Goal: Task Accomplishment & Management: Manage account settings

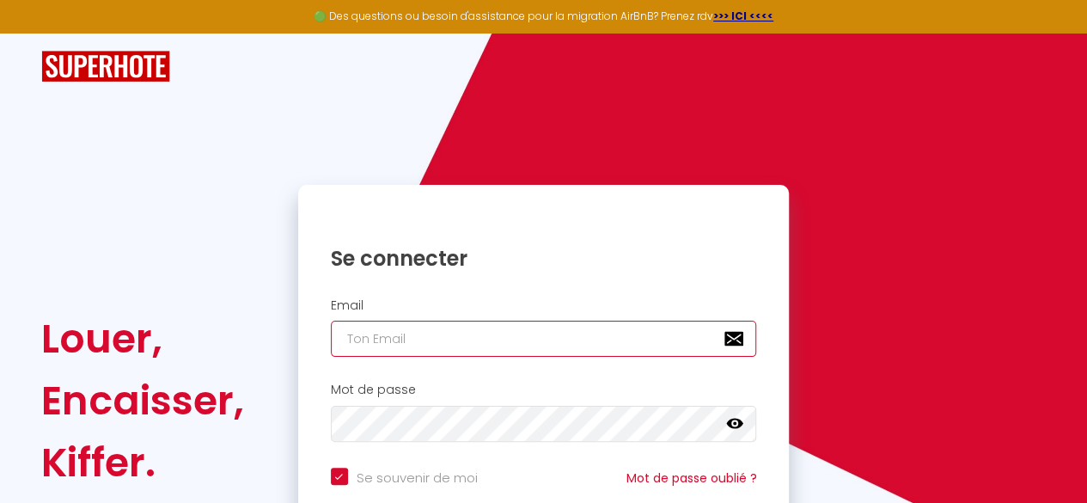
click at [510, 329] on input "email" at bounding box center [544, 339] width 426 height 36
type input "[PERSON_NAME][EMAIL_ADDRESS][PERSON_NAME][DOMAIN_NAME]"
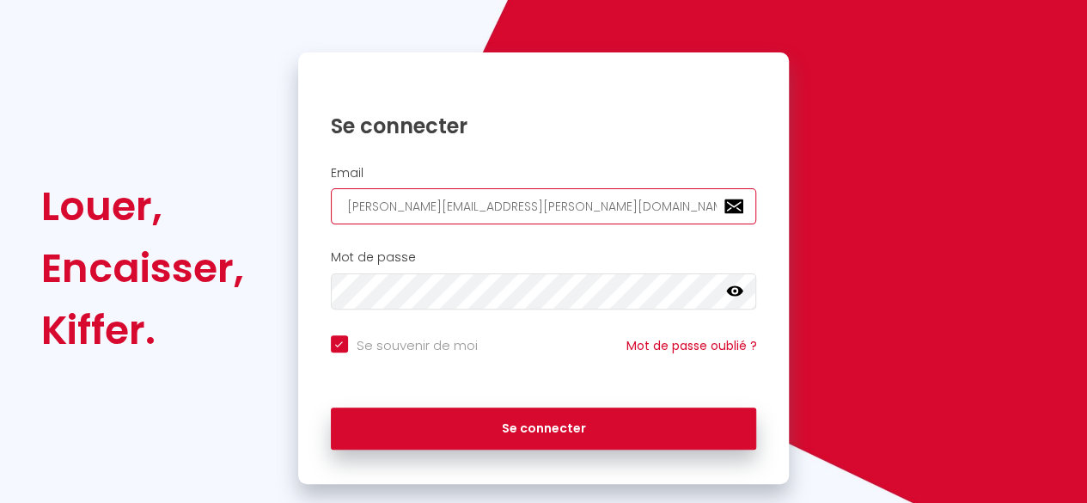
scroll to position [133, 0]
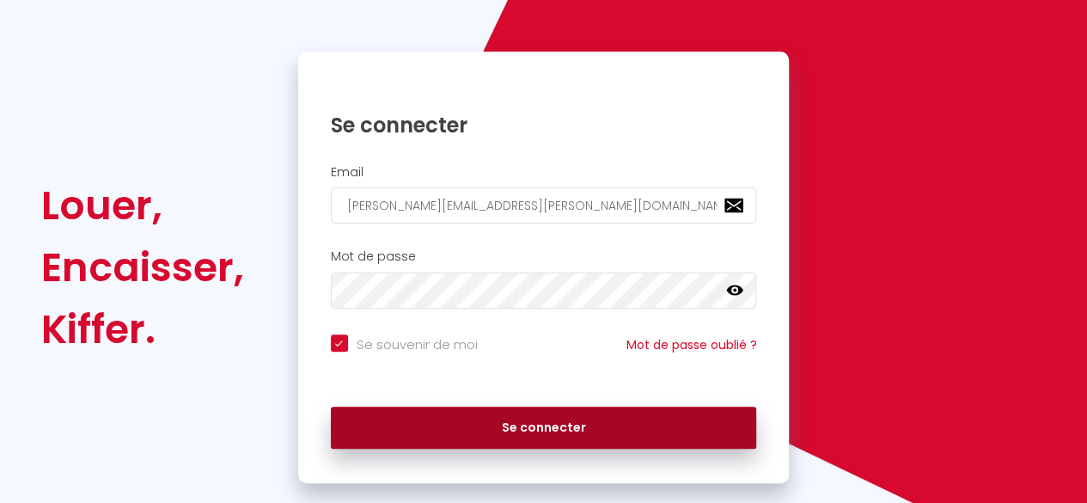
click at [532, 425] on button "Se connecter" at bounding box center [544, 428] width 426 height 43
checkbox input "true"
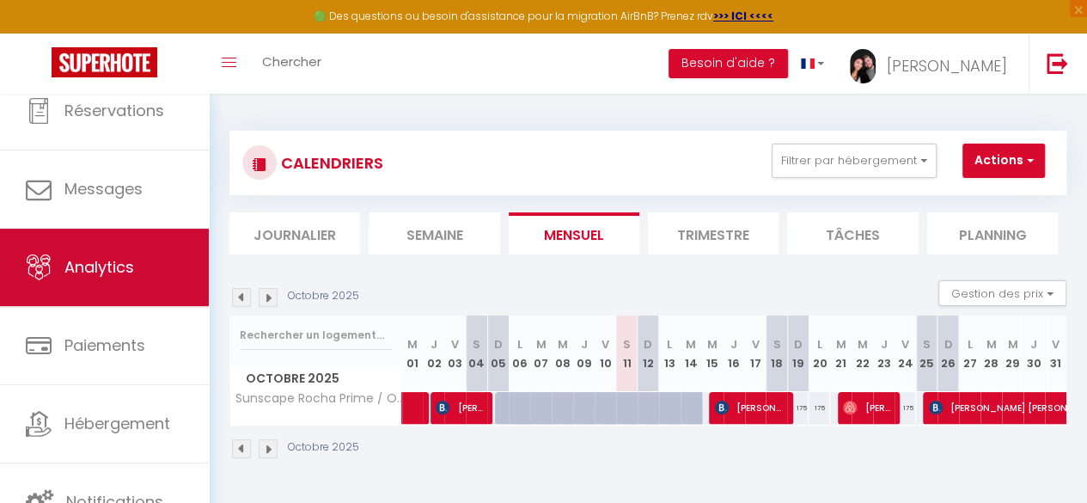
scroll to position [94, 0]
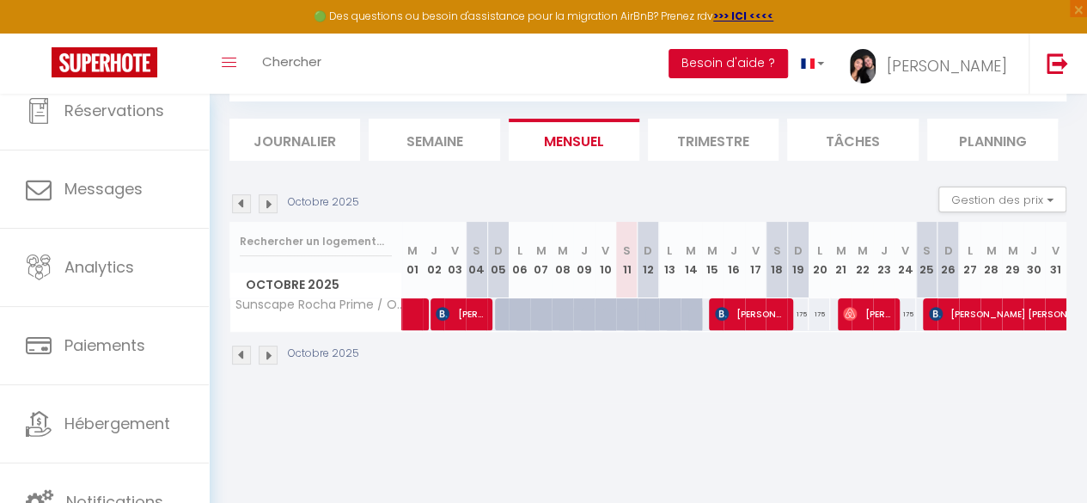
click at [784, 63] on button "Besoin d'aide ?" at bounding box center [728, 63] width 119 height 29
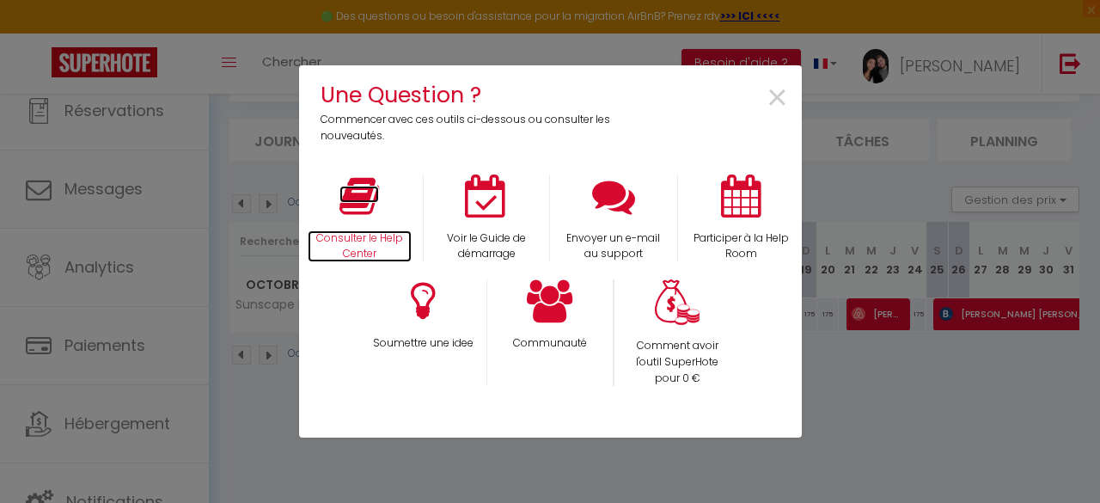
click at [372, 248] on p "Consulter le Help Center" at bounding box center [360, 246] width 105 height 33
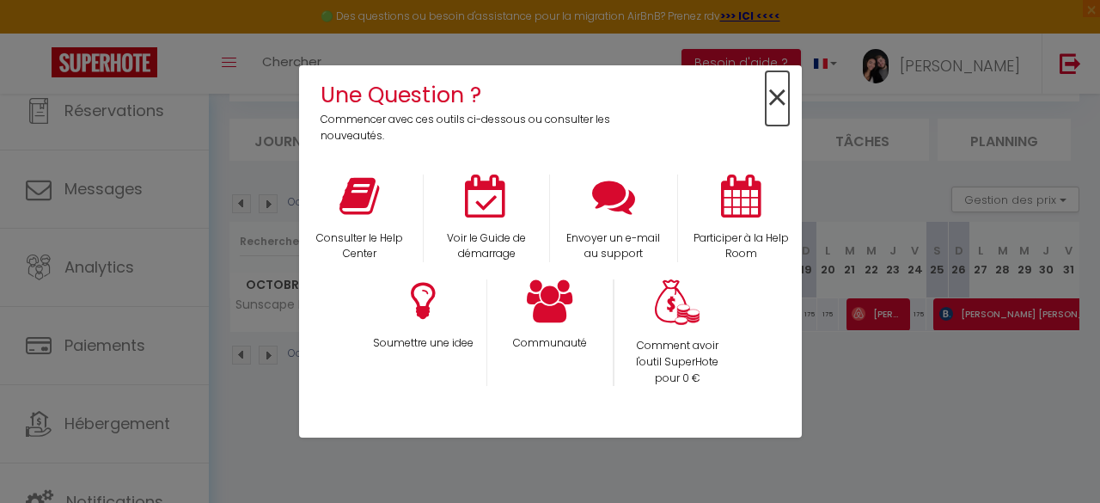
click at [772, 102] on span "×" at bounding box center [777, 98] width 23 height 54
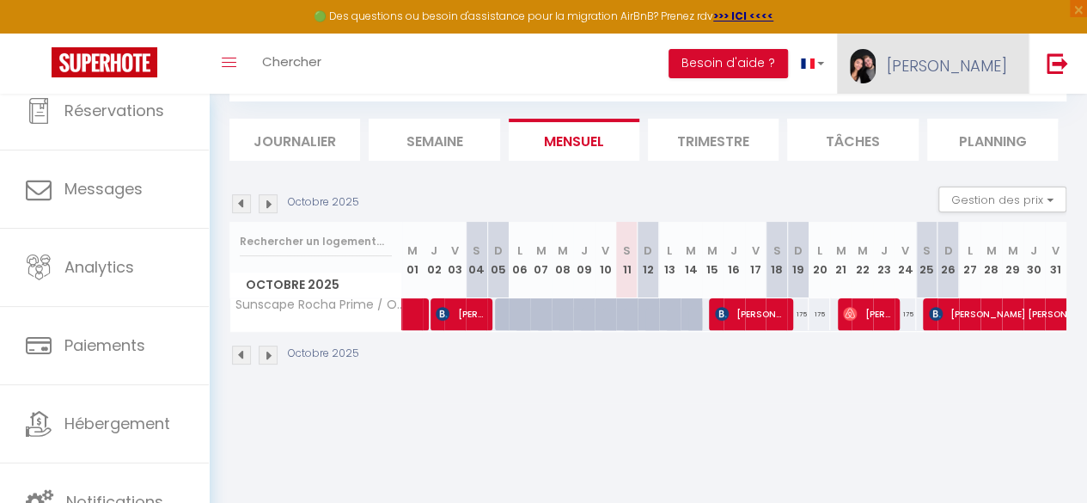
click at [969, 76] on span "[PERSON_NAME]" at bounding box center [947, 65] width 120 height 21
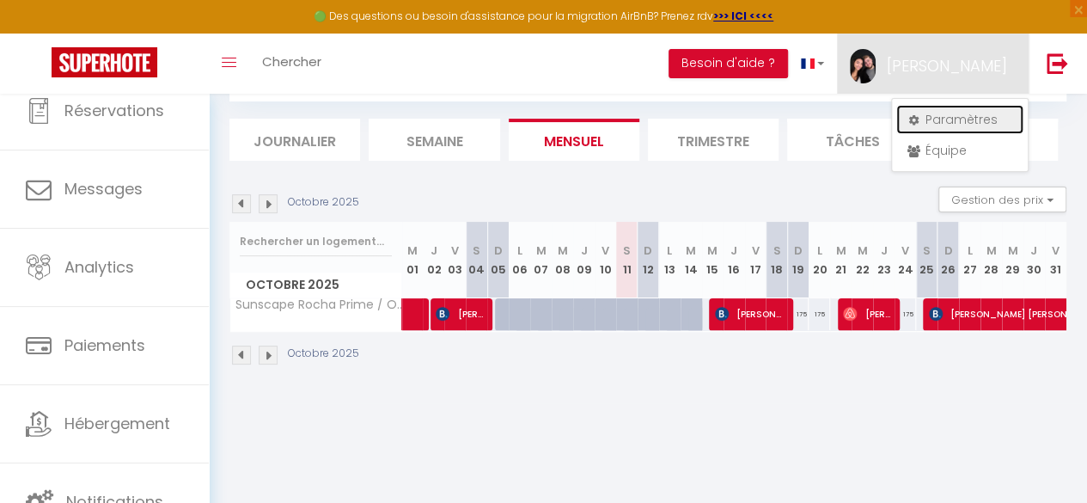
click at [942, 118] on link "Paramètres" at bounding box center [959, 119] width 127 height 29
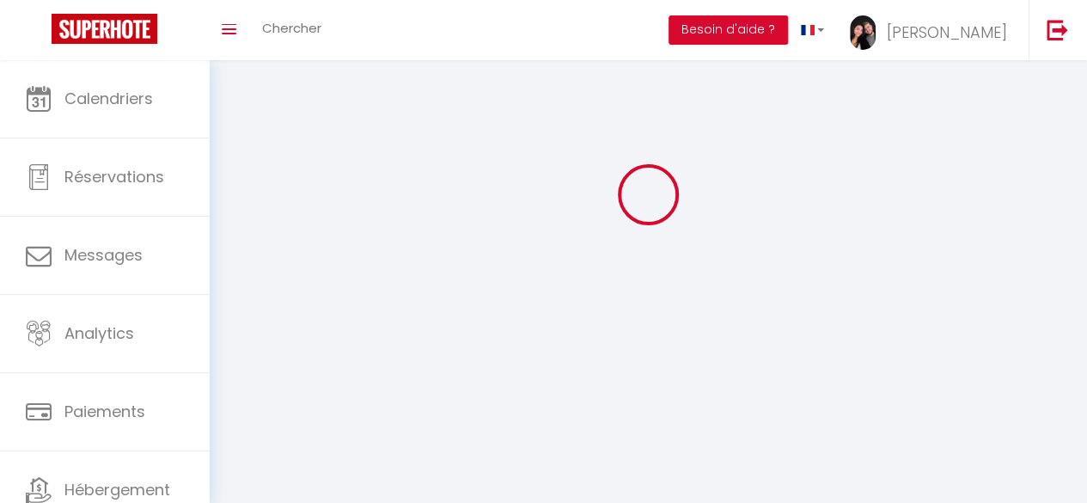
type input "[PERSON_NAME]"
type input "Uebelhart"
type input "0041792143830"
type input "Chemin des Jardillets 2"
type input "2068"
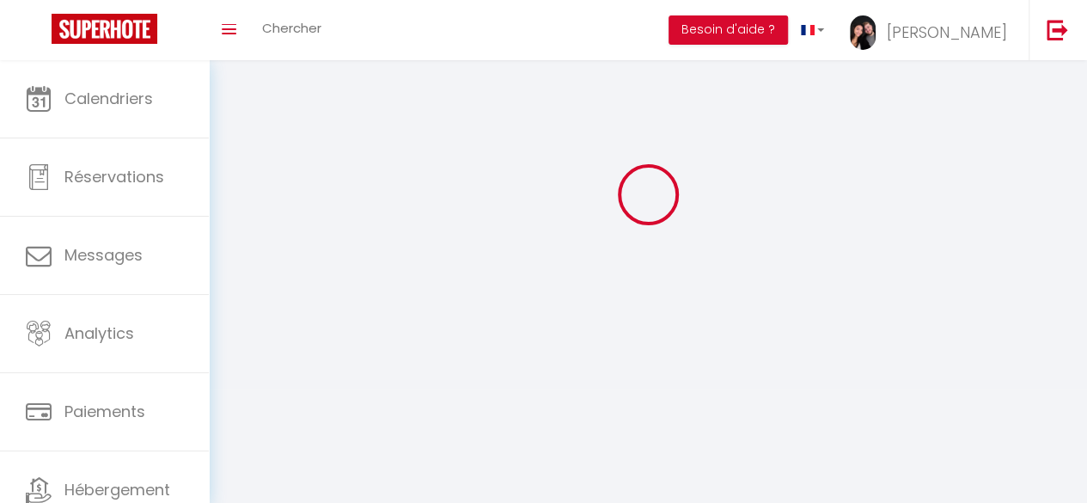
type input "Hauterive"
type input "rUJ1tqlcSMkoGPY60u57560my"
type input "zD9cYa95Kdbca0o03FytjEKwY"
select select "208"
select select "28"
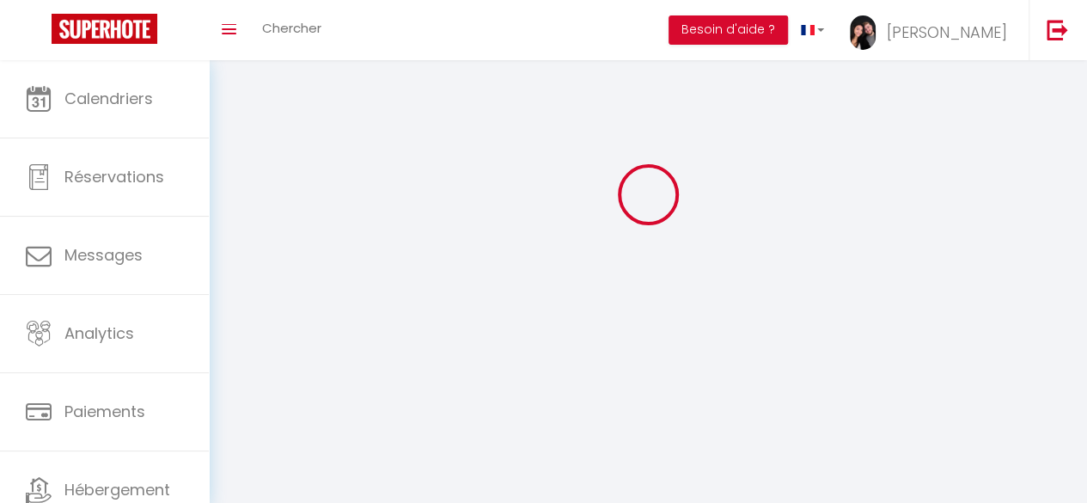
select select "fr"
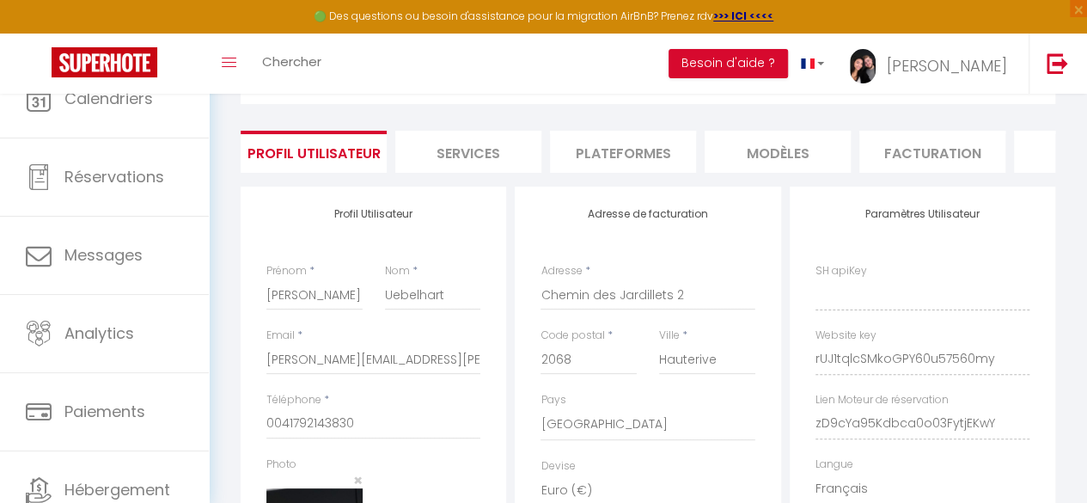
type input "rUJ1tqlcSMkoGPY60u57560my"
type input "zD9cYa95Kdbca0o03FytjEKwY"
type input "[URL][DOMAIN_NAME]"
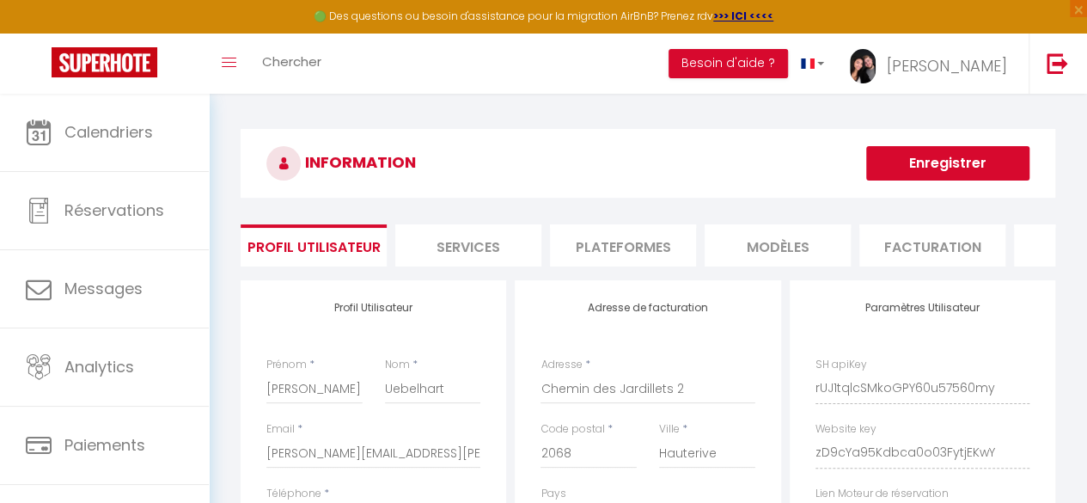
click at [490, 237] on li "Services" at bounding box center [468, 245] width 146 height 42
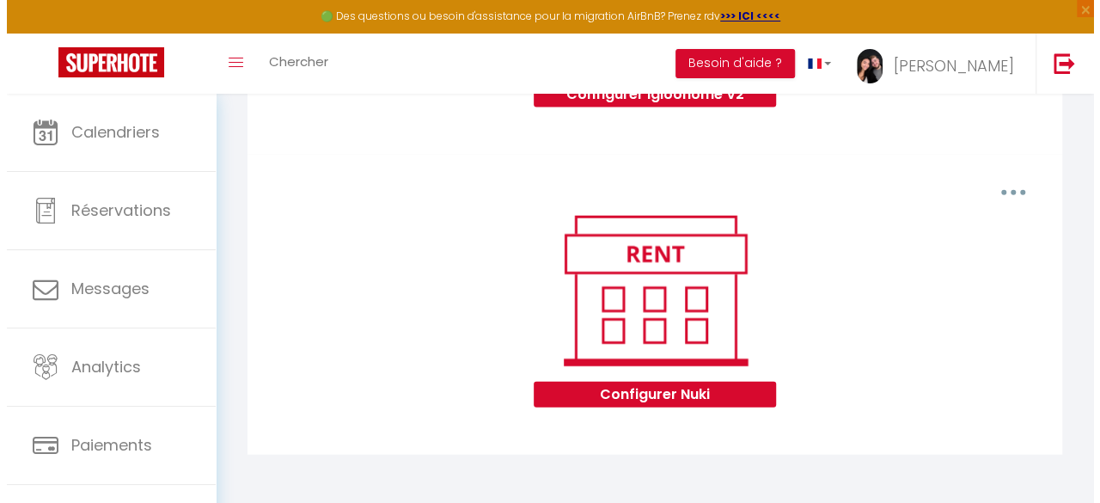
scroll to position [1917, 0]
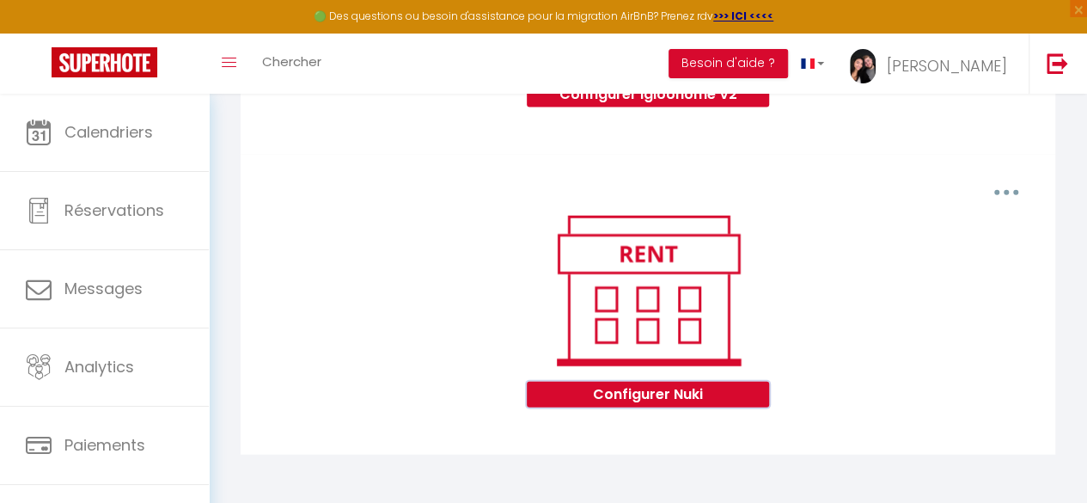
click at [612, 401] on button "Configurer Nuki" at bounding box center [647, 395] width 241 height 26
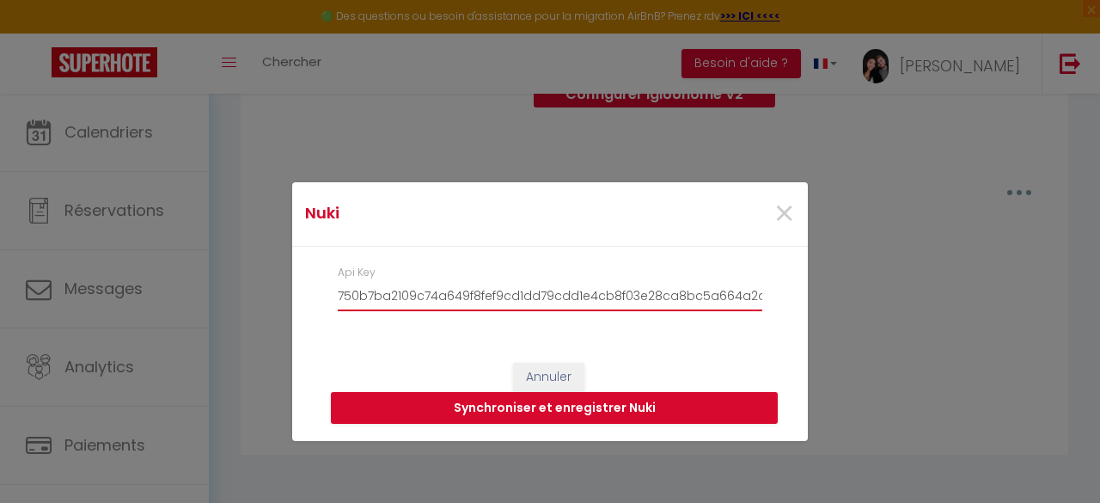
click at [533, 306] on input "750b7ba2109c74a649f8fef9cd1dd79cdd1e4cb8f03e28ca8bc5a664a2a7a0c80098e85ea89035fd" at bounding box center [550, 295] width 425 height 31
paste input "61a132a114d696da9959274d9ecc07ed21d60546ab5ebc5b752ec26c770e3625377e9b0ca5e2abd5"
type input "61a132a114d696da9959274d9ecc07ed21d60546ab5ebc5b752ec26c770e3625377e9b0ca5e2abd5"
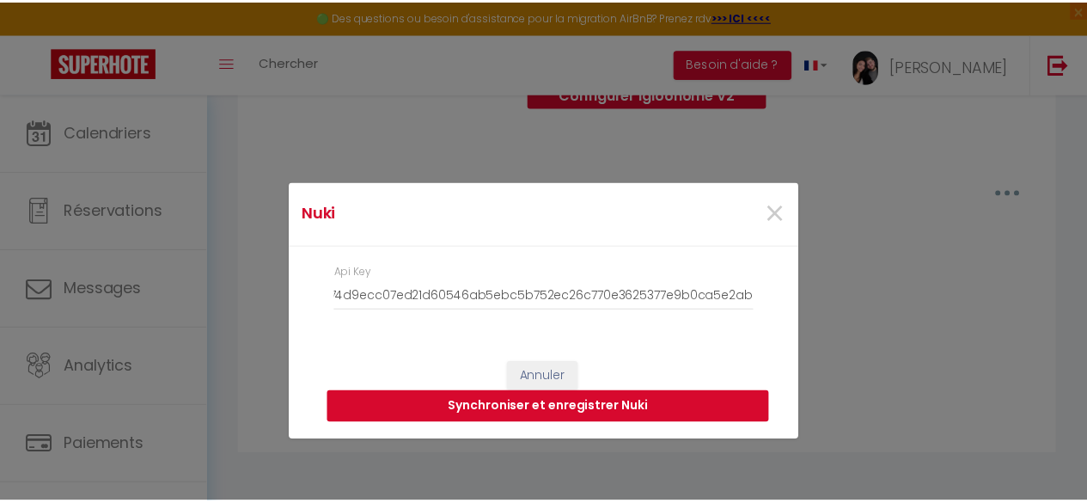
scroll to position [0, 0]
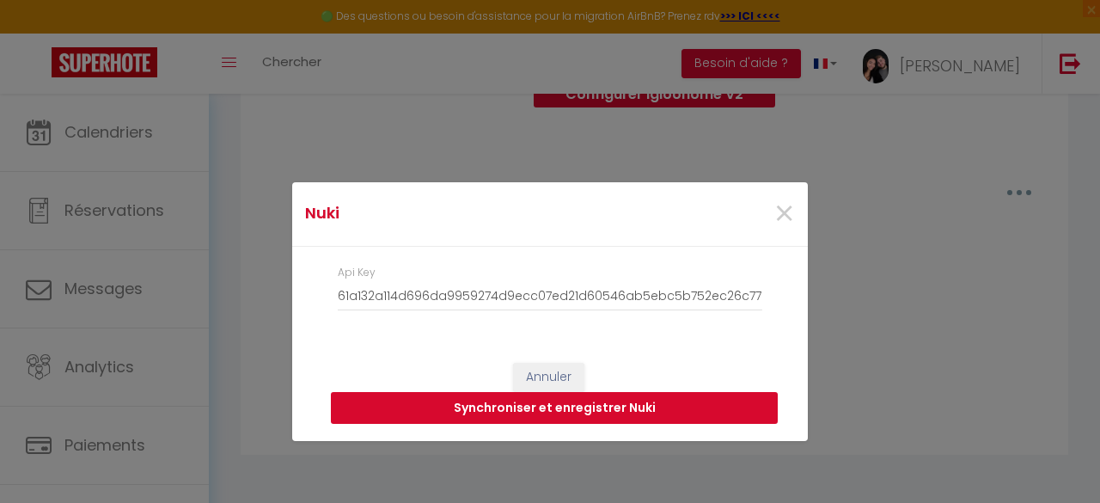
click at [563, 410] on button "Synchroniser et enregistrer Nuki" at bounding box center [554, 408] width 447 height 33
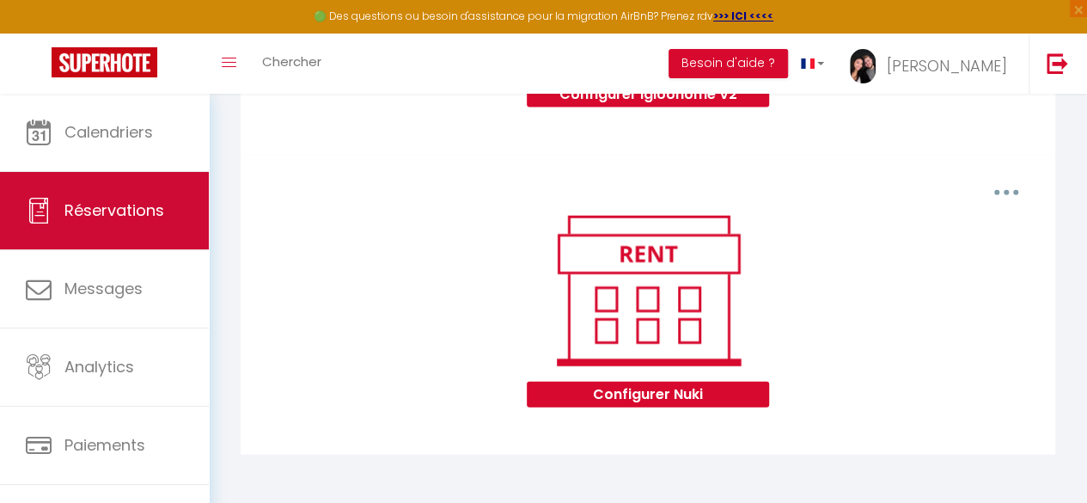
scroll to position [100, 0]
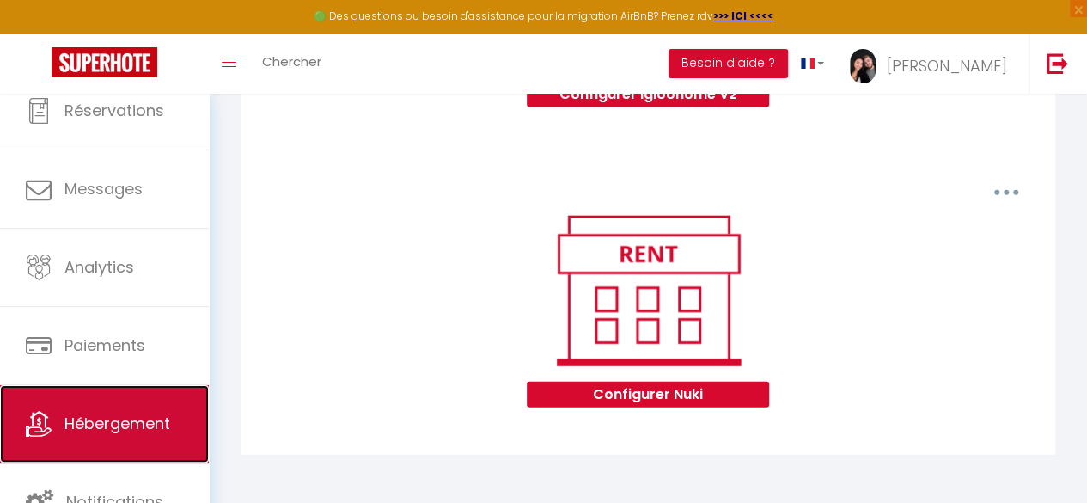
click at [145, 424] on span "Hébergement" at bounding box center [117, 423] width 106 height 21
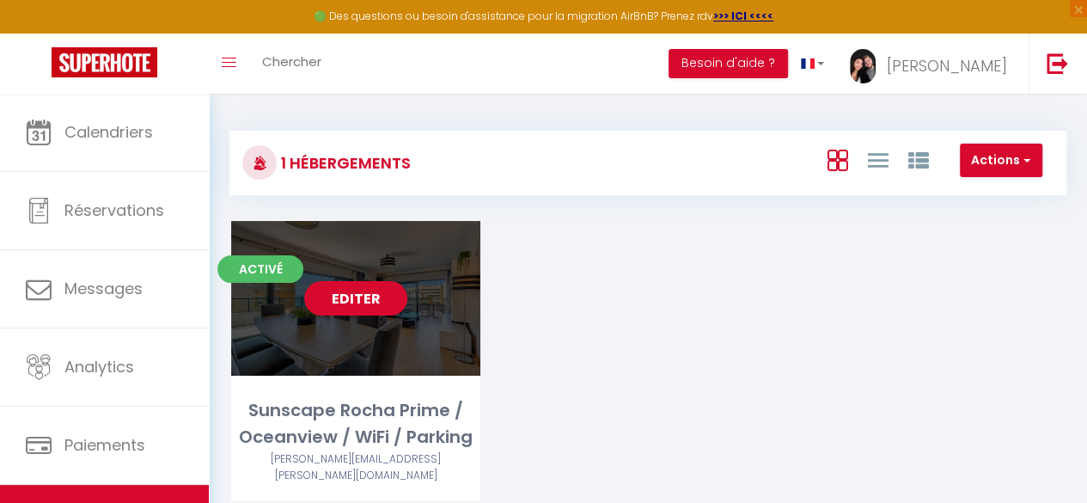
click at [352, 302] on link "Editer" at bounding box center [355, 298] width 103 height 34
select select "3"
select select "2"
select select "1"
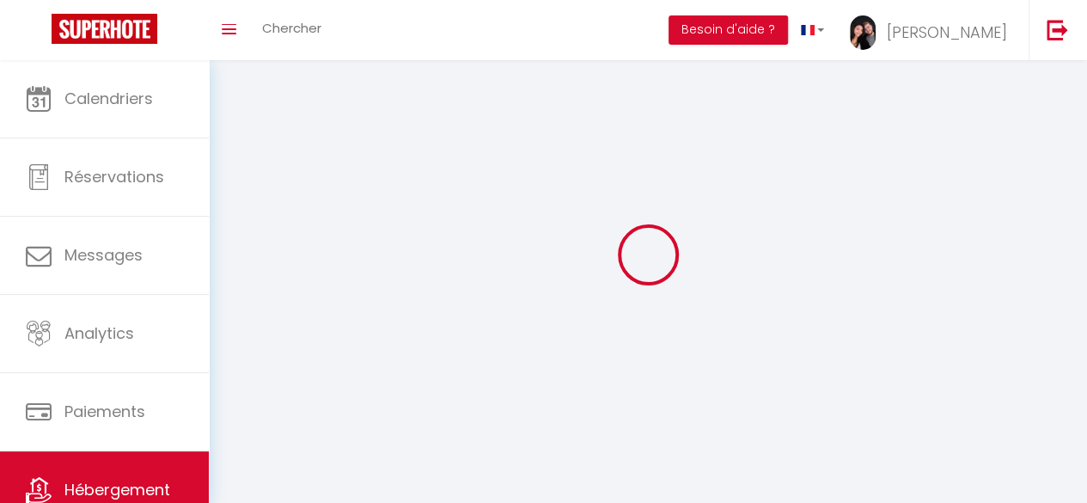
select select
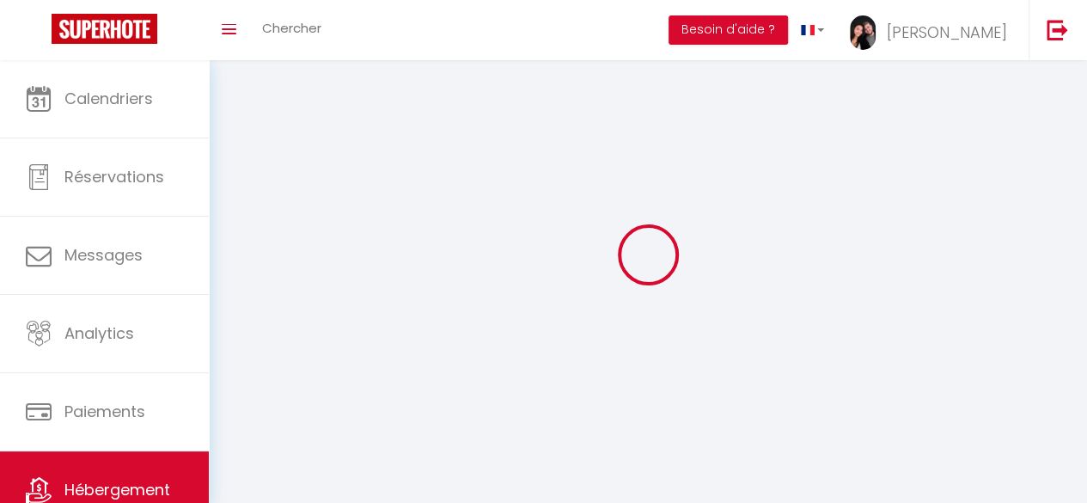
checkbox input "false"
select select
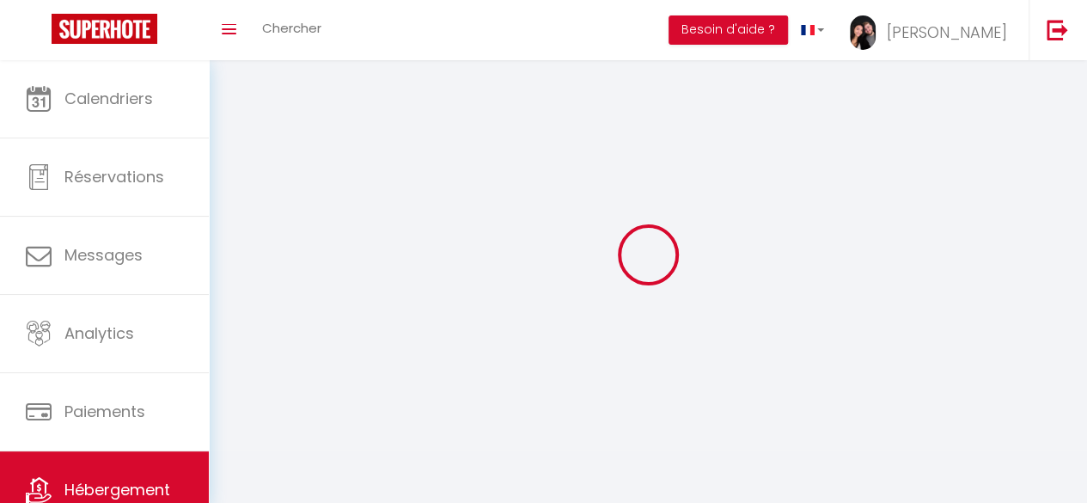
select select
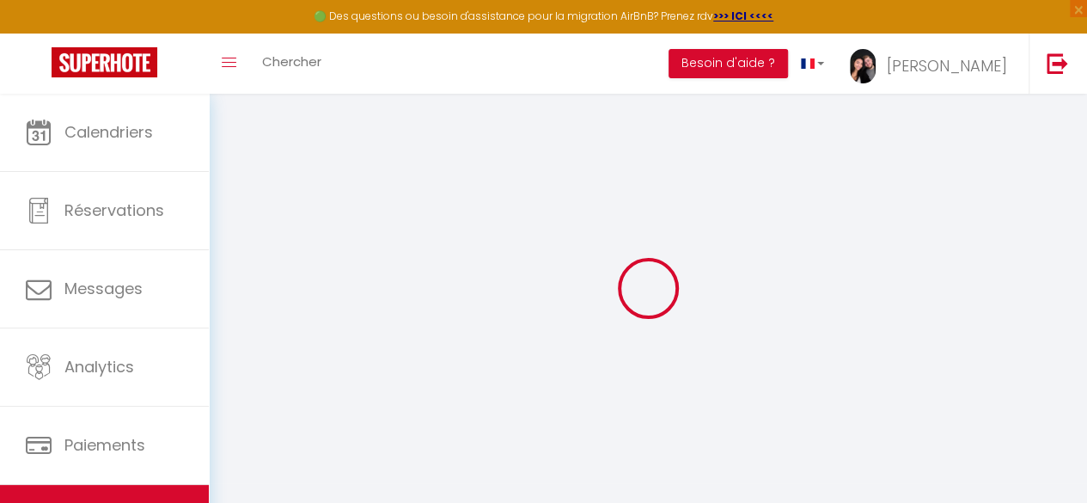
select select "Igloohome"
type input "[PERSON_NAME][EMAIL_ADDRESS][PERSON_NAME][DOMAIN_NAME]"
checkbox input "true"
checkbox input "false"
checkbox input "true"
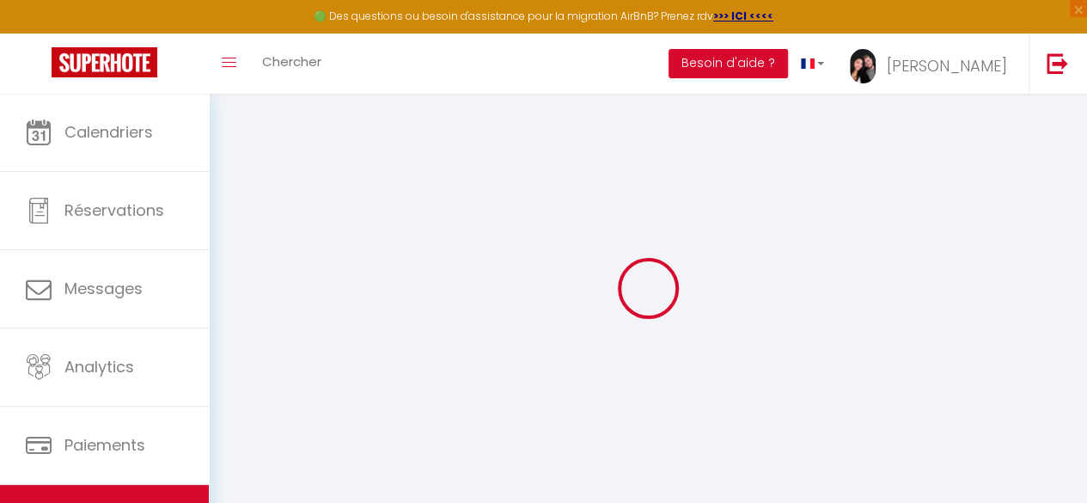
checkbox input "false"
checkbox input "true"
checkbox input "false"
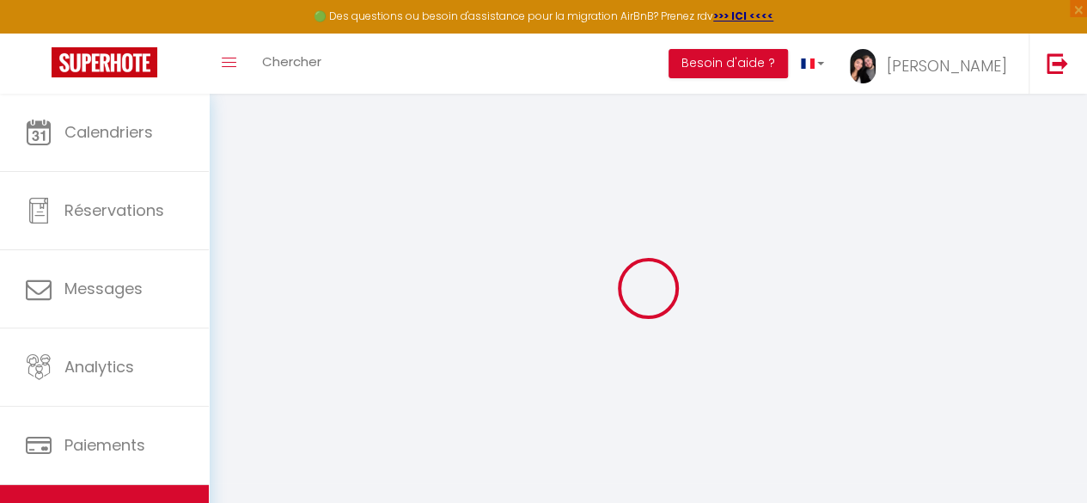
select select "16:00"
select select "04:00"
select select "10:00"
select select "15"
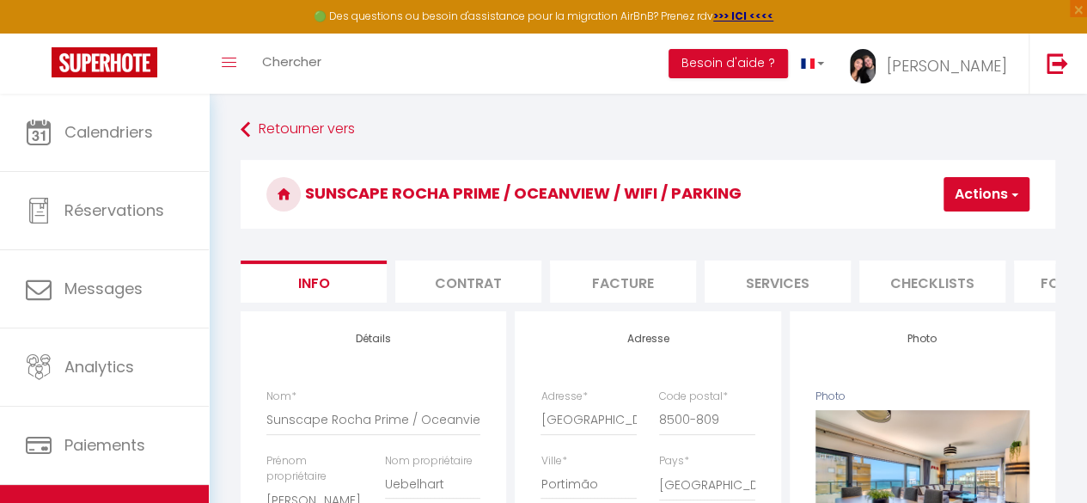
click at [748, 273] on li "Services" at bounding box center [778, 281] width 146 height 42
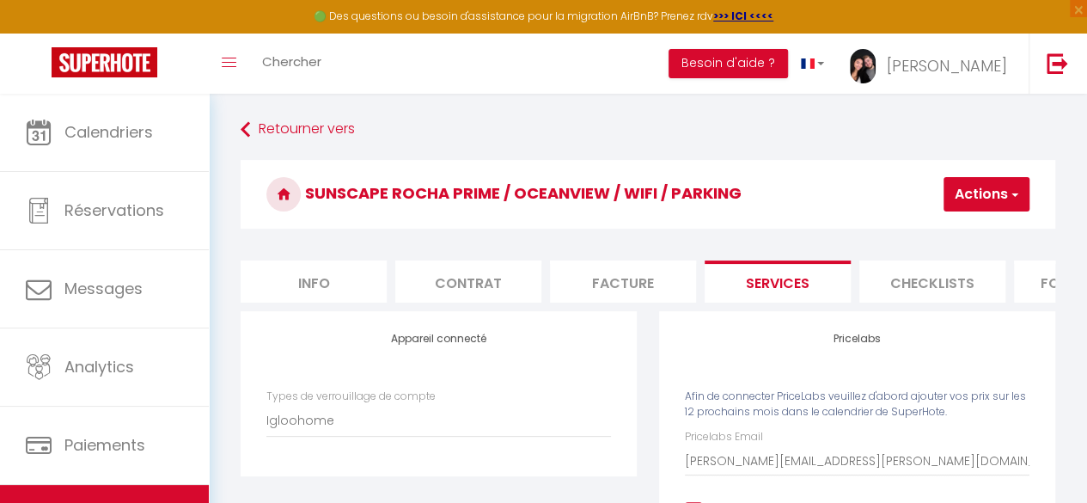
checkbox input "true"
checkbox input "false"
checkbox input "true"
checkbox input "false"
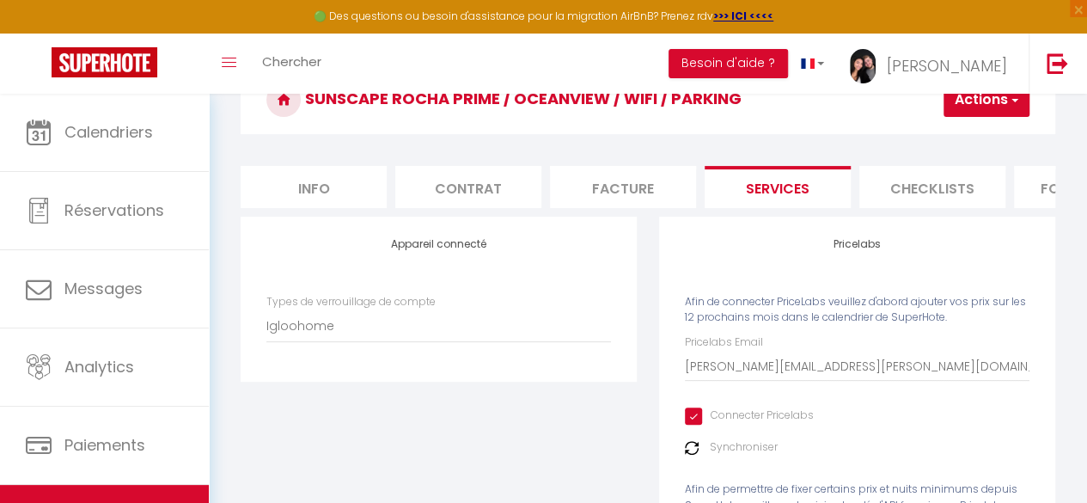
scroll to position [98, 0]
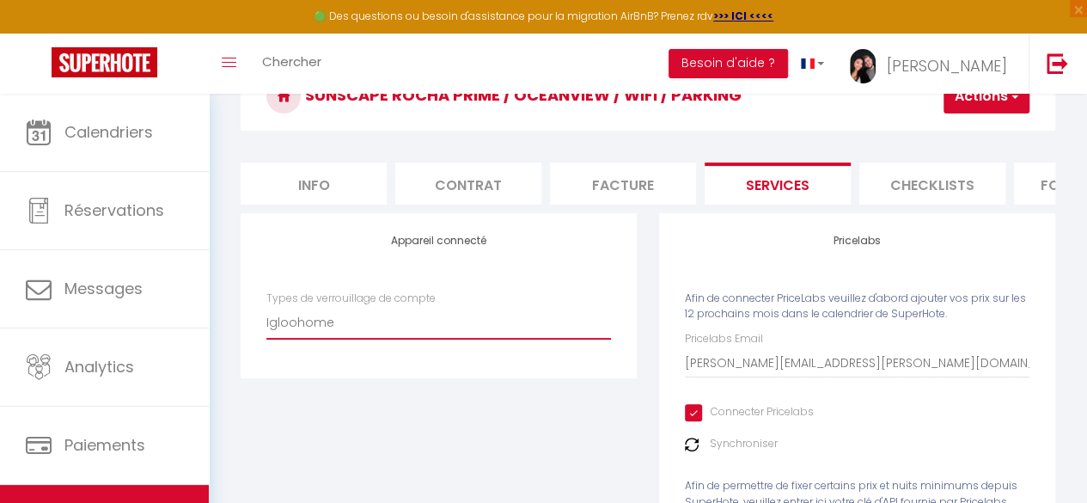
click at [327, 331] on select "Igloohome Nuki" at bounding box center [438, 322] width 345 height 33
select select "Nuki"
click at [266, 319] on select "Igloohome Nuki" at bounding box center [438, 322] width 345 height 33
checkbox input "false"
checkbox input "true"
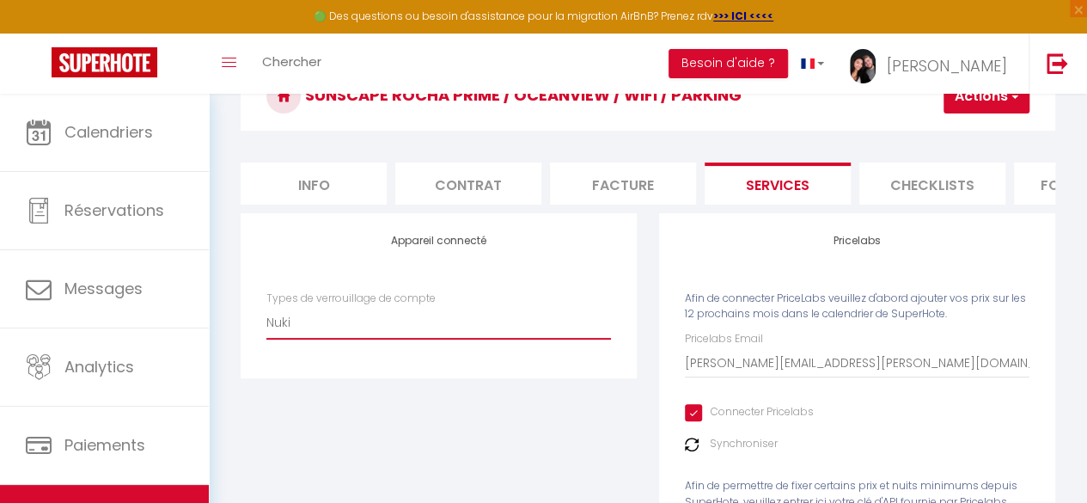
checkbox input "false"
click at [998, 101] on button "Actions" at bounding box center [987, 96] width 86 height 34
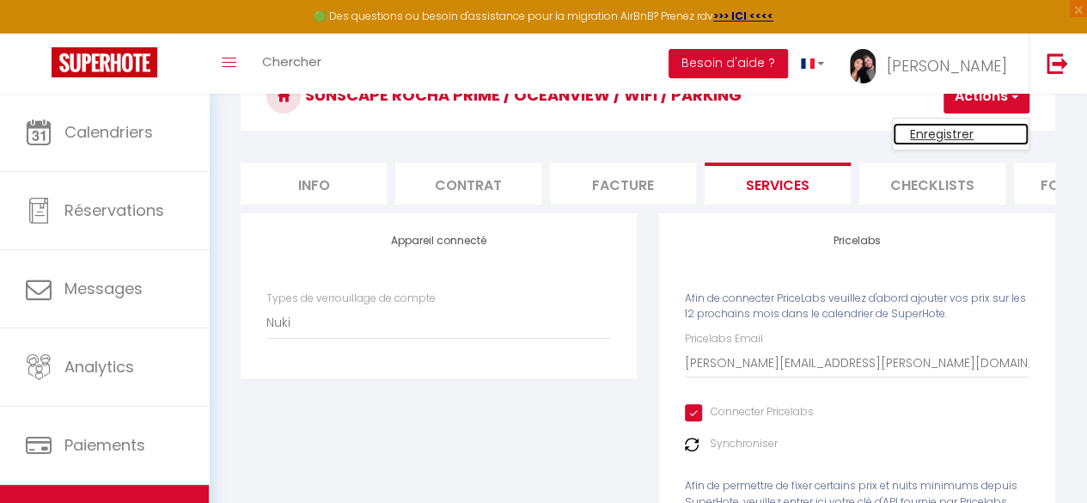
click at [951, 131] on link "Enregistrer" at bounding box center [961, 134] width 136 height 22
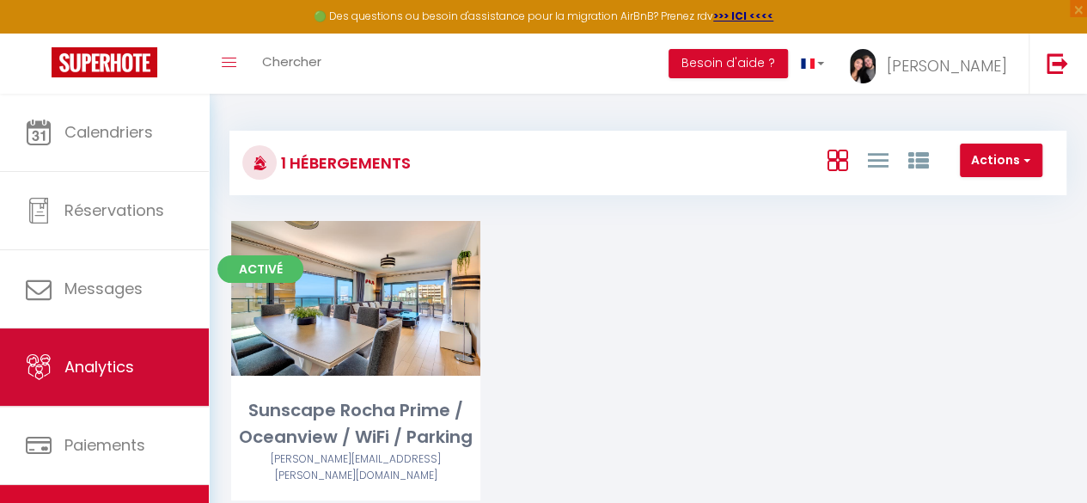
scroll to position [99, 0]
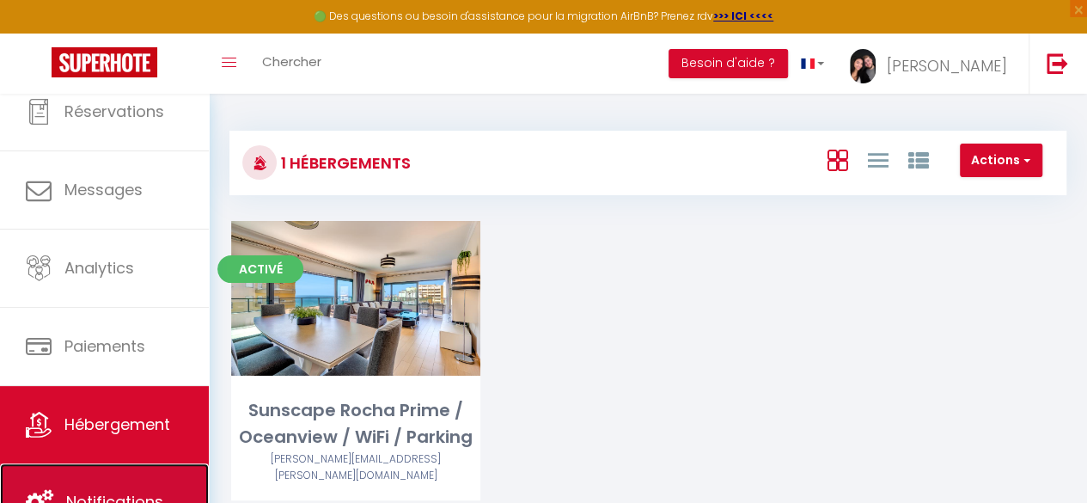
click at [137, 478] on link "Notifications" at bounding box center [104, 501] width 209 height 77
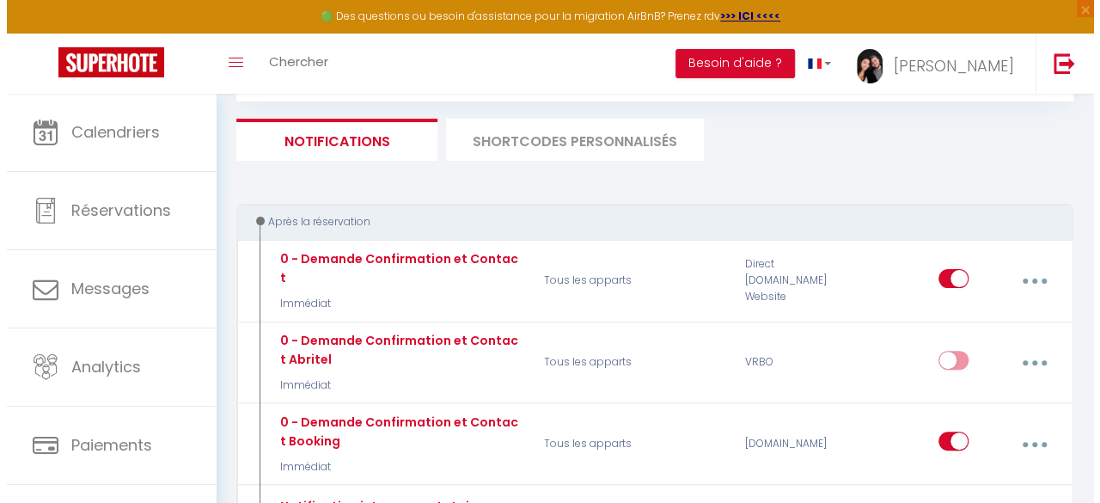
scroll to position [96, 0]
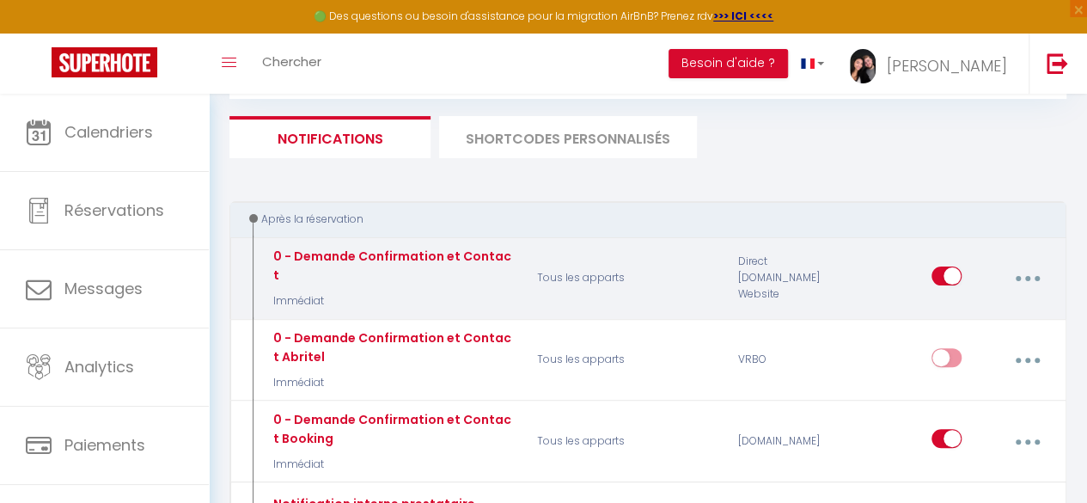
click at [1019, 271] on button "button" at bounding box center [1028, 278] width 46 height 33
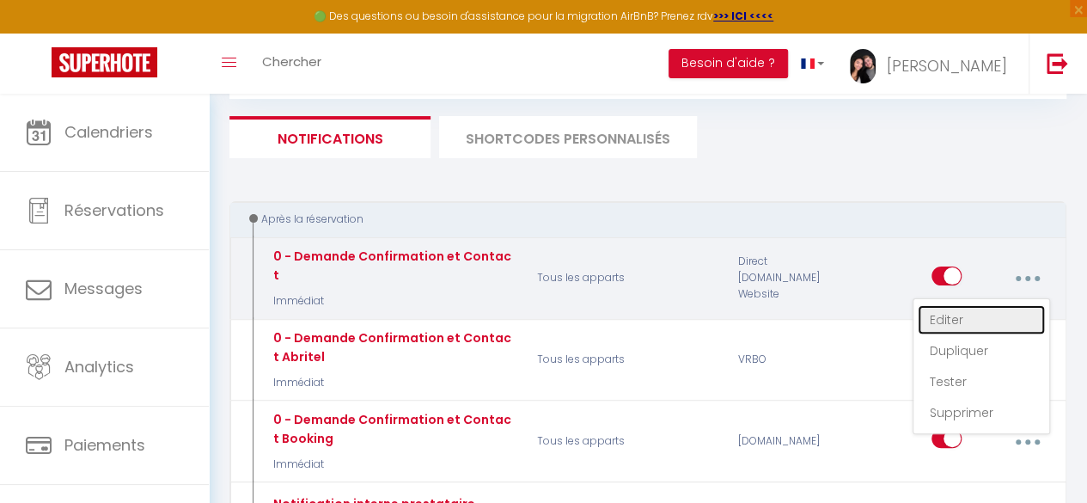
click at [957, 318] on link "Editer" at bounding box center [981, 319] width 127 height 29
type input "0 - Demande Confirmation et Contact"
select select "Immédiat"
select select "if_booking_is_paid"
checkbox input "true"
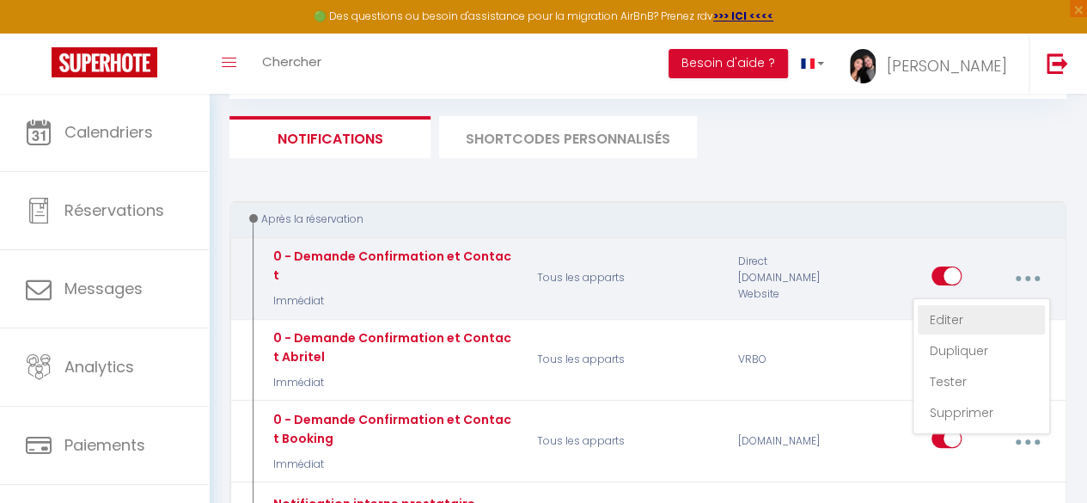
checkbox input "false"
radio input "true"
type input "Aidez-moi à tout préparer pour votre arrivée 🌞 [RENTAL:NAME]"
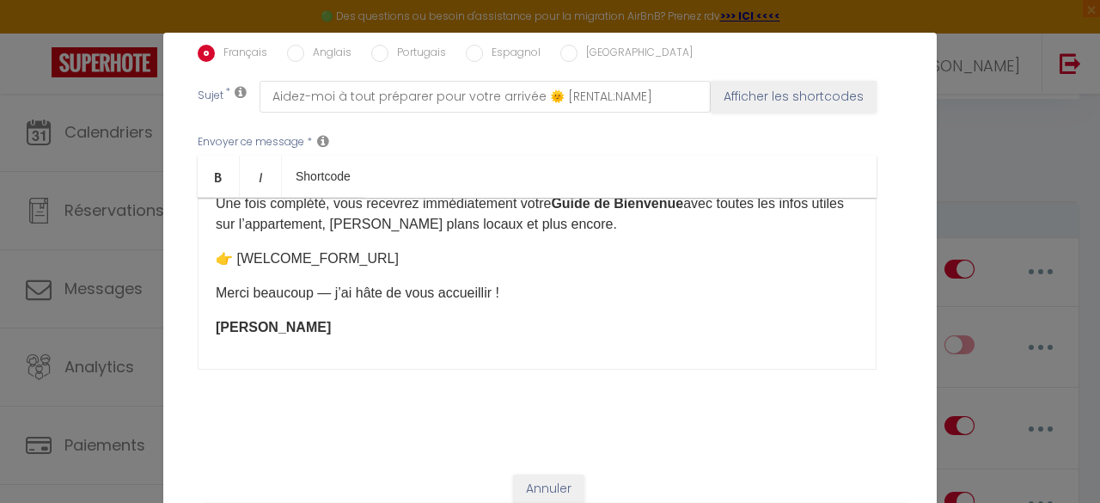
scroll to position [149, 0]
click at [958, 125] on div "Modifier la notification × Titre * 0 - Demande Confirmation et Contact Pour cet…" at bounding box center [550, 251] width 1100 height 503
checkbox input "true"
checkbox input "false"
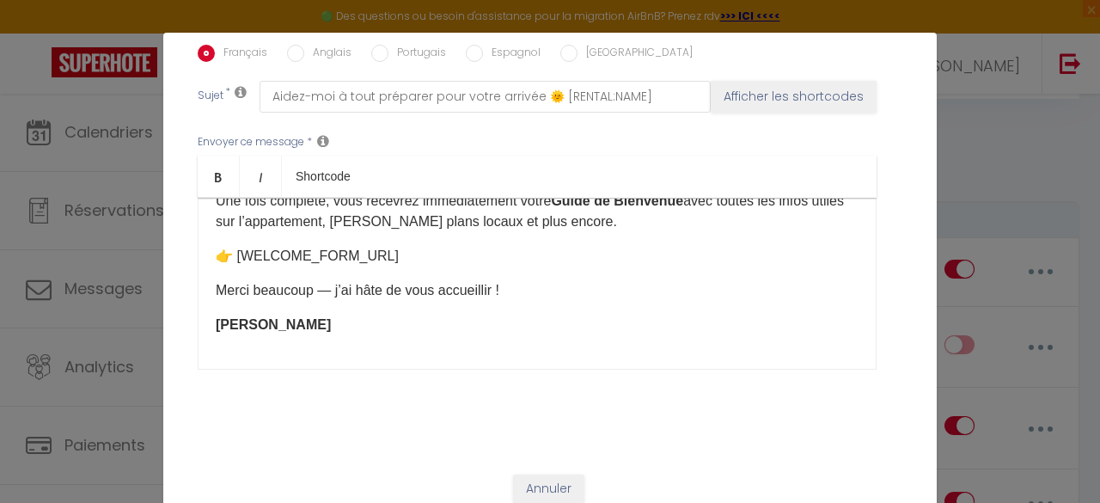
checkbox input "false"
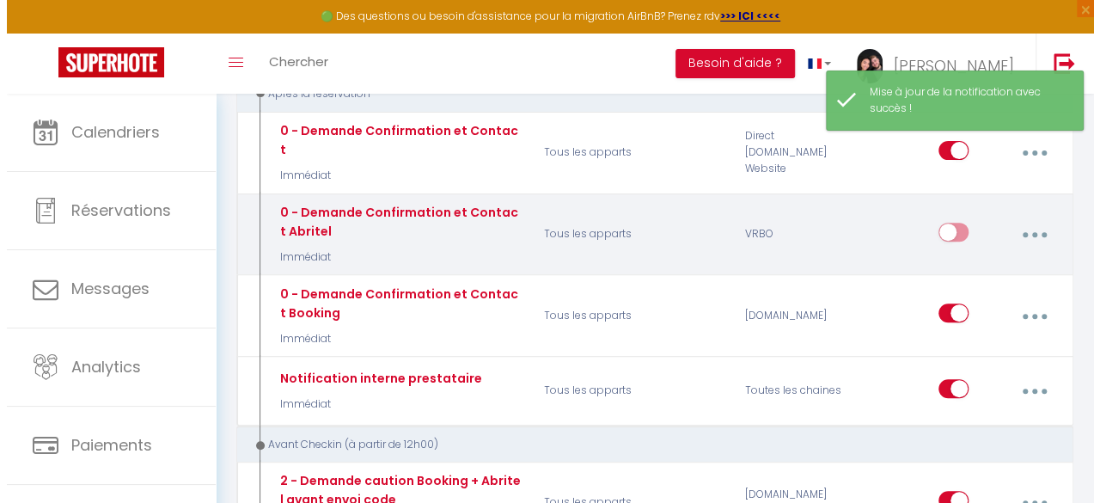
scroll to position [223, 0]
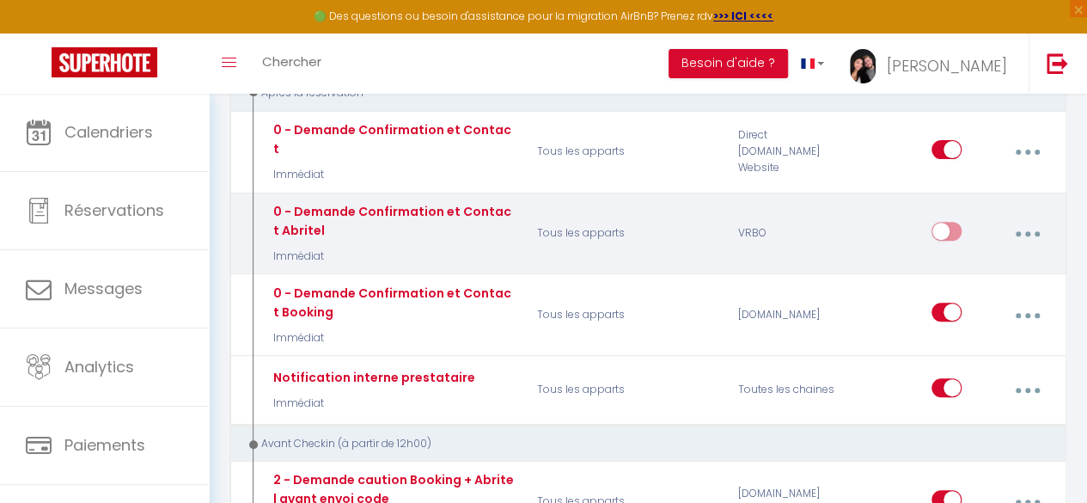
click at [1026, 231] on icon "button" at bounding box center [1027, 233] width 5 height 5
click at [850, 240] on div "VRBO" at bounding box center [794, 233] width 134 height 63
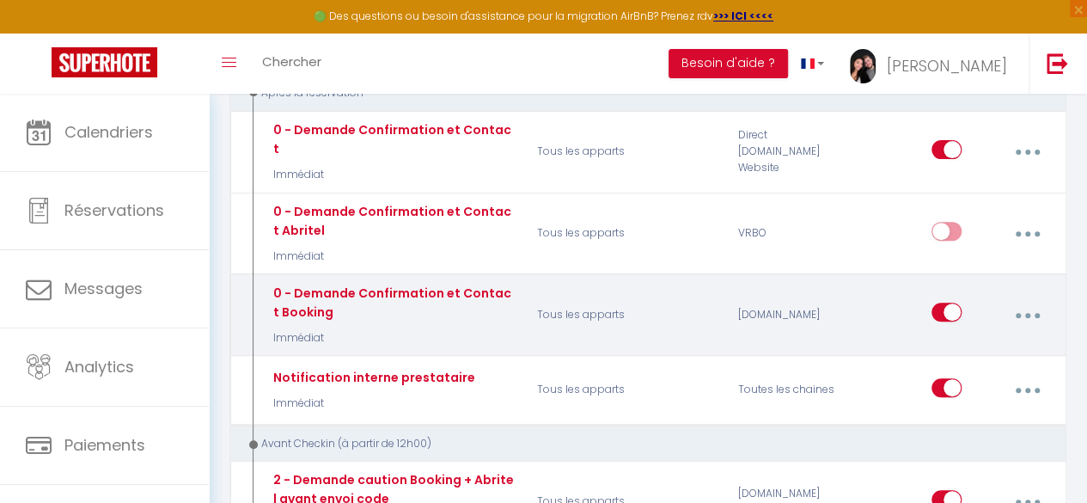
click at [1019, 300] on button "button" at bounding box center [1028, 314] width 46 height 33
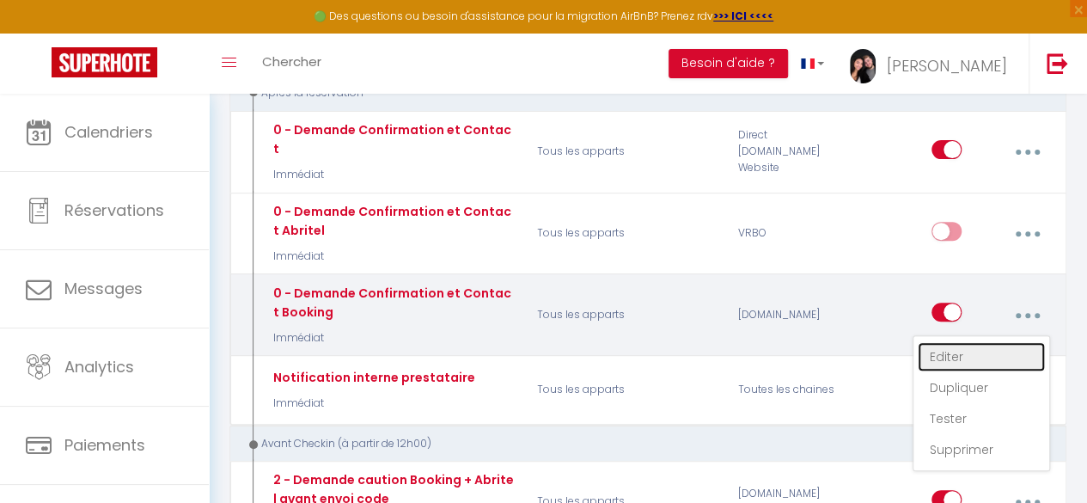
click at [943, 342] on link "Editer" at bounding box center [981, 356] width 127 height 29
type input "0 - Demande Confirmation et Contact Booking"
select select "Immédiat"
select select "if_booking_is_paid"
checkbox input "true"
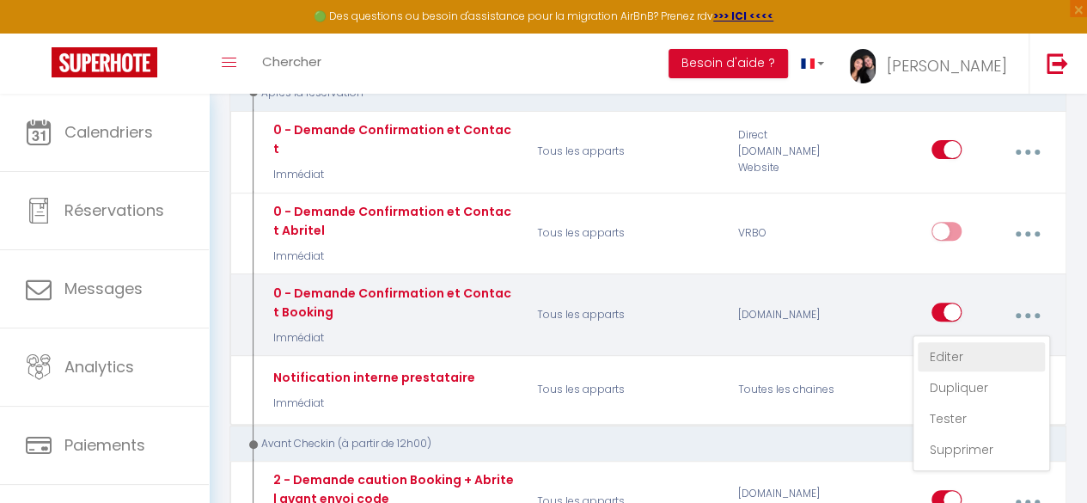
checkbox input "false"
radio input "true"
type input "Aidez-moi à tout préparer pour votre arrivée 🌞 [RENTAL:NAME]"
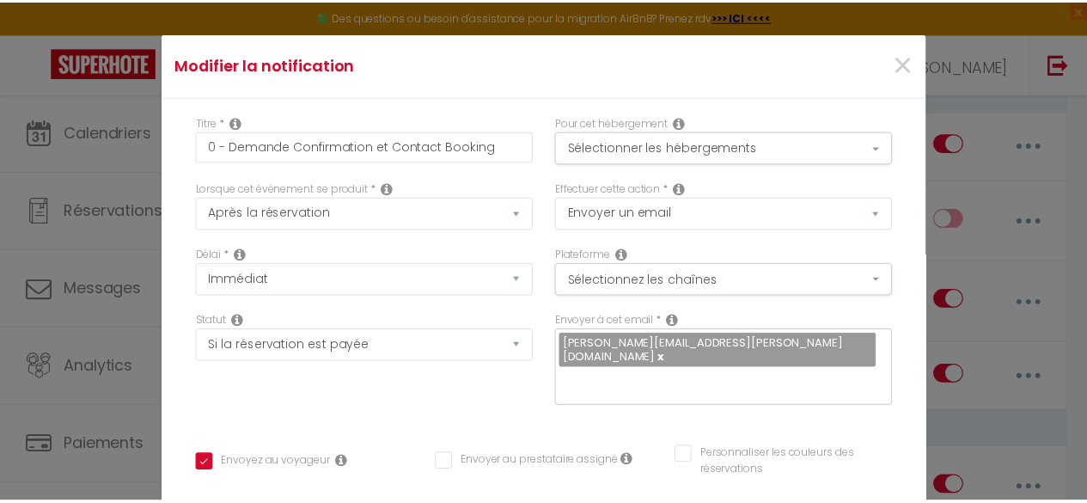
scroll to position [245, 0]
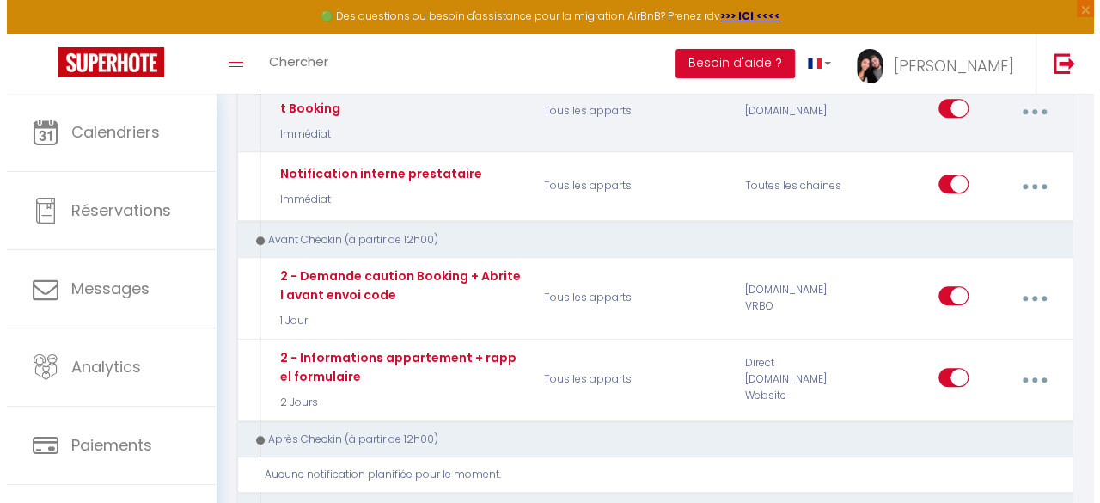
scroll to position [437, 0]
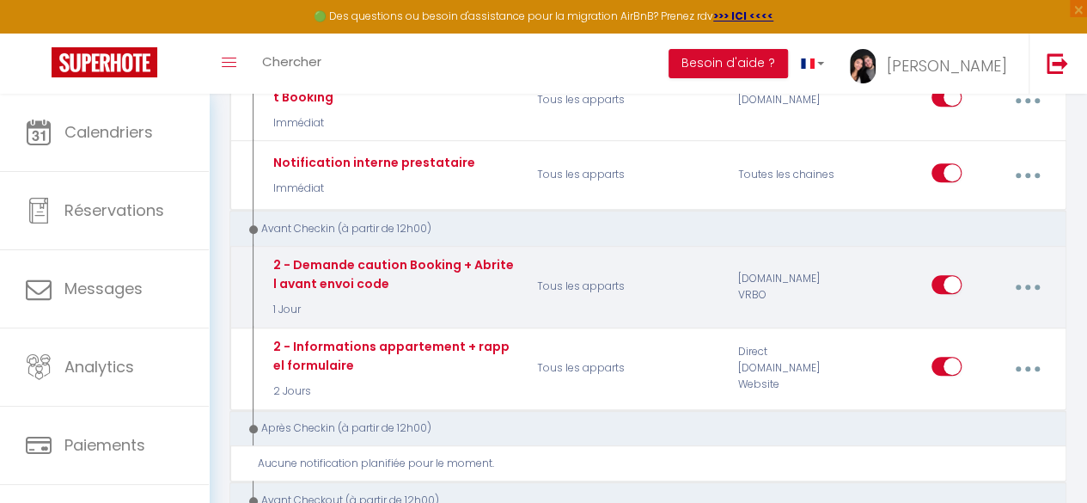
click at [1031, 272] on button "button" at bounding box center [1028, 287] width 46 height 33
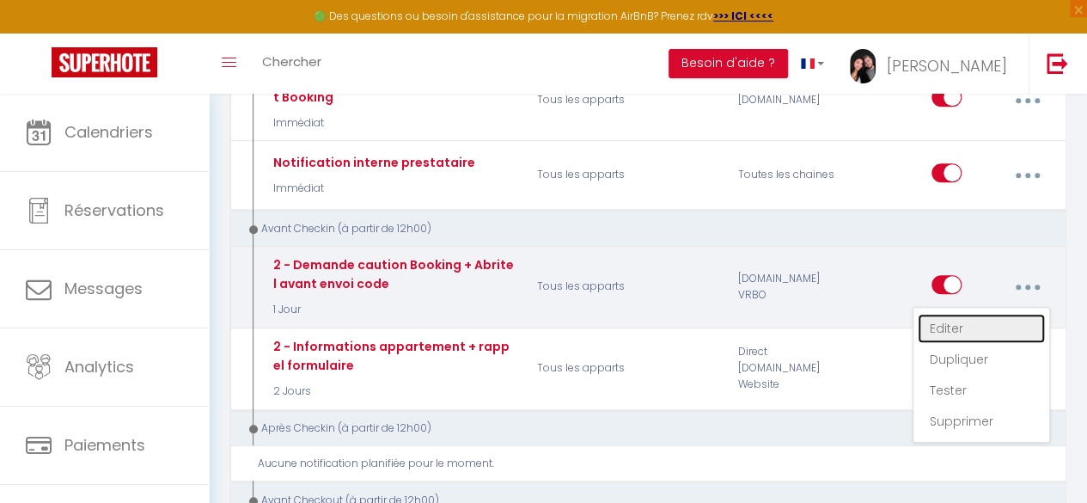
click at [948, 314] on link "Editer" at bounding box center [981, 328] width 127 height 29
type input "2 - Demande caution Booking + Abritel avant envoi code"
select select "1 Jour"
checkbox input "true"
checkbox input "false"
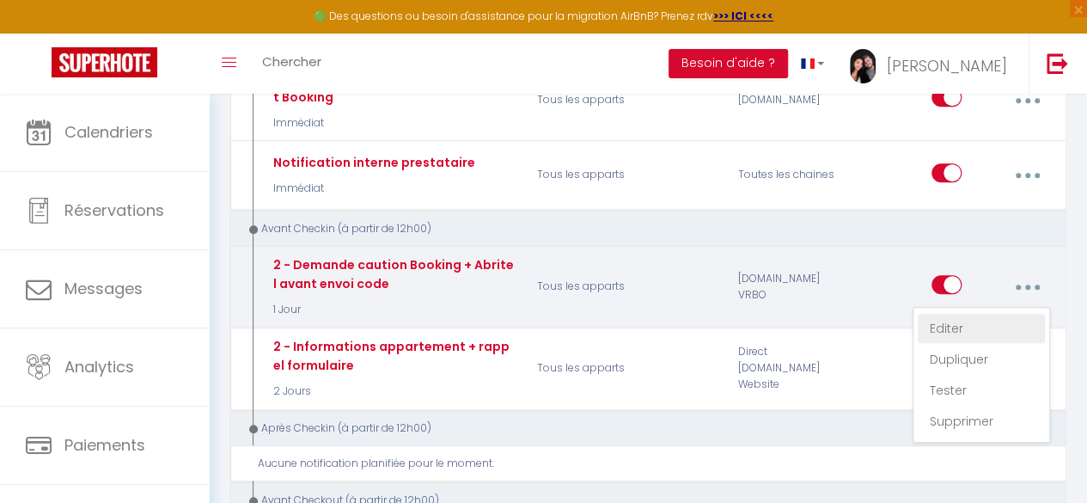
checkbox input "false"
type input "Caution à valider avant votre arrivée 😊 - [RENTAL:NAME]"
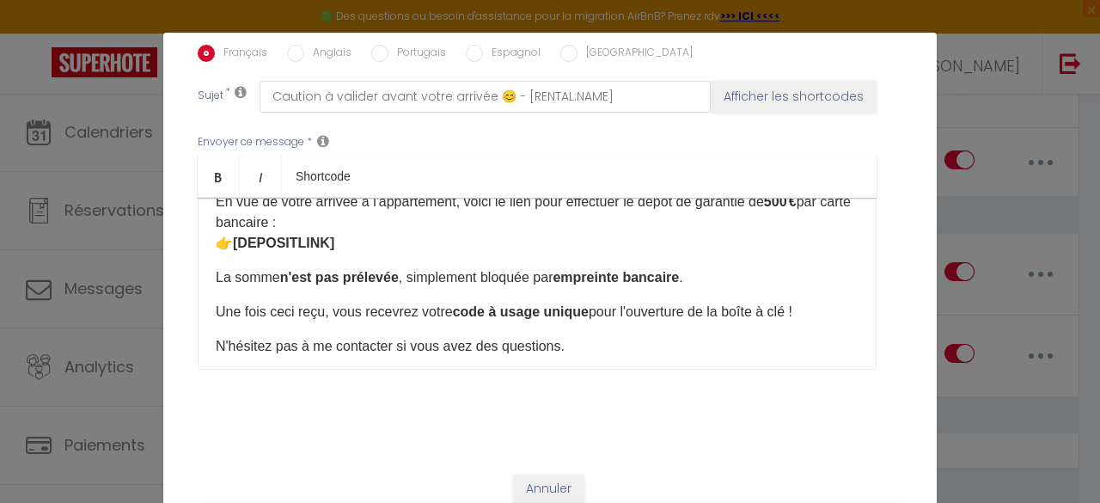
scroll to position [64, 0]
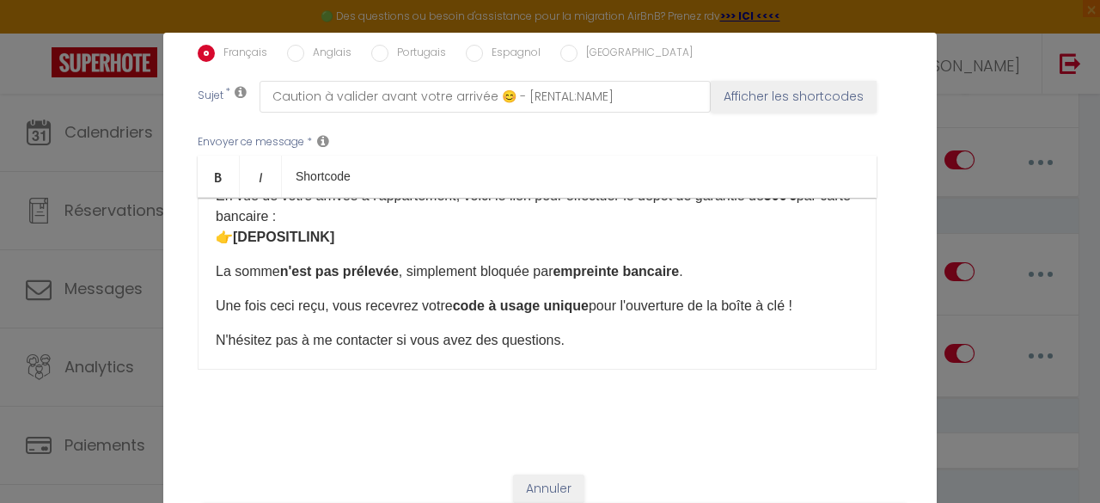
click at [793, 296] on p "Une fois ceci reçu, vous recevrez votre code à usage unique pour l'ouverture de…" at bounding box center [537, 306] width 643 height 21
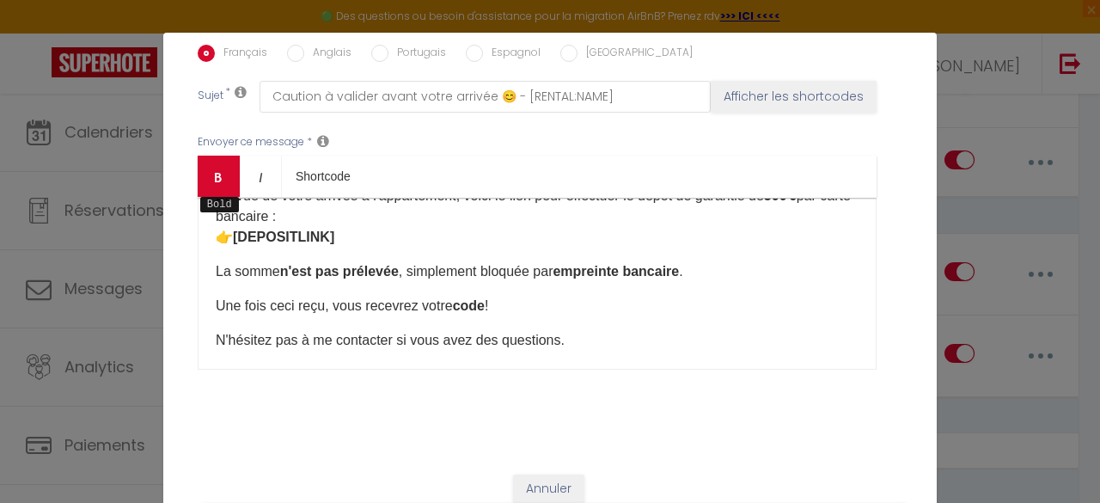
click at [219, 161] on link "Bold" at bounding box center [219, 176] width 42 height 41
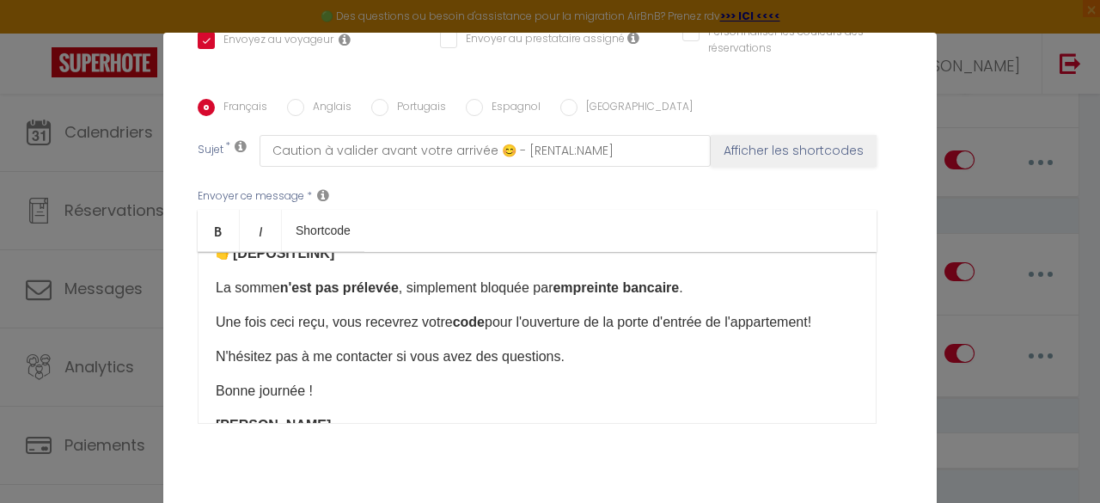
scroll to position [420, 0]
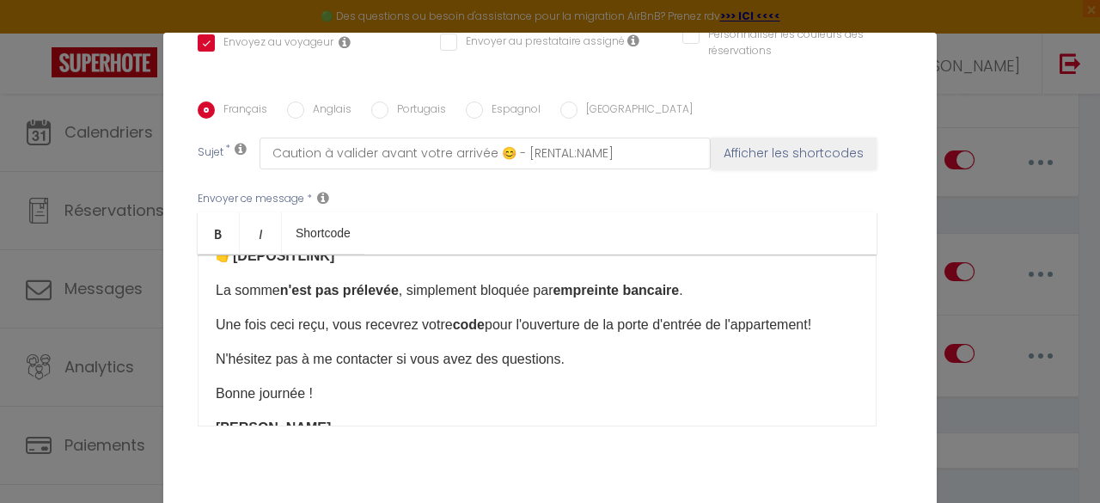
click at [317, 101] on label "Anglais" at bounding box center [327, 110] width 47 height 19
click at [304, 101] on input "Anglais" at bounding box center [295, 109] width 17 height 17
radio input "true"
checkbox input "true"
checkbox input "false"
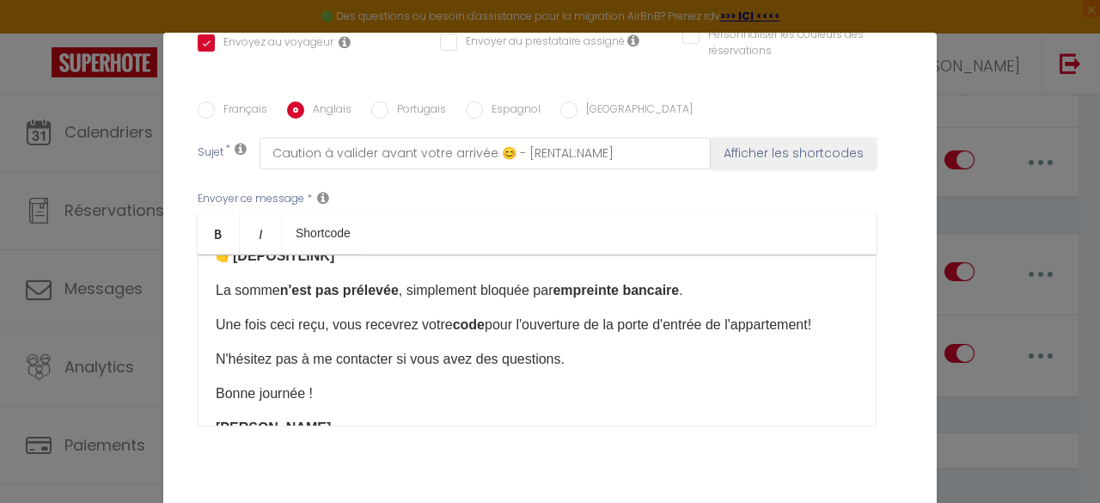
checkbox input "false"
type input "Security deposit to confirm before your arrival 😊 - [RENTAL:NAME]"
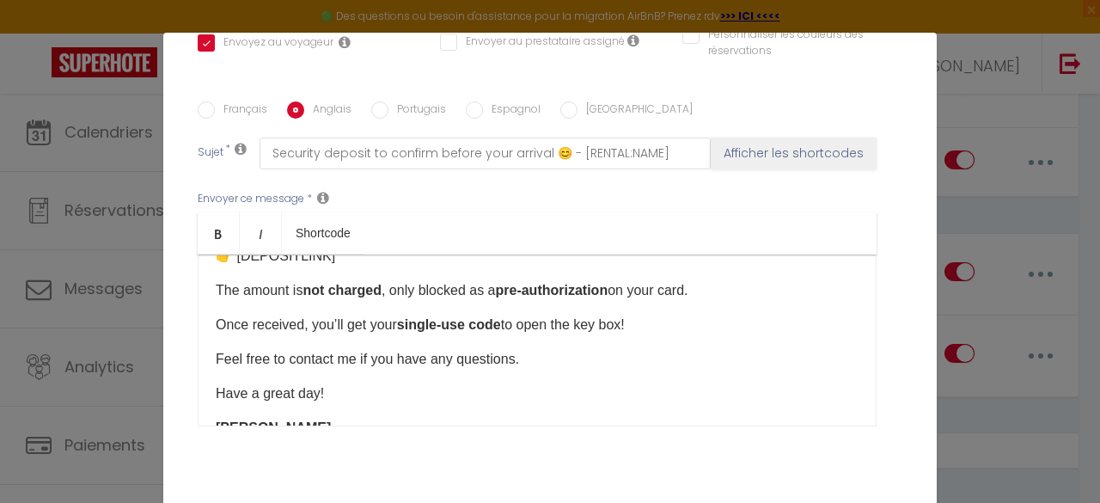
drag, startPoint x: 649, startPoint y: 315, endPoint x: 399, endPoint y: 298, distance: 250.6
click at [399, 315] on p "Once received, you’ll get your single-use code to open the key box!" at bounding box center [537, 325] width 643 height 21
click at [218, 212] on link "Bold" at bounding box center [219, 232] width 42 height 41
click at [430, 317] on b "code ​to open the door of the apartment !" at bounding box center [527, 324] width 260 height 15
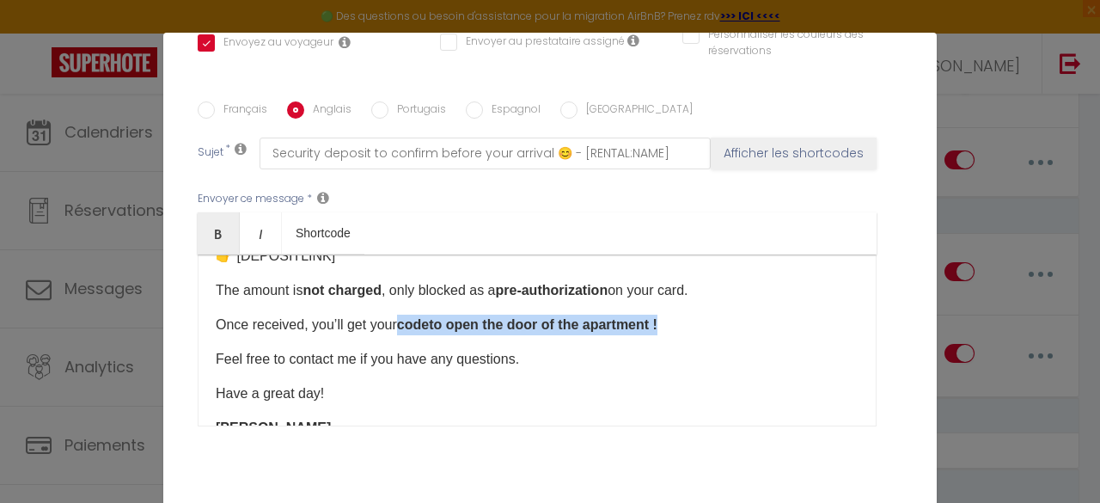
drag, startPoint x: 686, startPoint y: 309, endPoint x: 395, endPoint y: 315, distance: 290.5
click at [395, 315] on p "Once received, you’ll get your code ​to open the door of the apartment !" at bounding box center [537, 325] width 643 height 21
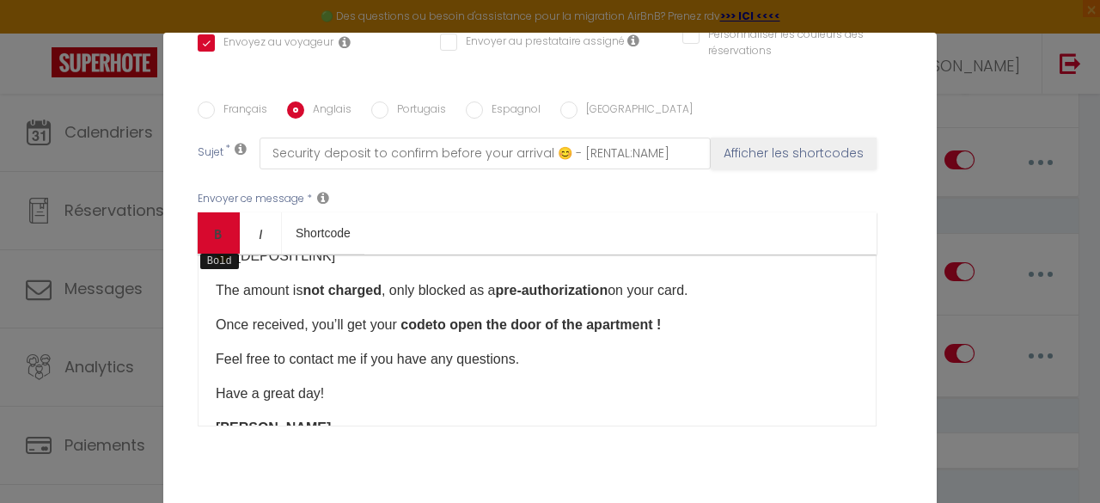
click at [211, 227] on icon "Bold" at bounding box center [218, 234] width 14 height 14
click at [495, 317] on strong "code ​to open the door of the apartment !" at bounding box center [530, 324] width 260 height 15
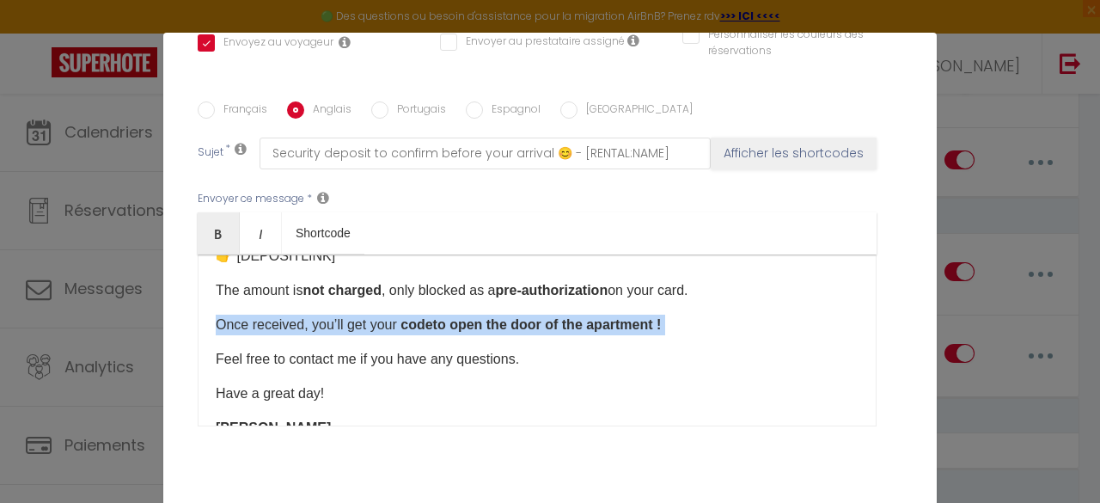
click at [495, 317] on strong "code ​to open the door of the apartment !" at bounding box center [530, 324] width 260 height 15
click at [211, 227] on icon "Bold" at bounding box center [218, 234] width 14 height 14
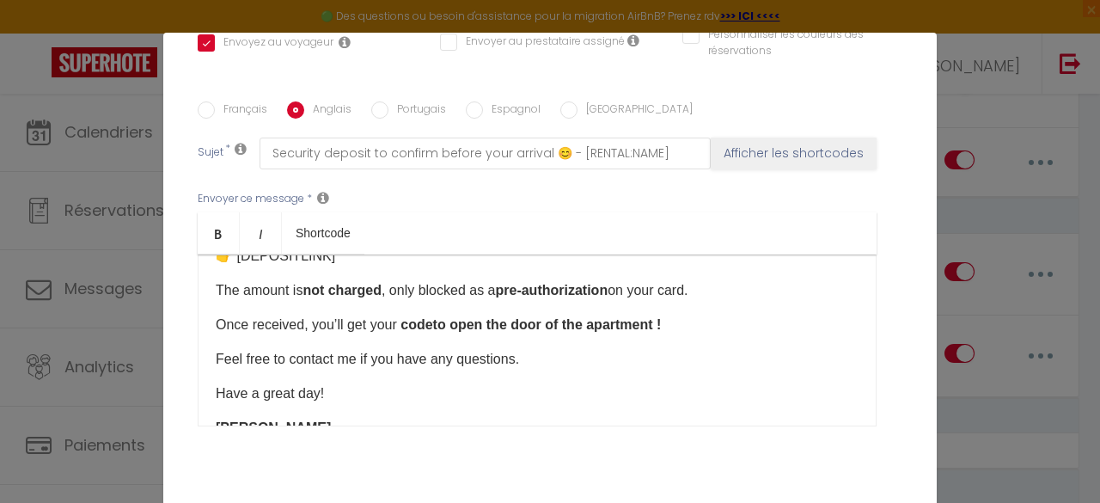
click at [578, 329] on div "Hi [GUEST:FIRST_NAME], Ahead of your arrival at the apartment, here is the link…" at bounding box center [537, 340] width 679 height 172
click at [549, 317] on b "code ​to open the door of the apartment !" at bounding box center [530, 324] width 260 height 15
click at [378, 101] on input "Portugais" at bounding box center [379, 109] width 17 height 17
radio input "true"
checkbox input "true"
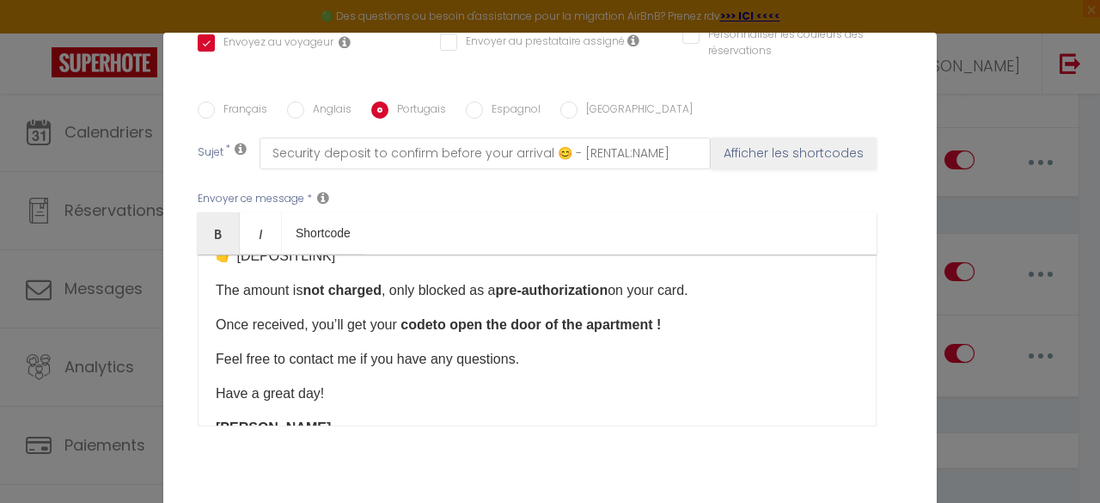
checkbox input "false"
type input "Caução a confirmar antes da sua chegada 😊 – [RENTAL:NAME]"
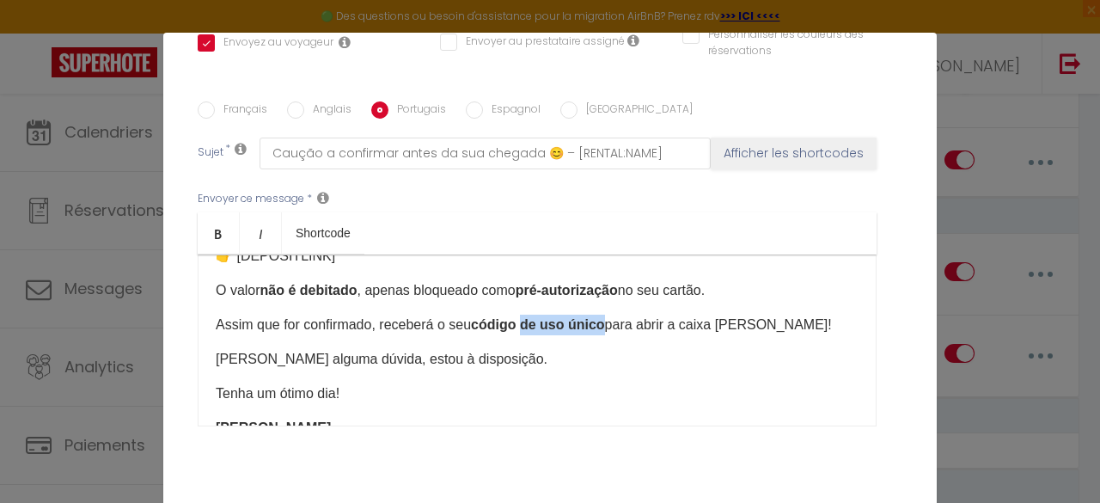
drag, startPoint x: 516, startPoint y: 310, endPoint x: 598, endPoint y: 317, distance: 82.8
click at [598, 317] on p "Assim que for confirmado, receberá o seu código de uso único para abrir a caixa…" at bounding box center [537, 325] width 643 height 21
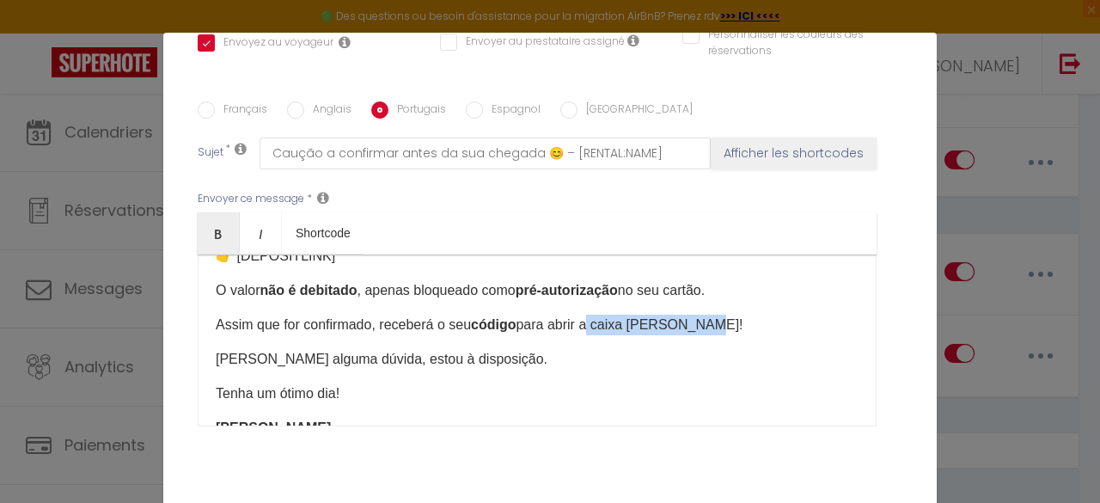
drag, startPoint x: 703, startPoint y: 309, endPoint x: 582, endPoint y: 313, distance: 121.3
click at [582, 315] on p "Assim que for confirmado, receberá o seu código para abrir a caixa [PERSON_NAME…" at bounding box center [537, 325] width 643 height 21
click at [315, 101] on label "Anglais" at bounding box center [327, 110] width 47 height 19
click at [304, 101] on input "Anglais" at bounding box center [295, 109] width 17 height 17
radio input "true"
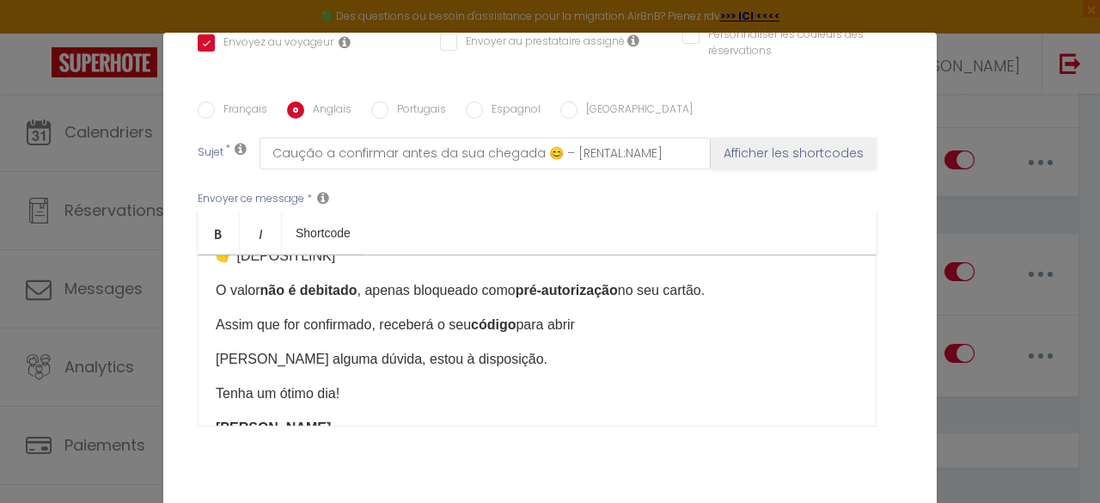
checkbox input "true"
checkbox input "false"
type input "Security deposit to confirm before your arrival 😊 - [RENTAL:NAME]"
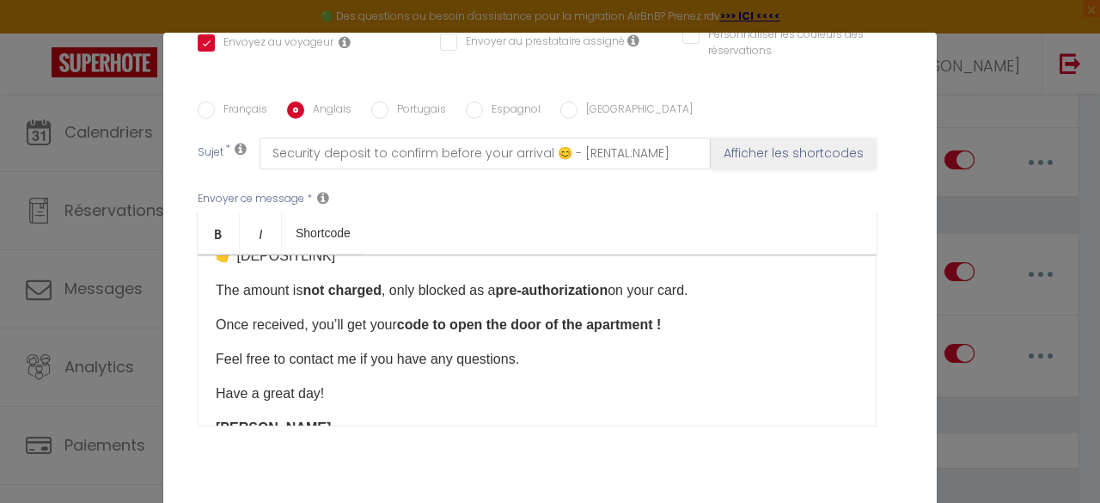
click at [400, 101] on label "Portugais" at bounding box center [417, 110] width 58 height 19
click at [388, 101] on input "Portugais" at bounding box center [379, 109] width 17 height 17
radio input "true"
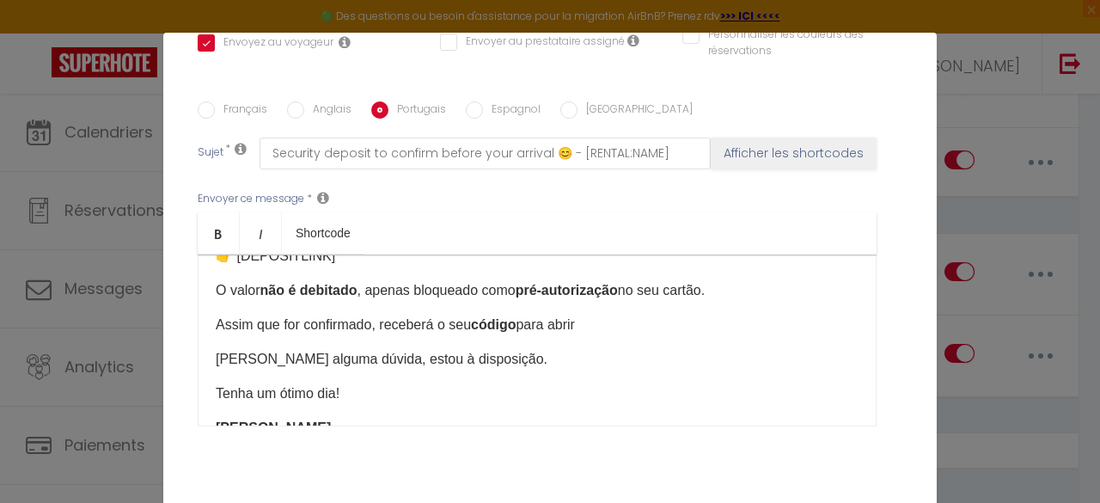
checkbox input "true"
checkbox input "false"
type input "Caução a confirmar antes da sua chegada 😊 – [RENTAL:NAME]"
click at [593, 316] on p "Assim que for confirmado, receberá o seu código para abrir" at bounding box center [537, 325] width 643 height 21
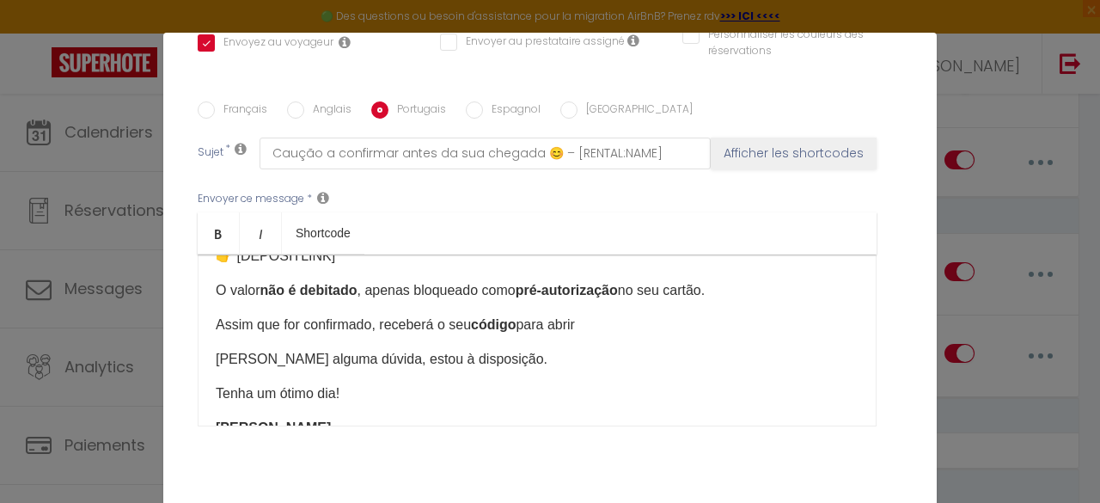
click at [603, 315] on p "Assim que for confirmado, receberá o seu código para abrir ​" at bounding box center [537, 325] width 643 height 21
click at [610, 315] on p "Assim que for confirmado, receberá o seu código para abrir ​" at bounding box center [537, 325] width 643 height 21
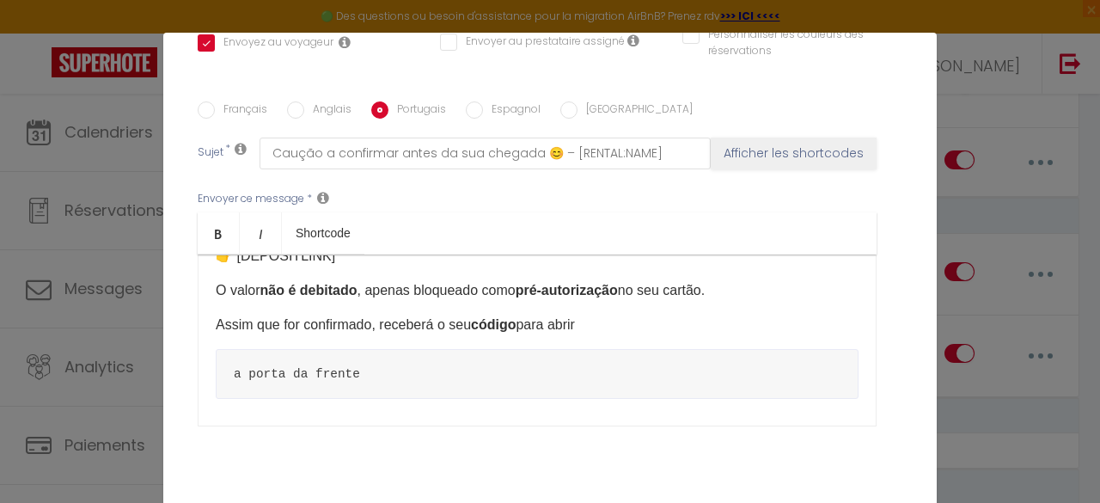
click at [610, 315] on p "Assim que for confirmado, receberá o seu código para abrir" at bounding box center [537, 325] width 643 height 21
click at [669, 370] on pre "a porta da frente" at bounding box center [537, 374] width 643 height 50
drag, startPoint x: 566, startPoint y: 403, endPoint x: 388, endPoint y: 327, distance: 192.5
click at [388, 327] on div "[PERSON_NAME] [GUEST:FIRST_NAME], Em preparação para a sua chegada ao apartamen…" at bounding box center [537, 340] width 679 height 172
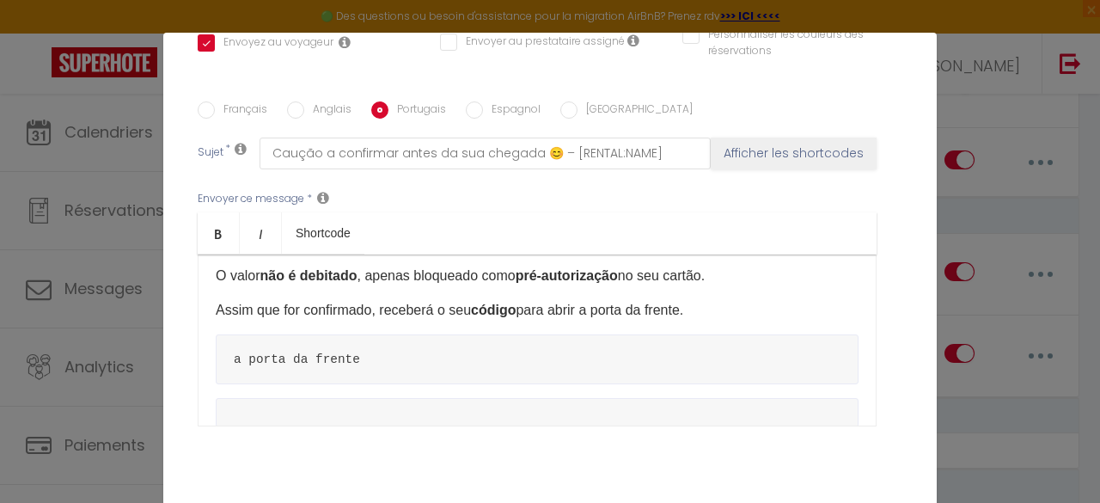
scroll to position [112, 0]
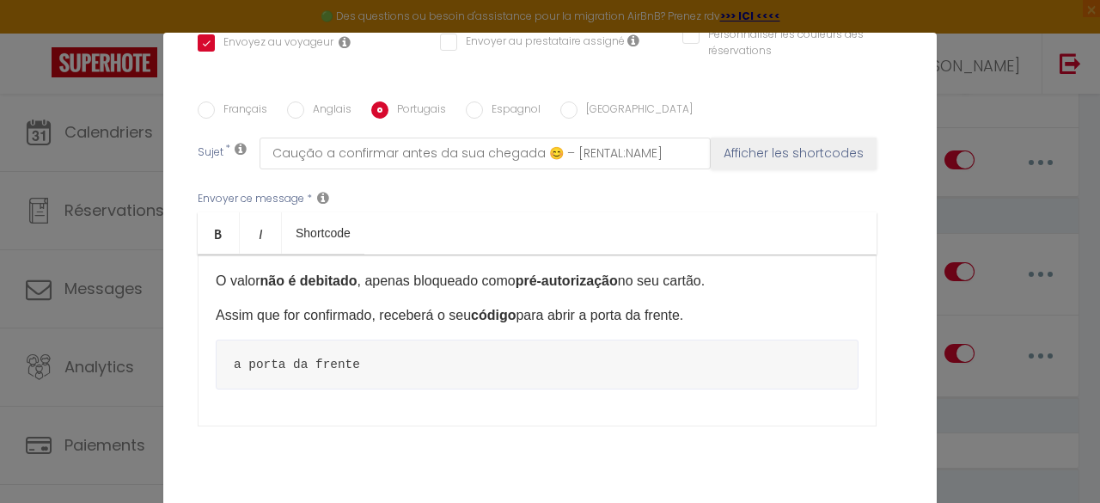
click at [724, 305] on p "Assim que for confirmado, receberá o seu código para abrir a porta da frente." at bounding box center [537, 315] width 643 height 21
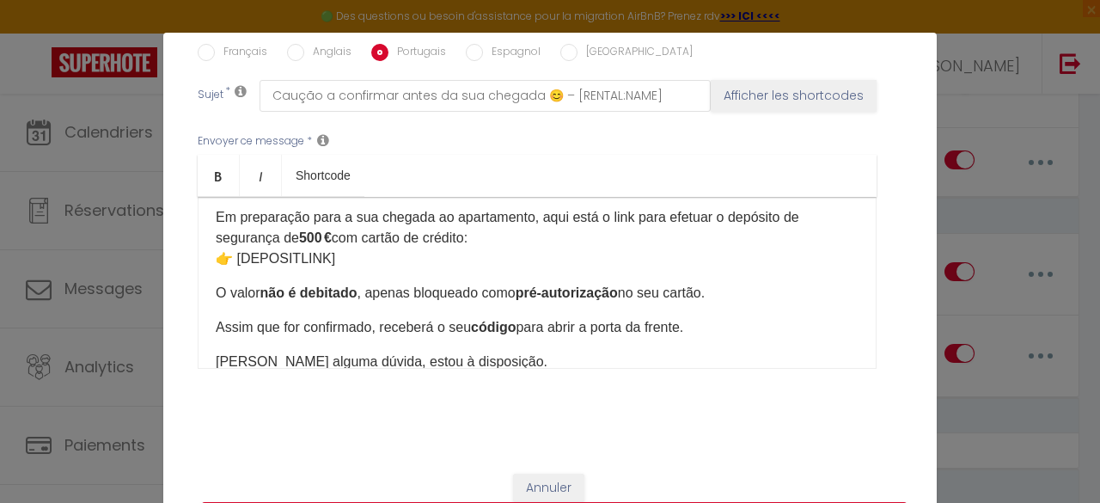
scroll to position [41, 0]
click at [466, 44] on input "Espagnol" at bounding box center [474, 52] width 17 height 17
radio input "true"
checkbox input "true"
checkbox input "false"
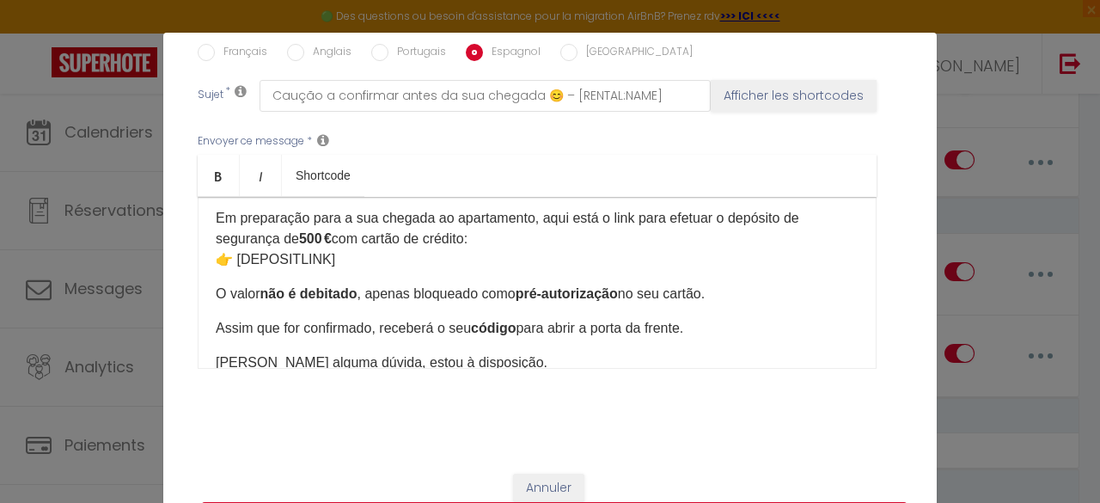
checkbox input "false"
type input "Depósito de garantía a confirmar antes de tu llegada 😊 – [RENTAL:NAME]"
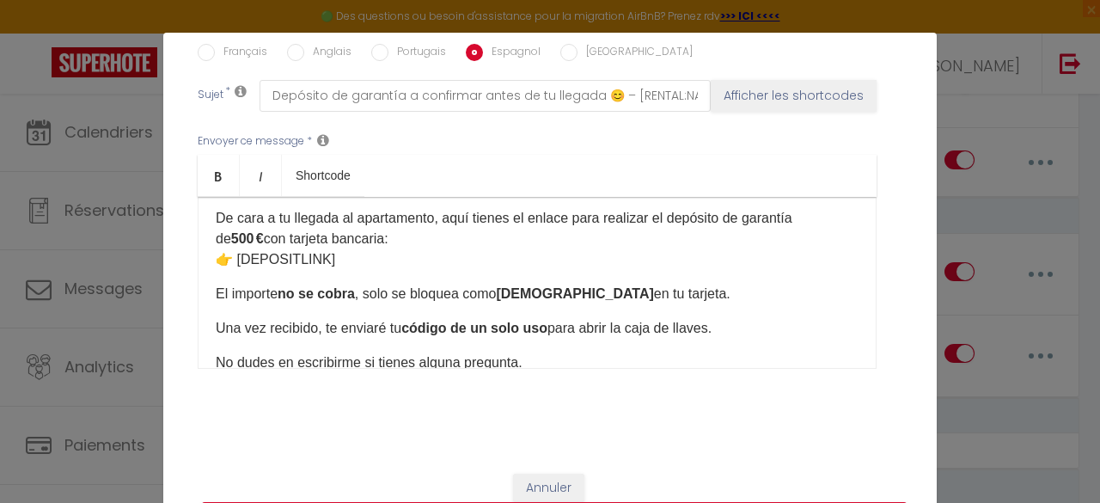
drag, startPoint x: 734, startPoint y: 309, endPoint x: 453, endPoint y: 304, distance: 281.1
click at [453, 318] on p "Una vez recibido, te enviaré tu código de un solo uso para abrir la caja de lla…" at bounding box center [537, 328] width 643 height 21
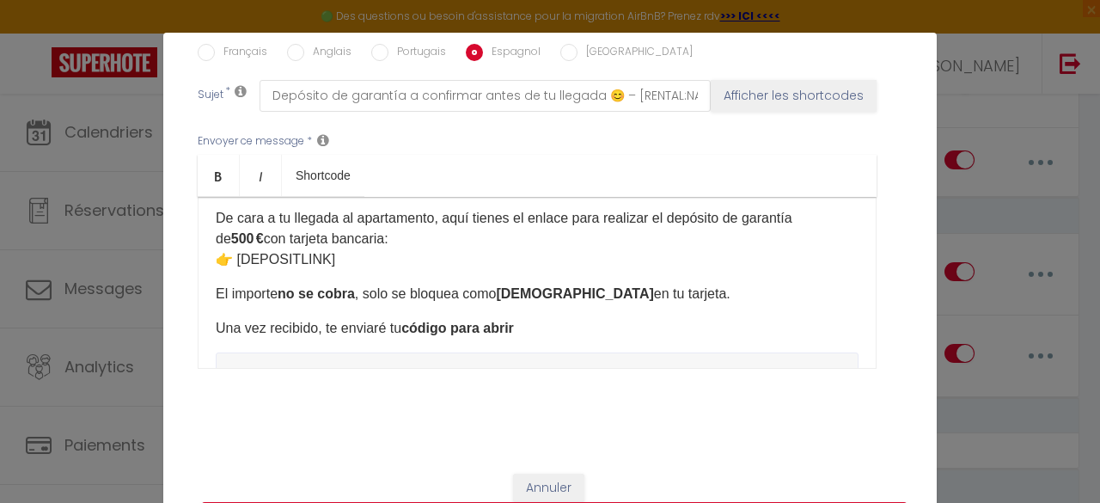
click at [586, 318] on p "Una vez recibido, te enviaré tu código para abrir" at bounding box center [537, 328] width 643 height 21
click at [753, 318] on p "Una vez recibido, te enviaré tu código para abrir la puerta principal de mi apa…" at bounding box center [537, 328] width 643 height 21
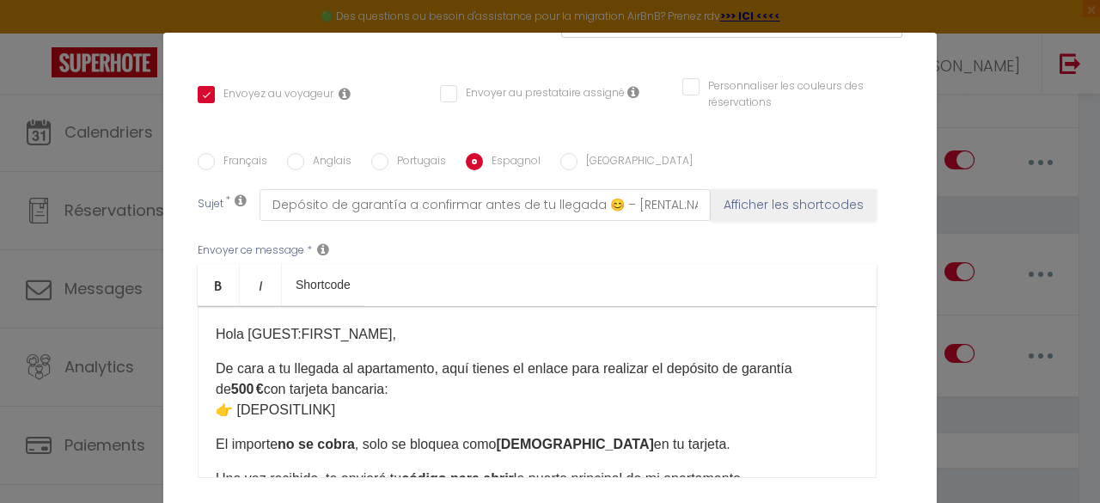
scroll to position [368, 0]
click at [311, 154] on label "Anglais" at bounding box center [327, 163] width 47 height 19
click at [304, 154] on input "Anglais" at bounding box center [295, 162] width 17 height 17
radio input "true"
checkbox input "true"
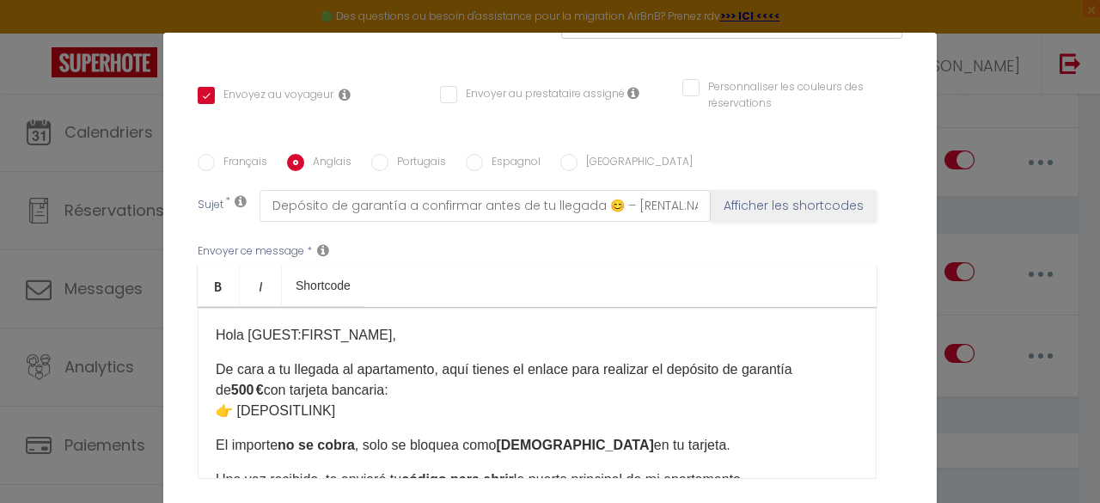
checkbox input "false"
type input "Security deposit to confirm before your arrival 😊 - [RENTAL:NAME]"
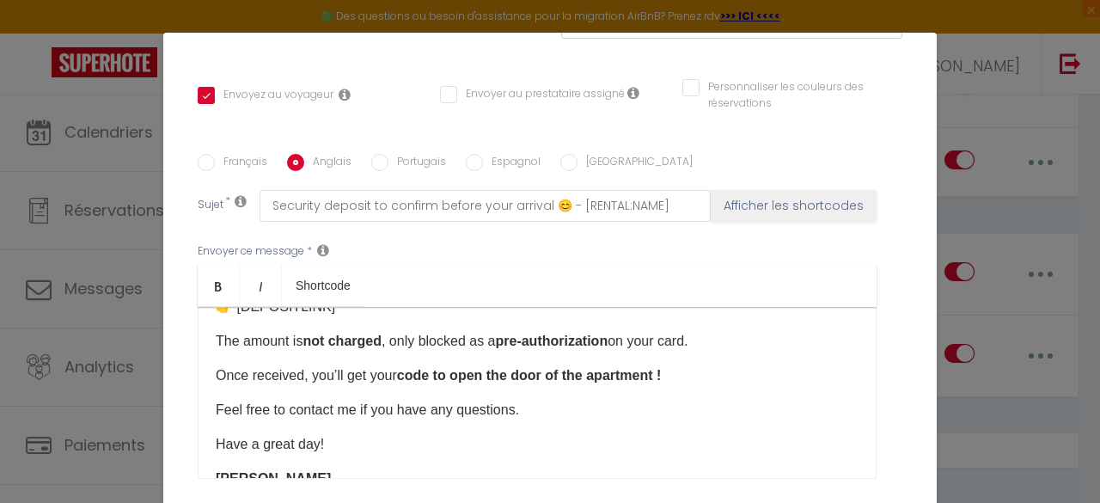
scroll to position [107, 0]
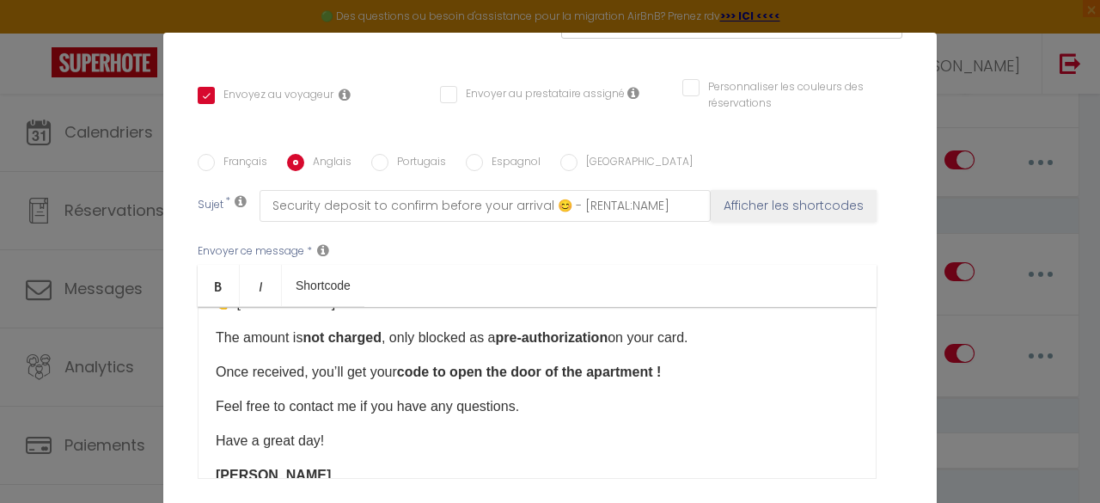
click at [400, 154] on label "Portugais" at bounding box center [417, 163] width 58 height 19
click at [388, 154] on input "Portugais" at bounding box center [379, 162] width 17 height 17
radio input "true"
checkbox input "true"
checkbox input "false"
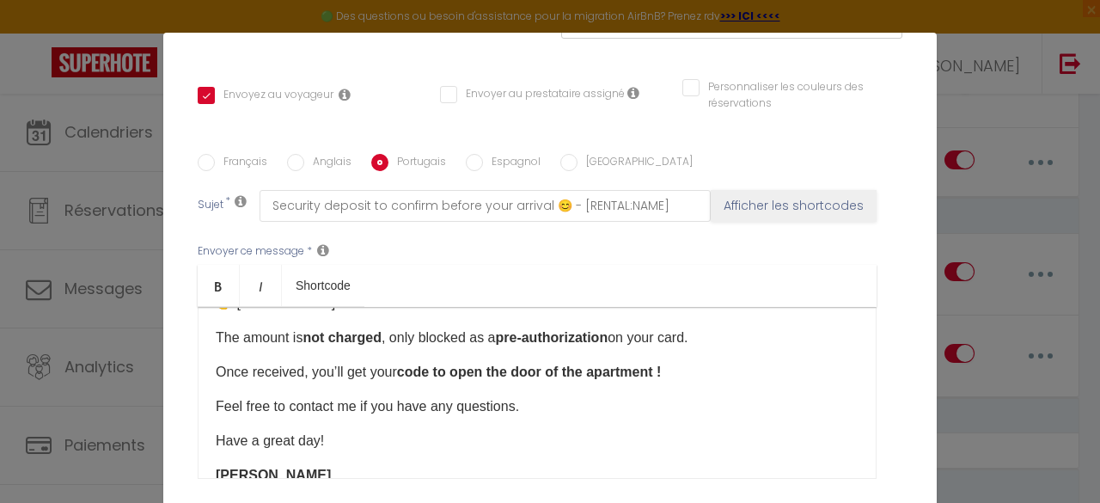
checkbox input "false"
type input "Caução a confirmar antes da sua chegada 😊 – [RENTAL:NAME]"
click at [694, 362] on p "Assim que for confirmado, receberá o seu código para abrir a porta da frente." at bounding box center [537, 372] width 643 height 21
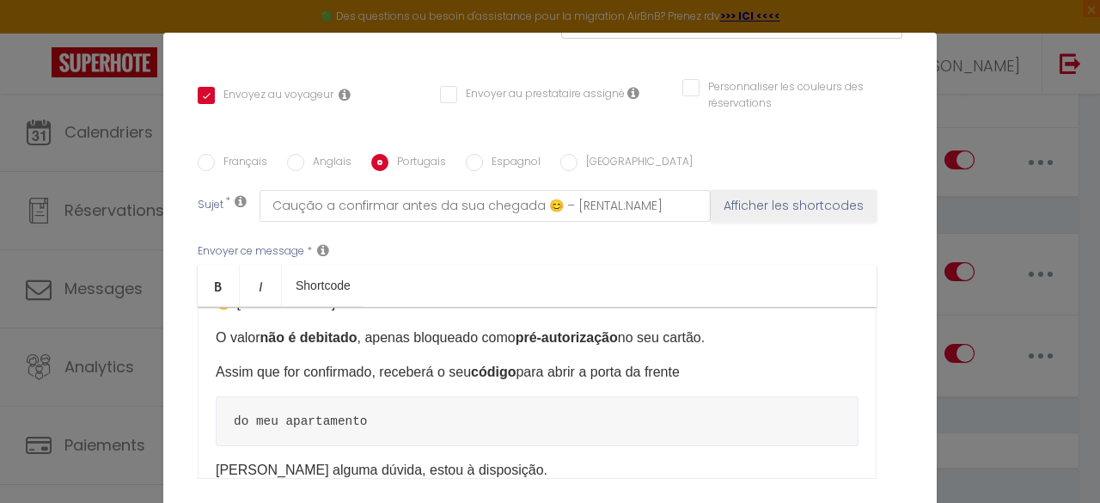
click at [694, 362] on p "Assim que for confirmado, receberá o seu código para abrir a porta da frente" at bounding box center [537, 372] width 643 height 21
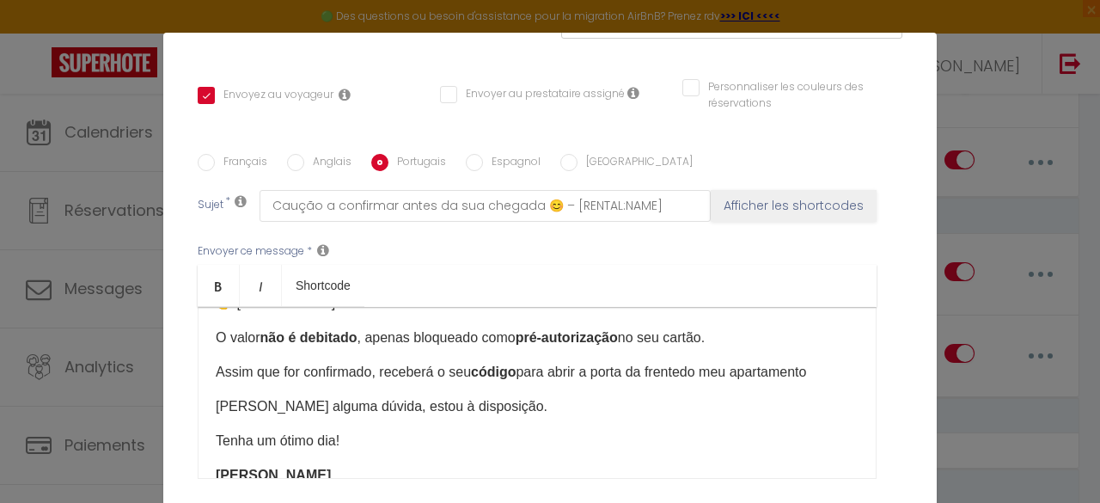
click at [830, 358] on div "[PERSON_NAME] [GUEST:FIRST_NAME], Em preparação para a sua chegada ao apartamen…" at bounding box center [537, 393] width 679 height 172
click at [294, 154] on input "Anglais" at bounding box center [295, 162] width 17 height 17
radio input "true"
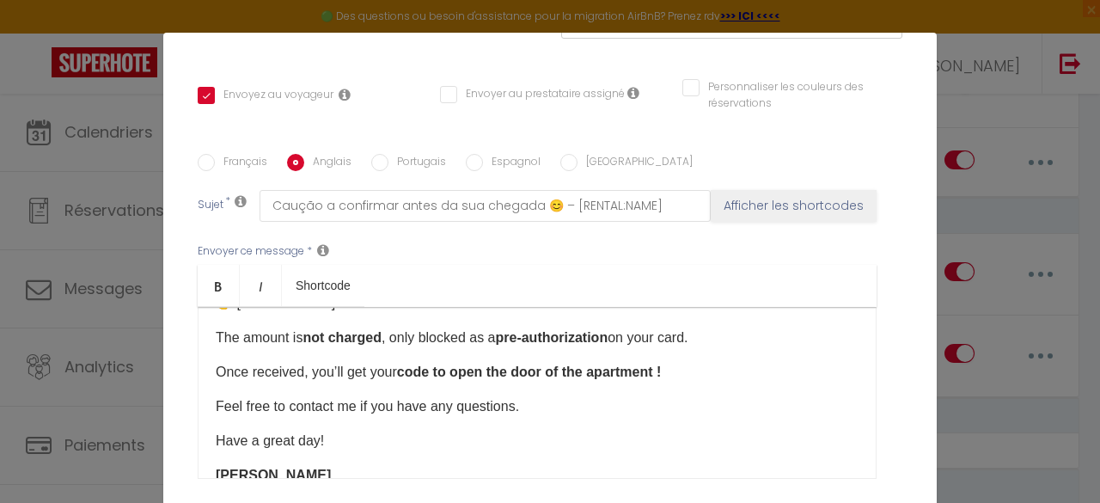
checkbox input "true"
checkbox input "false"
type input "Security deposit to confirm before your arrival 😊 - [RENTAL:NAME]"
click at [400, 483] on div "Envoyer ce message * Bold Italic Shortcode Rich text editor Hi [GUEST:FIRST_NAM…" at bounding box center [550, 361] width 705 height 279
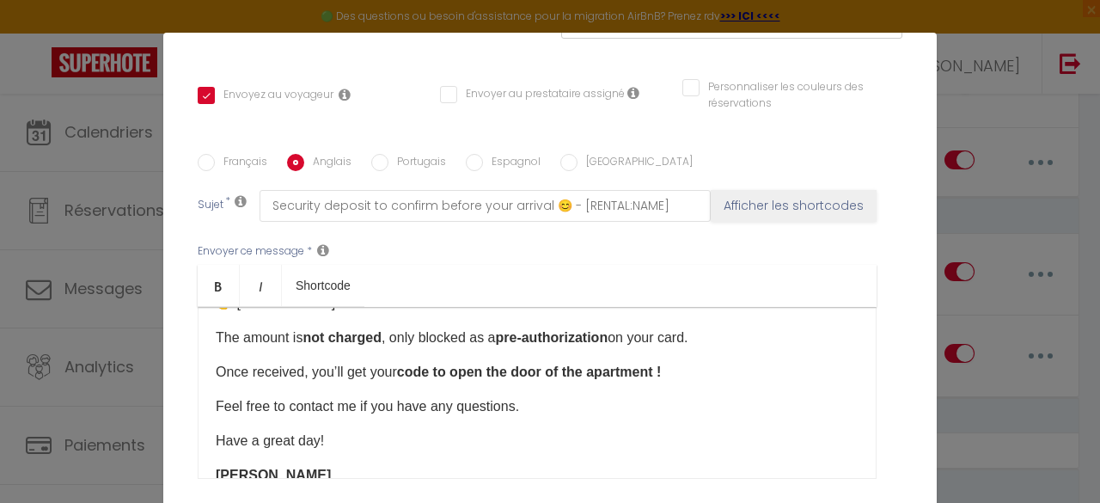
click at [364, 376] on div "Hi [GUEST:FIRST_NAME], Ahead of your arrival at the apartment, here is the link…" at bounding box center [537, 393] width 679 height 172
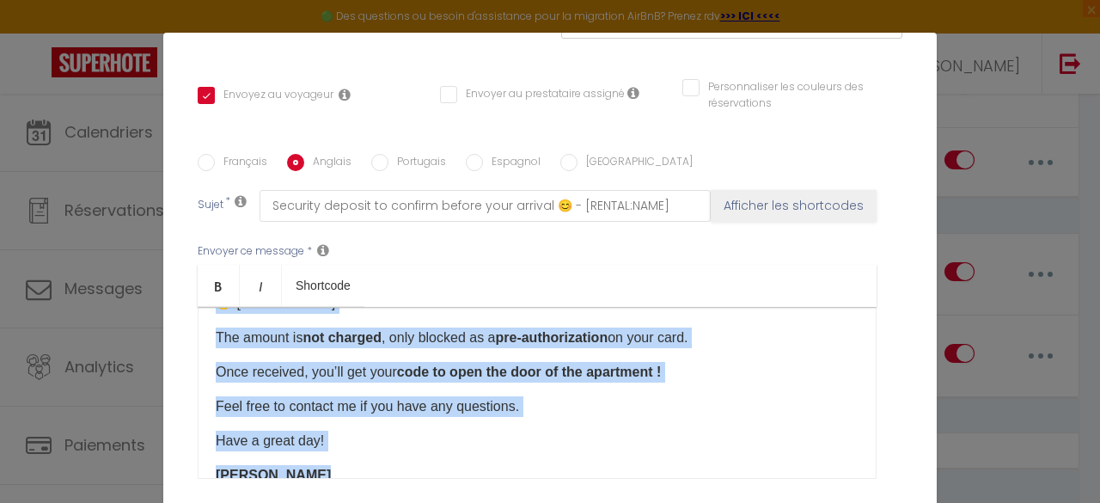
copy div "Hi [GUEST:FIRST_NAME], Ahead of your arrival at the apartment, here is the link…"
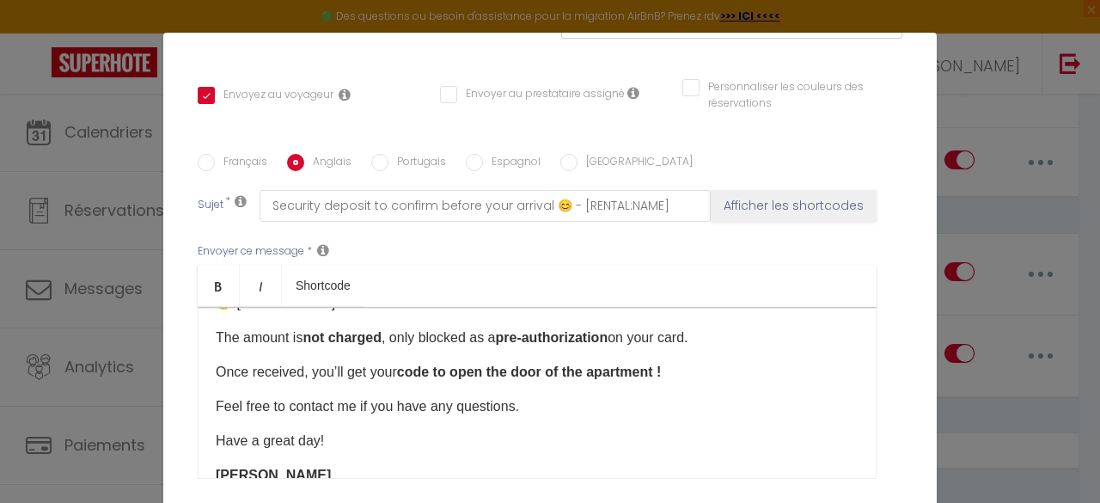
click at [545, 154] on div "Français Anglais Portugais Espagnol [GEOGRAPHIC_DATA]" at bounding box center [550, 163] width 705 height 19
click at [560, 154] on input "[GEOGRAPHIC_DATA]" at bounding box center [568, 162] width 17 height 17
radio input "true"
checkbox input "true"
checkbox input "false"
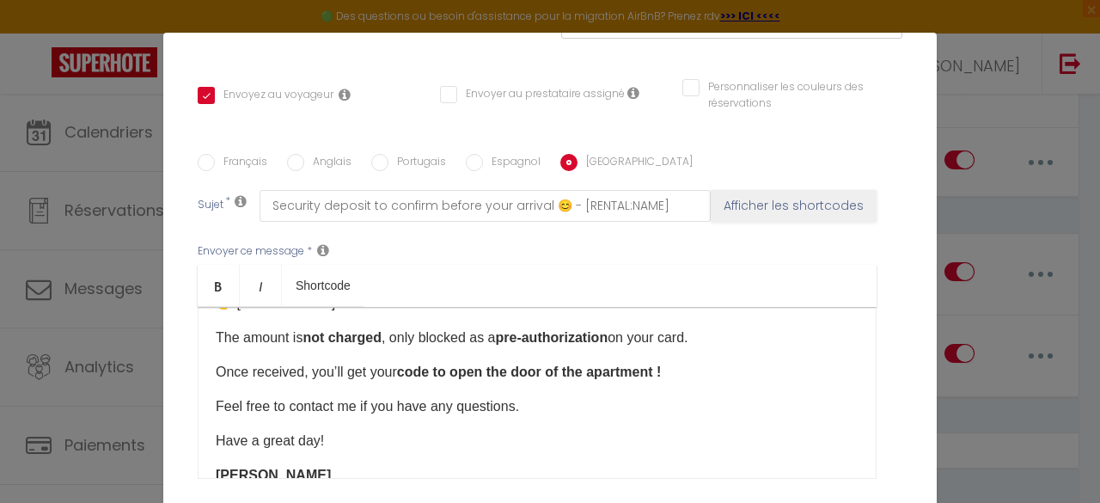
checkbox input "false"
type input "Cauzione da confermare prima del tuo arrivo 😊 - [RENTAL:NAME]"
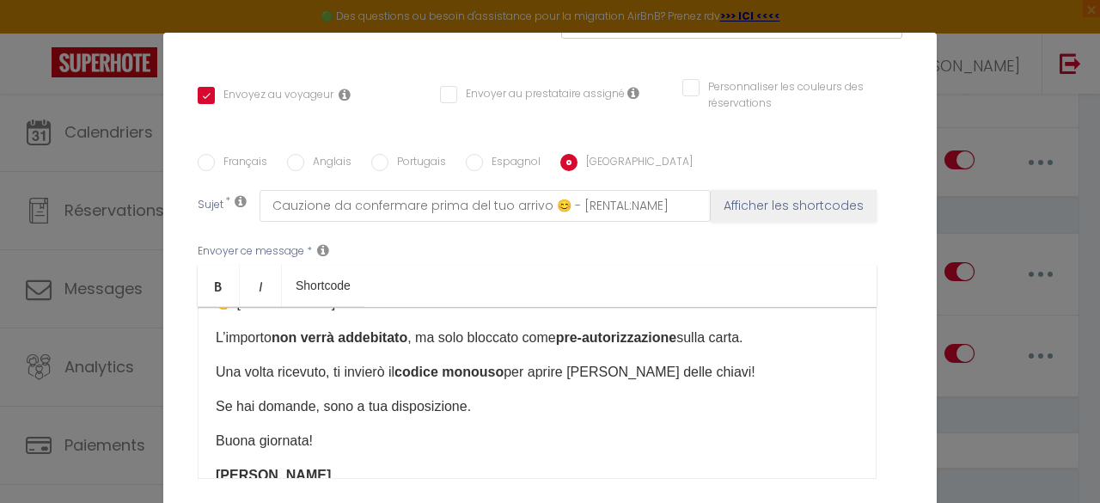
click at [474, 398] on p "Se hai domande, sono a tua disposizione." at bounding box center [537, 406] width 643 height 21
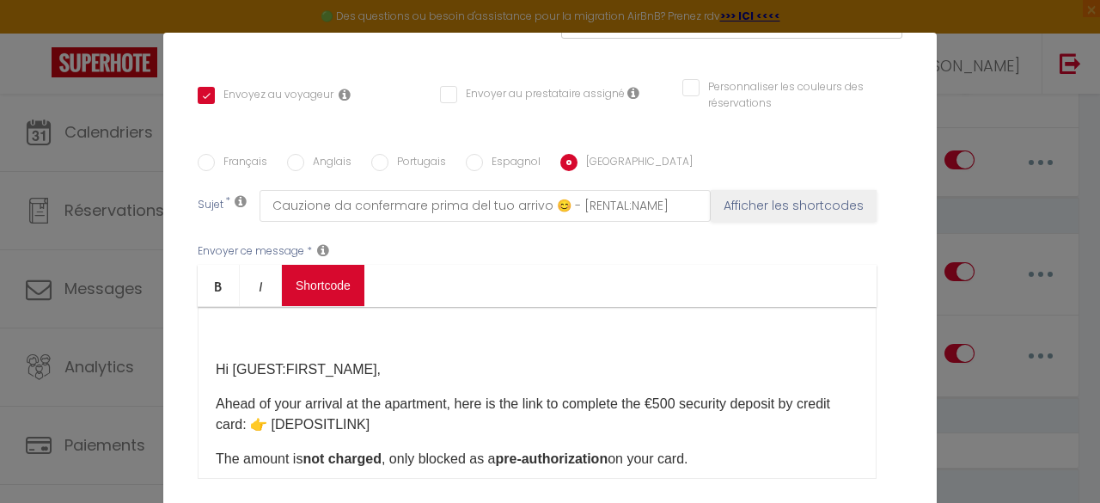
scroll to position [0, 0]
click at [350, 307] on div "Hi [GUEST:FIRST_NAME], Ahead of your arrival at the apartment, here is the link…" at bounding box center [537, 393] width 679 height 172
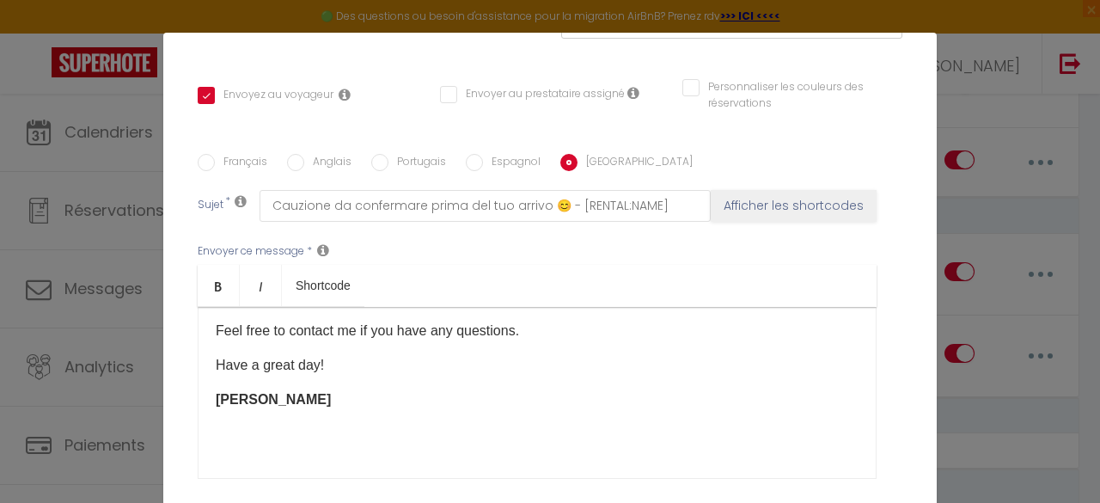
scroll to position [178, 0]
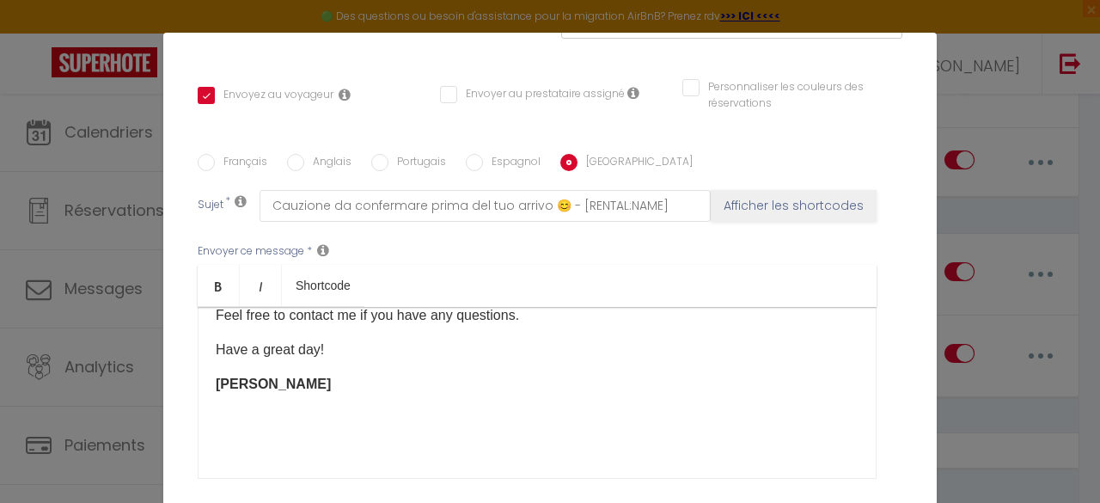
click at [375, 377] on p "[PERSON_NAME]" at bounding box center [537, 384] width 643 height 21
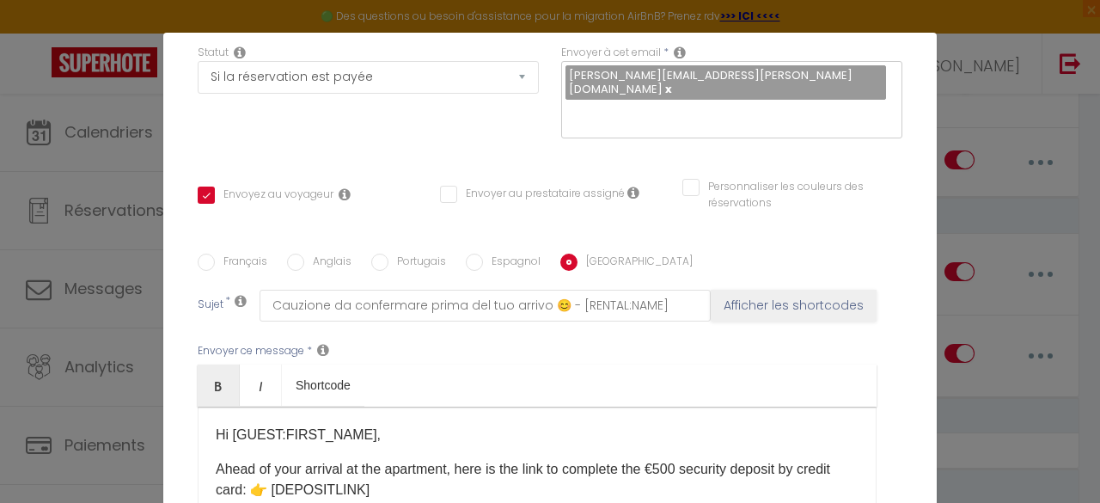
scroll to position [266, 0]
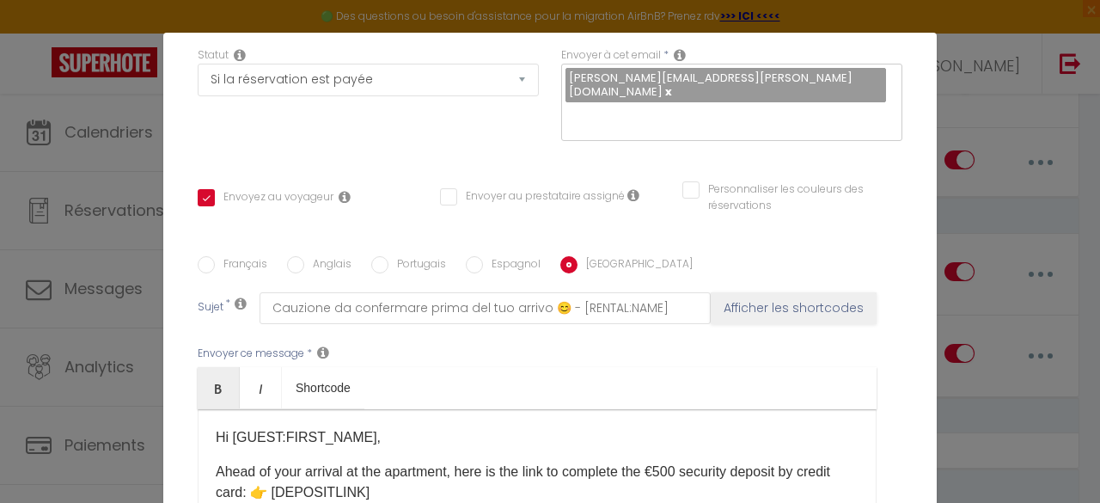
click at [474, 256] on input "Espagnol" at bounding box center [474, 264] width 17 height 17
radio input "true"
checkbox input "true"
checkbox input "false"
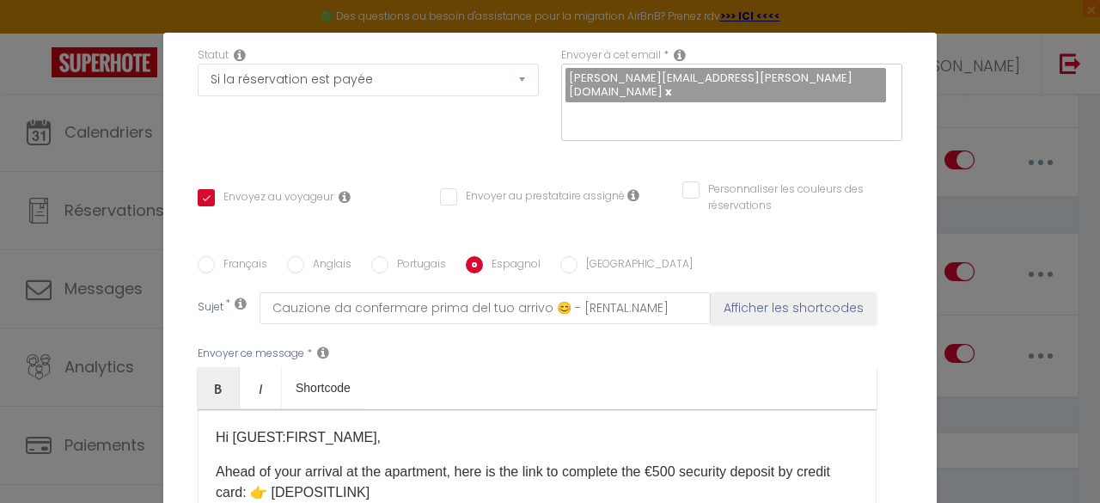
type input "Depósito de garantía a confirmar antes de tu llegada 😊 – [RENTAL:NAME]"
click at [560, 256] on input "[GEOGRAPHIC_DATA]" at bounding box center [568, 264] width 17 height 17
radio input "true"
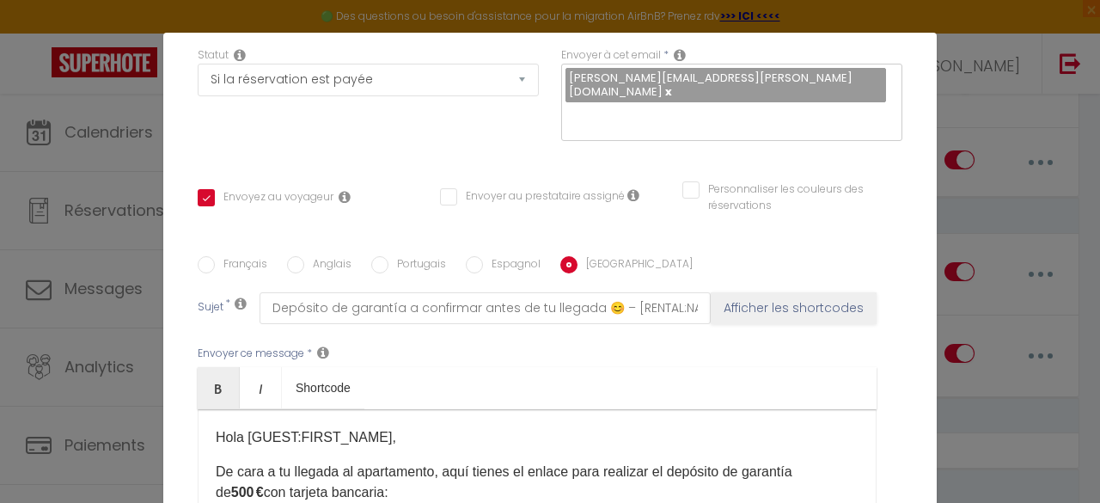
checkbox input "true"
checkbox input "false"
type input "Cauzione da confermare prima del tuo arrivo 😊 - [RENTAL:NAME]"
click at [294, 256] on input "Anglais" at bounding box center [295, 264] width 17 height 17
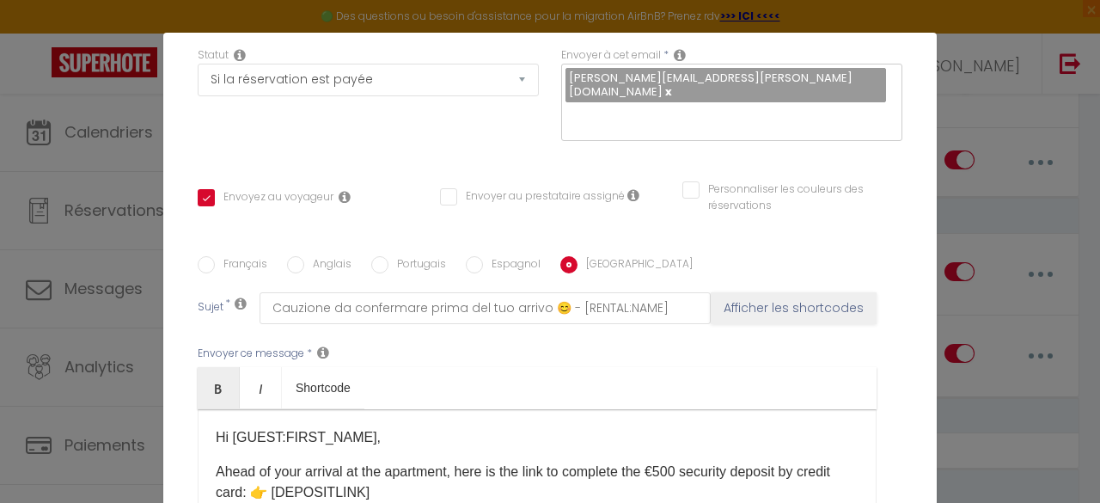
radio input "true"
checkbox input "true"
checkbox input "false"
type input "Security deposit to confirm before your arrival 😊 - [RENTAL:NAME]"
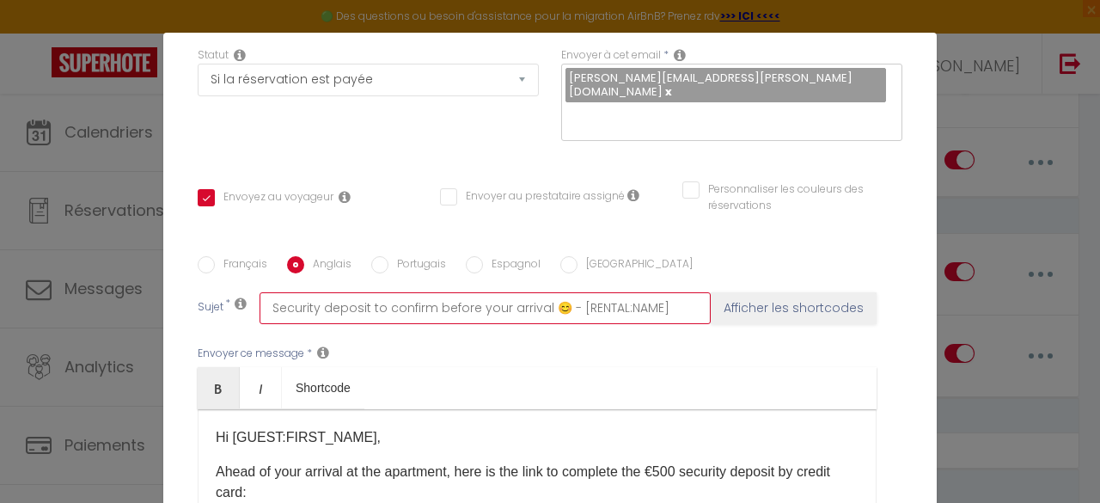
click at [317, 293] on input "Security deposit to confirm before your arrival 😊 - [RENTAL:NAME]" at bounding box center [485, 307] width 451 height 31
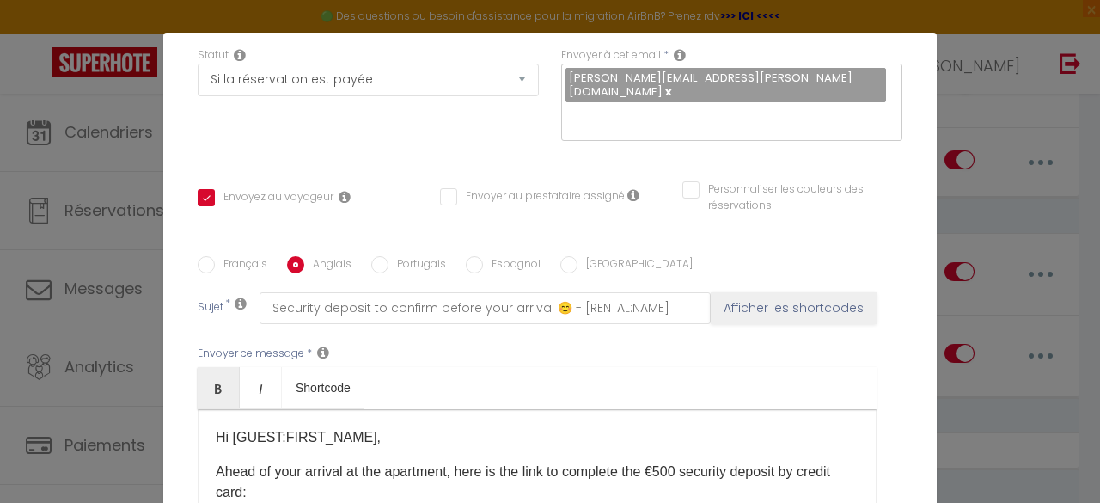
click at [571, 240] on div "Français Anglais Portugais Espagnol Italien Sujet * Security deposit to confirm…" at bounding box center [550, 429] width 705 height 398
click at [560, 256] on input "[GEOGRAPHIC_DATA]" at bounding box center [568, 264] width 17 height 17
radio input "true"
checkbox input "true"
checkbox input "false"
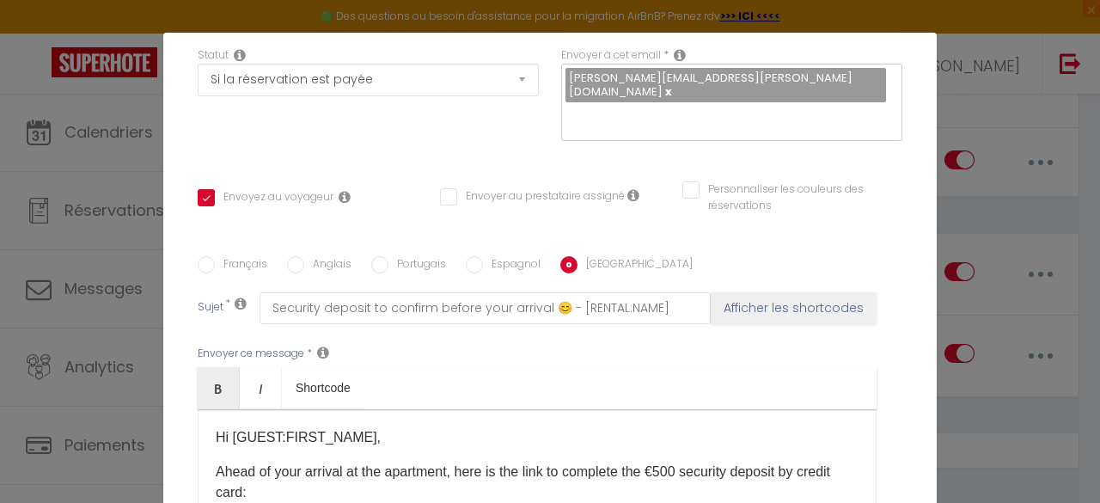
checkbox input "false"
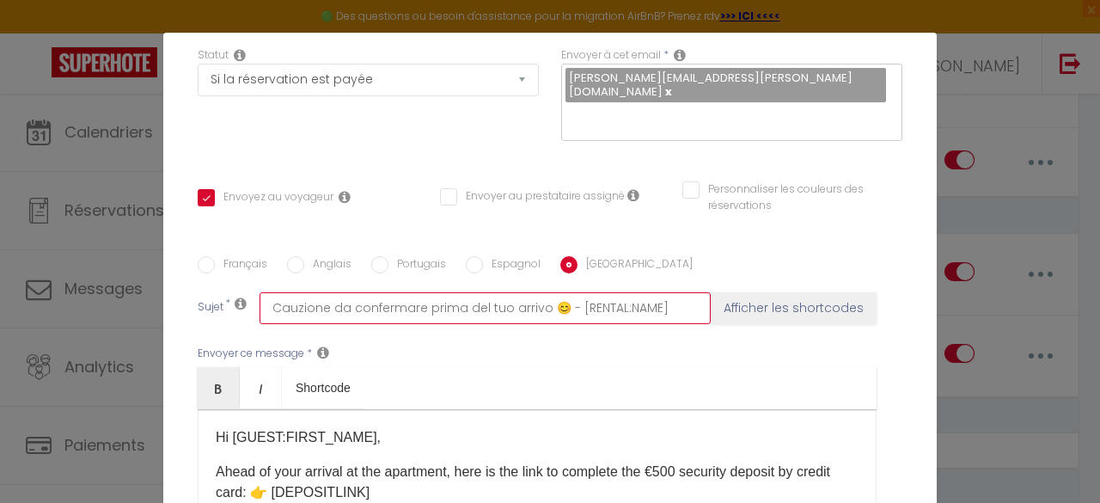
click at [682, 297] on input "Cauzione da confermare prima del tuo arrivo 😊 - [RENTAL:NAME]" at bounding box center [485, 307] width 451 height 31
paste input "Security deposit to confirm before your arrival"
type input "Security deposit to confirm before your arrival 😊 - [RENTAL:NAME]"
checkbox input "true"
checkbox input "false"
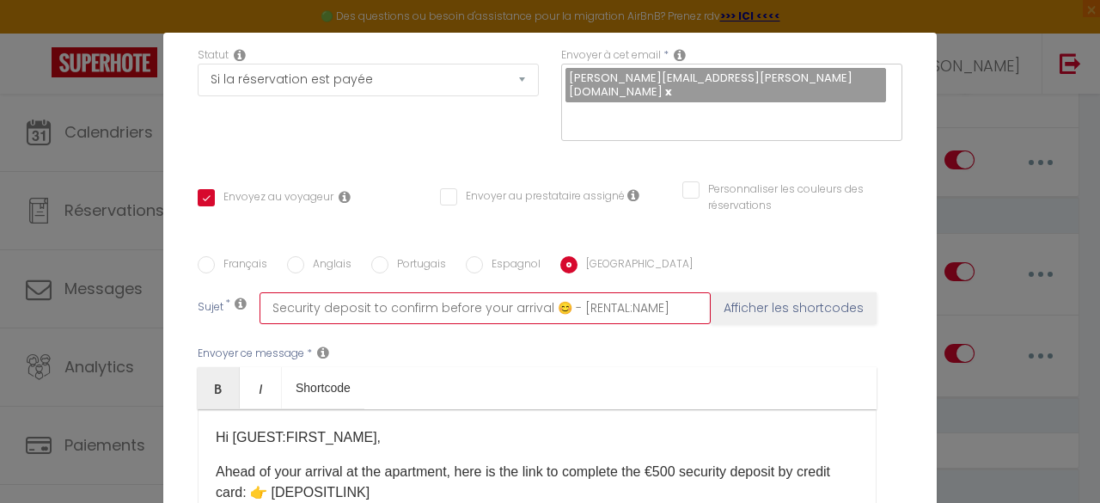
checkbox input "false"
type input "Security deposit to confirm before your arrival 😊 - [RENTAL:NAME]"
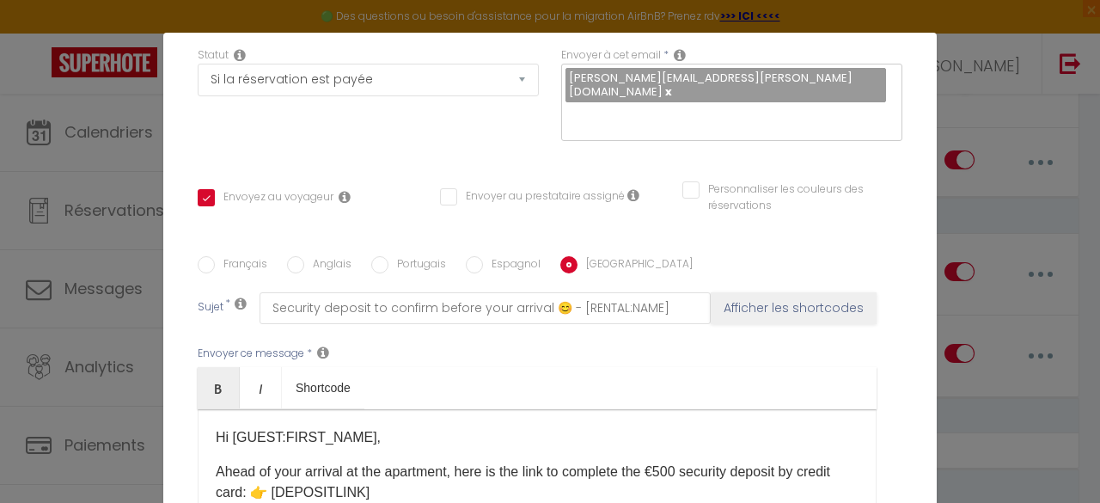
click at [467, 256] on input "Espagnol" at bounding box center [474, 264] width 17 height 17
radio input "true"
checkbox input "true"
checkbox input "false"
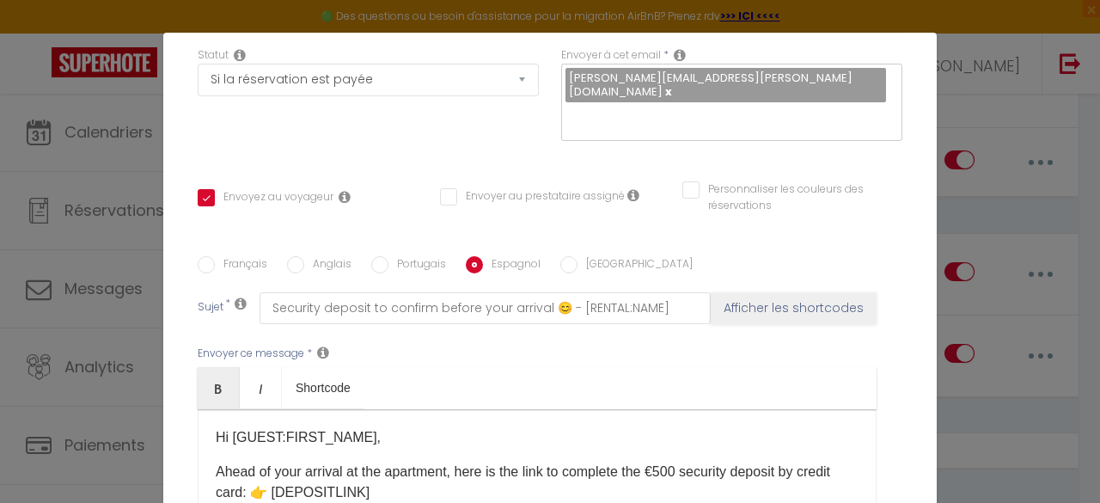
type input "Depósito de garantía a confirmar antes de tu llegada 😊 – [RENTAL:NAME]"
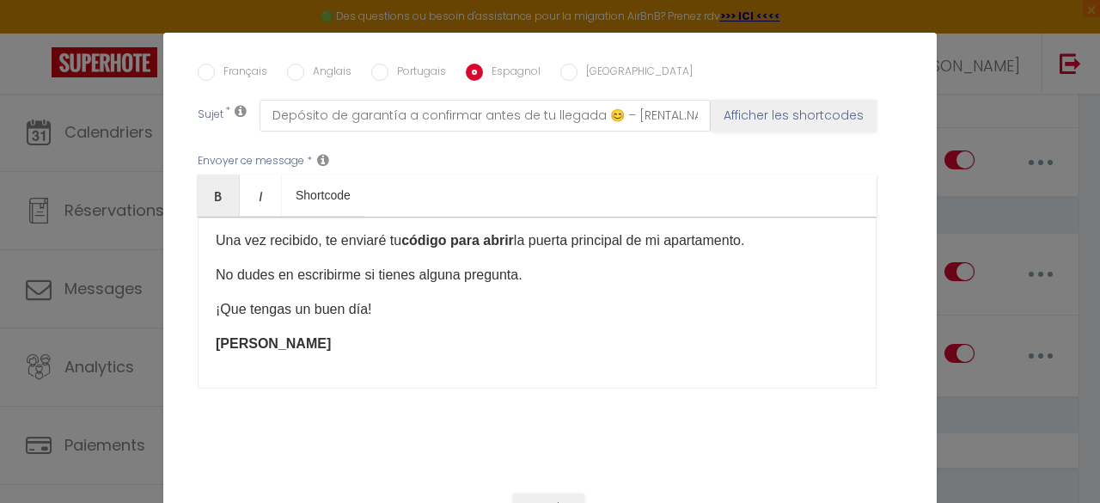
scroll to position [478, 0]
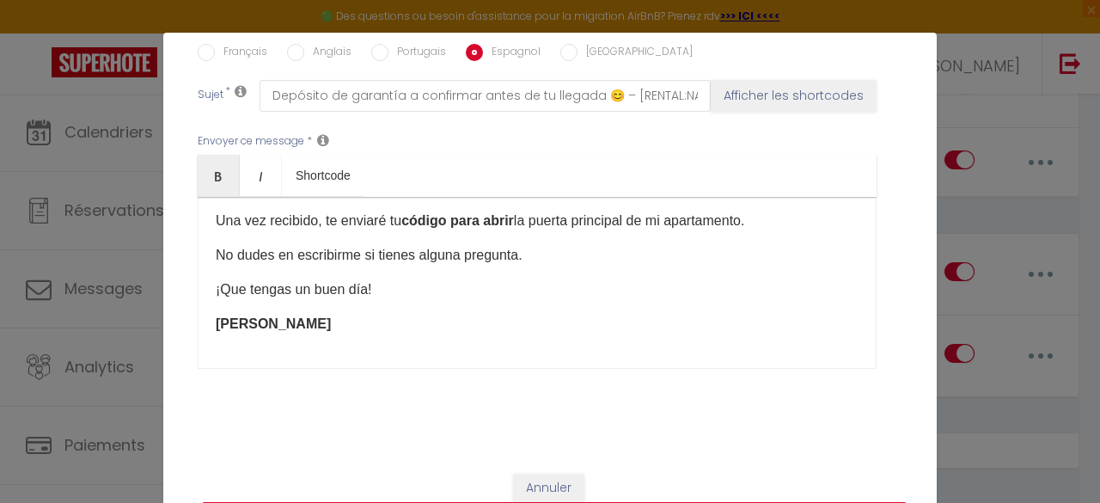
checkbox input "true"
checkbox input "false"
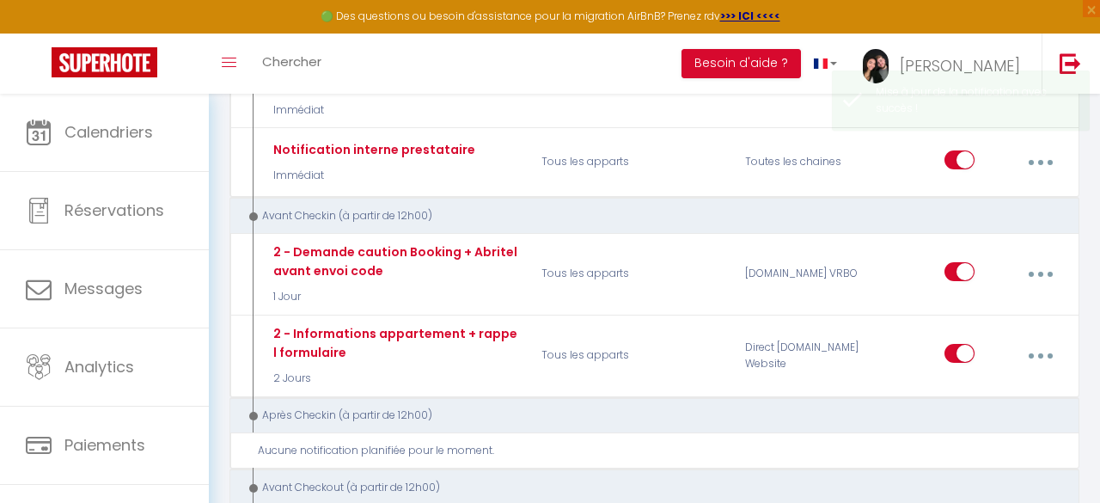
scroll to position [0, 0]
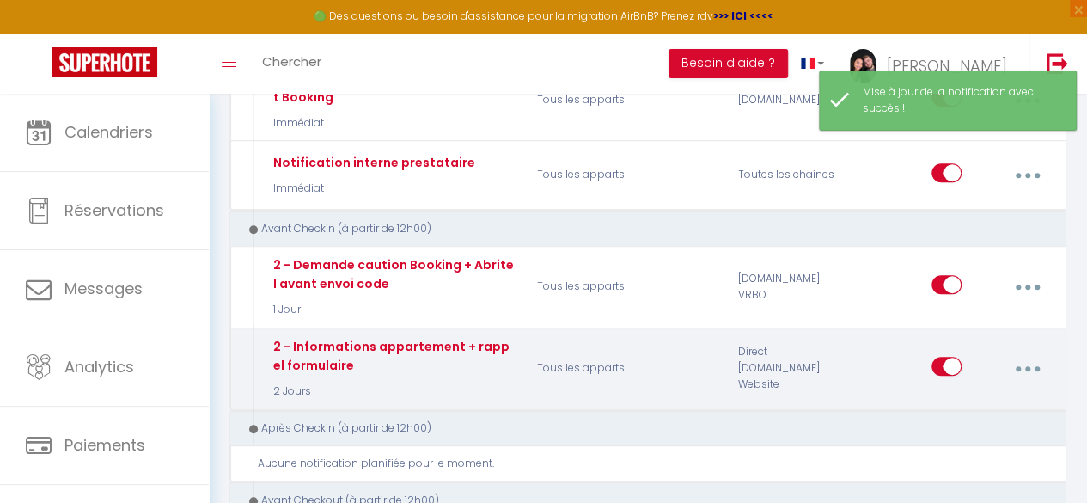
click at [1026, 366] on icon "button" at bounding box center [1027, 368] width 5 height 5
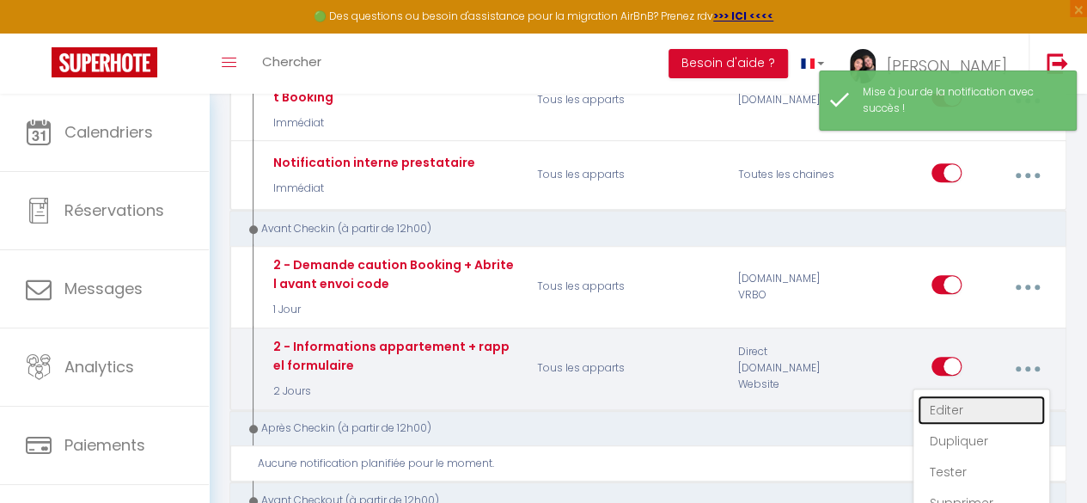
click at [961, 395] on link "Editer" at bounding box center [981, 409] width 127 height 29
type input "2 - Informations appartement + rappel formulaire"
select select "2 Jours"
select select "if_booking_is_paid"
checkbox input "true"
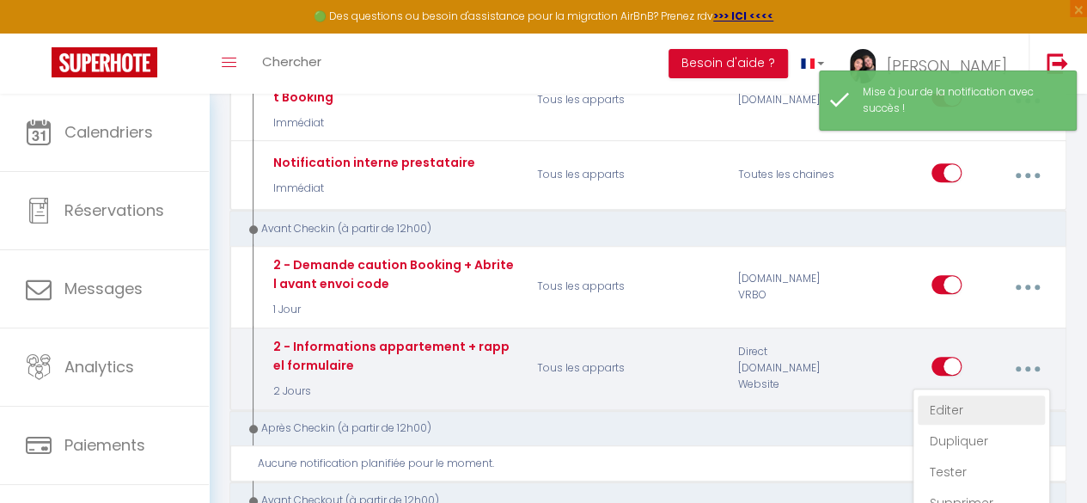
checkbox input "false"
radio input "true"
type input "Vous y êtes presque ! Préparons votre séjour 🌞 [RENTAL:NAME]"
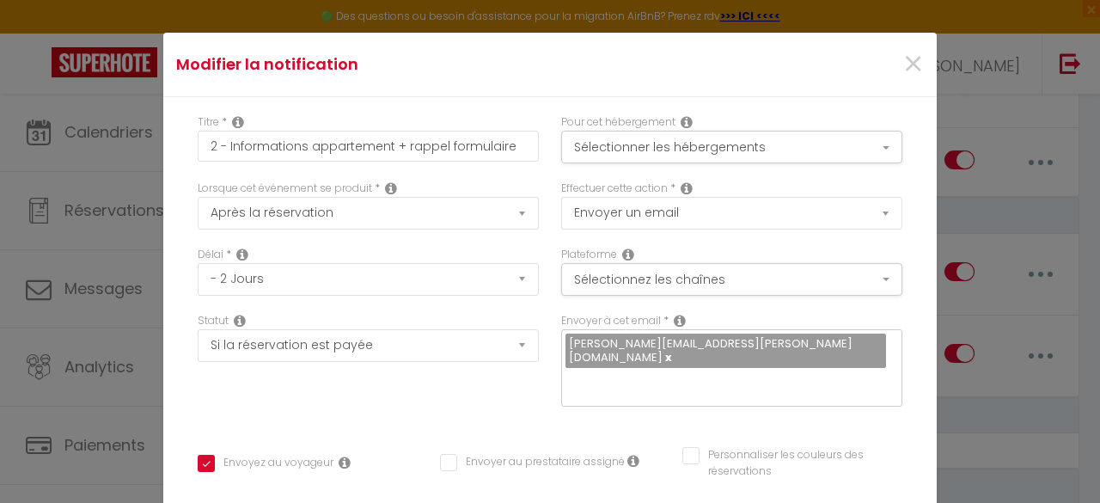
scroll to position [629, 0]
radio input "true"
checkbox input "true"
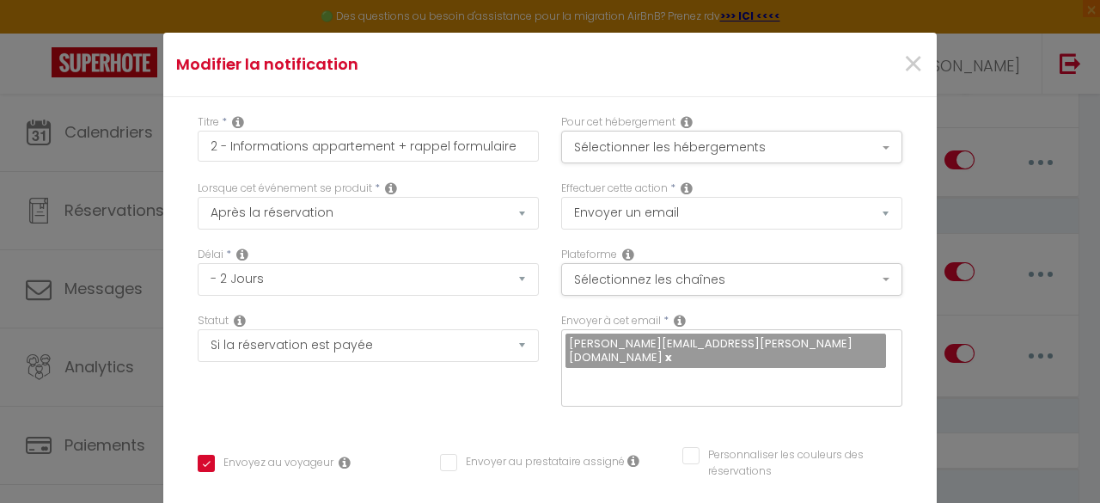
checkbox input "false"
type input "You're almost there! Let’s get ready for your stay 🌞 - [RENTAL:NAME]"
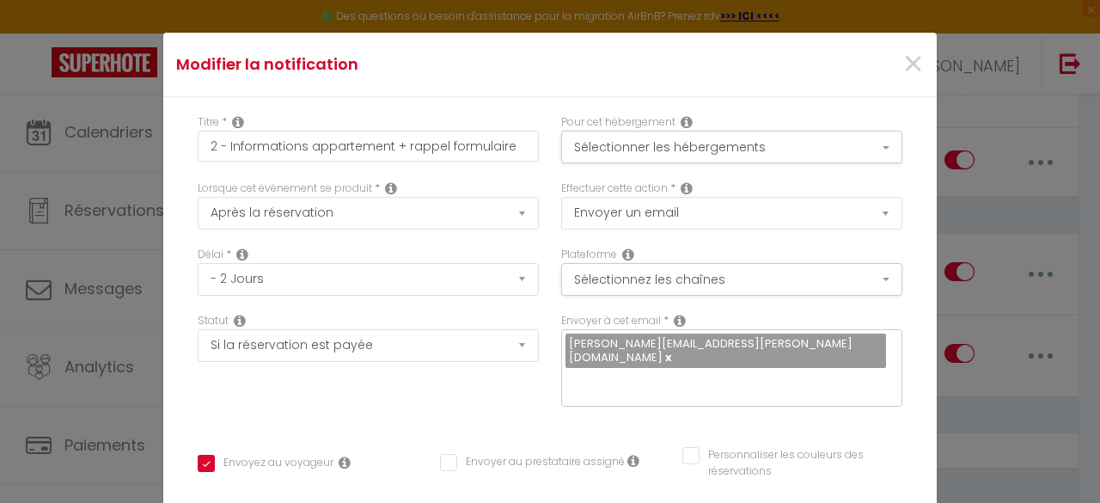
radio input "true"
checkbox input "true"
checkbox input "false"
type input "Está quase lá! Vamos preparar a sua estadia 🌞 – [RENTAL:NAME]"
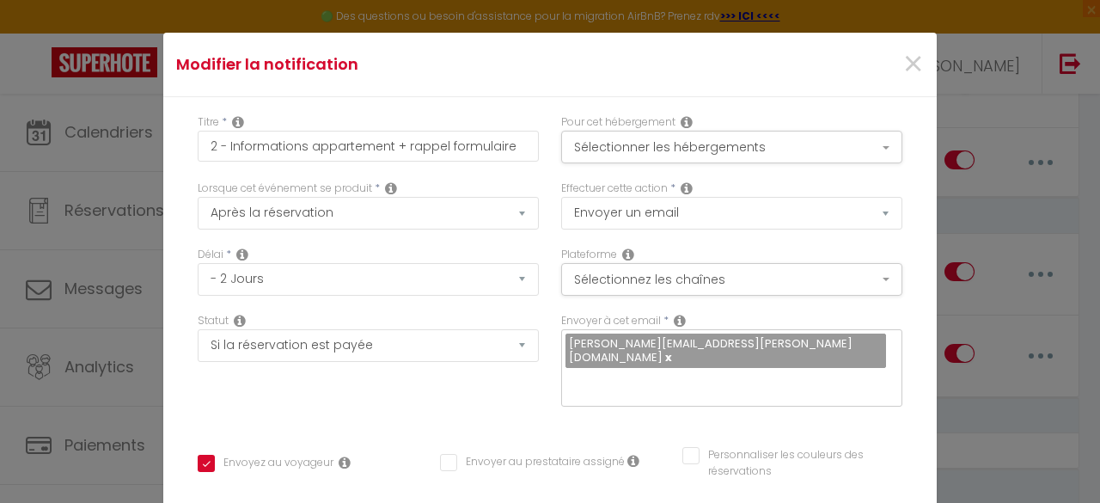
radio input "true"
checkbox input "true"
checkbox input "false"
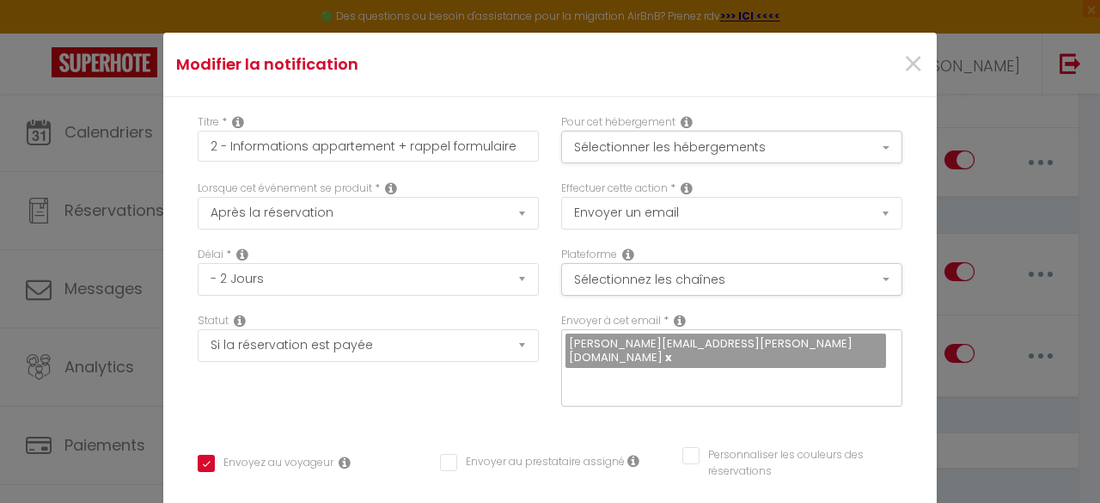
type input "¡Ya casi llegas! Vamos a preparar tu estancia 🌞 – [RENTAL:NAME]"
radio input "true"
checkbox input "true"
checkbox input "false"
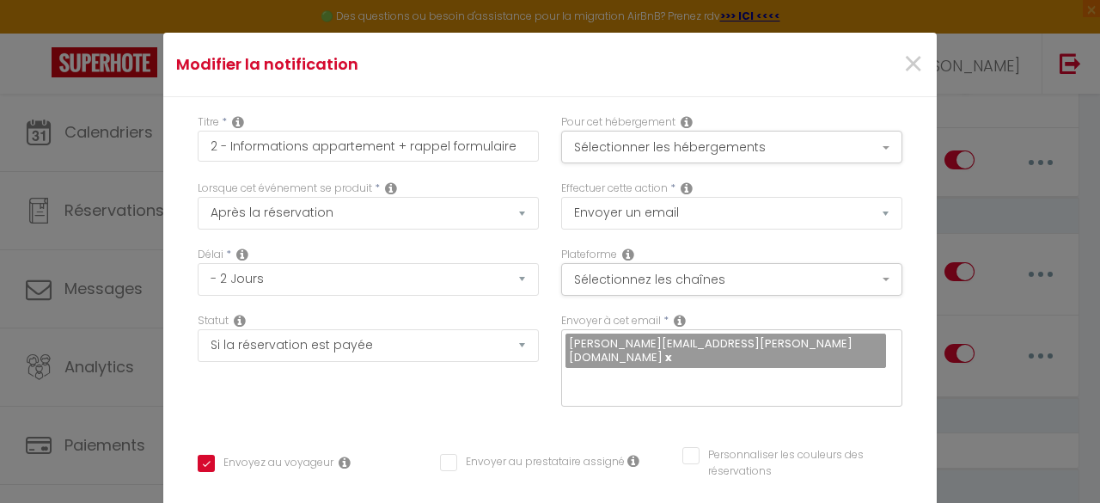
checkbox input "false"
type input "Ci siamo quasi! Prepariamo il tuo soggiorno 🌞 – [RENTAL:NAME]"
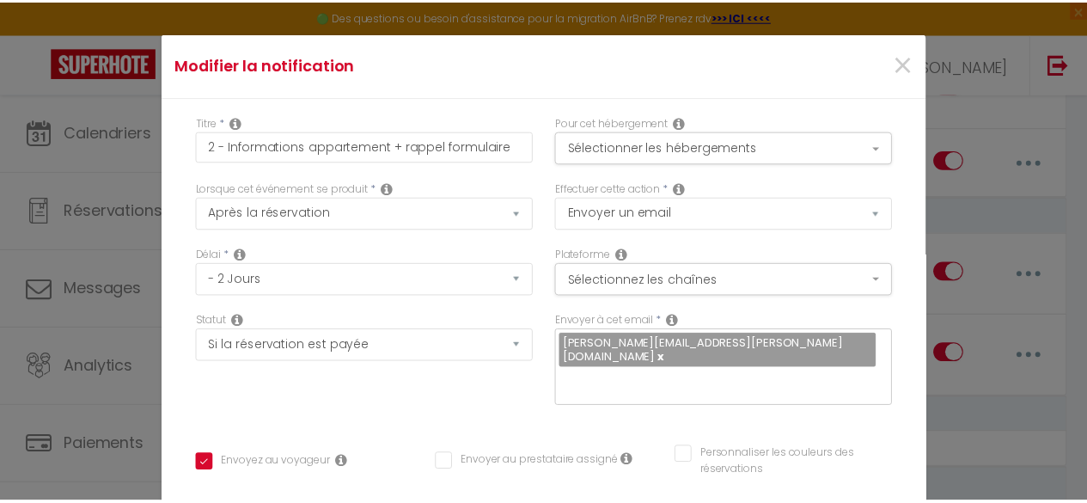
scroll to position [586, 0]
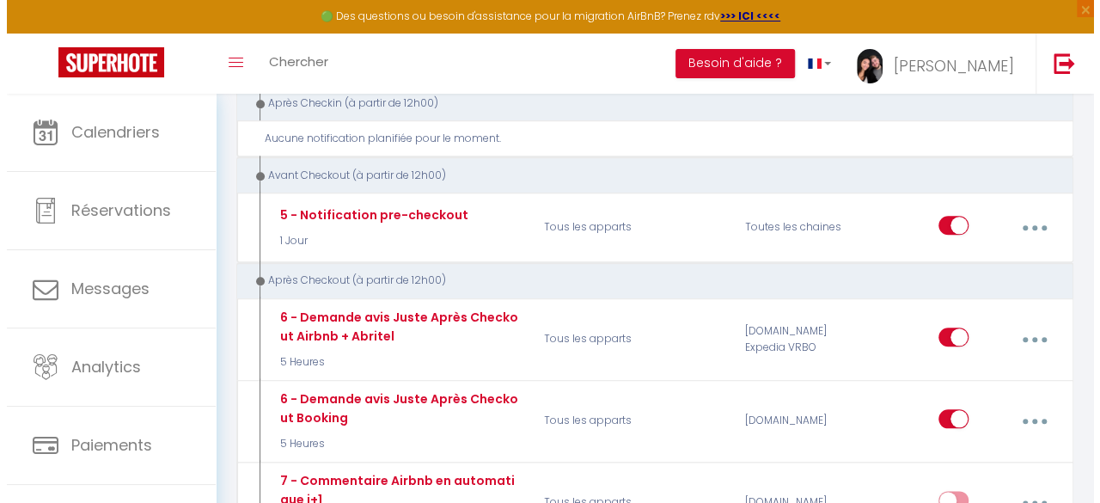
scroll to position [763, 0]
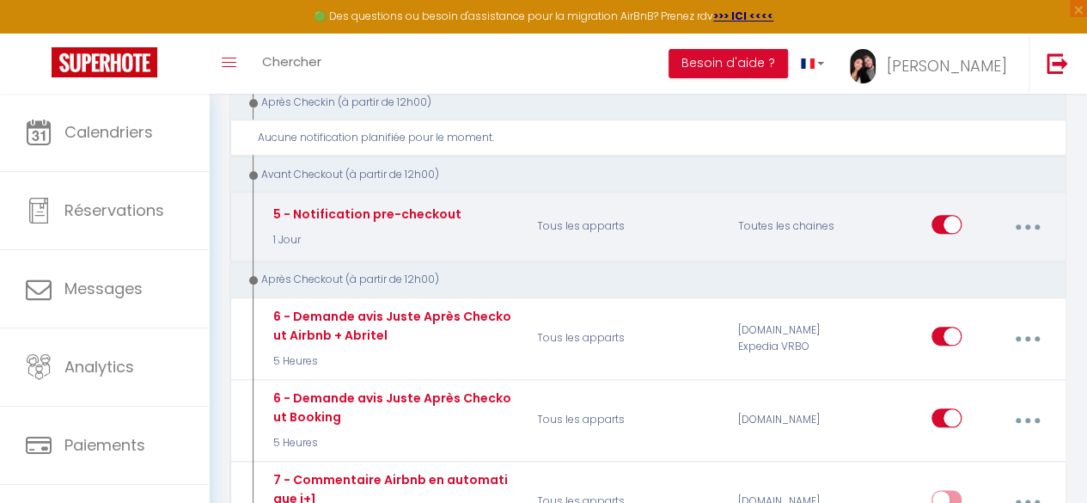
click at [1035, 212] on button "button" at bounding box center [1028, 227] width 46 height 33
click at [937, 254] on link "Editer" at bounding box center [981, 268] width 127 height 29
type input "5 - Notification pre-checkout"
select select "4"
select select "1 Jour"
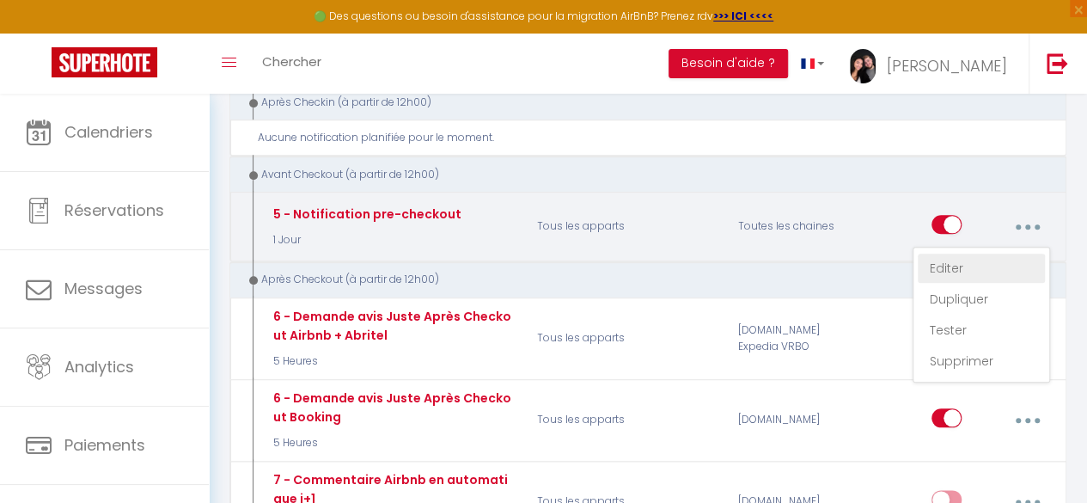
checkbox input "true"
checkbox input "false"
radio input "true"
type input "Un petit mot avant votre départ 😊 - [RENTAL:NAME]"
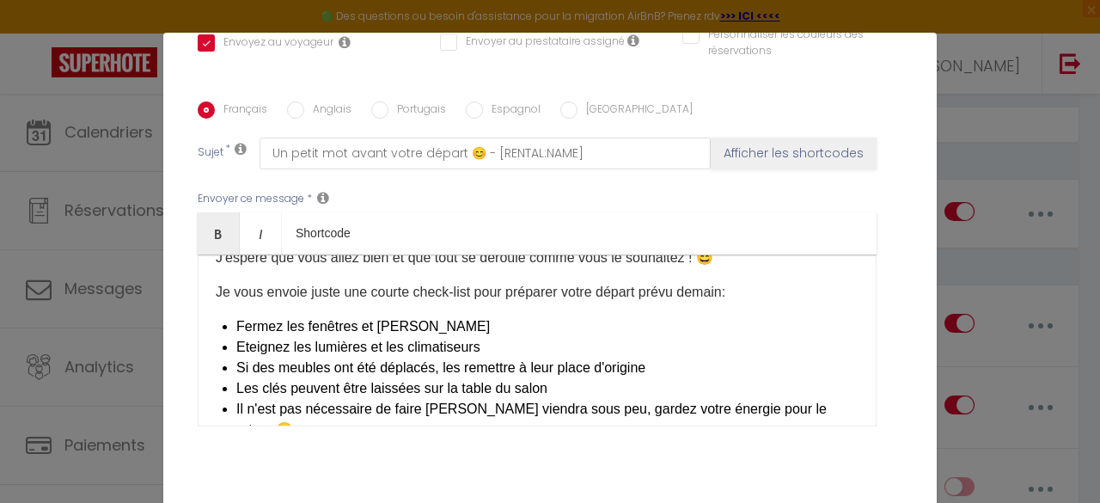
scroll to position [72, 0]
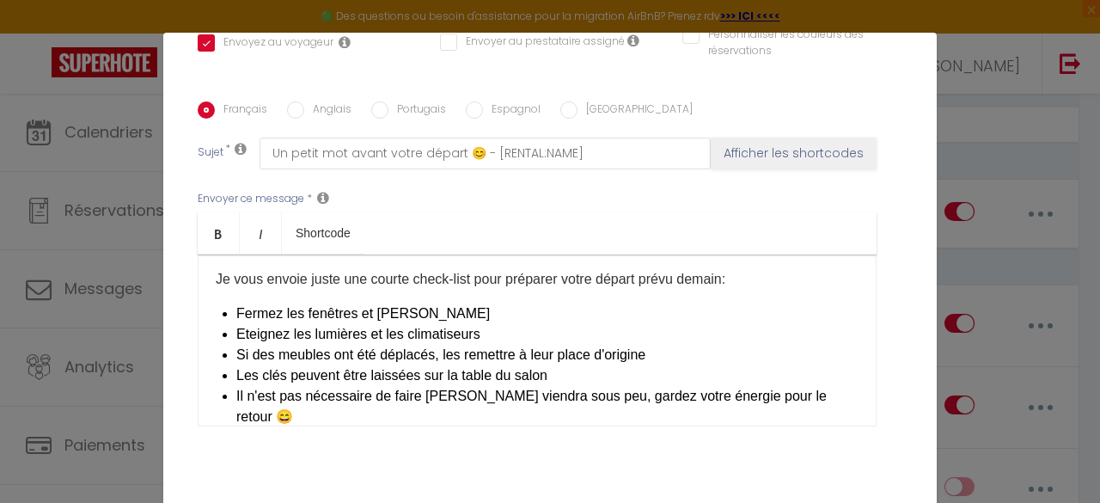
click at [745, 269] on p "Je vous envoie juste une courte check-list pour préparer votre départ prévu dem…" at bounding box center [537, 279] width 643 height 21
click at [236, 306] on span "Fermez les fenêtres et [PERSON_NAME]" at bounding box center [363, 313] width 254 height 15
click at [291, 101] on input "Anglais" at bounding box center [295, 109] width 17 height 17
radio input "true"
checkbox input "true"
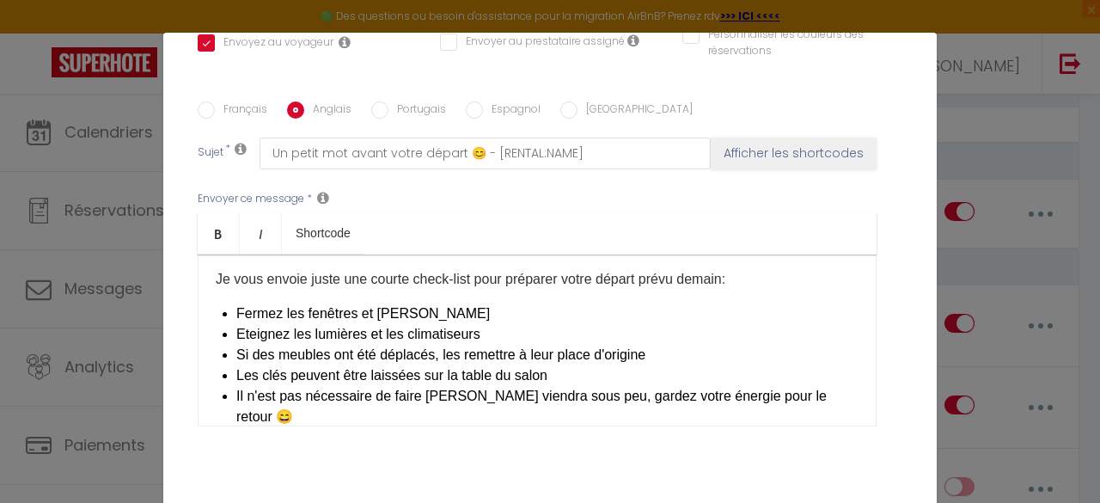
checkbox input "false"
type input "A quick note before your check-out 😊 - [RENTAL:NAME]"
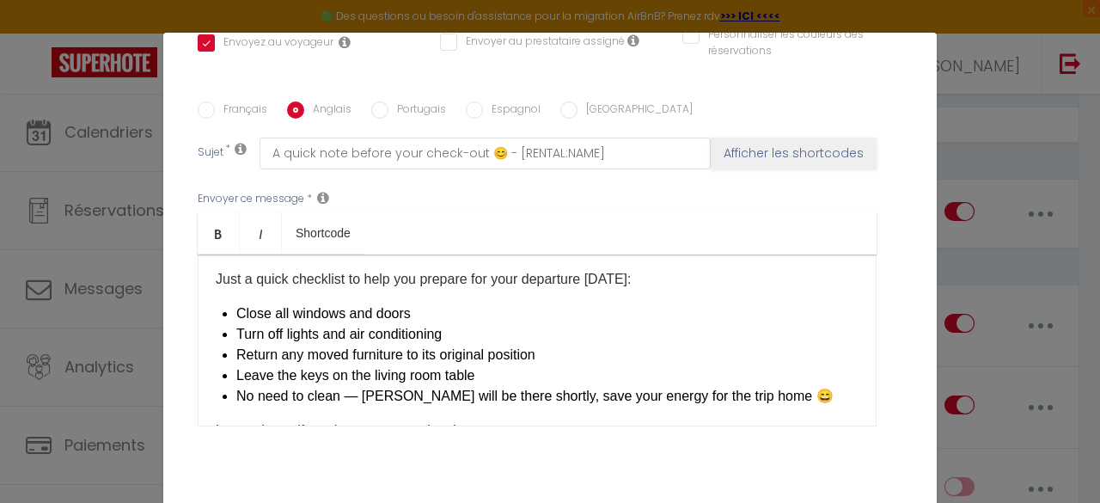
click at [236, 303] on li "Close all windows and doors" at bounding box center [547, 313] width 622 height 21
click at [223, 101] on label "Français" at bounding box center [241, 110] width 52 height 19
click at [215, 101] on input "Français" at bounding box center [206, 109] width 17 height 17
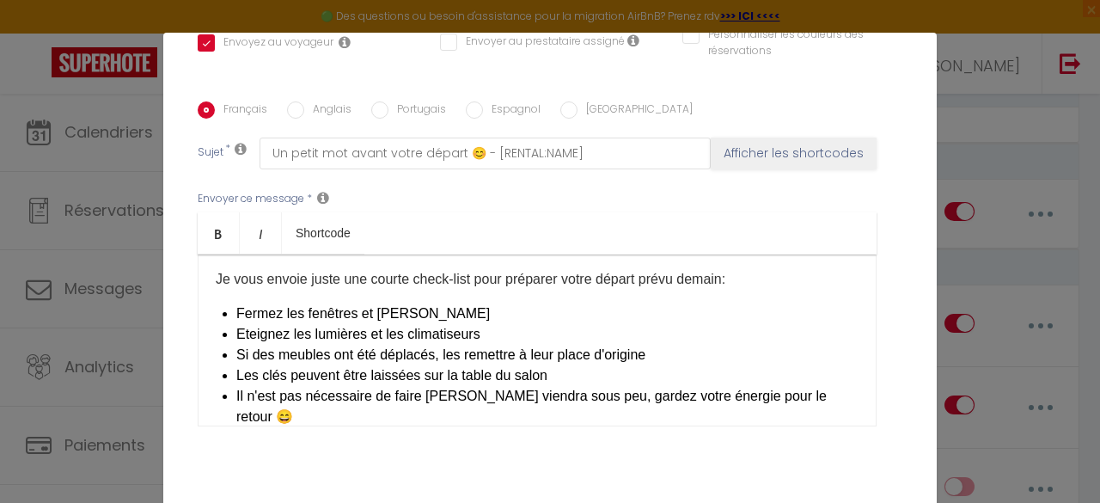
click at [236, 306] on span "Fermez les fenêtres et [PERSON_NAME]" at bounding box center [363, 313] width 254 height 15
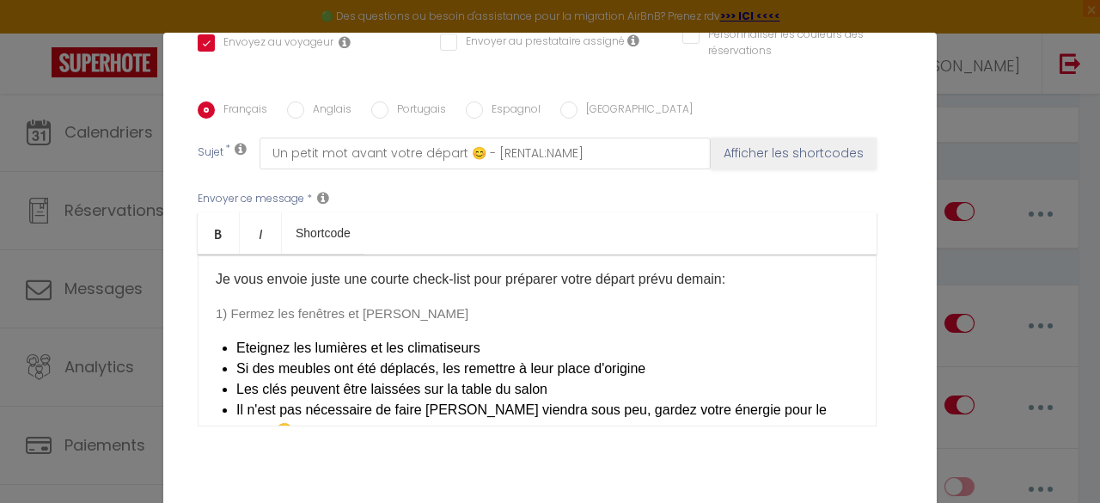
click at [364, 280] on div "Bonjour [GUEST:FIRST_NAME], J'espère que vous allez bien et que tout se déroule…" at bounding box center [537, 340] width 679 height 172
click at [385, 269] on p "Je vous envoie juste une courte check-list pour préparer votre départ prévu dem…" at bounding box center [537, 279] width 643 height 21
click at [431, 303] on p "1) Fermez les fenêtres et [PERSON_NAME]" at bounding box center [537, 313] width 643 height 21
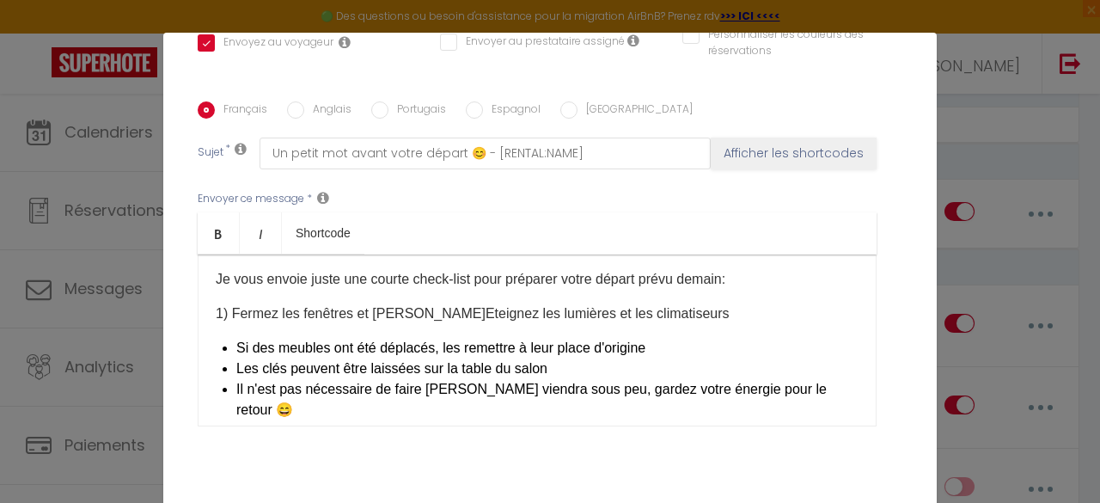
click at [486, 306] on span "Eteignez les lumières et les climatiseurs" at bounding box center [608, 313] width 244 height 15
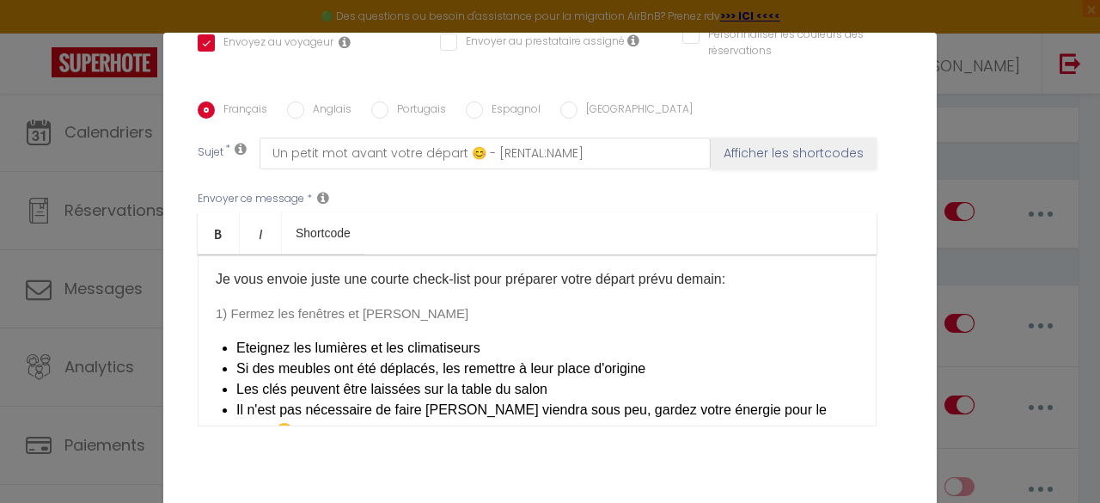
click at [229, 336] on div "Bonjour [GUEST:FIRST_NAME], J'espère que vous allez bien et que tout se déroule…" at bounding box center [537, 340] width 679 height 172
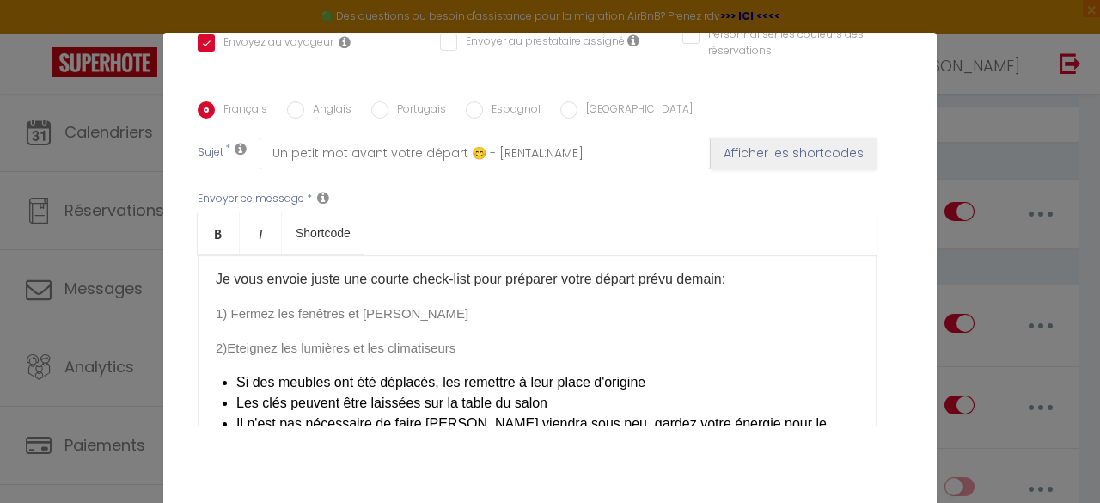
click at [205, 312] on div "Bonjour [GUEST:FIRST_NAME], J'espère que vous allez bien et que tout se déroule…" at bounding box center [537, 340] width 679 height 172
click at [220, 340] on span "2)Eteignez les lumières et les climatiseurs" at bounding box center [336, 347] width 240 height 15
click at [425, 303] on p "1) Fermez les fenêtres et [PERSON_NAME]" at bounding box center [537, 313] width 643 height 21
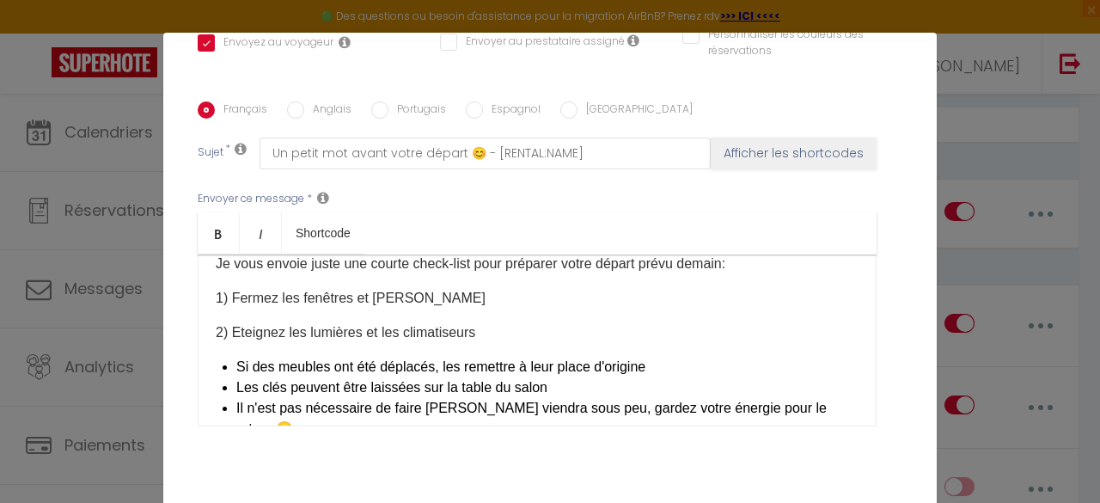
scroll to position [89, 0]
click at [489, 321] on p "2) Eteignez les lumières et les climatiseurs" at bounding box center [537, 331] width 643 height 21
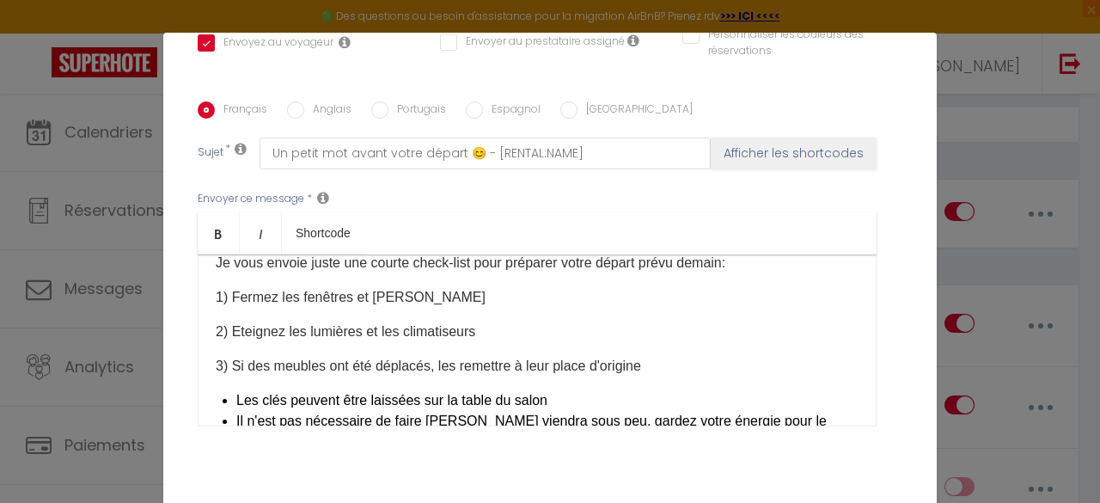
click at [657, 356] on p "3) Si des meubles ont été déplacés, les remettre à leur place d'origine" at bounding box center [537, 366] width 643 height 21
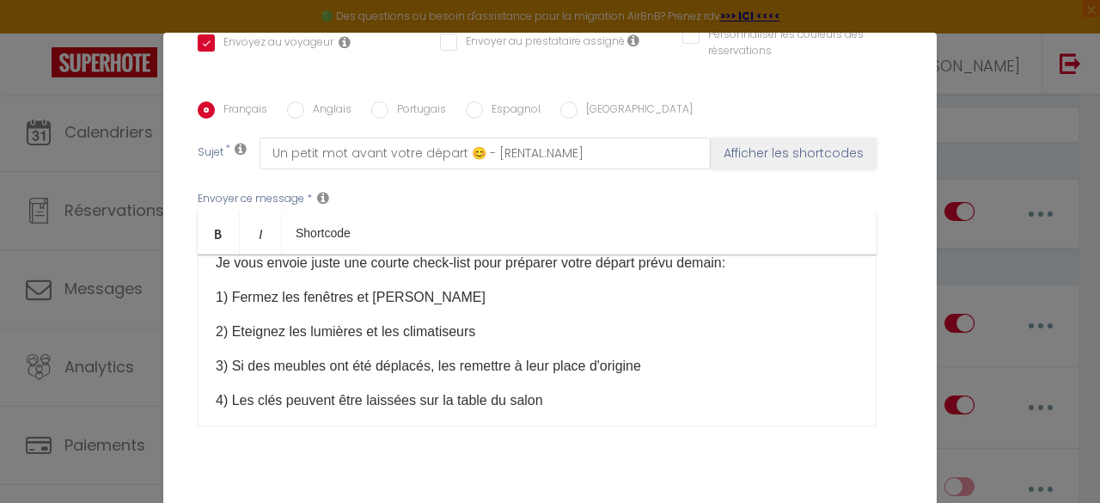
click at [224, 358] on span "3) Si des meubles ont été déplacés, les remettre à leur place d'origine" at bounding box center [428, 365] width 425 height 15
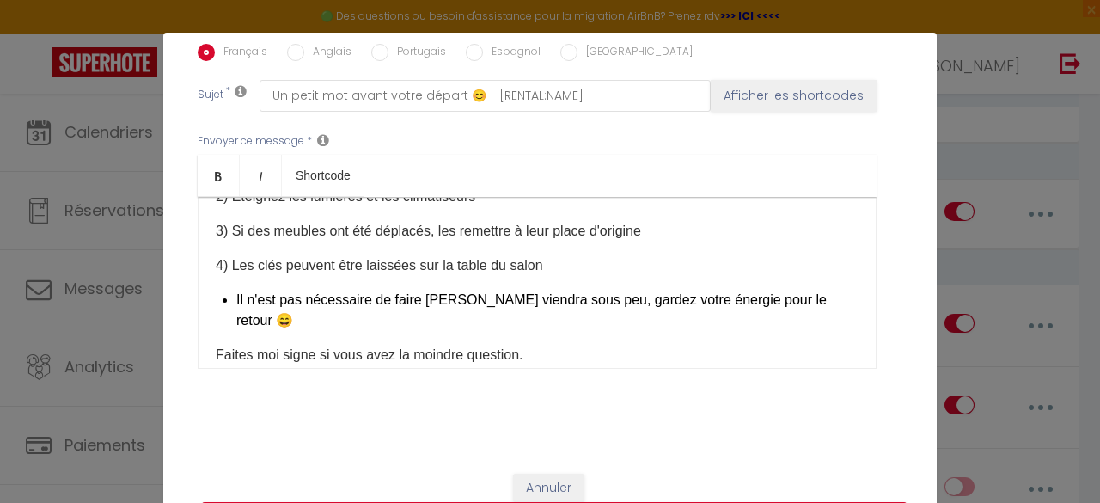
scroll to position [167, 0]
click at [236, 289] on li "Il n'est pas nécessaire de faire [PERSON_NAME] viendra sous peu, gardez votre é…" at bounding box center [547, 309] width 622 height 41
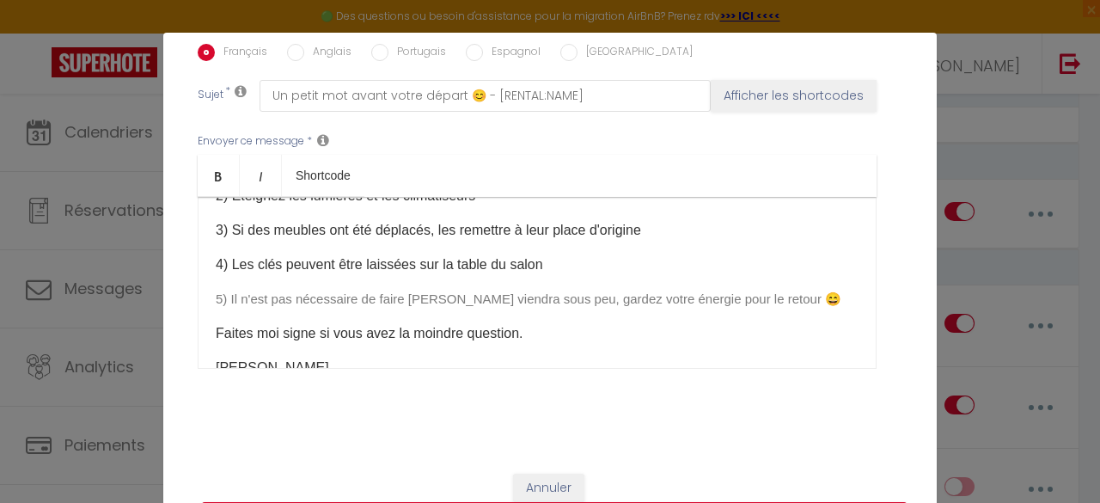
click at [551, 254] on p "4) ​Les clés peuvent être laissées sur la table du salon" at bounding box center [537, 264] width 643 height 21
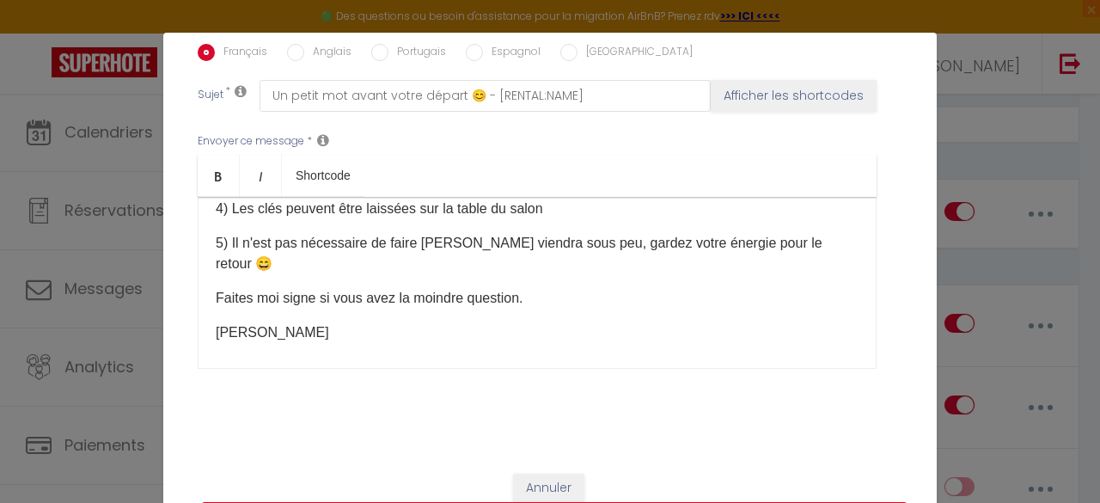
scroll to position [231, 0]
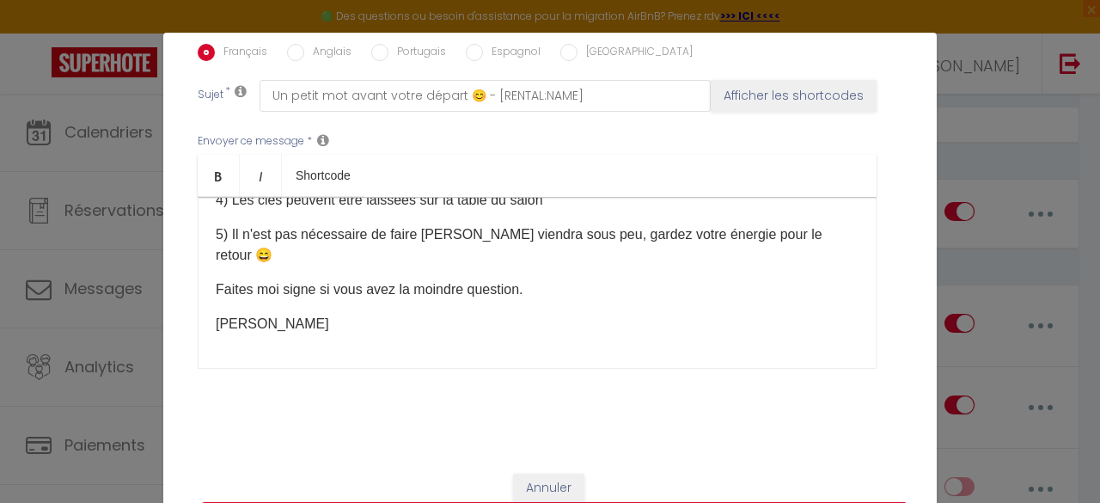
click at [346, 314] on p "[PERSON_NAME]" at bounding box center [537, 324] width 643 height 21
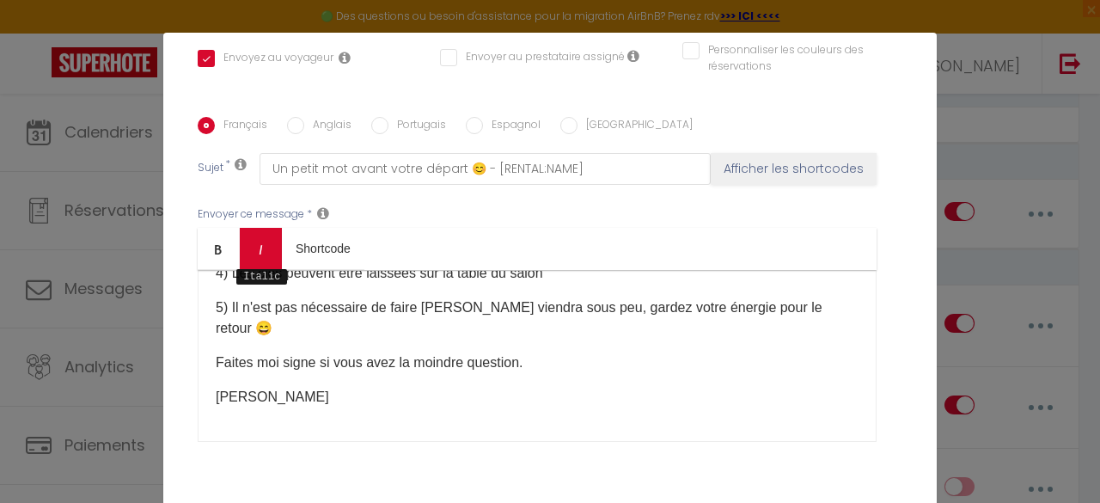
scroll to position [404, 0]
click at [291, 118] on input "Anglais" at bounding box center [295, 126] width 17 height 17
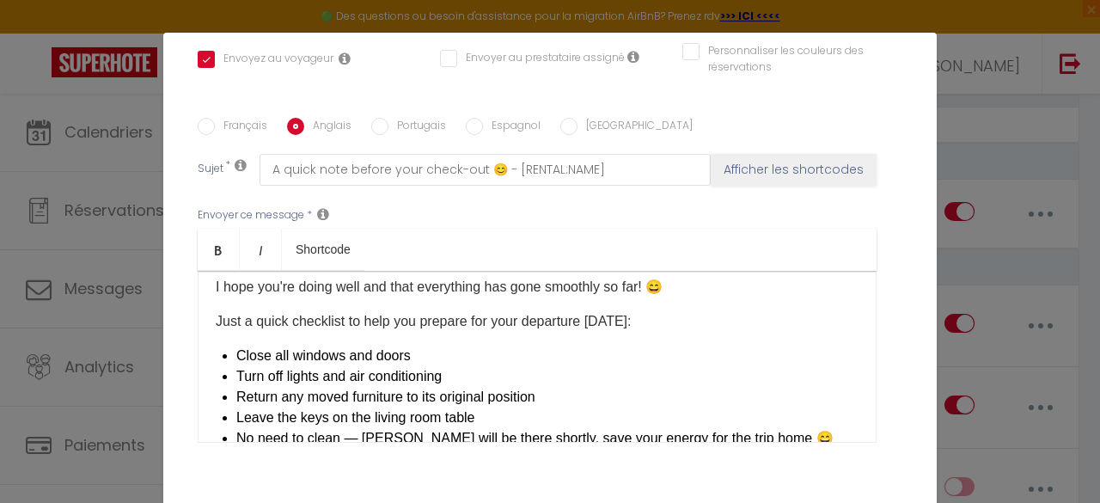
scroll to position [48, 0]
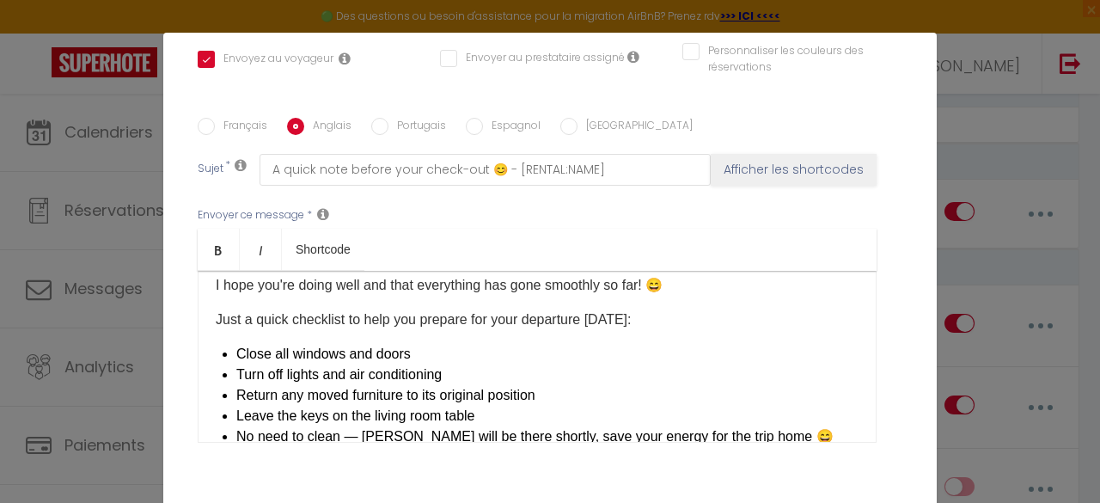
click at [236, 344] on li "Close all windows and doors" at bounding box center [547, 354] width 622 height 21
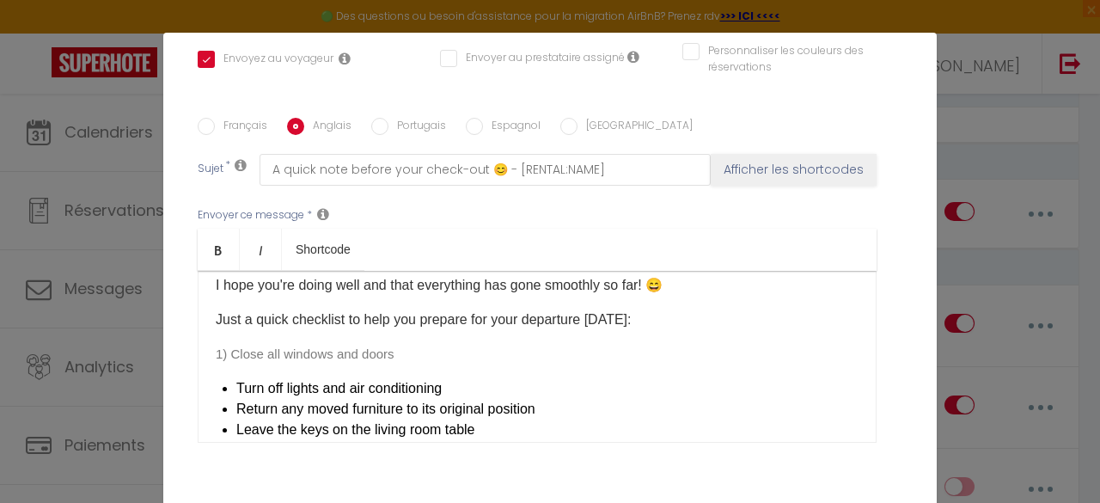
click at [668, 310] on p "Just a quick checklist to help you prepare for your departure [DATE]:" at bounding box center [537, 319] width 643 height 21
click at [412, 344] on p "1) Close all windows and doors" at bounding box center [537, 354] width 643 height 21
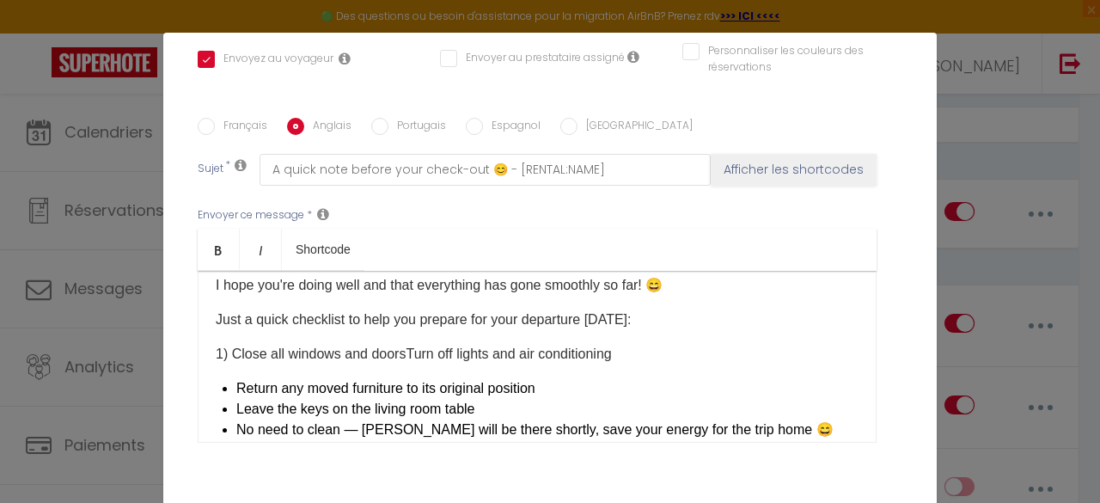
click at [626, 344] on p "1) Close all windows and doors Turn off lights and air conditioning" at bounding box center [537, 354] width 643 height 21
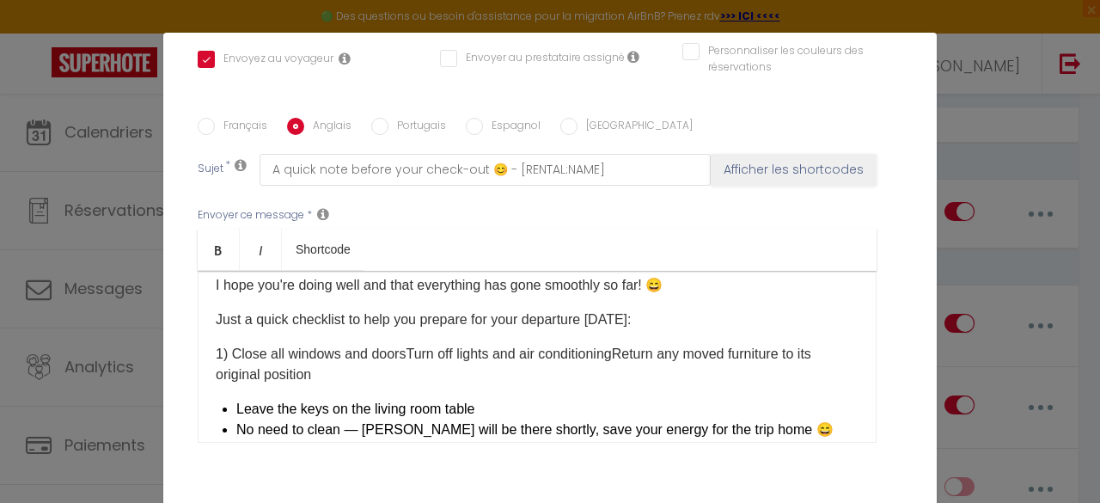
click at [431, 355] on p "1) Close all windows and doors Turn off lights and air conditioning Return any …" at bounding box center [537, 364] width 643 height 41
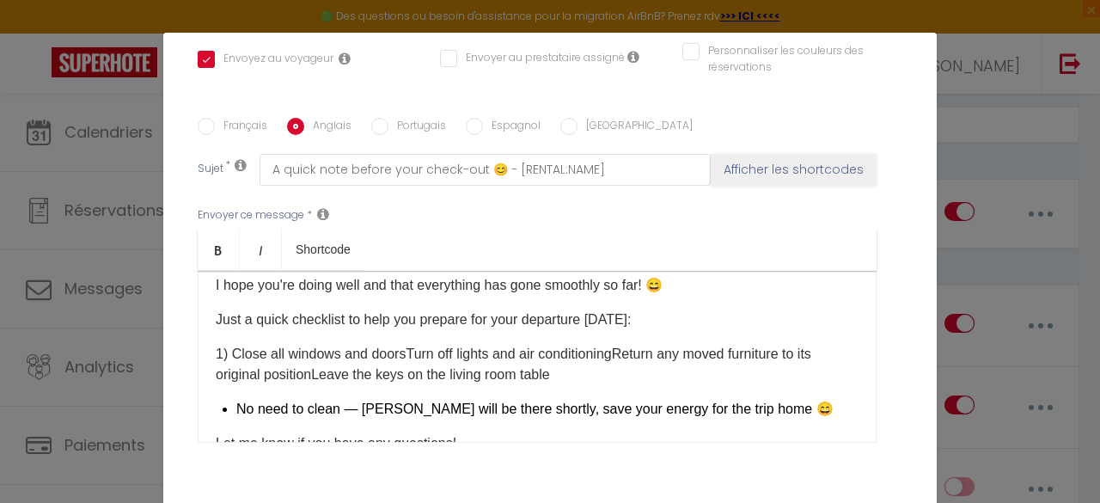
click at [582, 360] on p "1) Close all windows and doors Turn off lights and air conditioning Return any …" at bounding box center [537, 364] width 643 height 41
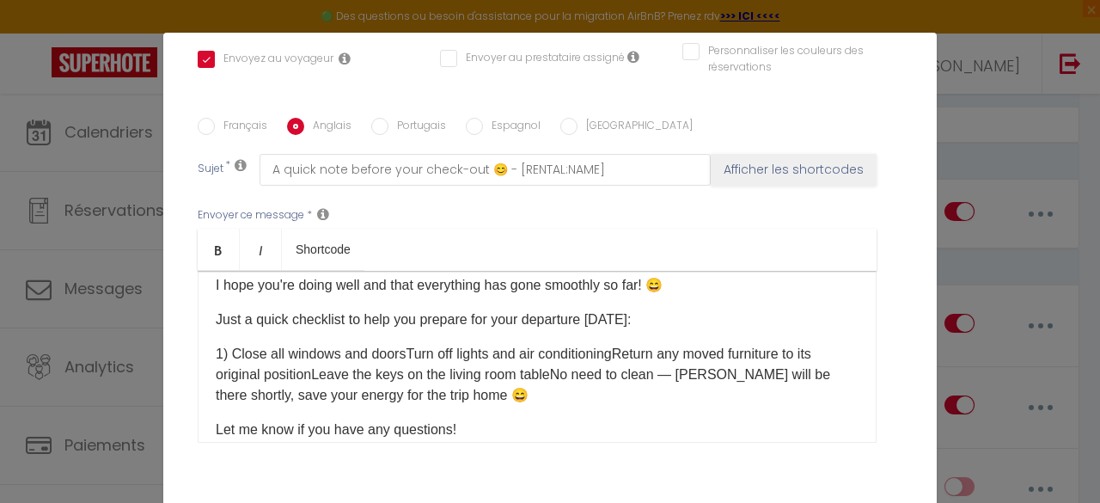
click at [394, 346] on span "1) Close all windows and doors" at bounding box center [311, 353] width 190 height 15
click at [397, 346] on span "1) Close all windows and doors" at bounding box center [311, 353] width 190 height 15
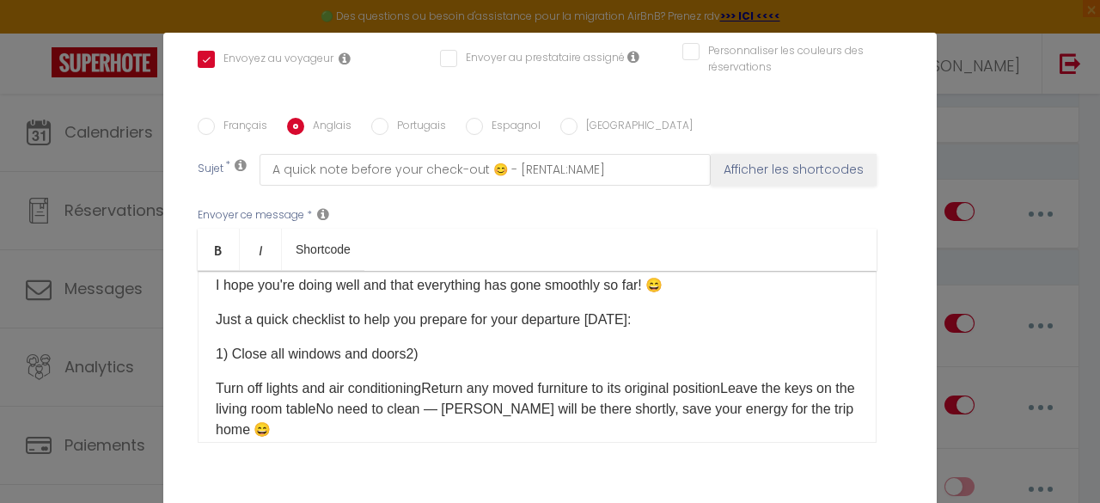
click at [397, 346] on span "1) Close all windows and doors2)" at bounding box center [317, 353] width 203 height 15
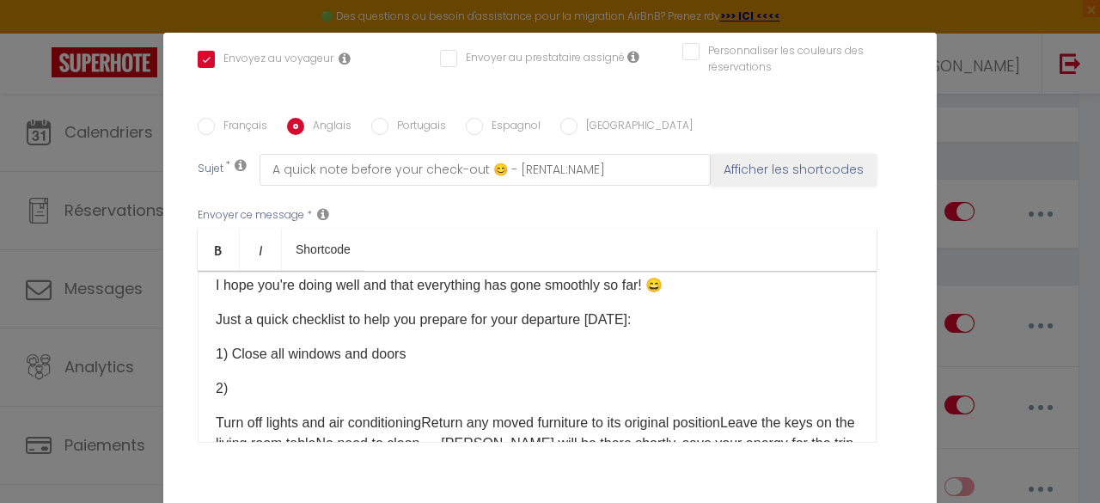
click at [387, 378] on p "2)" at bounding box center [537, 388] width 643 height 21
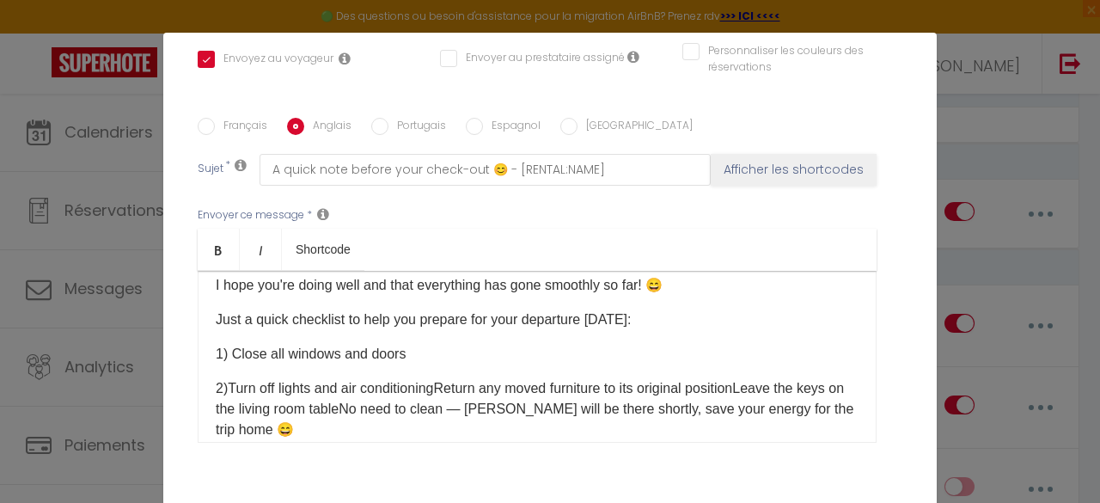
click at [436, 378] on p "2) Turn off lights and air conditioning Return any moved furniture to its origi…" at bounding box center [537, 409] width 643 height 62
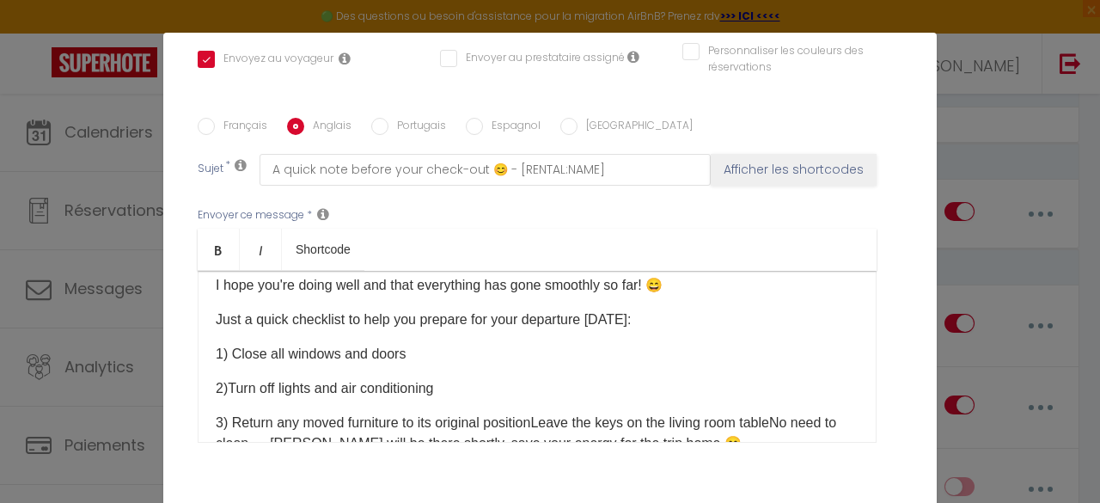
click at [535, 413] on p "3) Return any moved furniture to its original position Leave the keys on the li…" at bounding box center [537, 433] width 643 height 41
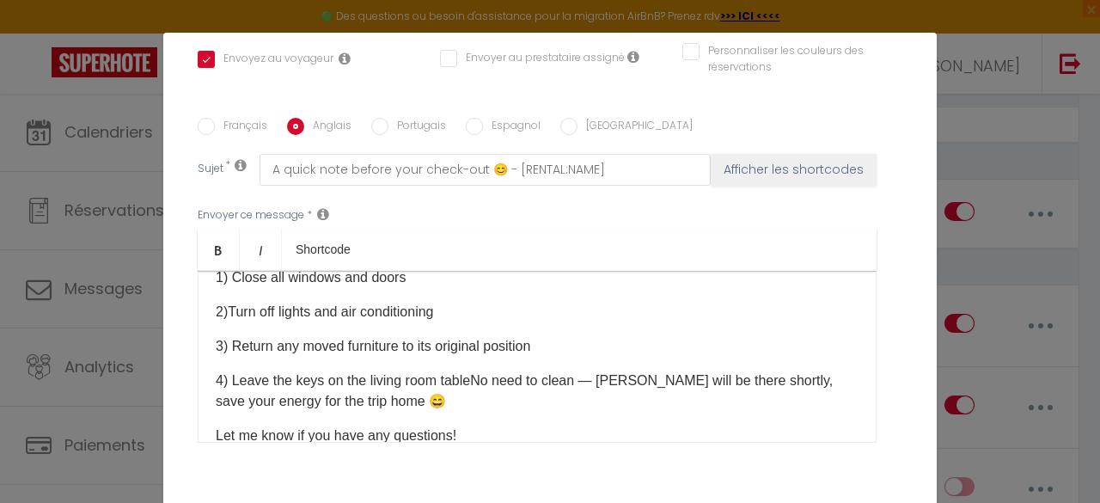
scroll to position [130, 0]
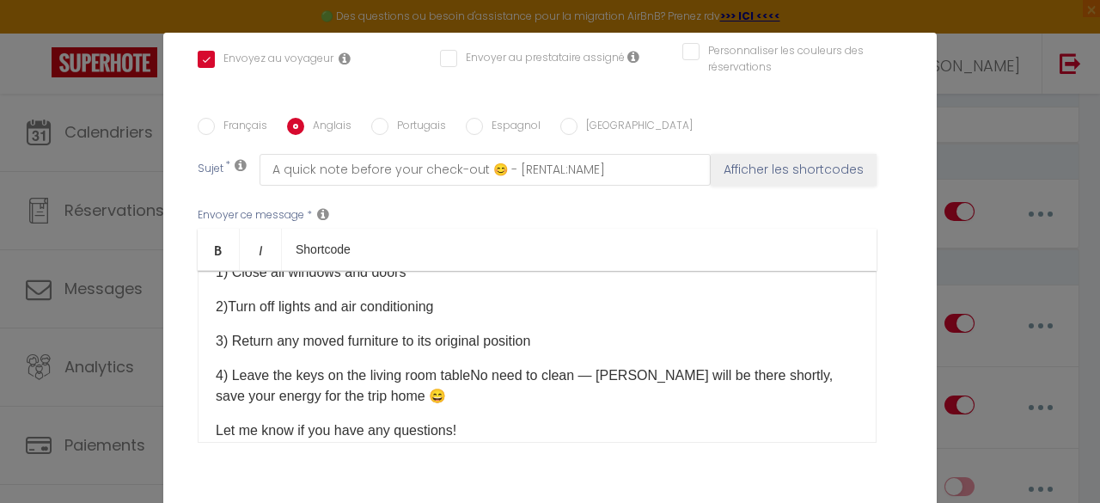
click at [469, 365] on p "4) Leave the keys on the living room table No need to clean — [PERSON_NAME] wil…" at bounding box center [537, 385] width 643 height 41
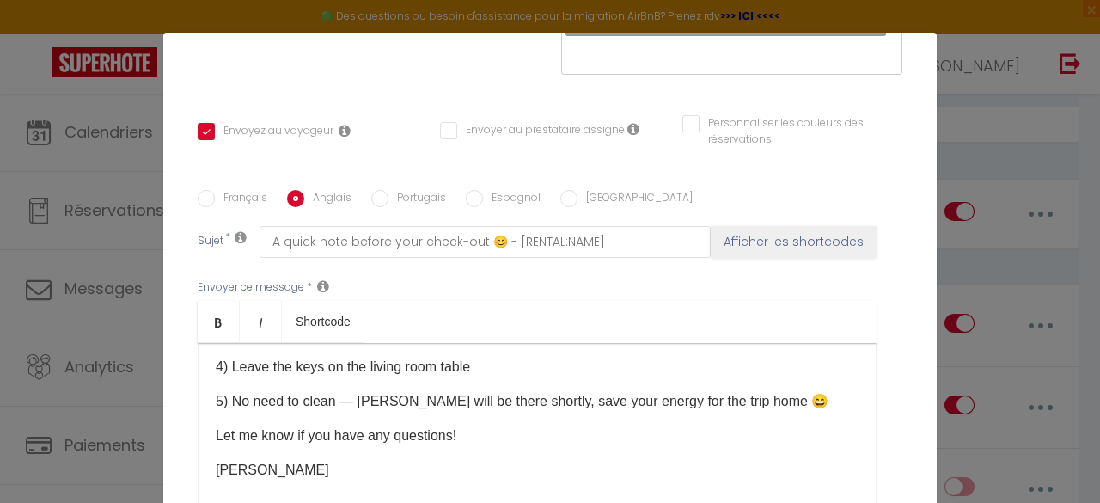
scroll to position [330, 0]
click at [372, 192] on input "Portugais" at bounding box center [379, 200] width 17 height 17
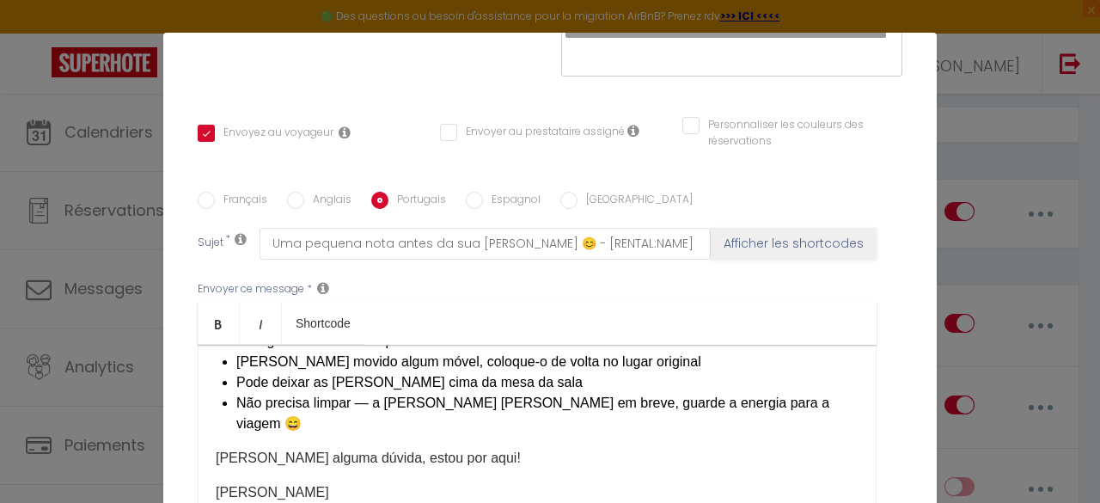
scroll to position [95, 0]
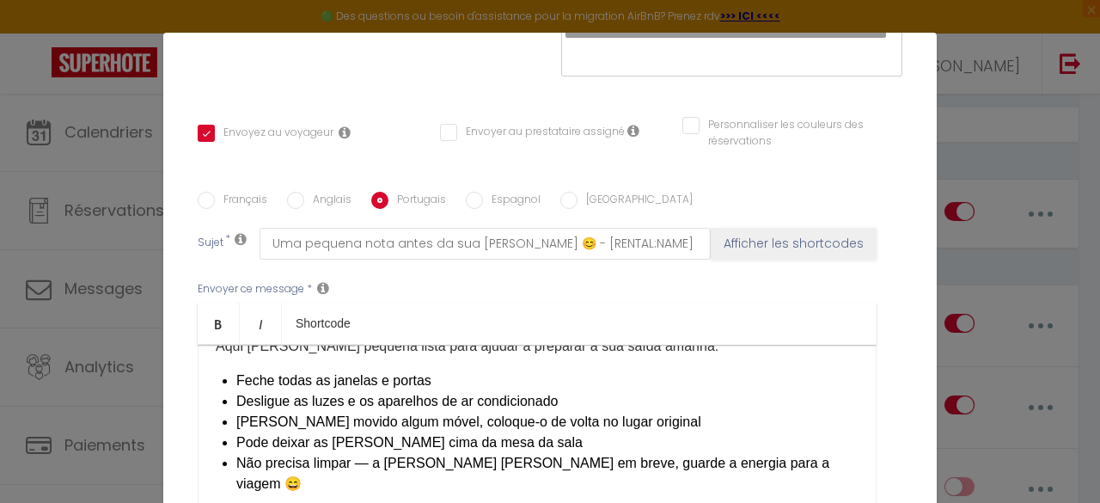
click at [225, 369] on div "[PERSON_NAME] [GUEST:FIRST_NAME], Espero que esteja tudo bem consigo e que a es…" at bounding box center [537, 431] width 679 height 172
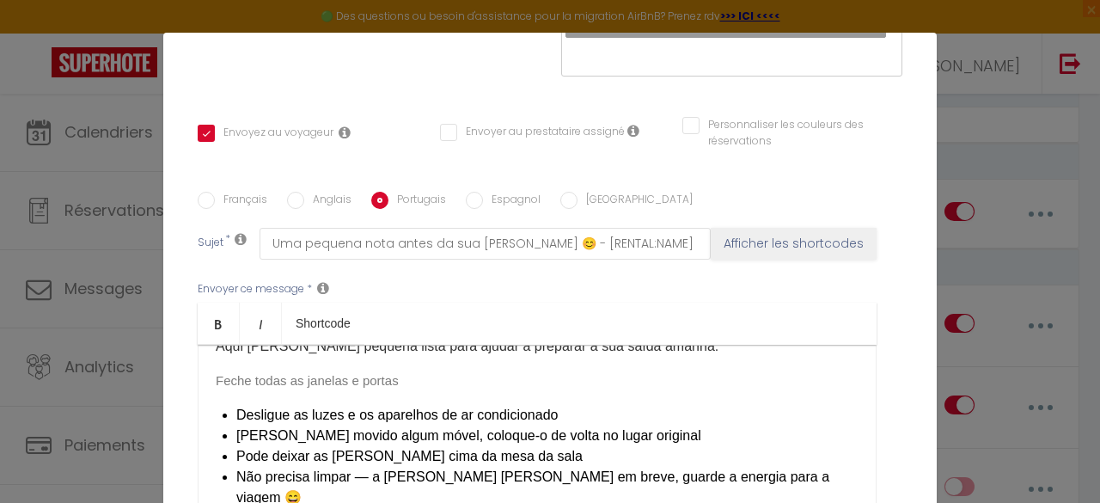
click at [668, 339] on p "Aqui [PERSON_NAME] pequena lista para ajudar a preparar a sua saída amanhã:" at bounding box center [537, 346] width 643 height 21
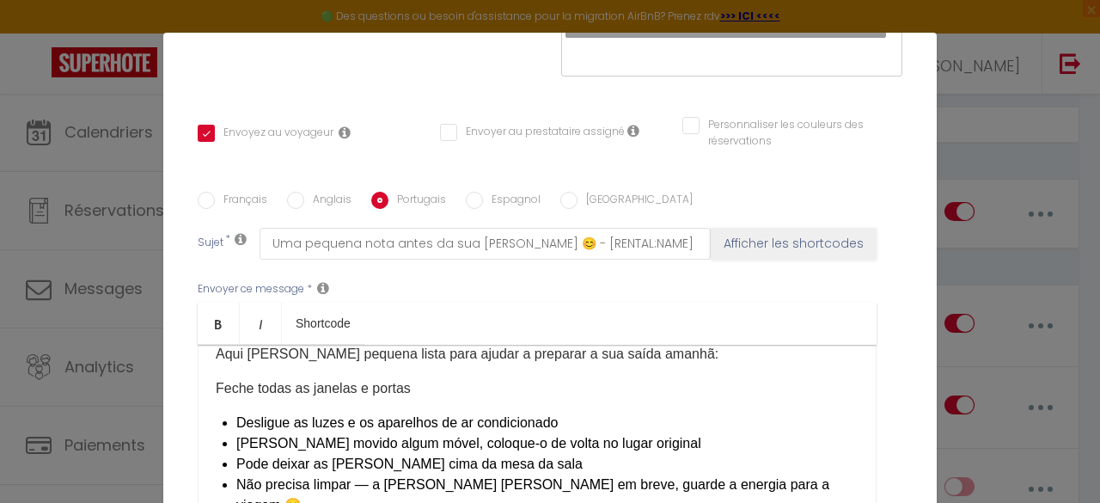
click at [445, 378] on p "Feche todas as janelas e portas" at bounding box center [537, 388] width 643 height 21
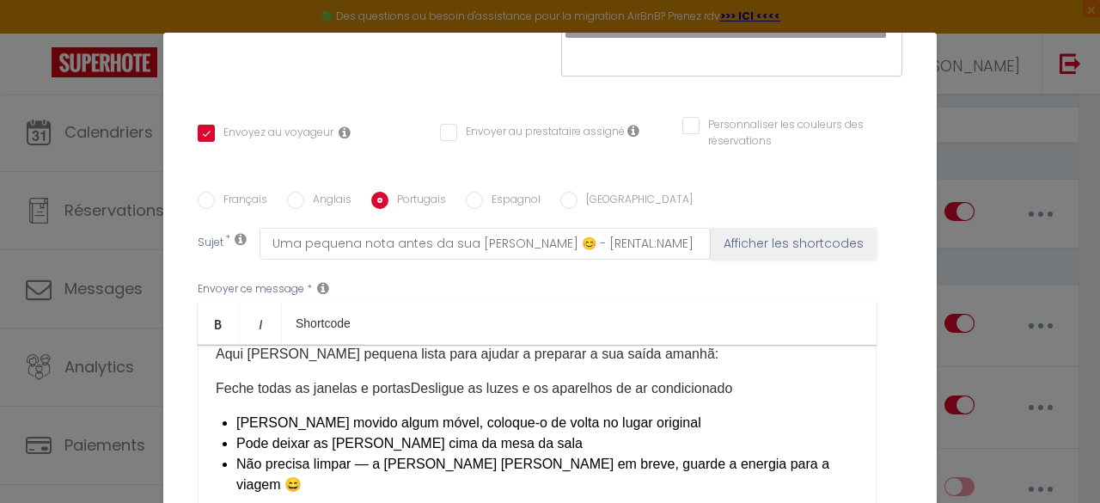
click at [741, 378] on p "Feche todas as janelas e portas Desligue as luzes e os aparelhos de ar condicio…" at bounding box center [537, 388] width 643 height 21
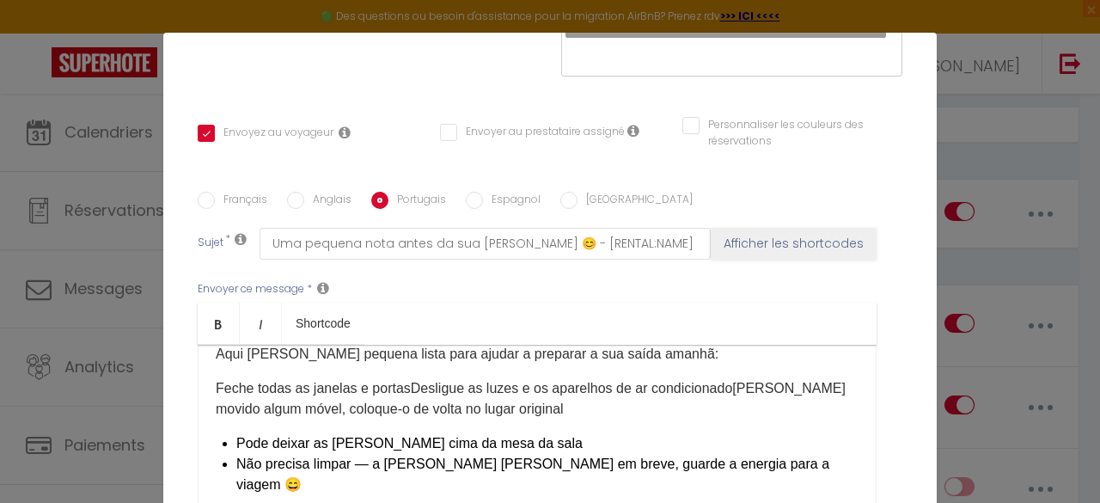
click at [546, 388] on p "Feche todas as janelas e portas Desligue as luzes e os aparelhos de ar condicio…" at bounding box center [537, 398] width 643 height 41
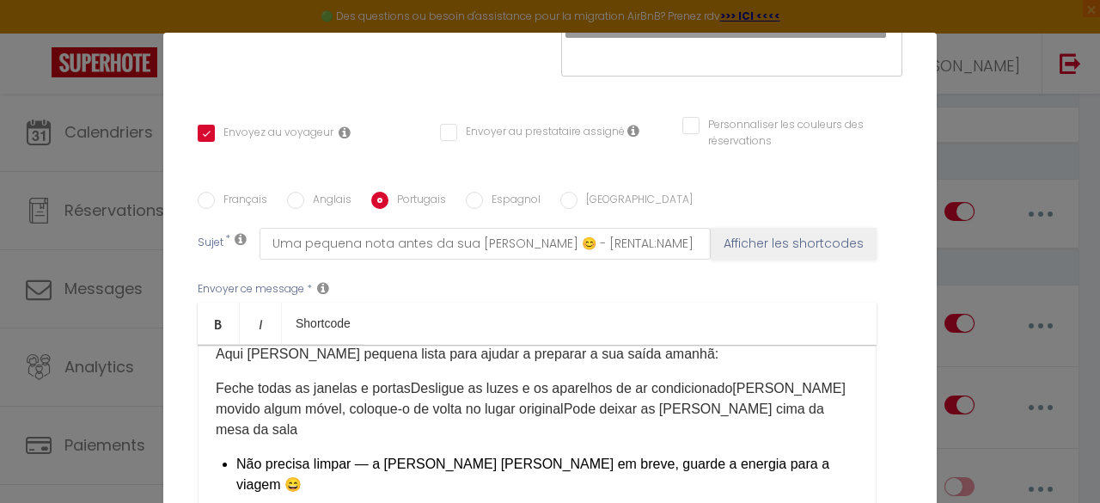
click at [806, 401] on span "Pode deixar as [PERSON_NAME] cima da mesa da sala" at bounding box center [520, 418] width 608 height 35
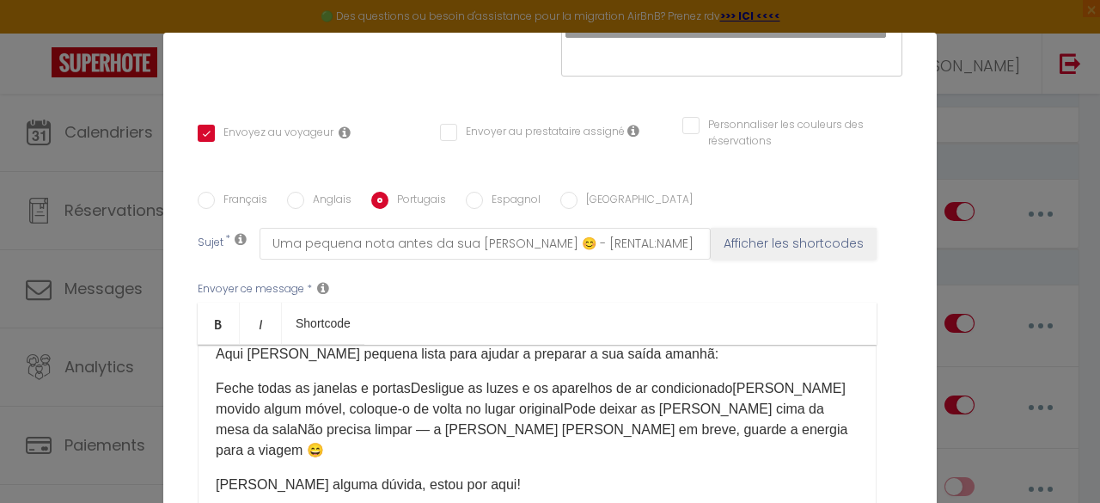
click at [216, 381] on span "Feche todas as janelas e portas" at bounding box center [313, 388] width 195 height 15
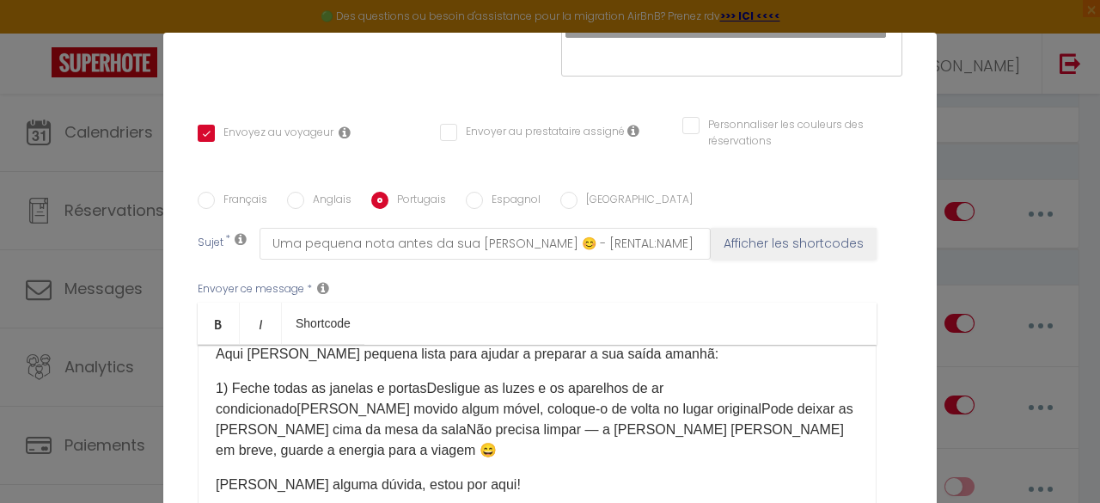
click at [419, 381] on span "Desligue as luzes e os aparelhos de ar condicionado" at bounding box center [440, 398] width 448 height 35
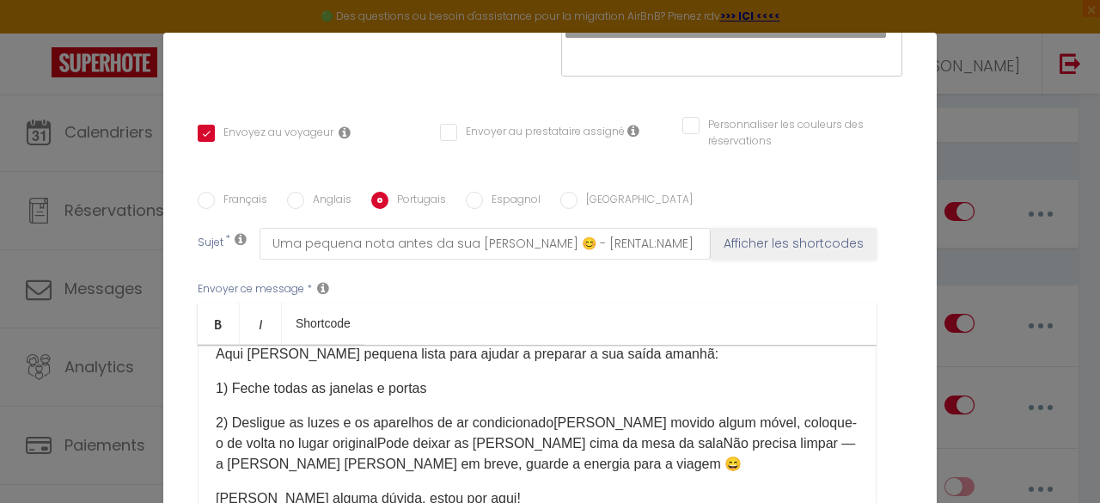
click at [545, 415] on span "[PERSON_NAME] movido algum móvel, coloque-o de volta no lugar original" at bounding box center [536, 432] width 641 height 35
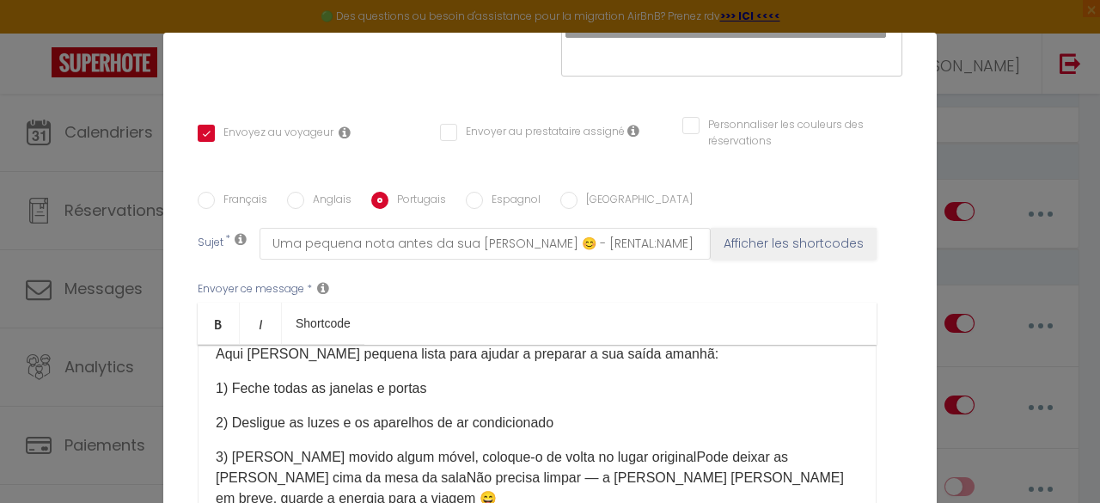
click at [632, 449] on span "Pode deixar as [PERSON_NAME] cima da mesa da sala" at bounding box center [502, 466] width 572 height 35
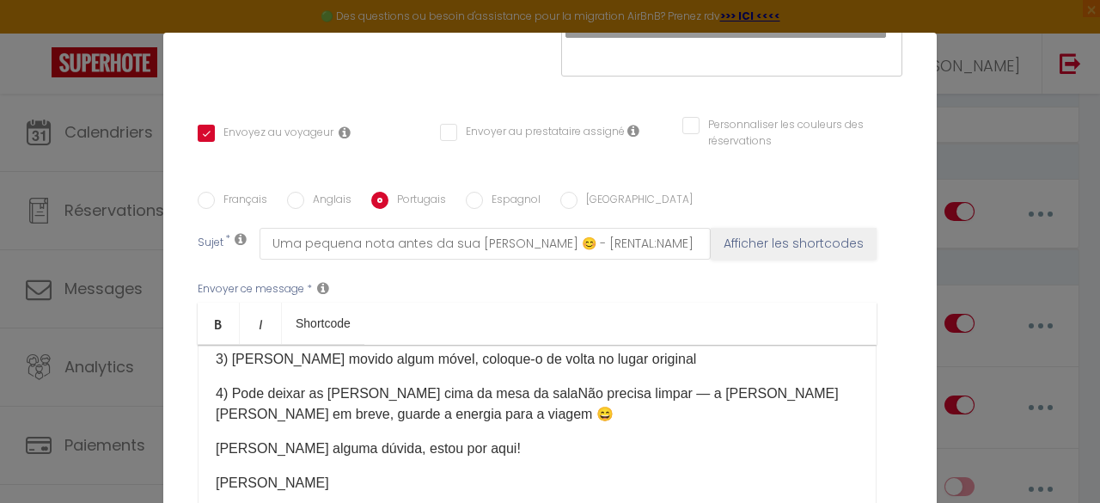
scroll to position [197, 0]
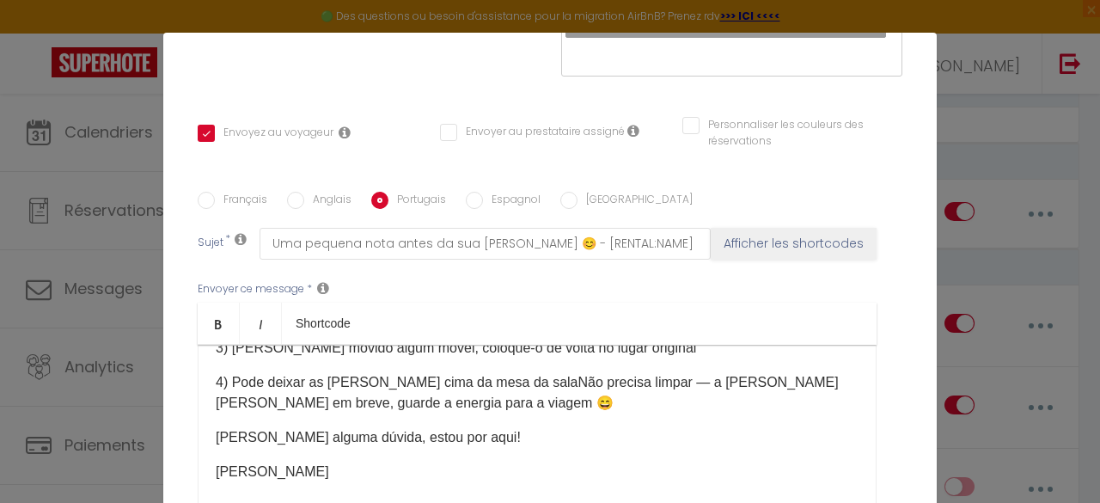
click at [517, 375] on span "4) Pode deixar as [PERSON_NAME] cima da mesa da sala" at bounding box center [397, 382] width 363 height 15
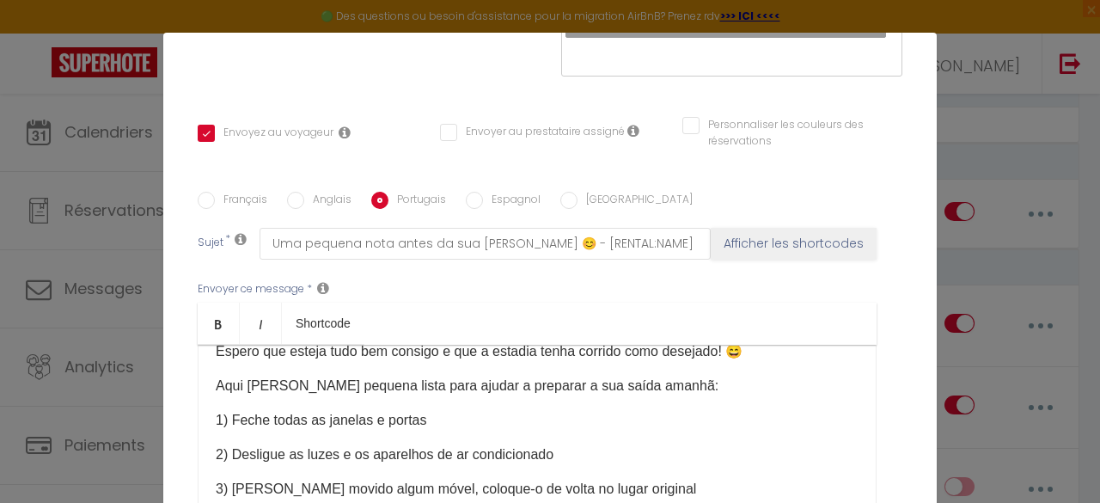
scroll to position [50, 0]
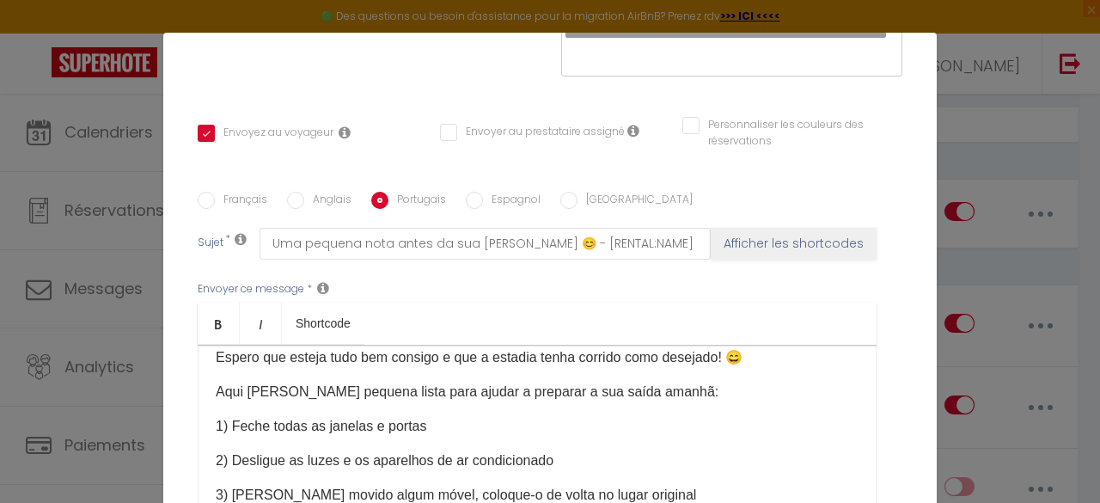
click at [471, 192] on input "Espagnol" at bounding box center [474, 200] width 17 height 17
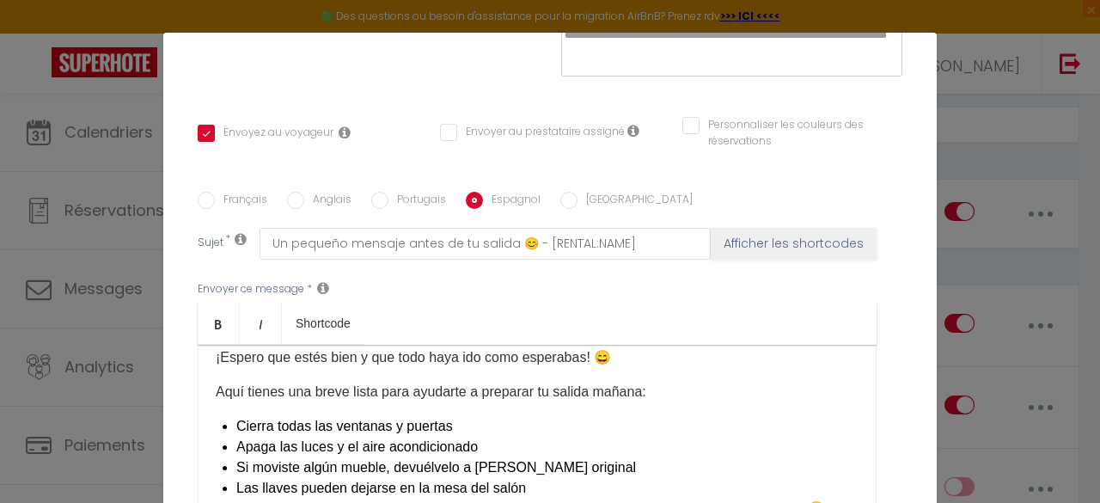
click at [682, 383] on p "Aquí tienes una breve lista para ayudarte a preparar tu salida mañana:" at bounding box center [537, 392] width 643 height 21
click at [236, 416] on li "Cierra todas las ventanas y puertas" at bounding box center [547, 426] width 622 height 21
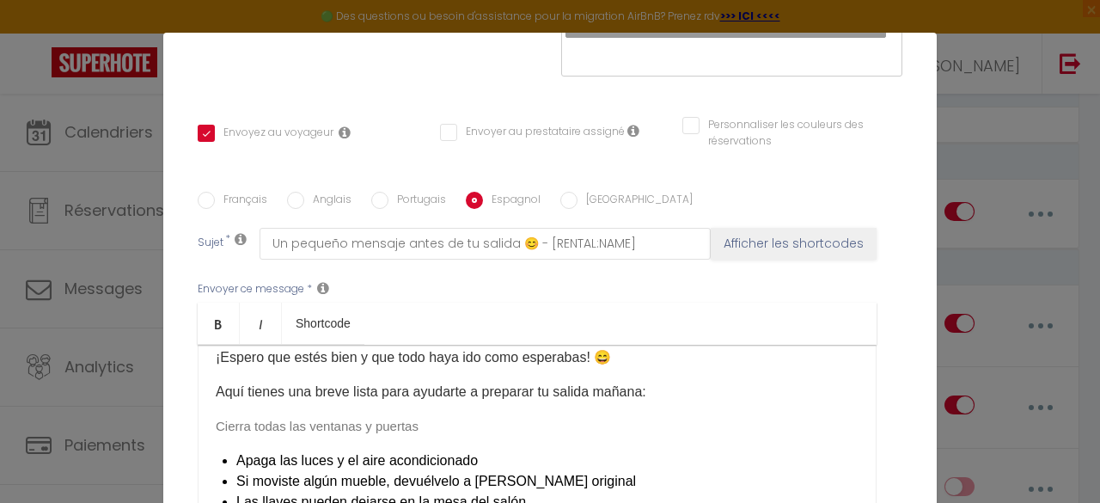
click at [658, 382] on p "Aquí tienes una breve lista para ayudarte a preparar tu salida mañana:" at bounding box center [537, 392] width 643 height 21
click at [455, 416] on p "Cierra todas las ventanas y puertas" at bounding box center [537, 426] width 643 height 21
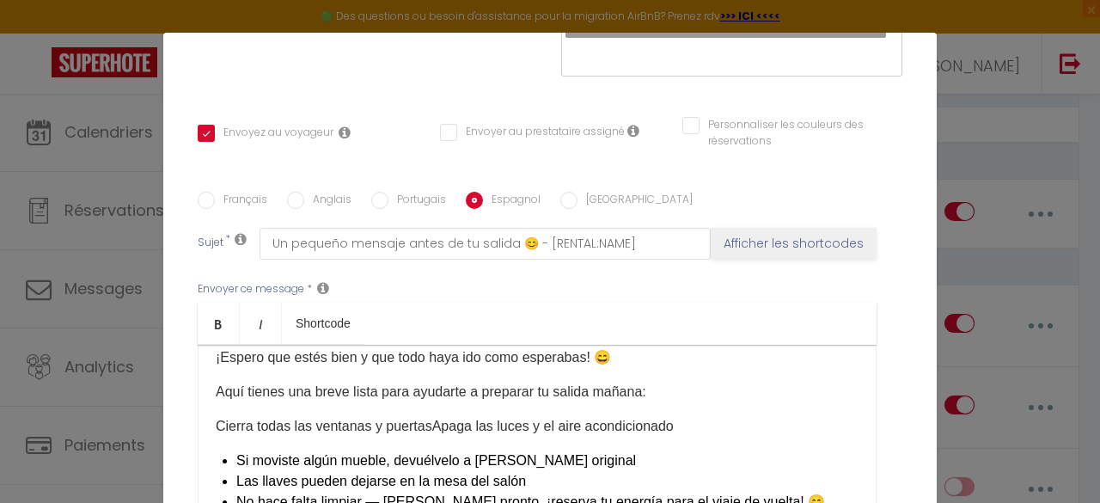
click at [682, 416] on p "Cierra todas las ventanas y puertas Apaga las luces y el aire acondicionado" at bounding box center [537, 426] width 643 height 21
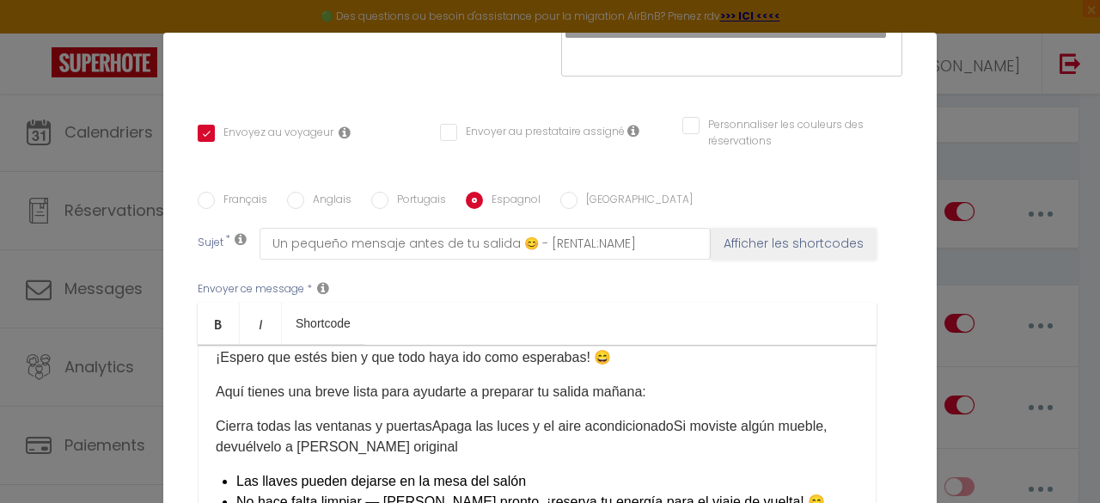
click at [508, 431] on p "Cierra todas las ventanas y puertas Apaga las luces y el aire acondicionado Si …" at bounding box center [537, 436] width 643 height 41
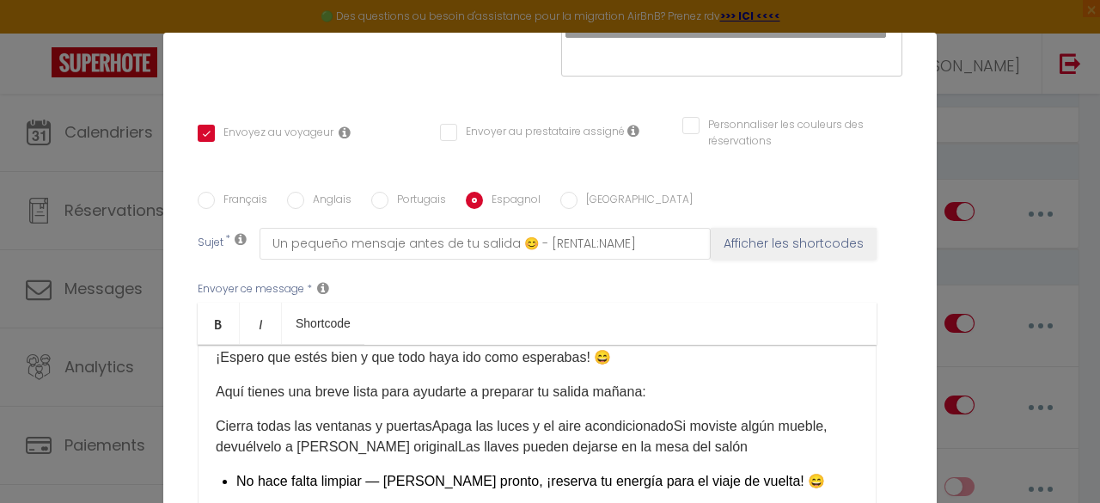
click at [684, 431] on p "Cierra todas las ventanas y puertas Apaga las luces y el aire acondicionado Si …" at bounding box center [537, 436] width 643 height 41
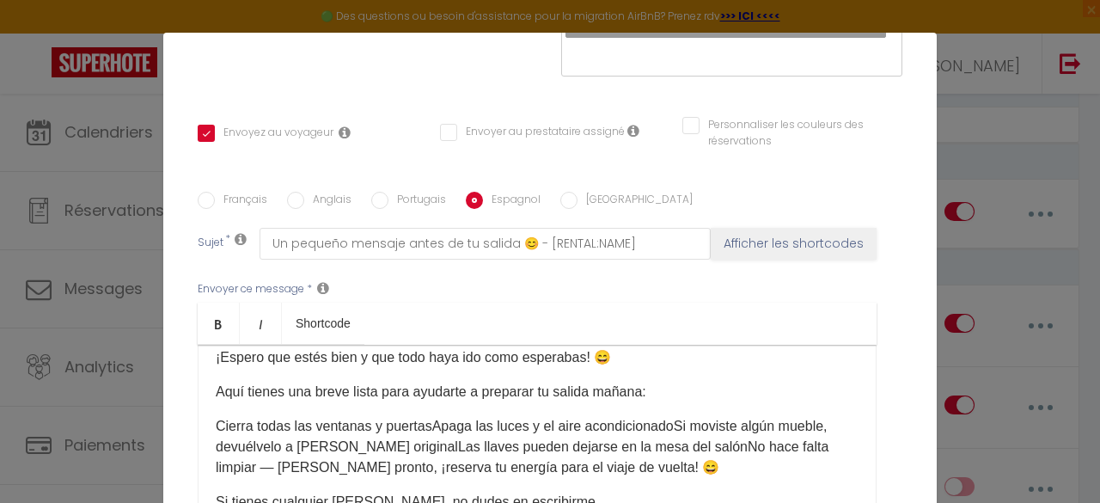
click at [636, 454] on p "Cierra todas las ventanas y puertas Apaga las luces y el aire acondicionado Si …" at bounding box center [537, 447] width 643 height 62
click at [216, 419] on span "Cierra todas las ventanas y puertas" at bounding box center [324, 426] width 217 height 15
click at [440, 419] on span "1) Cierra todas las ventanas y puertas" at bounding box center [332, 426] width 232 height 15
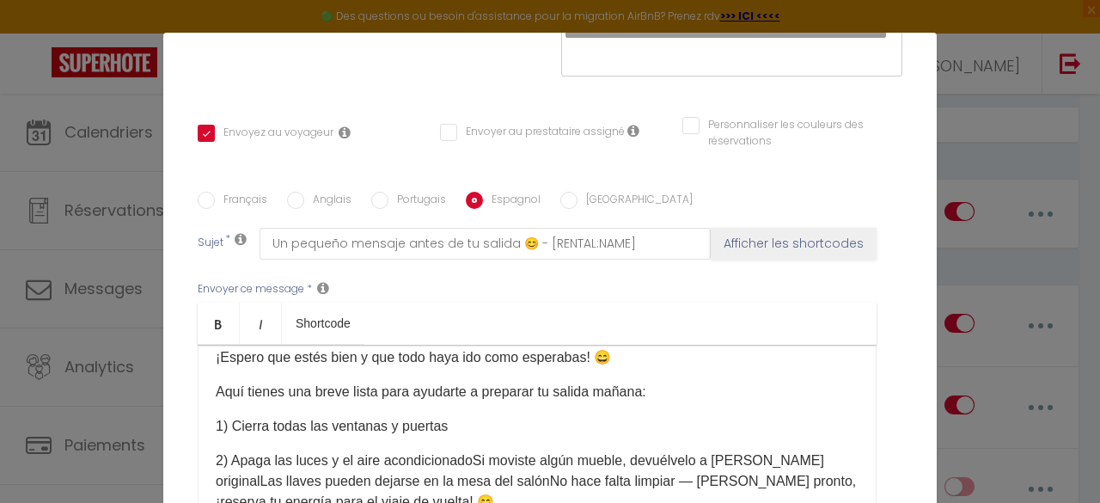
click at [462, 453] on span "2) Apaga las luces y el aire acondicionado" at bounding box center [344, 460] width 257 height 15
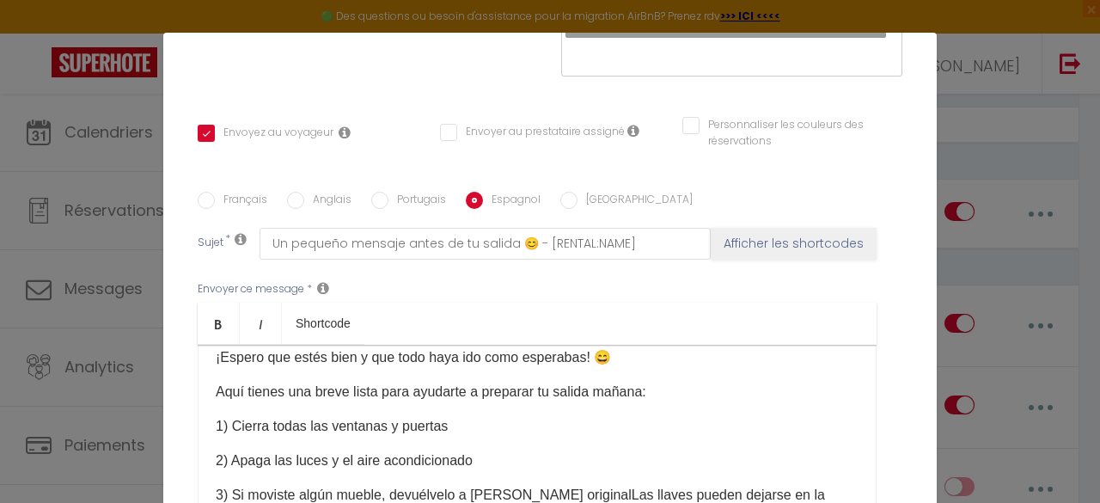
click at [564, 487] on span "3) Si moviste algún mueble, devuélvelo a [PERSON_NAME] original" at bounding box center [424, 494] width 416 height 15
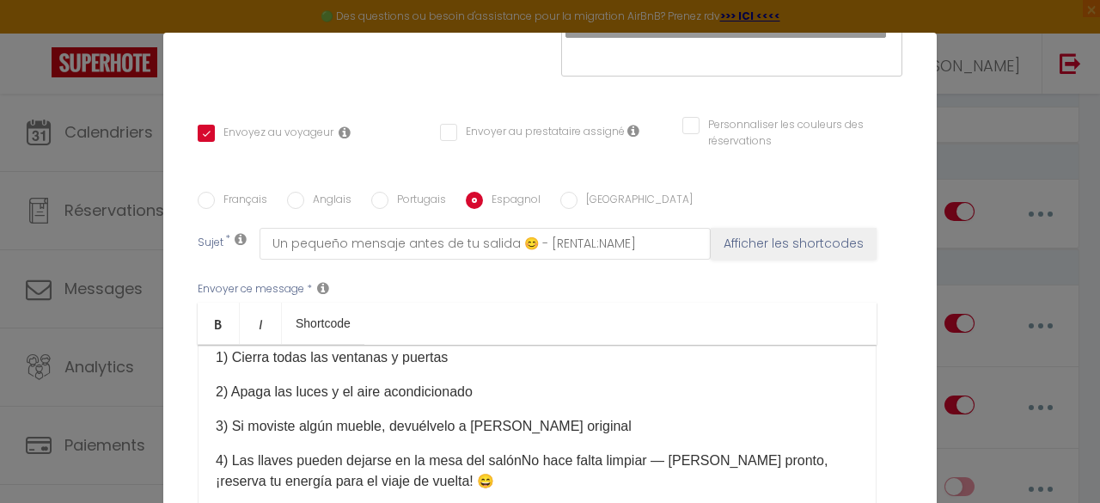
scroll to position [125, 0]
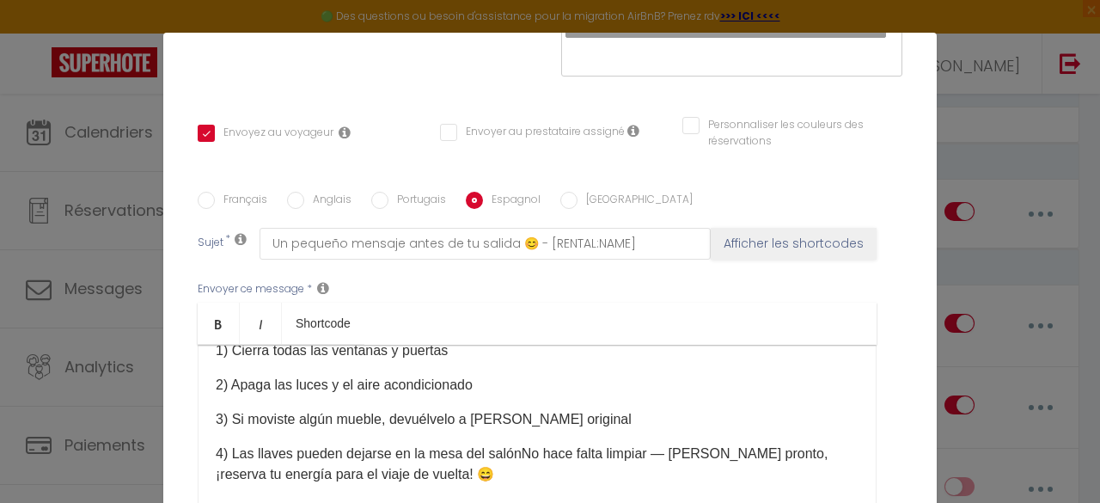
click at [516, 446] on span "No hace falta limpiar — [PERSON_NAME] pronto, ¡reserva tu energía para el viaje…" at bounding box center [522, 463] width 612 height 35
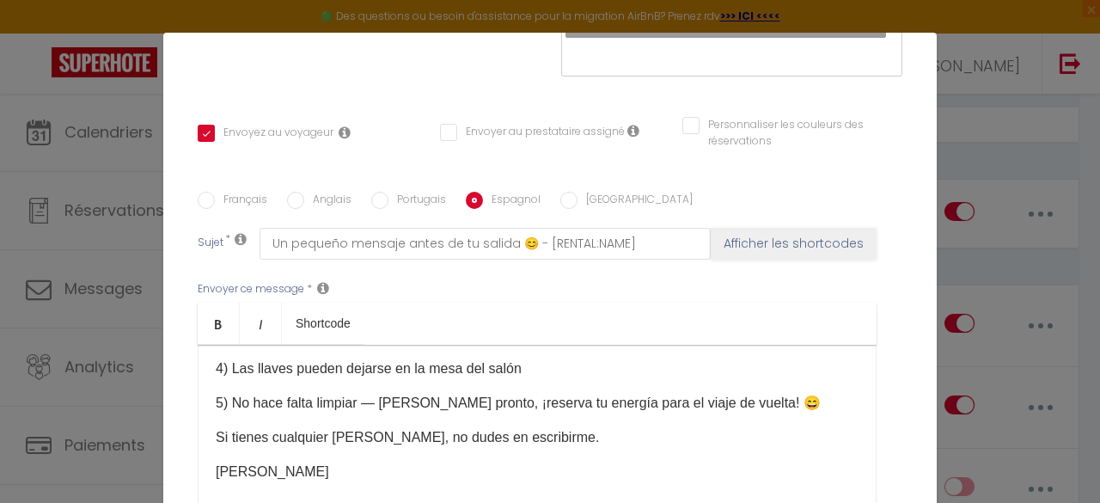
scroll to position [450, 0]
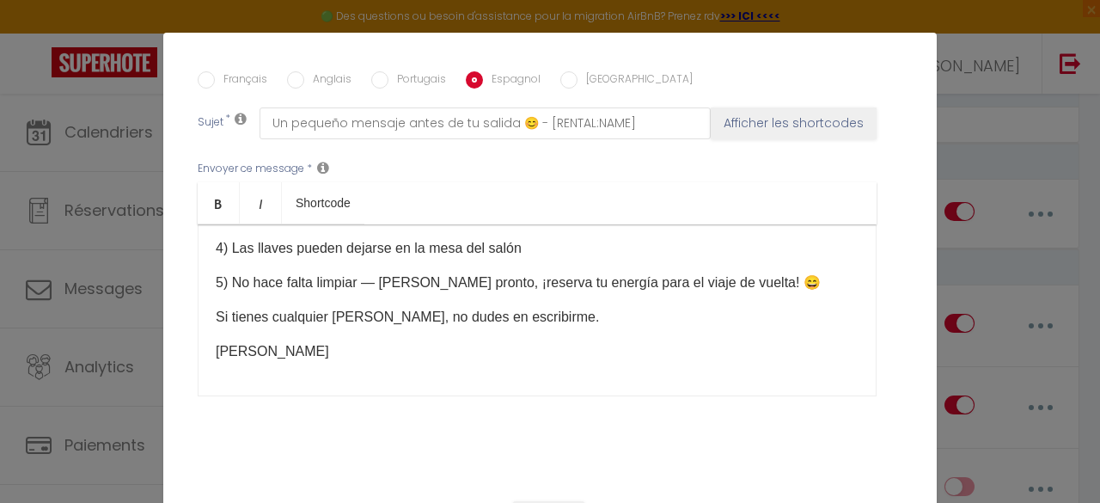
click at [370, 348] on div "Hola [GUEST:FIRST_NAME], ¡Espero que [PERSON_NAME] y que todo haya ido como esp…" at bounding box center [537, 310] width 679 height 172
click at [323, 71] on label "Anglais" at bounding box center [327, 80] width 47 height 19
click at [304, 71] on input "Anglais" at bounding box center [295, 79] width 17 height 17
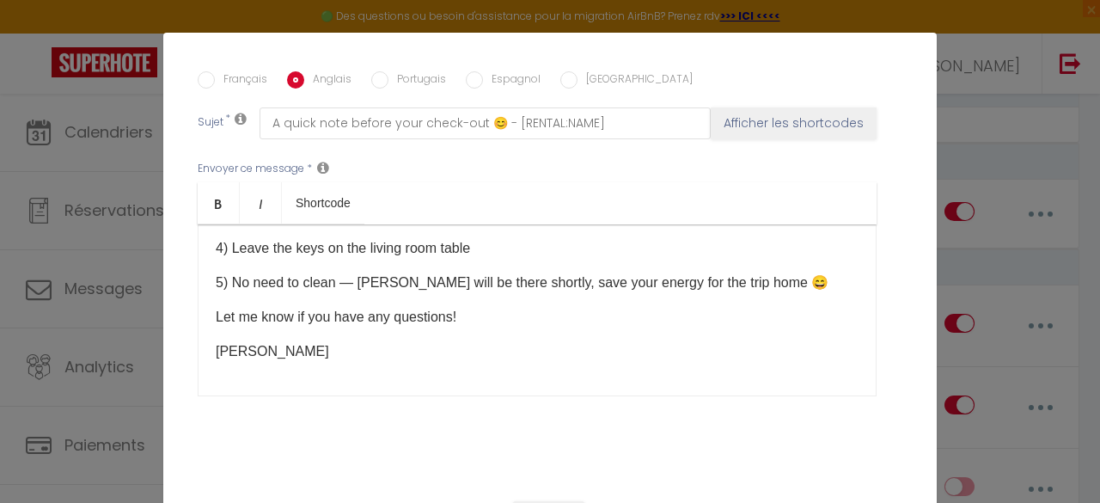
click at [313, 272] on p "5) No need to clean — [PERSON_NAME] will be there shortly, save your energy for…" at bounding box center [537, 282] width 643 height 21
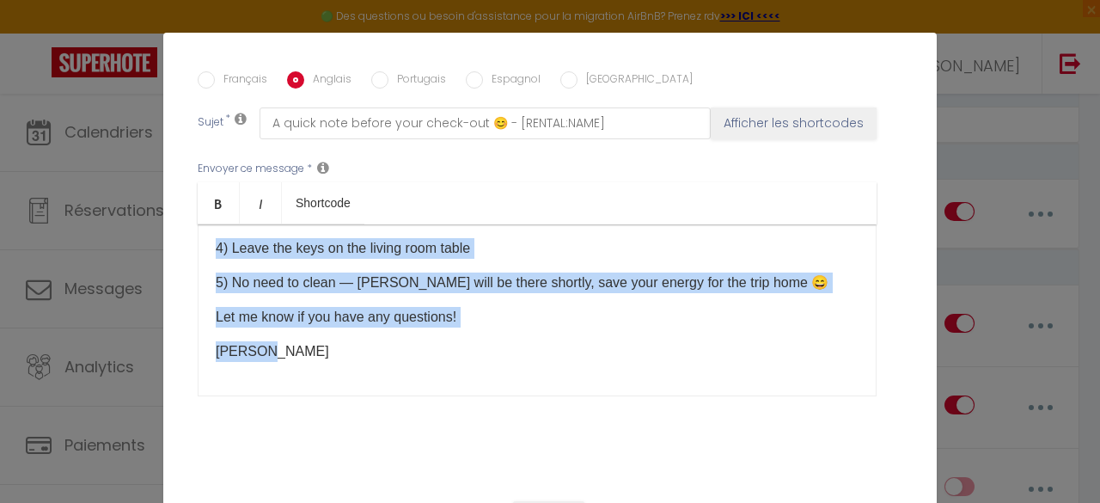
copy div "Hi [GUEST:FIRST_NAME], I hope you're doing well and that everything has gone sm…"
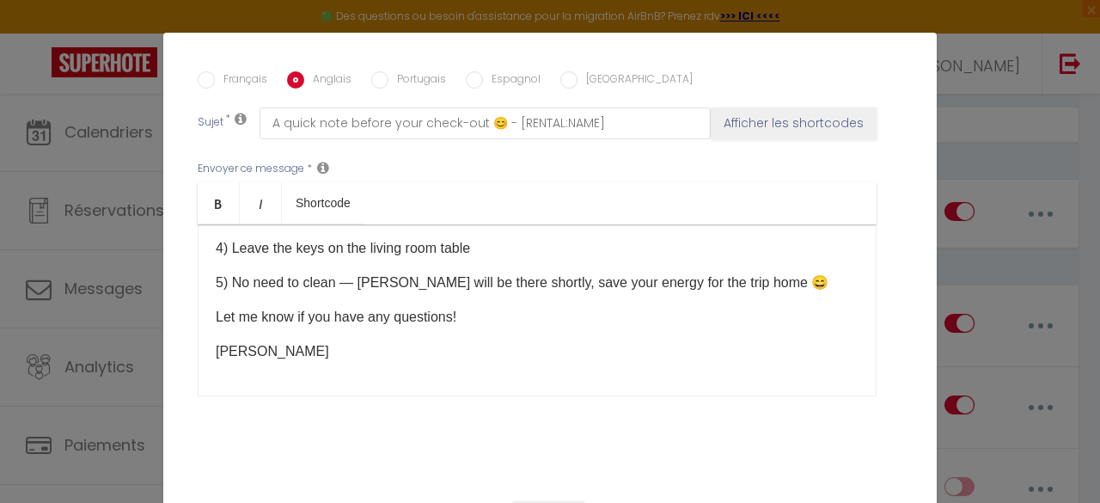
scroll to position [0, 0]
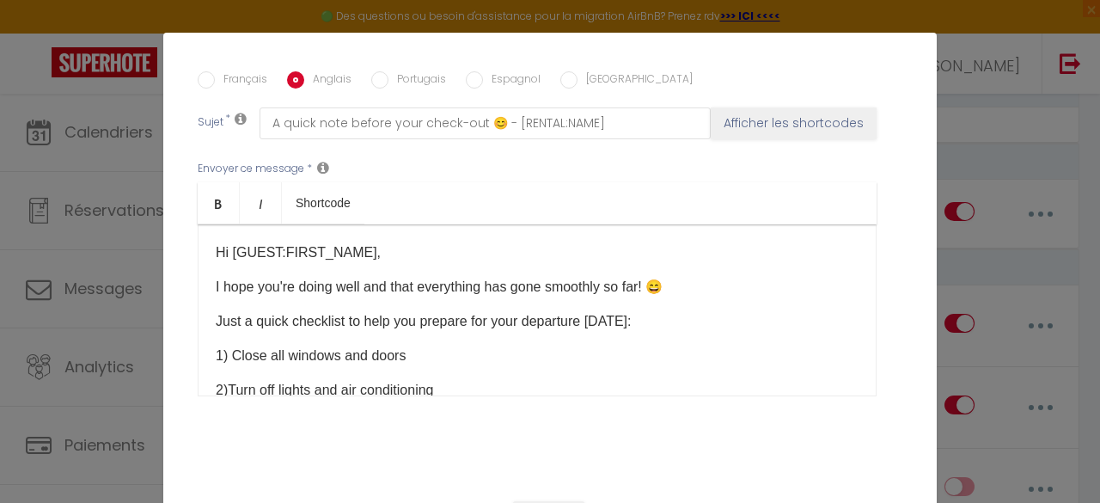
click at [563, 71] on input "[GEOGRAPHIC_DATA]" at bounding box center [568, 79] width 17 height 17
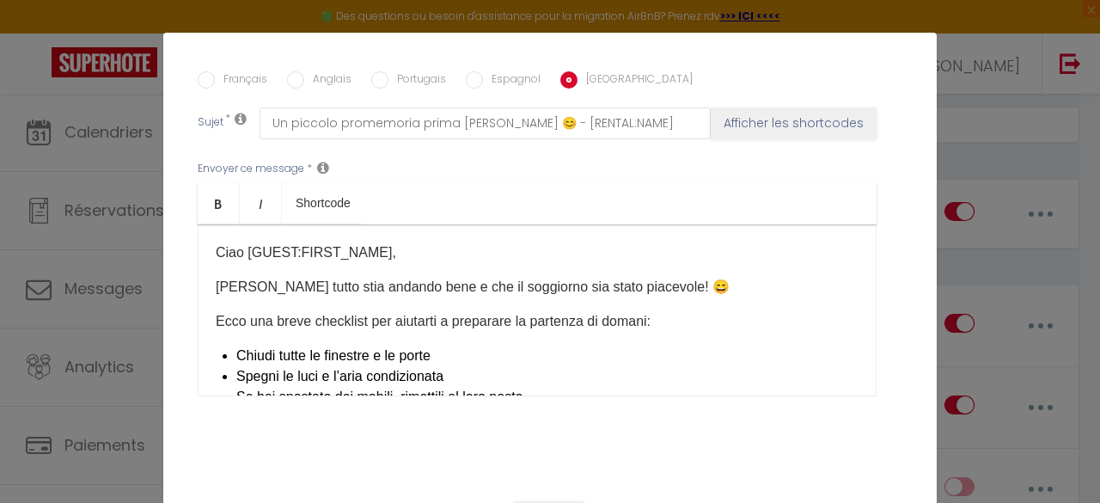
click at [434, 311] on p "Ecco una breve checklist per aiutarti a preparare la partenza di domani:" at bounding box center [537, 321] width 643 height 21
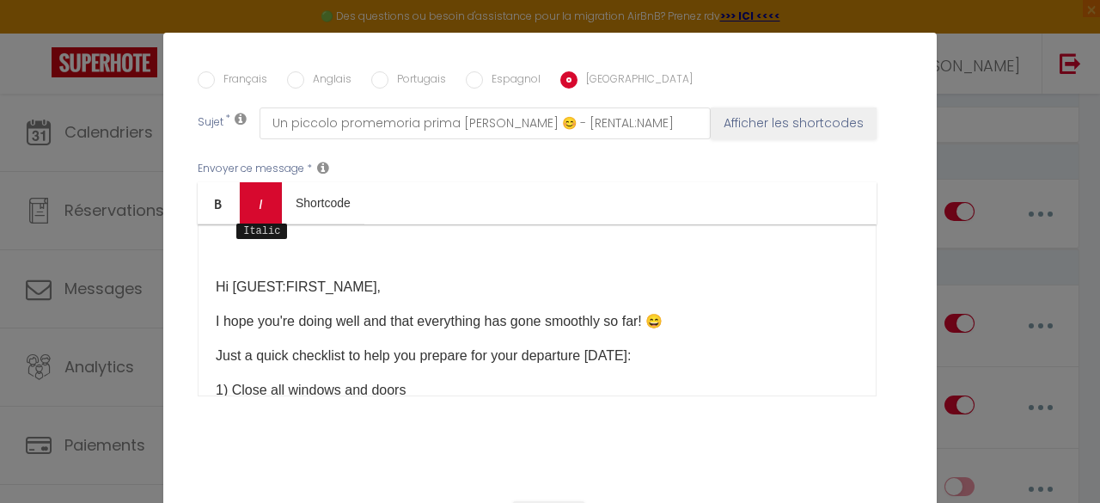
click at [240, 205] on link "Italic" at bounding box center [261, 202] width 42 height 41
click at [254, 197] on icon "Italic" at bounding box center [261, 204] width 14 height 14
click at [239, 242] on p at bounding box center [537, 252] width 643 height 21
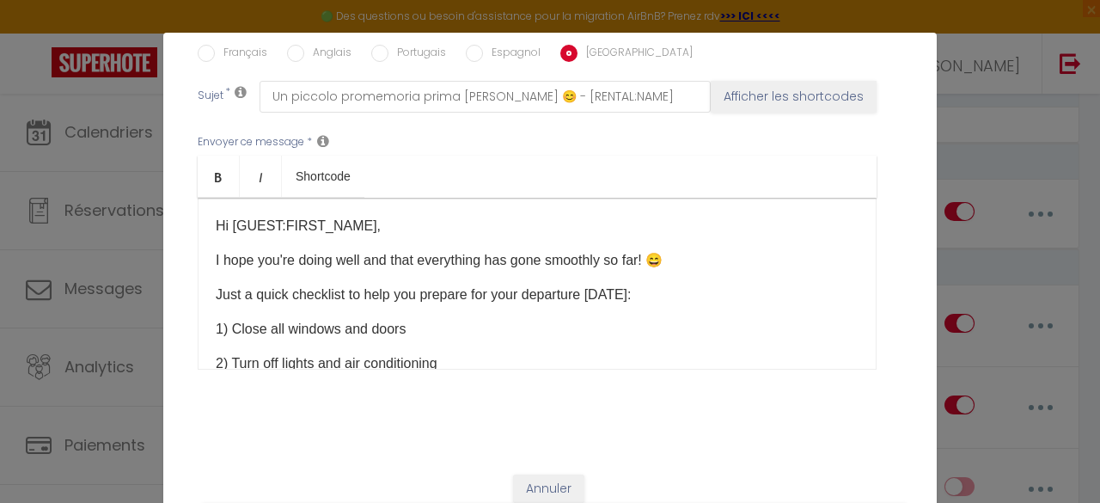
scroll to position [266, 0]
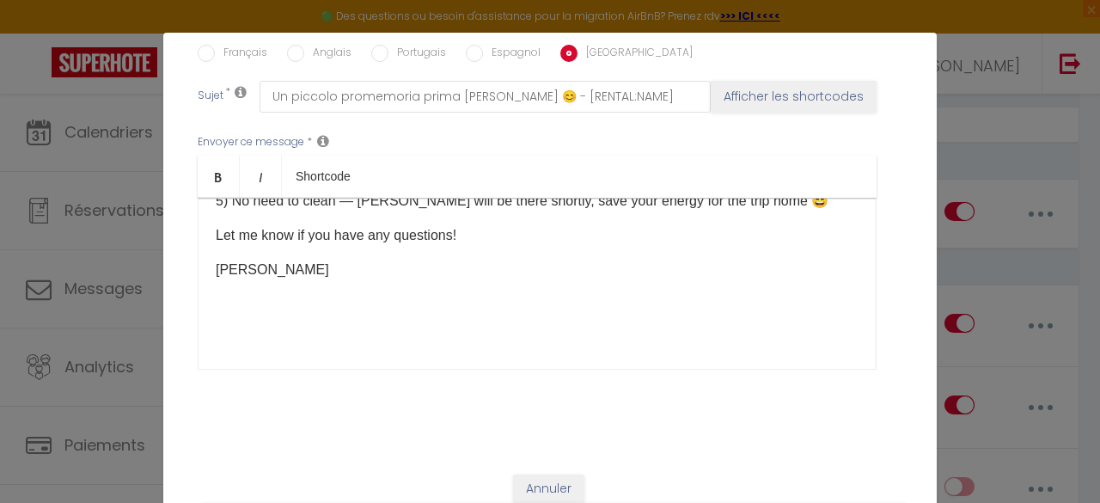
click at [282, 274] on div "Hi [GUEST:FIRST_NAME], I hope you're doing well and that everything has gone sm…" at bounding box center [537, 284] width 679 height 172
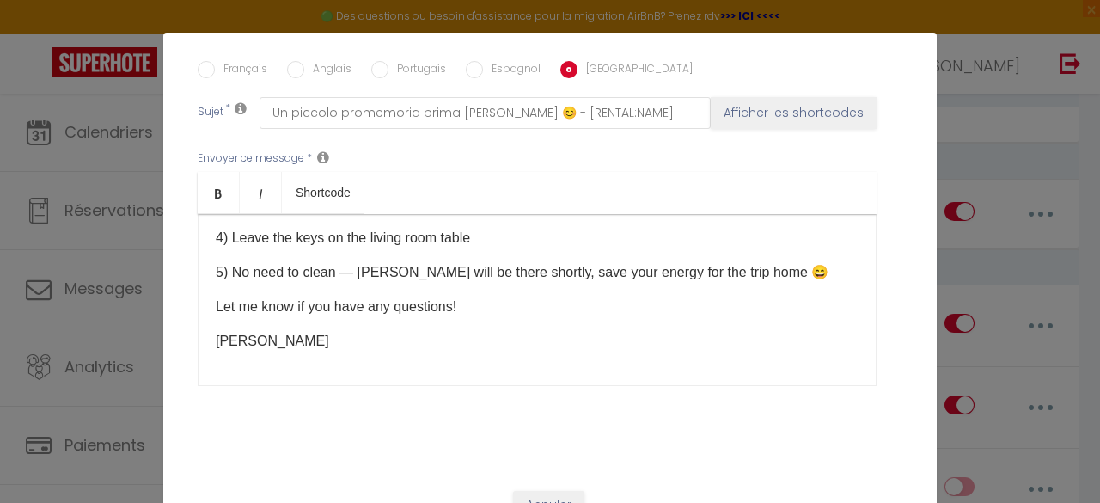
scroll to position [460, 0]
click at [290, 62] on input "Anglais" at bounding box center [295, 70] width 17 height 17
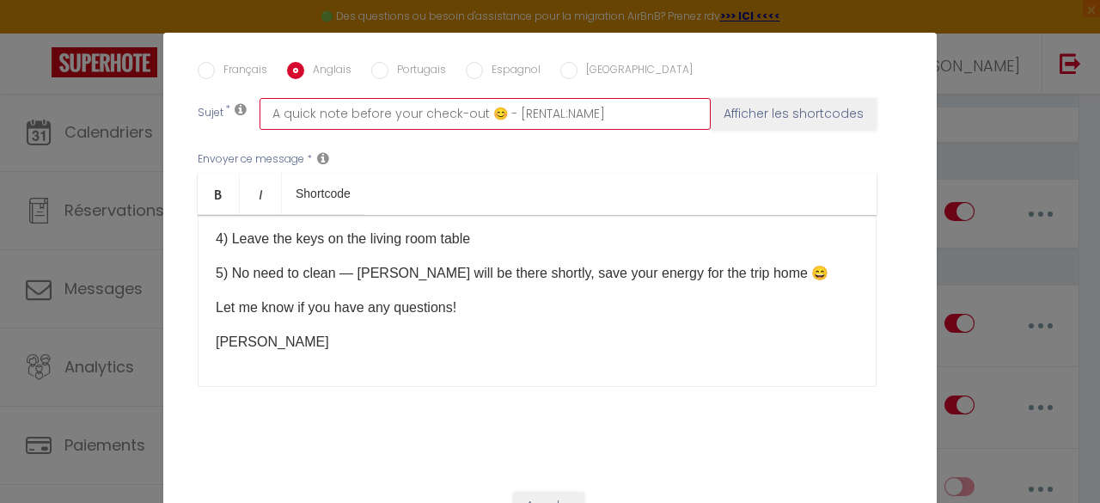
click at [303, 101] on input "A quick note before your check-out 😊 - [RENTAL:NAME]" at bounding box center [485, 113] width 451 height 31
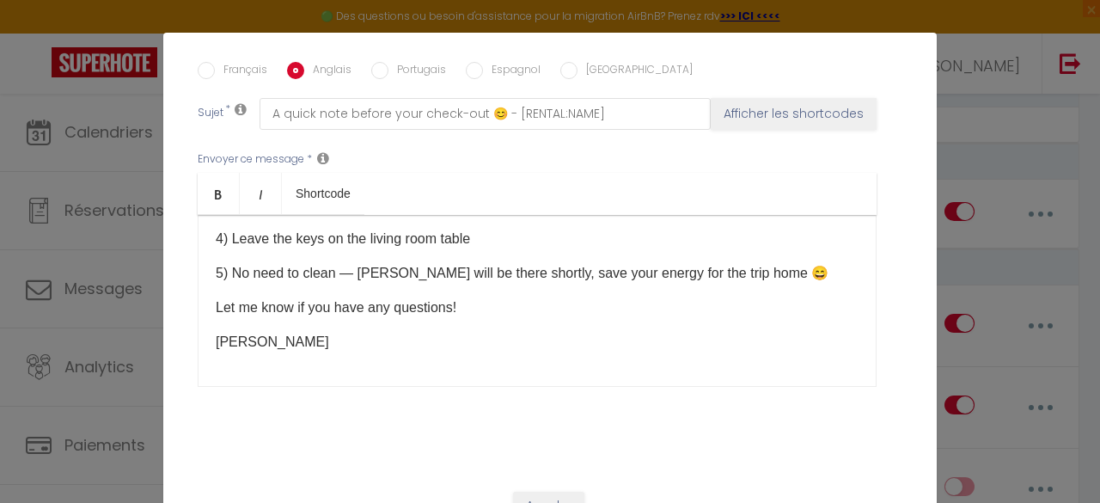
click at [564, 62] on input "[GEOGRAPHIC_DATA]" at bounding box center [568, 70] width 17 height 17
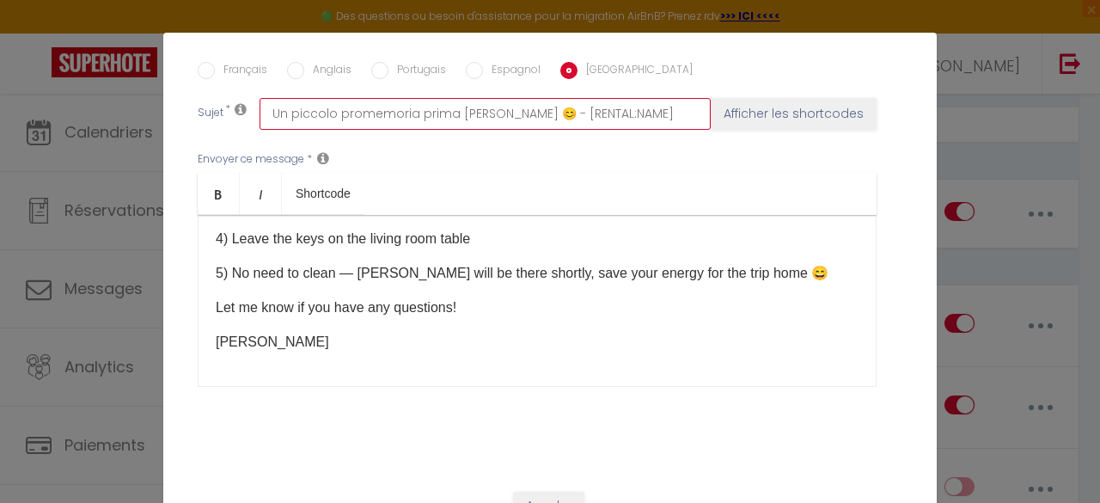
click at [602, 98] on input "Un piccolo promemoria prima [PERSON_NAME] 😊 - [RENTAL:NAME]" at bounding box center [485, 113] width 451 height 31
paste input "A quick note before your check-out"
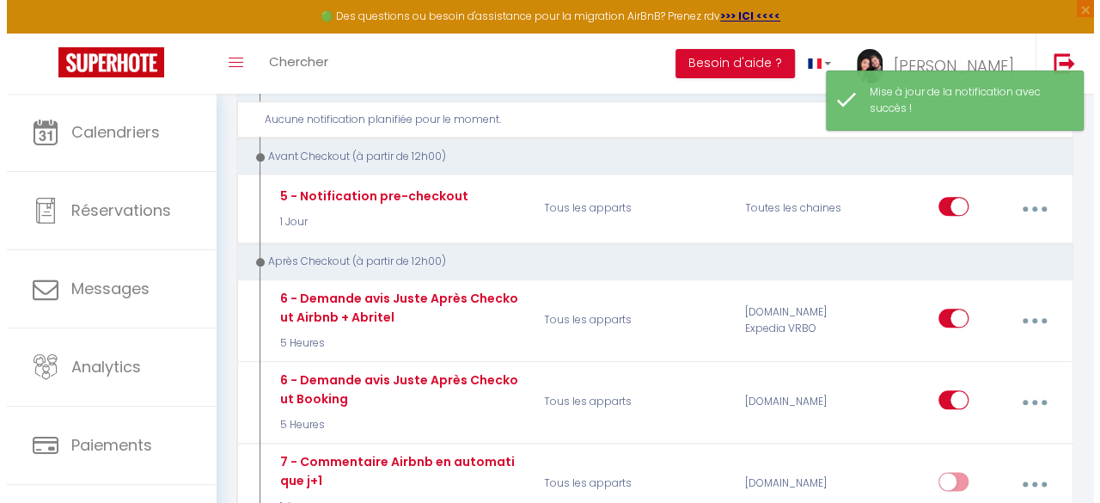
scroll to position [782, 0]
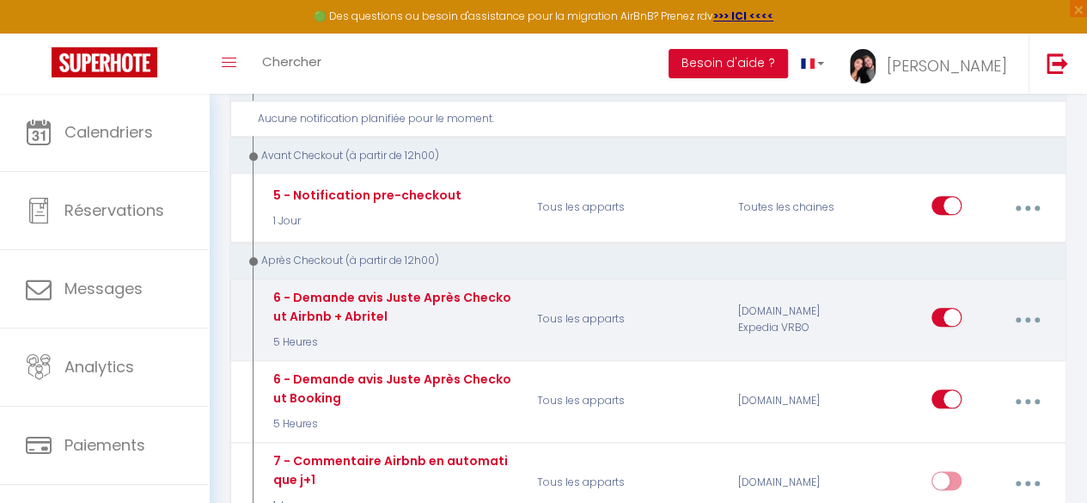
click at [1025, 303] on button "button" at bounding box center [1028, 319] width 46 height 33
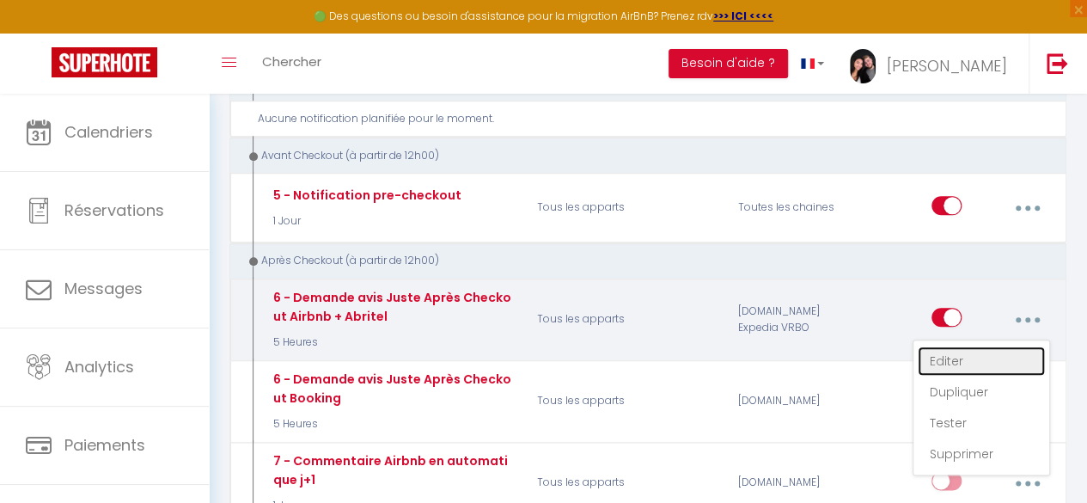
click at [957, 346] on link "Editer" at bounding box center [981, 360] width 127 height 29
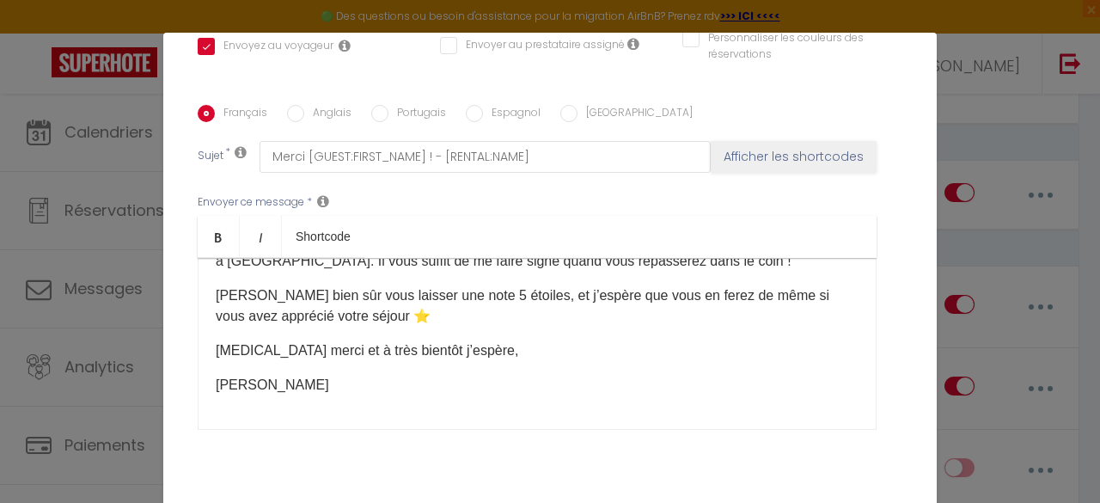
scroll to position [478, 0]
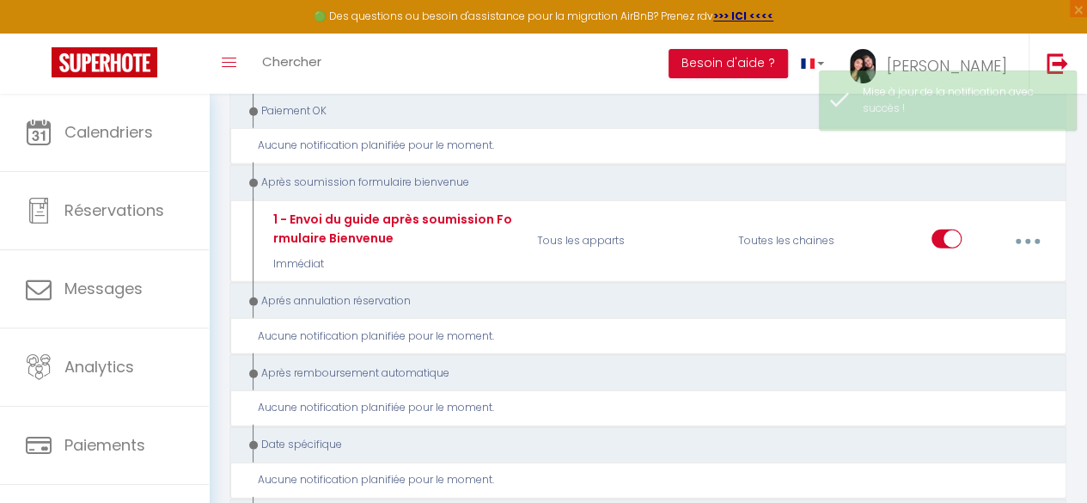
scroll to position [2188, 0]
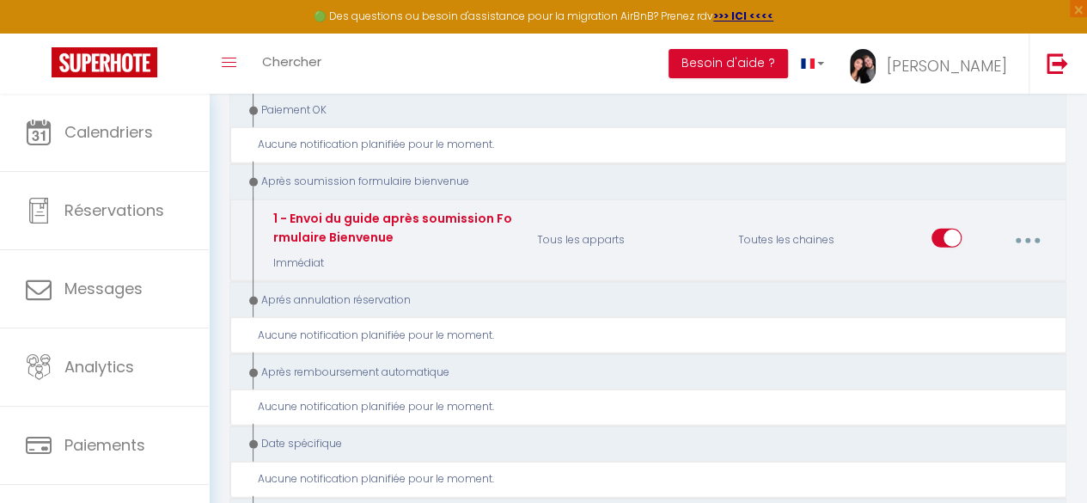
click at [1021, 224] on button "button" at bounding box center [1028, 240] width 46 height 33
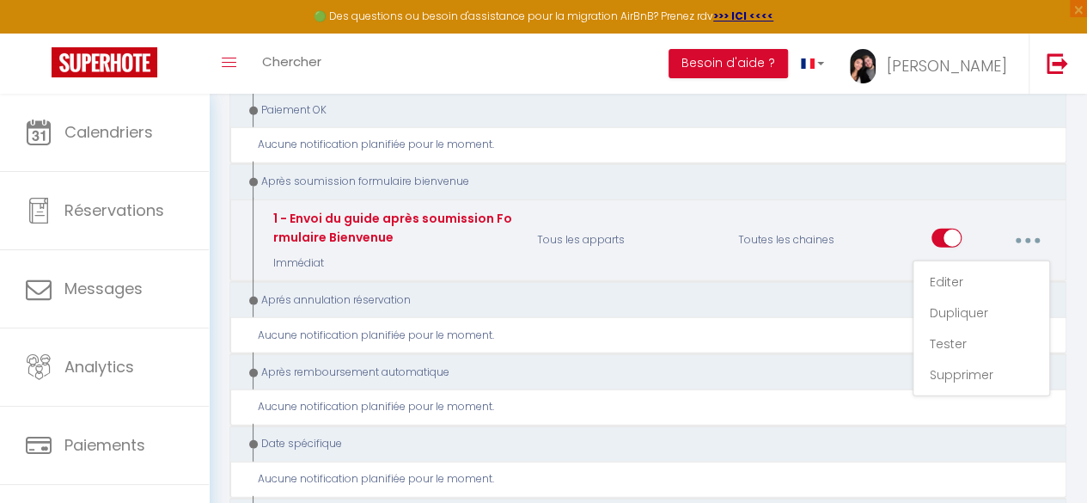
click at [651, 237] on p "Tous les apparts" at bounding box center [626, 240] width 201 height 63
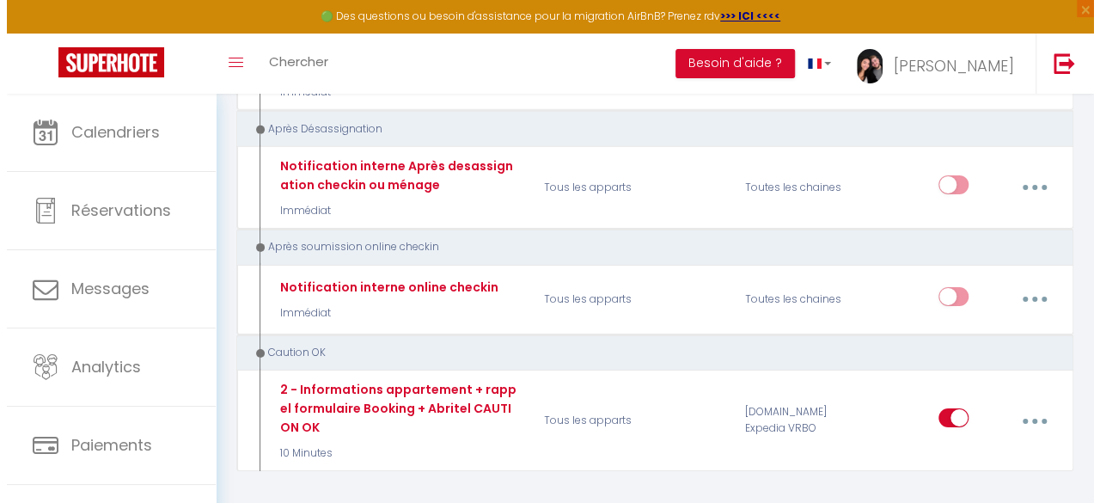
scroll to position [2697, 0]
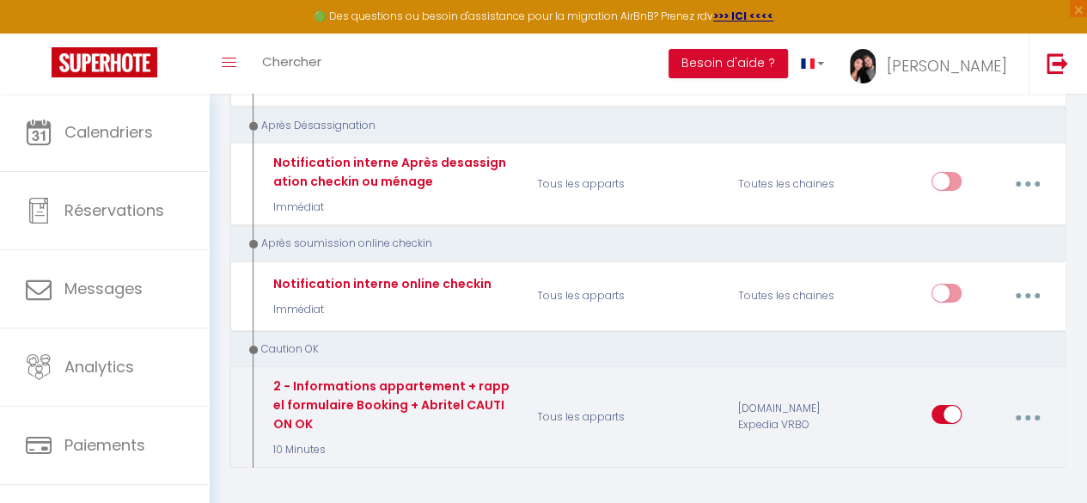
click at [1033, 400] on button "button" at bounding box center [1028, 416] width 46 height 33
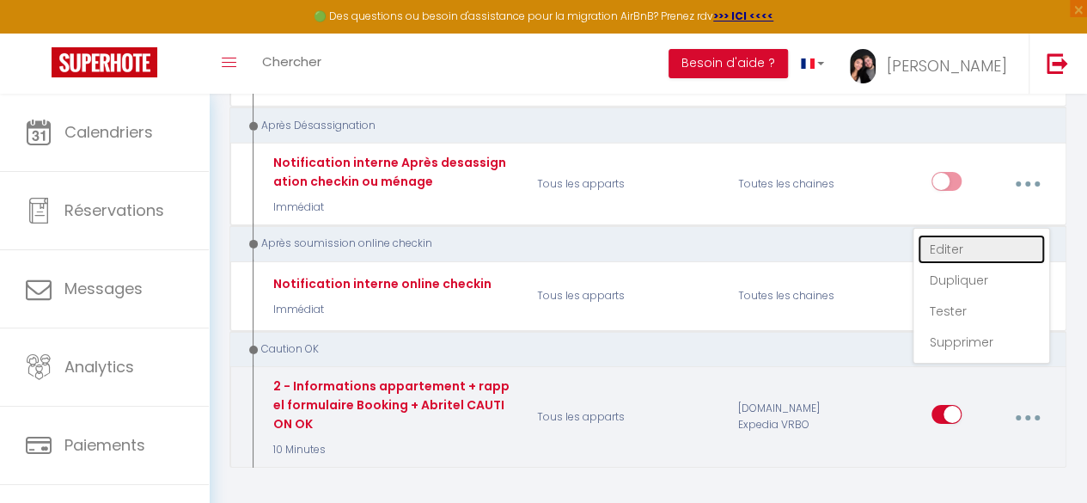
click at [933, 235] on link "Editer" at bounding box center [981, 249] width 127 height 29
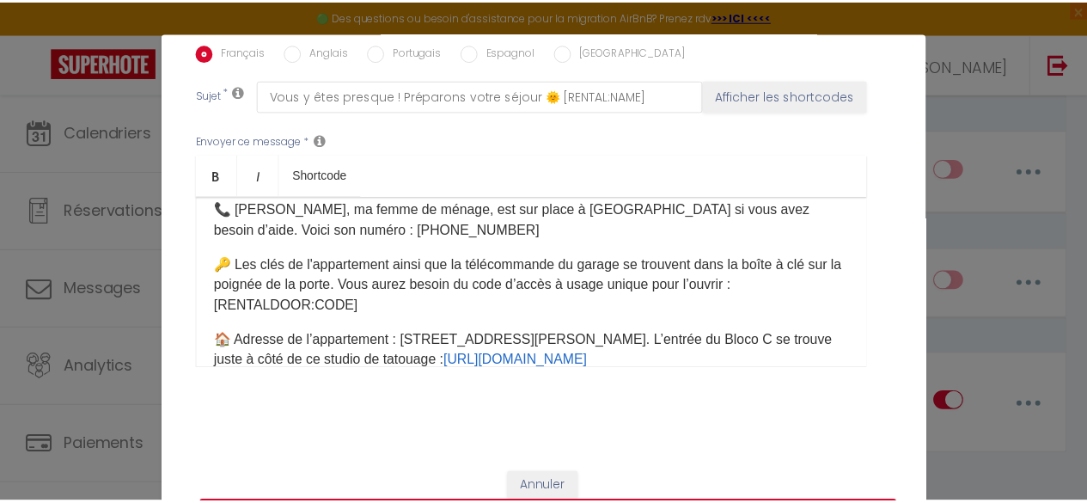
scroll to position [244, 0]
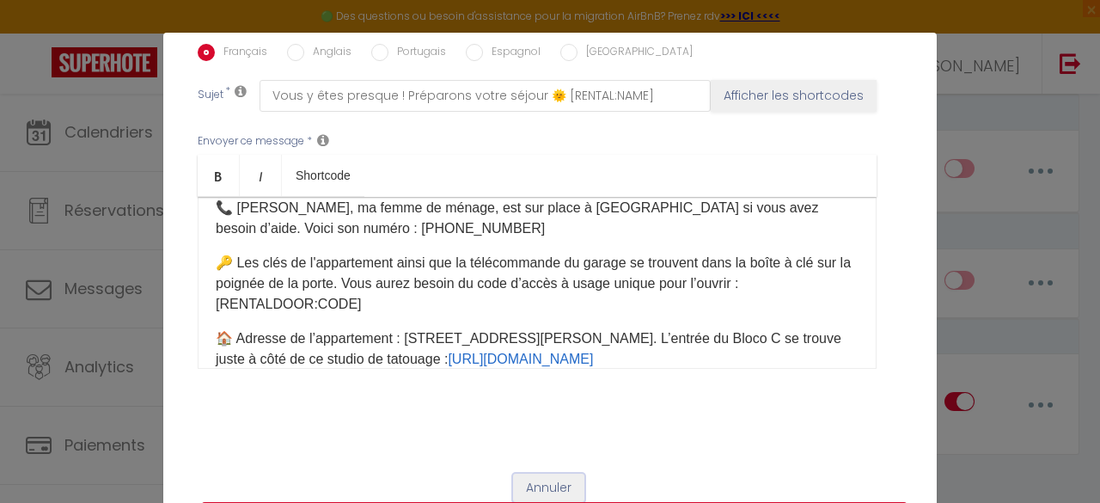
click at [530, 474] on button "Annuler" at bounding box center [548, 488] width 71 height 29
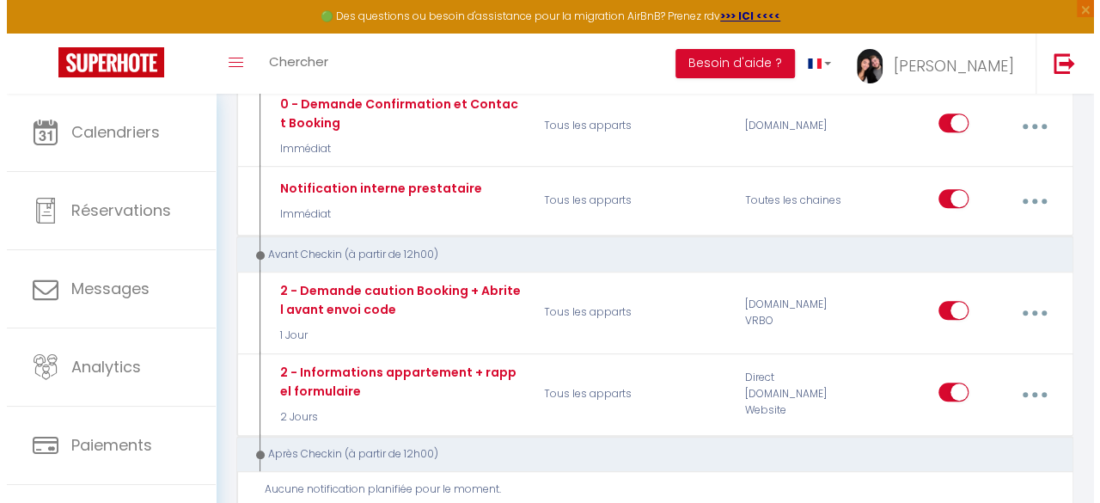
scroll to position [413, 0]
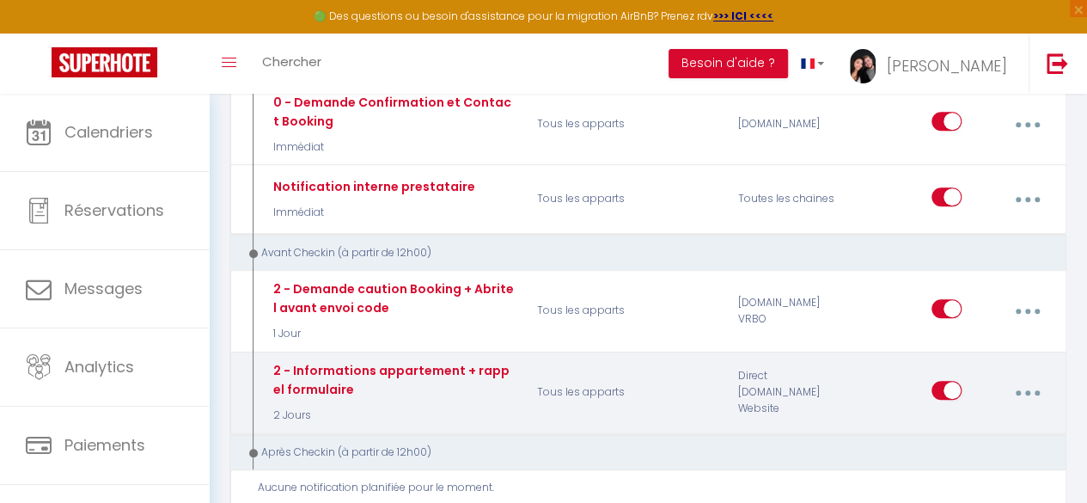
click at [1034, 379] on button "button" at bounding box center [1028, 392] width 46 height 33
drag, startPoint x: 954, startPoint y: 415, endPoint x: 1005, endPoint y: 414, distance: 50.7
click at [1005, 419] on link "Editer" at bounding box center [981, 433] width 127 height 29
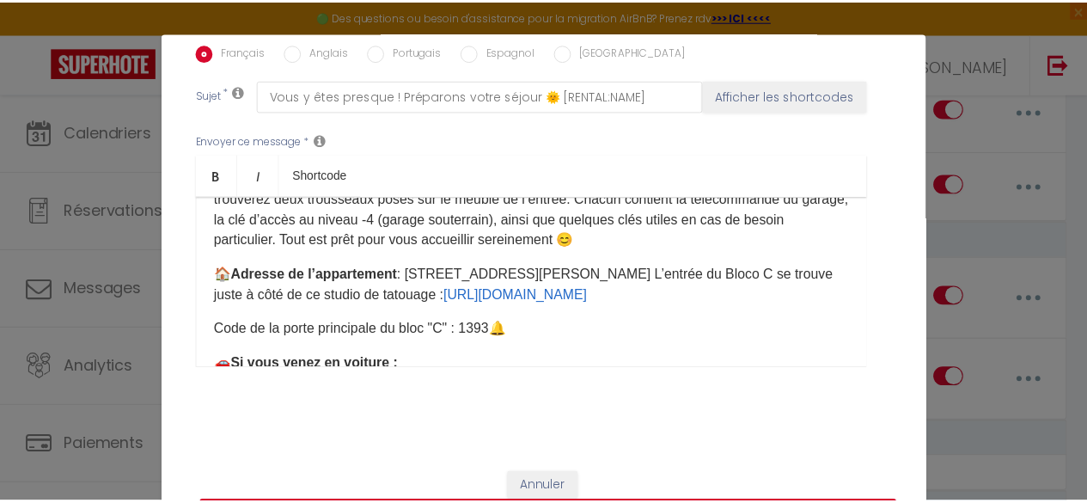
scroll to position [397, 0]
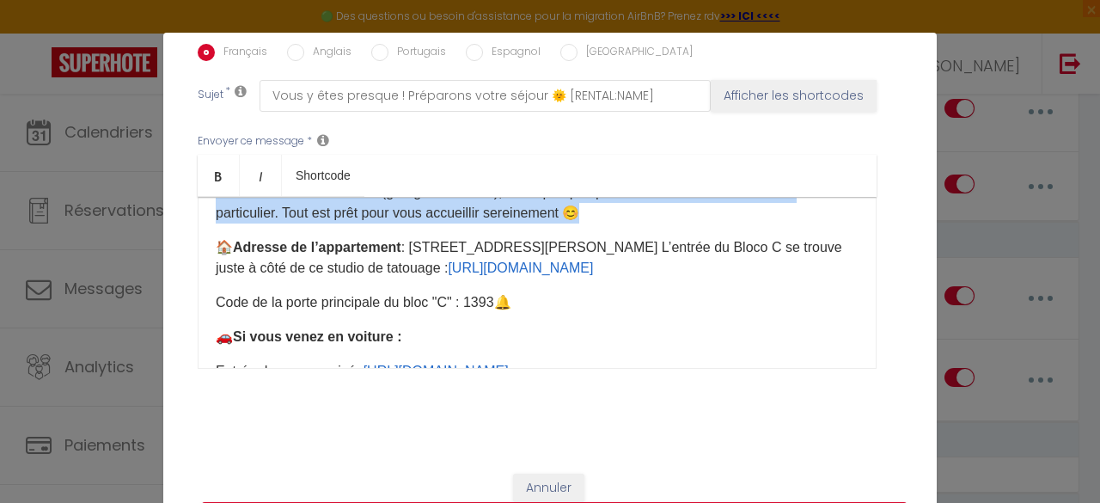
drag, startPoint x: 231, startPoint y: 268, endPoint x: 758, endPoint y: 194, distance: 532.0
click at [758, 194] on p "🔑 L’entrée dans l’appartement se fait simplement grâce à une serrure électroniq…" at bounding box center [537, 171] width 643 height 103
copy p "L’entrée dans l’appartement se fait simplement grâce à une serrure électronique…"
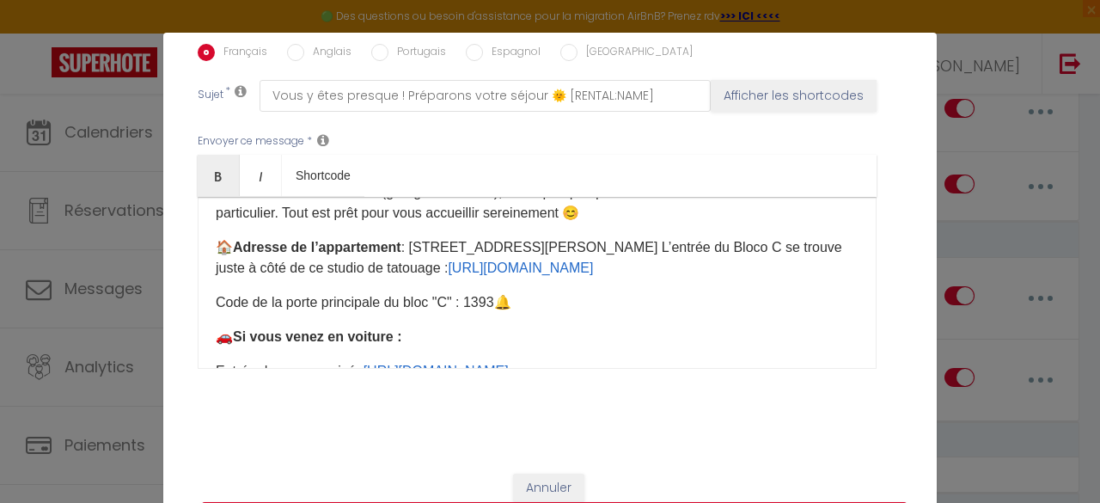
click at [987, 345] on div "Modifier la notification × Titre * 2 - Informations appartement + rappel formul…" at bounding box center [550, 251] width 1100 height 503
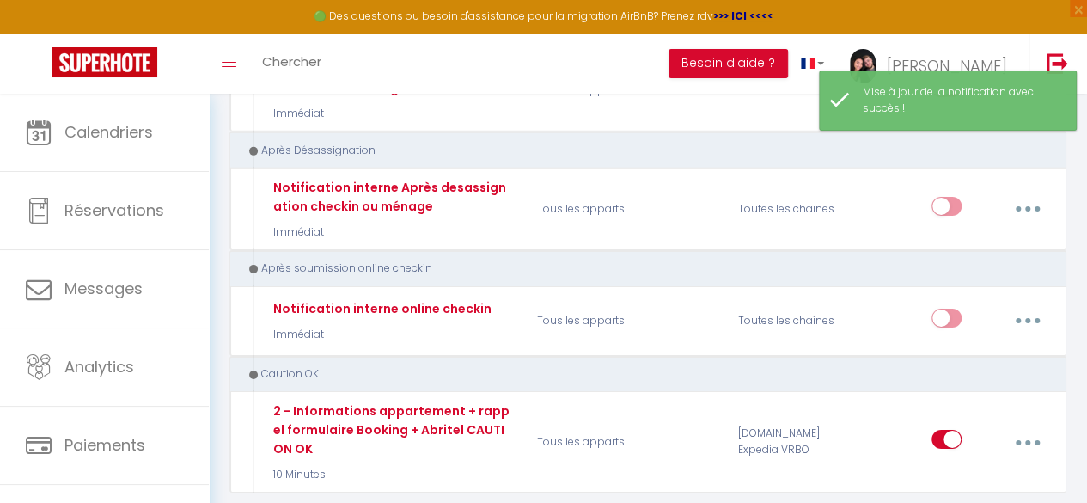
scroll to position [2716, 0]
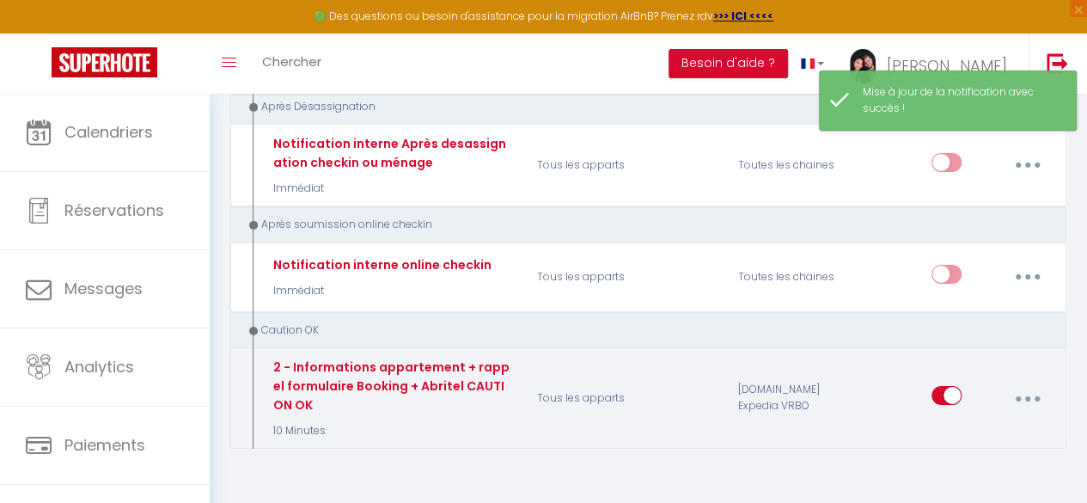
click at [1024, 382] on button "button" at bounding box center [1028, 398] width 46 height 33
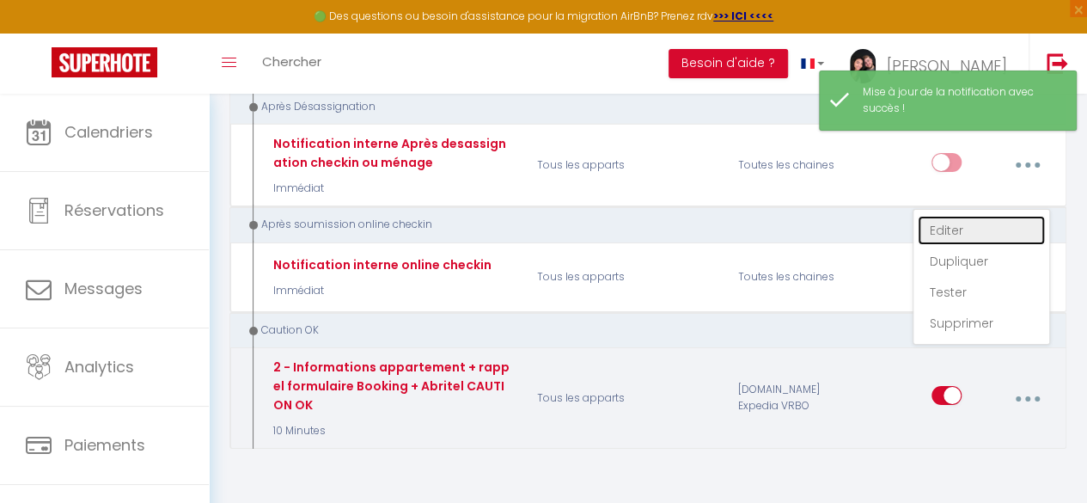
click at [957, 216] on link "Editer" at bounding box center [981, 230] width 127 height 29
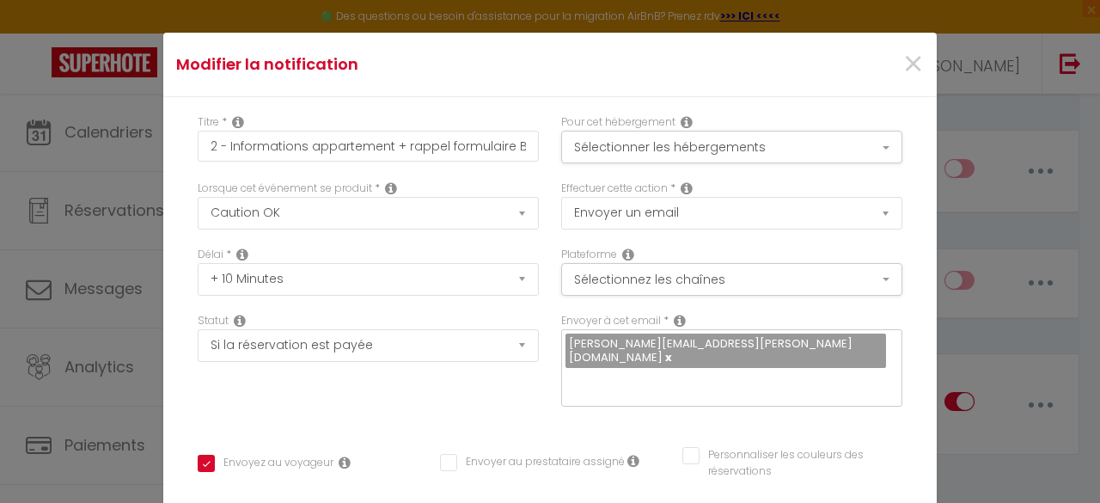
scroll to position [223, 0]
drag, startPoint x: 777, startPoint y: 309, endPoint x: 234, endPoint y: 288, distance: 543.6
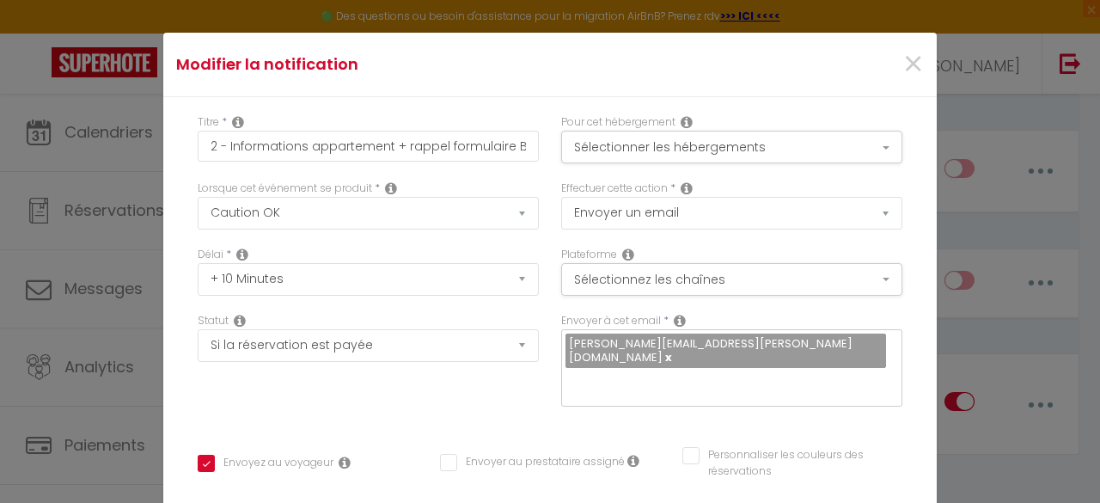
scroll to position [478, 0]
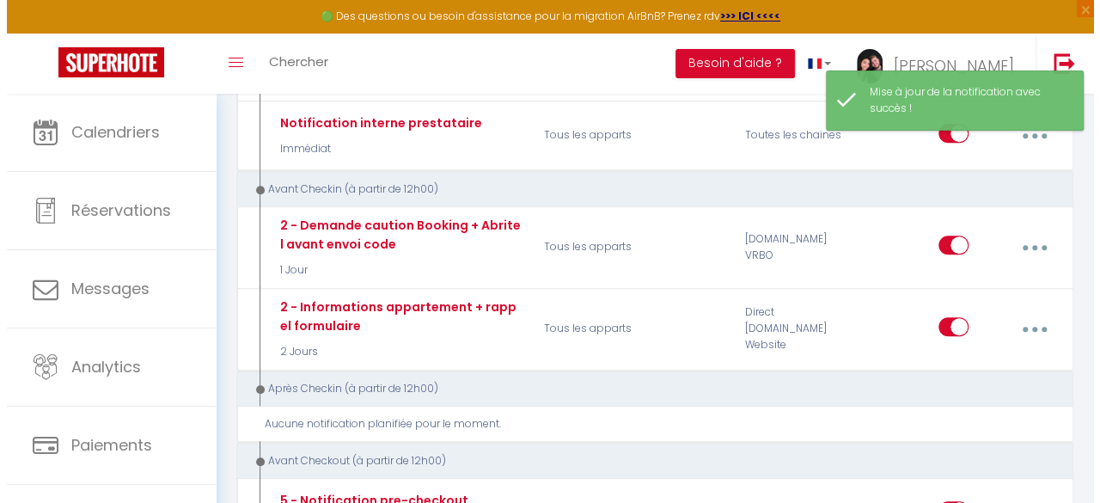
scroll to position [490, 0]
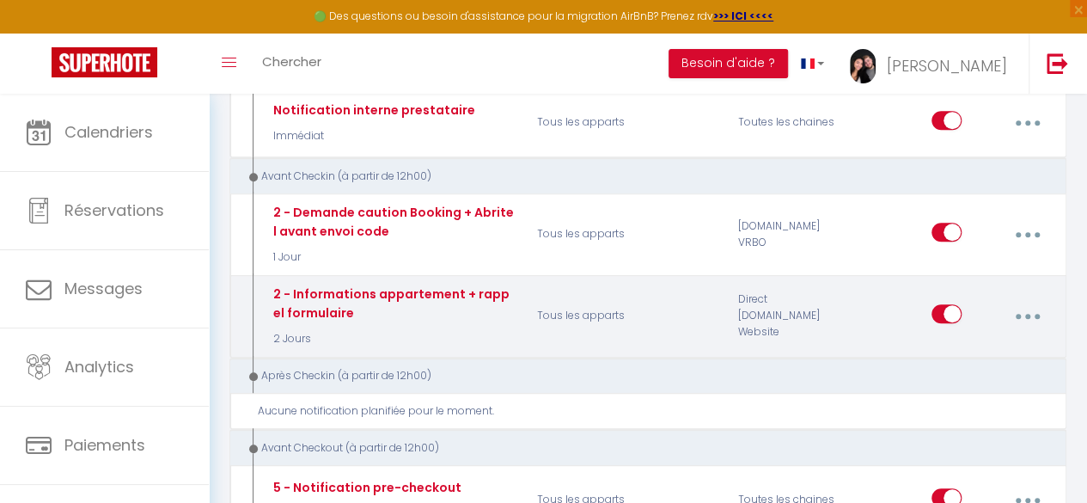
click at [1036, 300] on button "button" at bounding box center [1028, 316] width 46 height 33
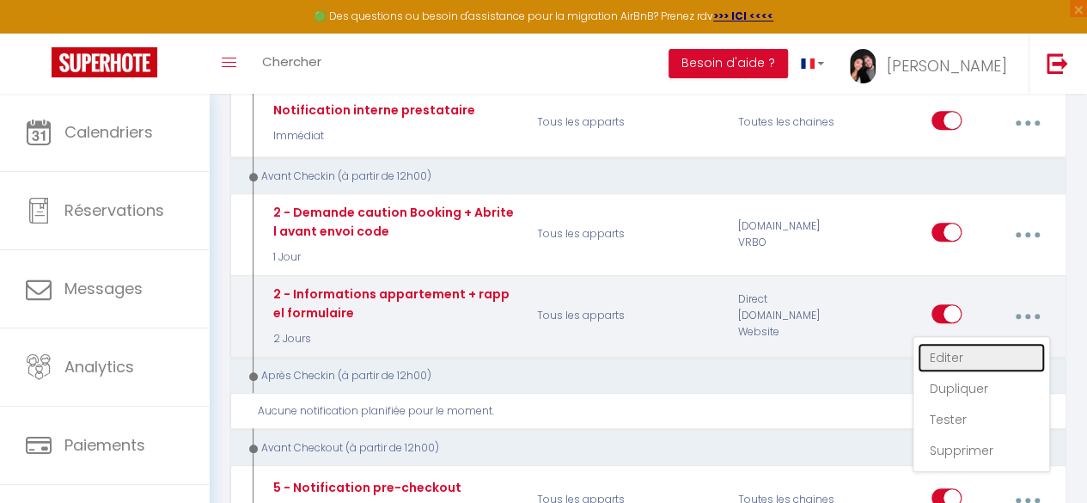
click at [963, 343] on link "Editer" at bounding box center [981, 357] width 127 height 29
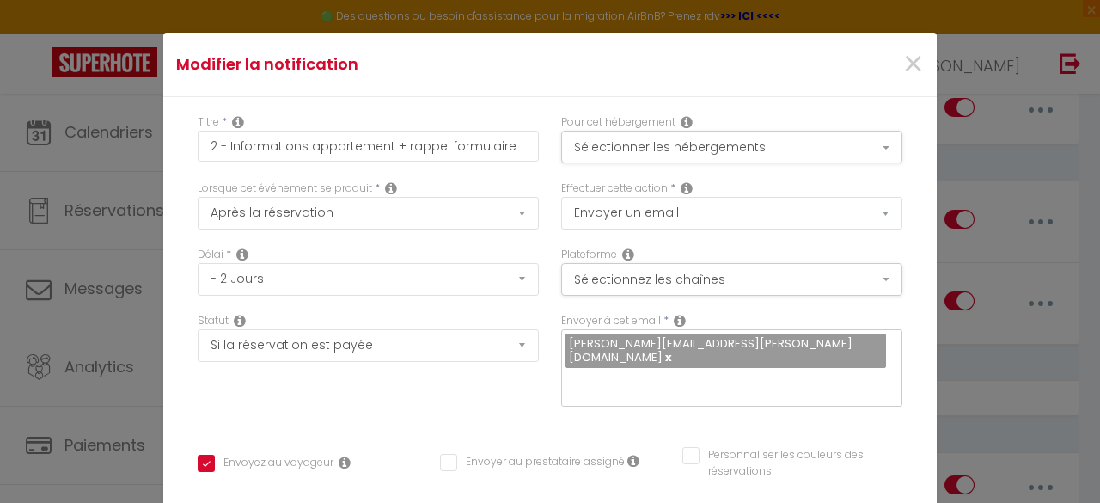
drag, startPoint x: 234, startPoint y: 278, endPoint x: 813, endPoint y: 334, distance: 582.0
copy p "You can access the apartment easily using the Nuki smart lock. Just enter your …"
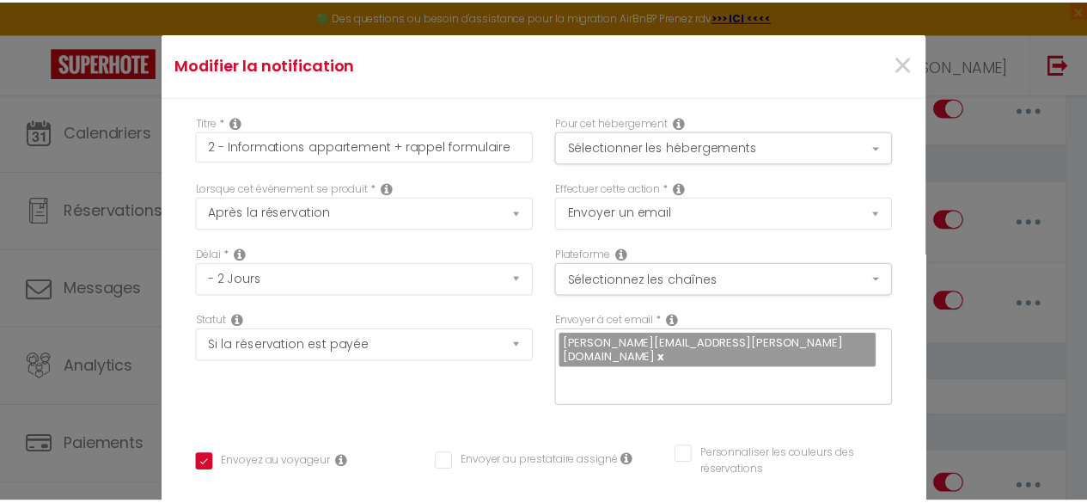
scroll to position [478, 0]
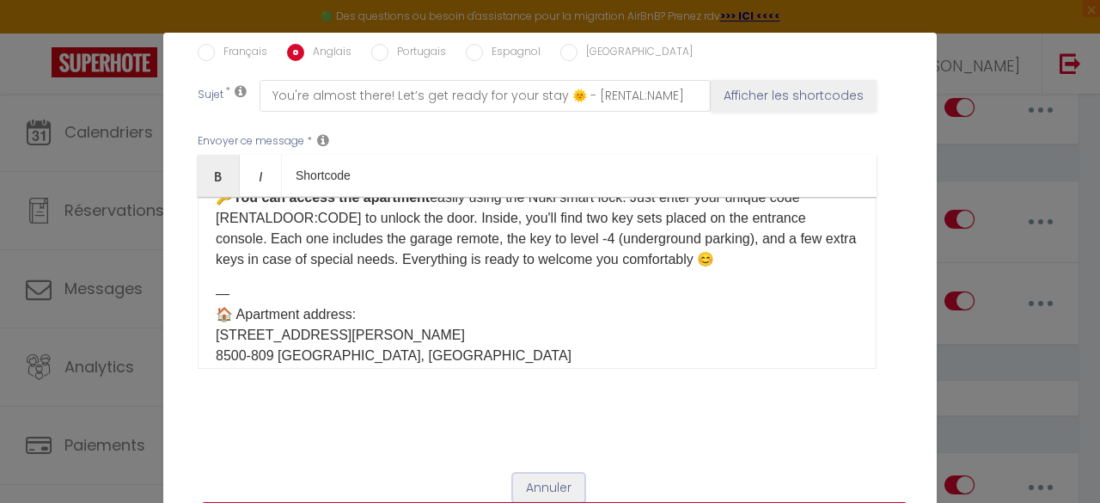
click at [551, 474] on button "Annuler" at bounding box center [548, 488] width 71 height 29
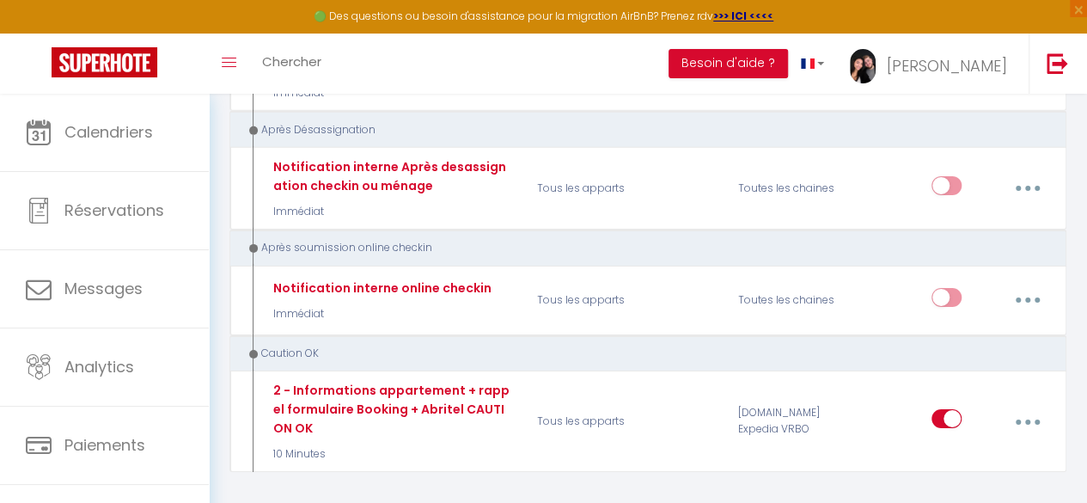
scroll to position [2716, 0]
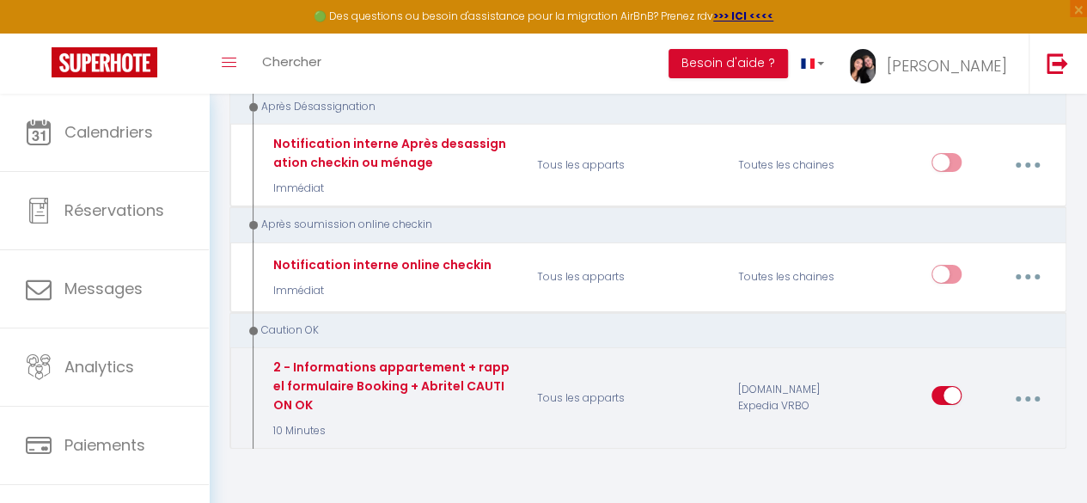
click at [1033, 382] on button "button" at bounding box center [1028, 398] width 46 height 33
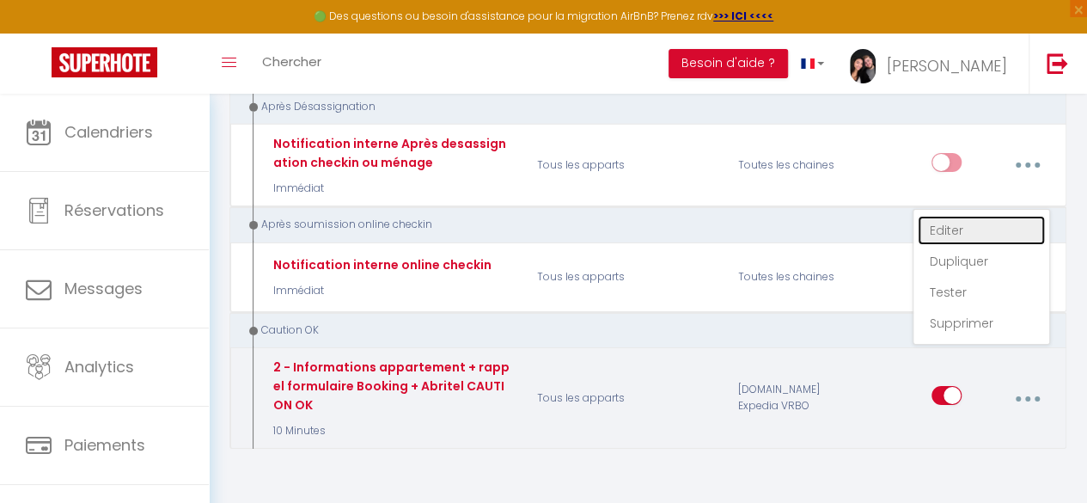
click at [943, 216] on link "Editer" at bounding box center [981, 230] width 127 height 29
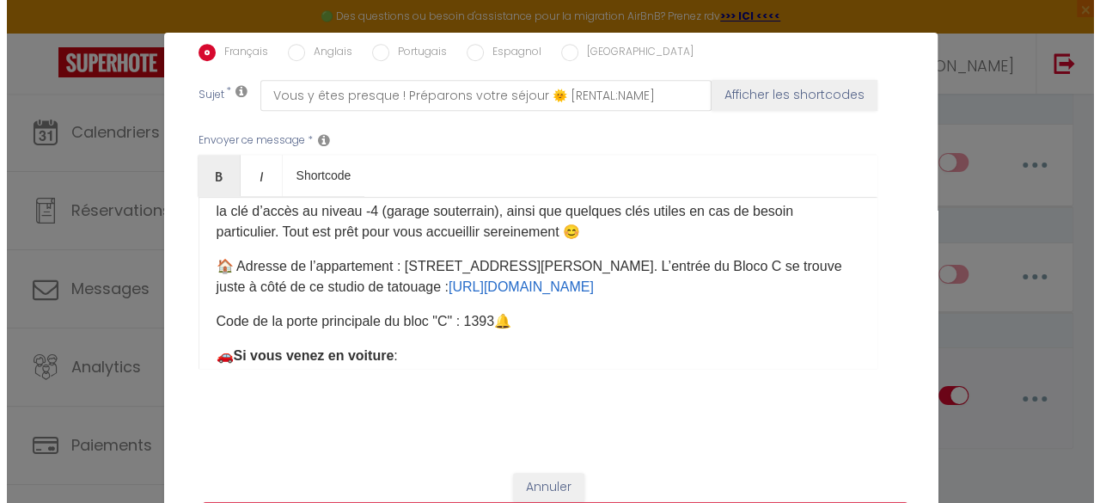
scroll to position [2697, 0]
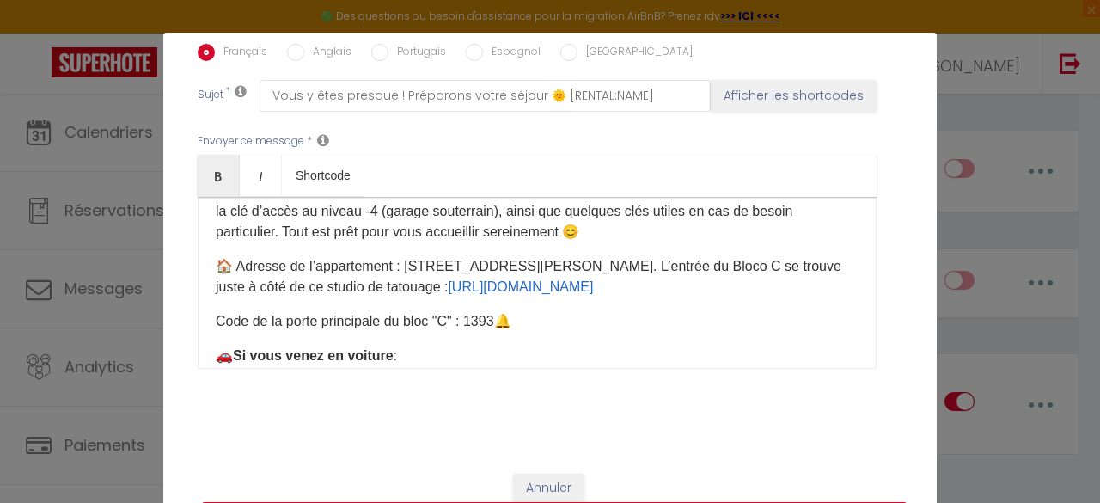
click at [288, 29] on div "Modifier la notification × Titre * 2 - Informations appartement + rappel formul…" at bounding box center [550, 251] width 1100 height 503
click at [288, 44] on input "Anglais" at bounding box center [295, 52] width 17 height 17
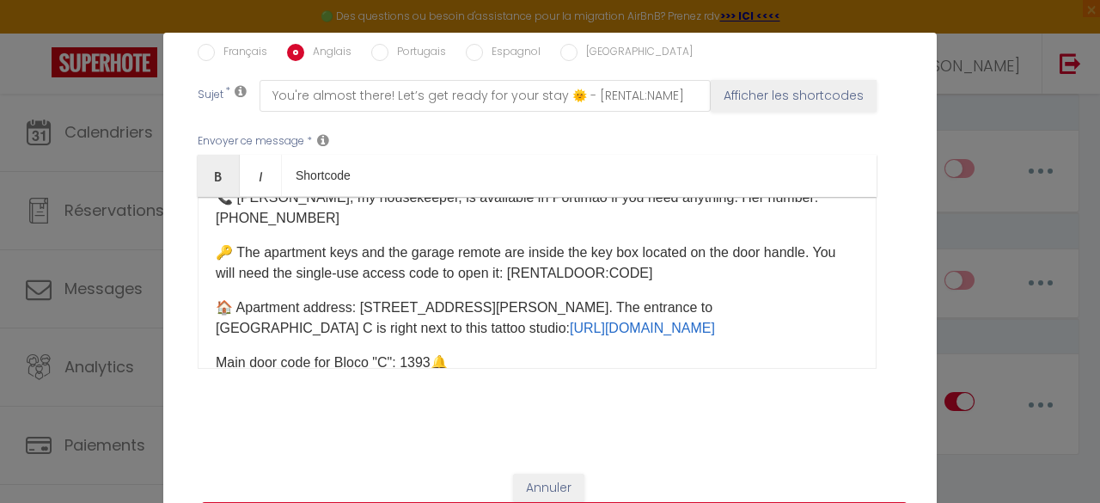
scroll to position [225, 0]
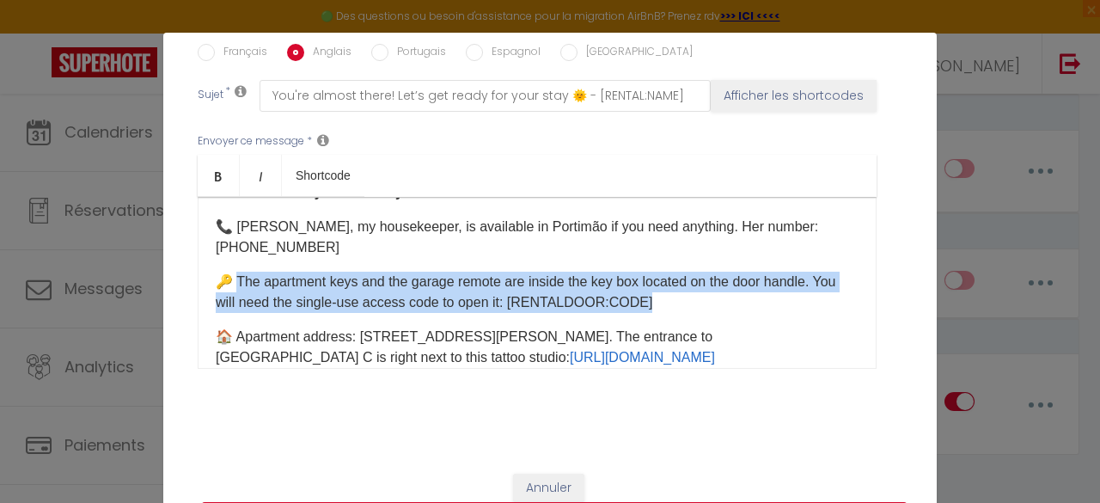
drag, startPoint x: 668, startPoint y: 286, endPoint x: 235, endPoint y: 265, distance: 433.7
click at [235, 272] on p "🔑 The apartment keys and the garage remote are inside the key box located on th…" at bounding box center [537, 292] width 643 height 41
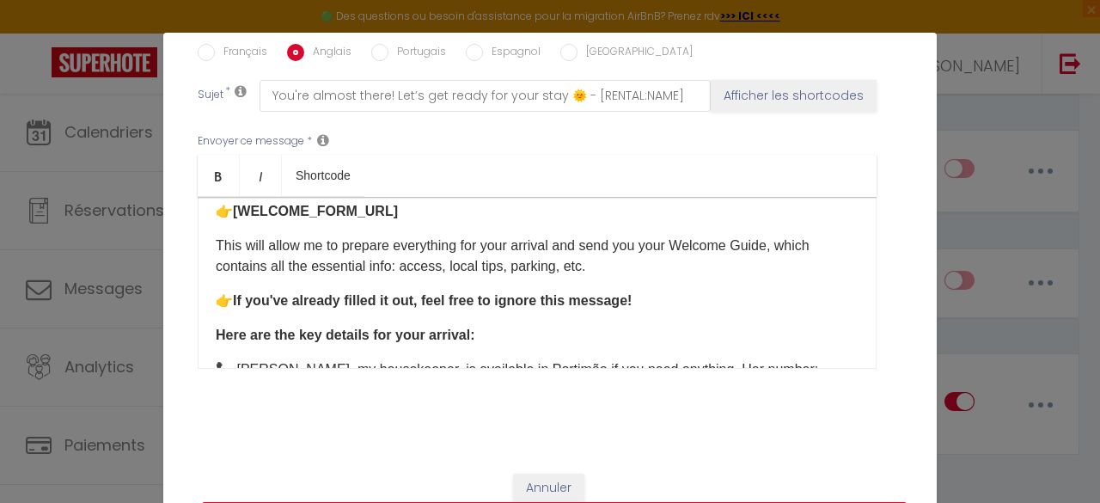
scroll to position [0, 0]
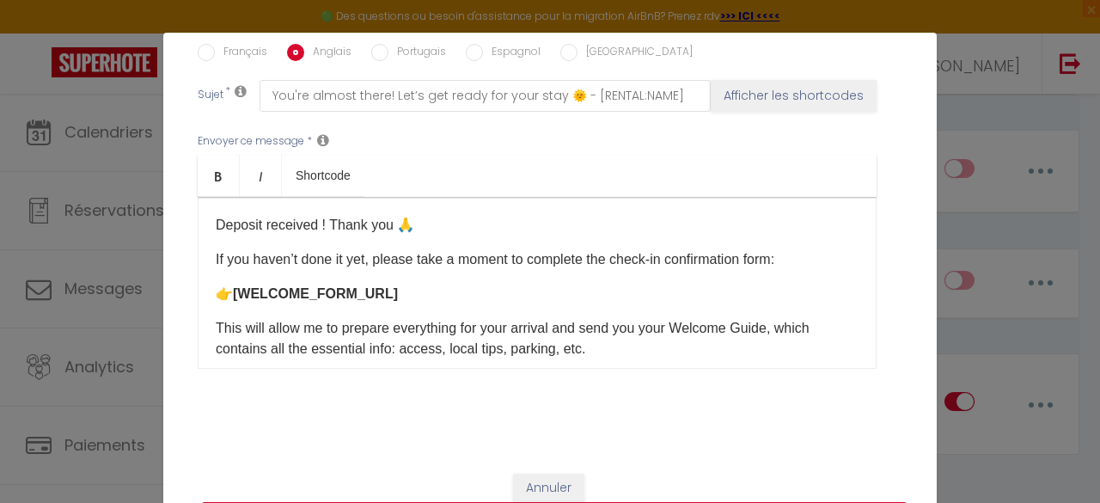
click at [373, 44] on input "Portugais" at bounding box center [379, 52] width 17 height 17
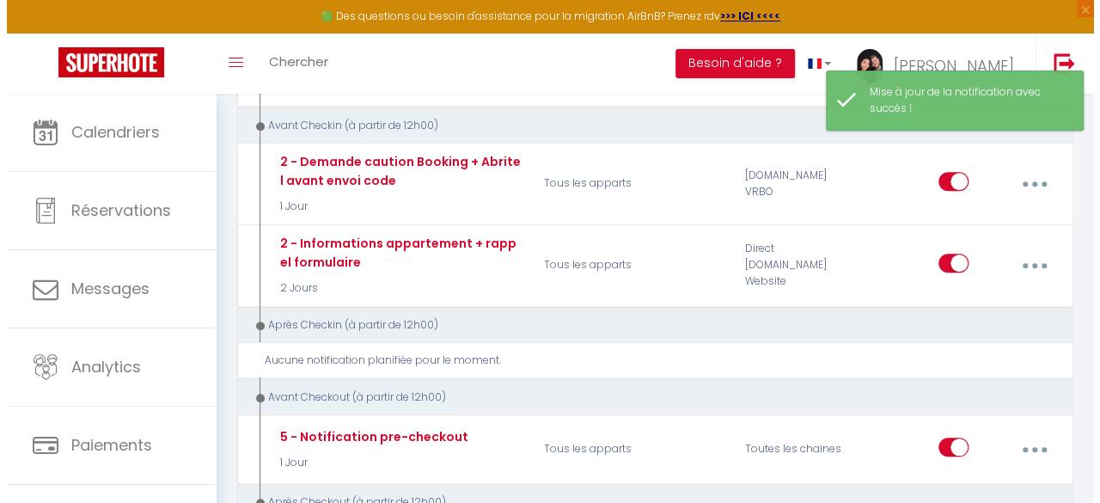
scroll to position [538, 0]
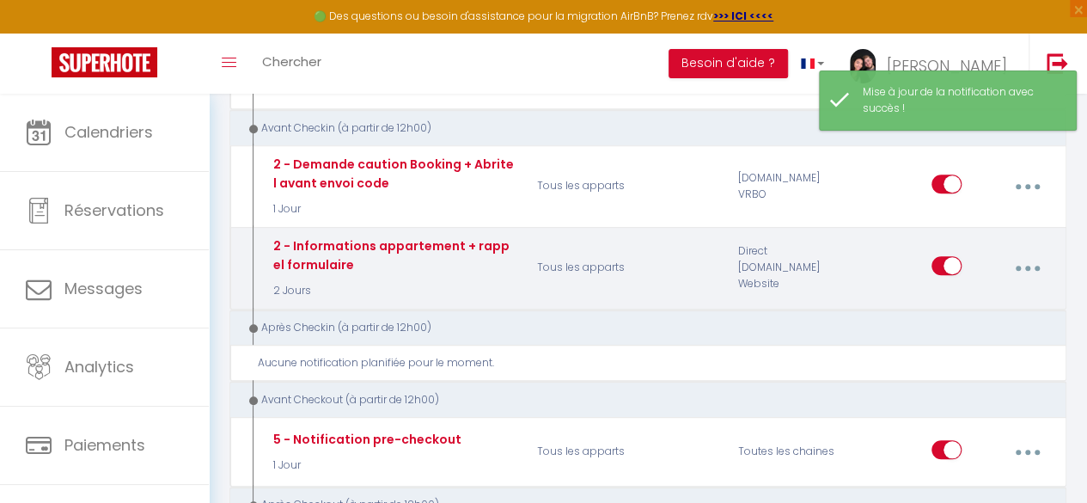
click at [1019, 252] on button "button" at bounding box center [1028, 268] width 46 height 33
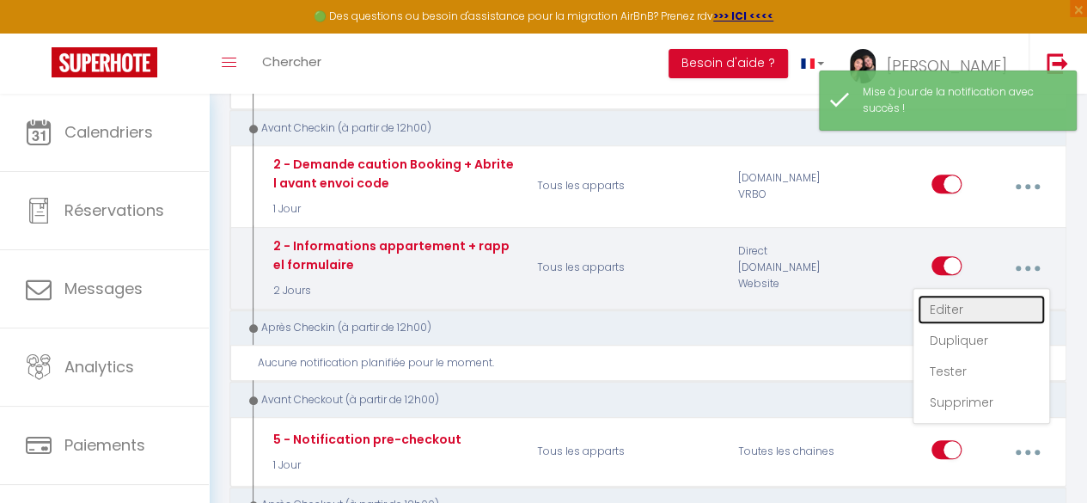
click at [942, 295] on link "Editer" at bounding box center [981, 309] width 127 height 29
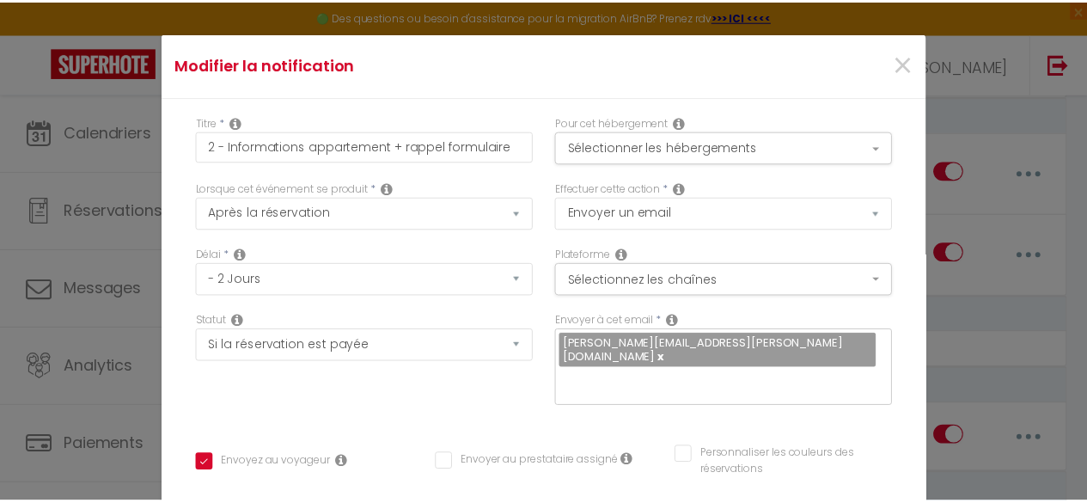
scroll to position [268, 0]
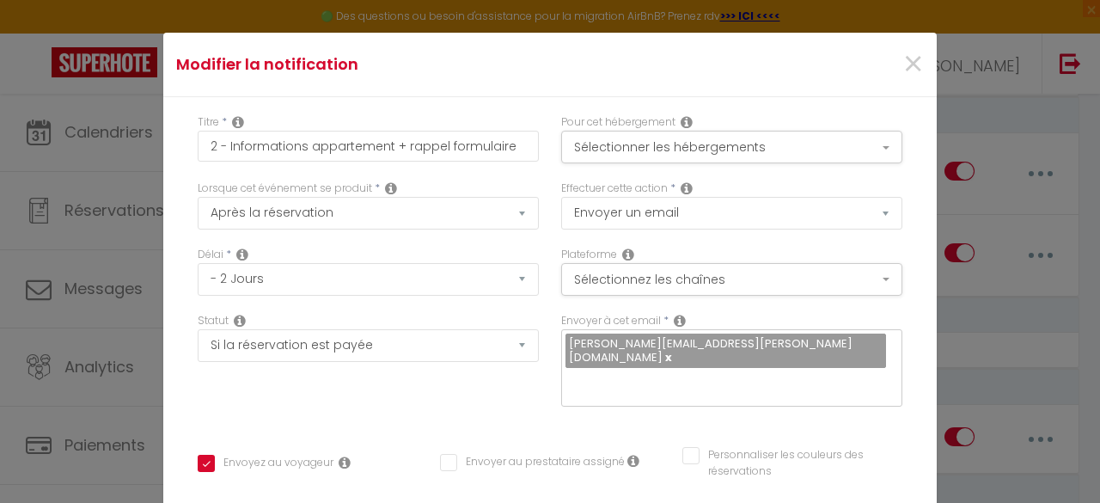
drag, startPoint x: 247, startPoint y: 267, endPoint x: 623, endPoint y: 339, distance: 383.1
copy p "A entrada no apartamento é feita de forma simples através da fechadura eletróni…"
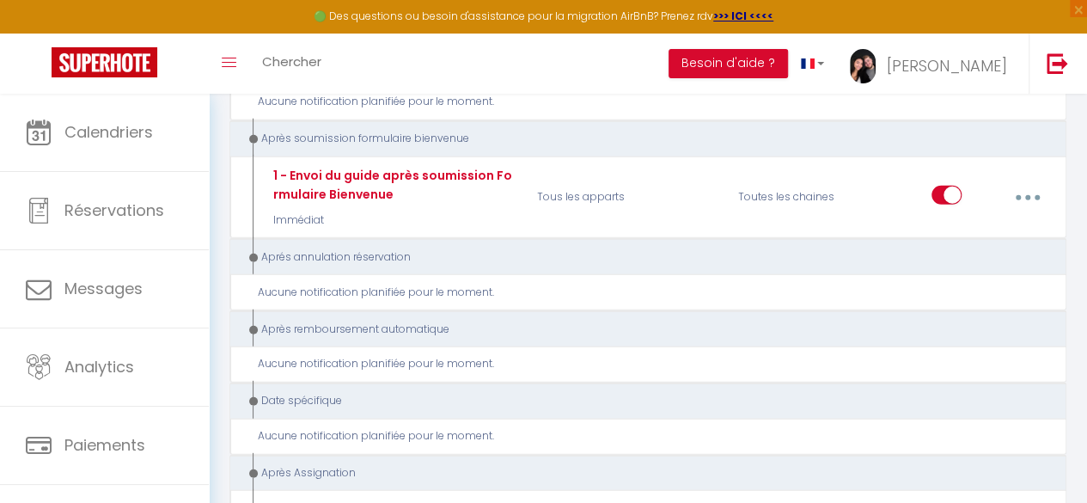
scroll to position [2716, 0]
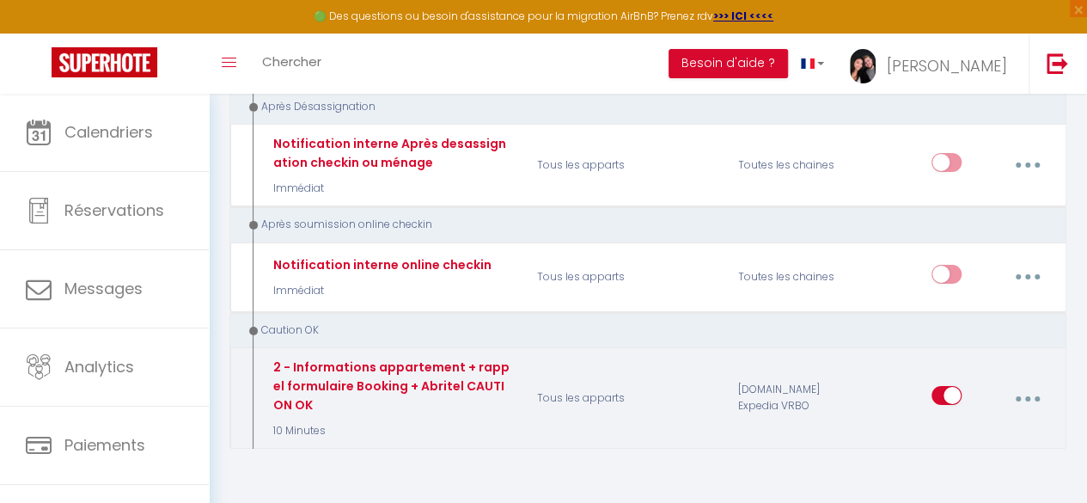
click at [1026, 382] on button "button" at bounding box center [1028, 398] width 46 height 33
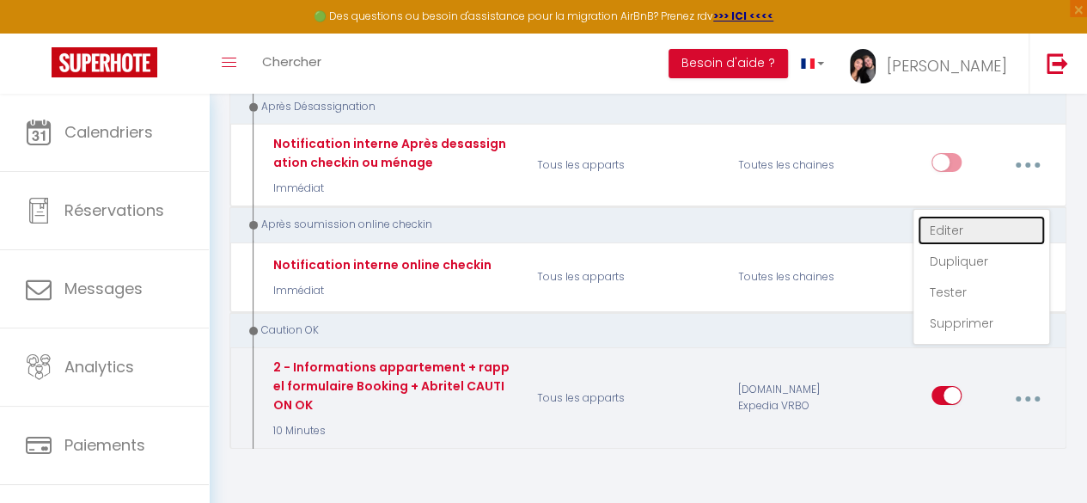
click at [957, 216] on link "Editer" at bounding box center [981, 230] width 127 height 29
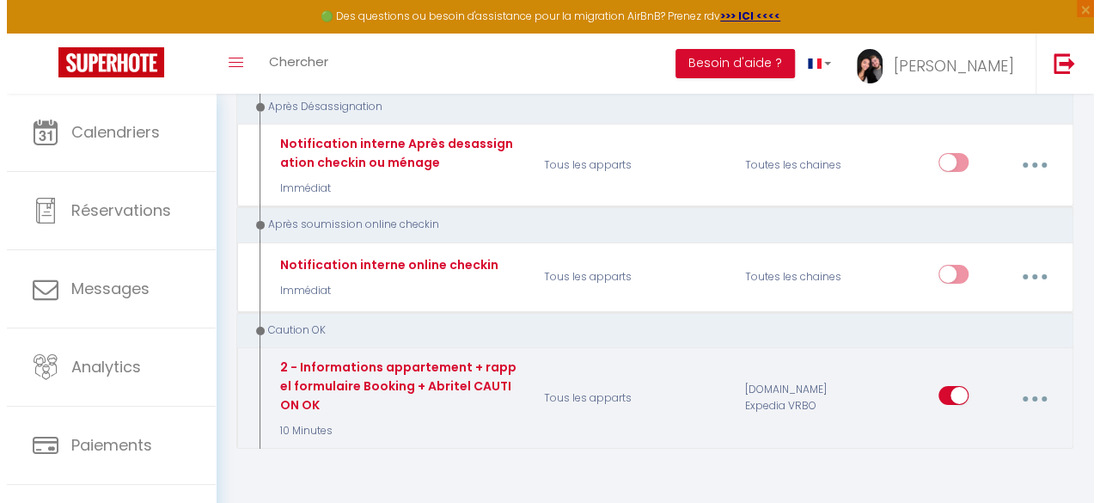
scroll to position [2697, 0]
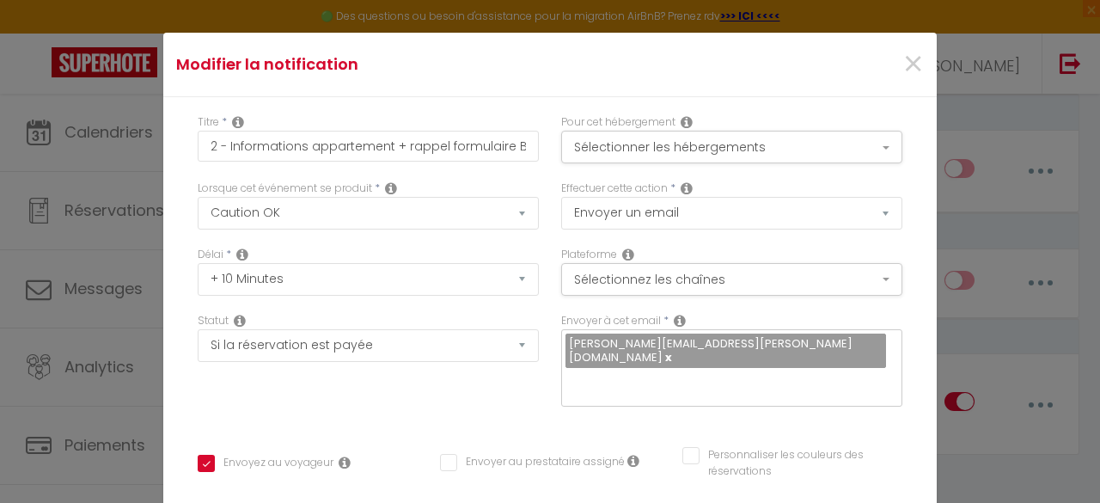
drag, startPoint x: 795, startPoint y: 260, endPoint x: 232, endPoint y: 247, distance: 563.1
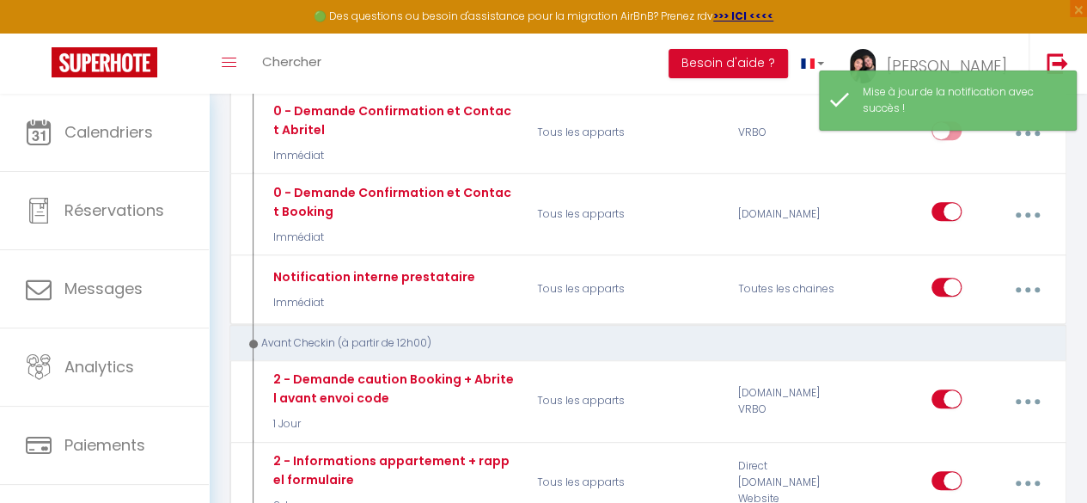
scroll to position [355, 0]
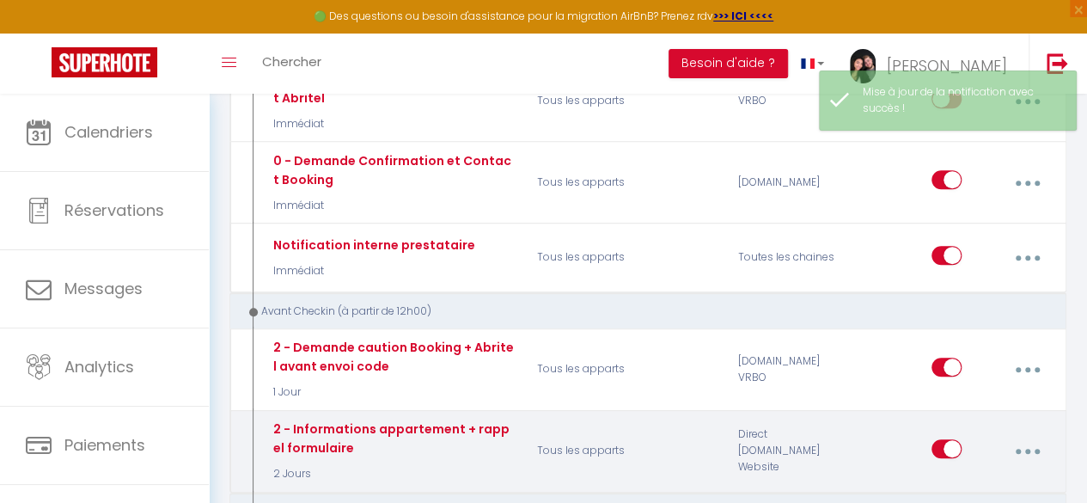
click at [1024, 436] on button "button" at bounding box center [1028, 451] width 46 height 33
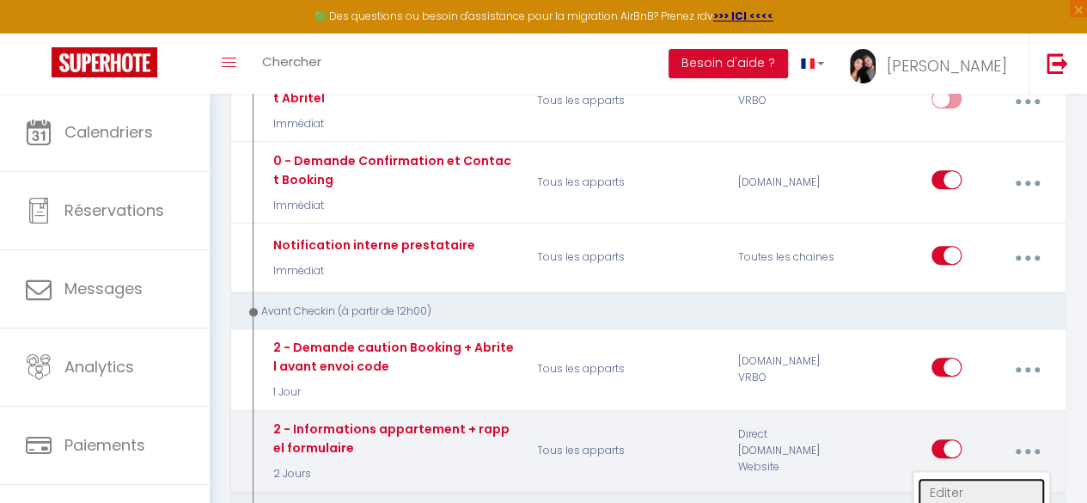
click at [959, 484] on link "Editer" at bounding box center [981, 492] width 127 height 29
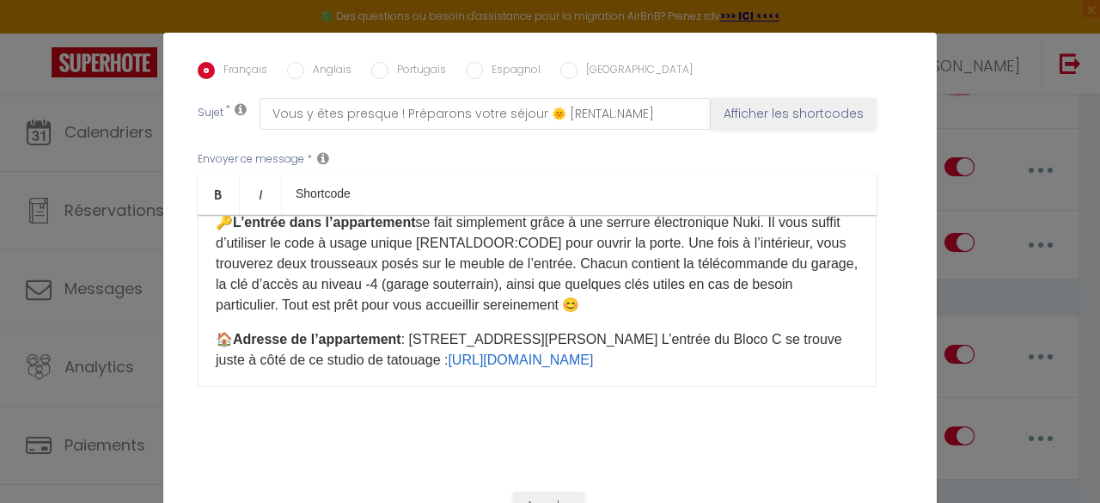
click at [466, 62] on input "Espagnol" at bounding box center [474, 70] width 17 height 17
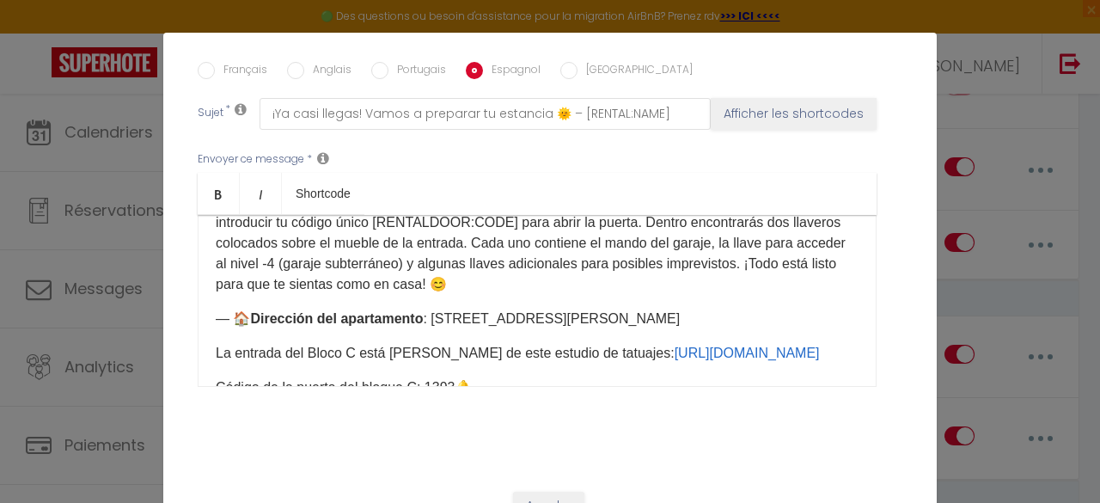
drag, startPoint x: 637, startPoint y: 292, endPoint x: 248, endPoint y: 211, distance: 396.8
click at [248, 211] on p "— 🔑 La entrada al apartamento es muy sencilla gracias a la cerradura electrónic…" at bounding box center [537, 243] width 643 height 103
copy p "La entrada al apartamento es muy sencilla gracias a la cerradura electrónica [P…"
click at [545, 492] on button "Annuler" at bounding box center [548, 506] width 71 height 29
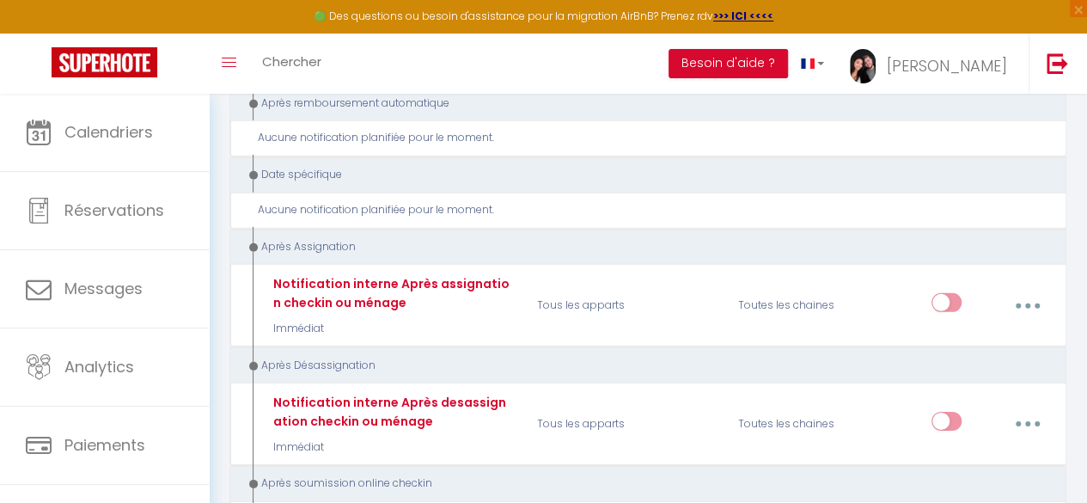
scroll to position [2716, 0]
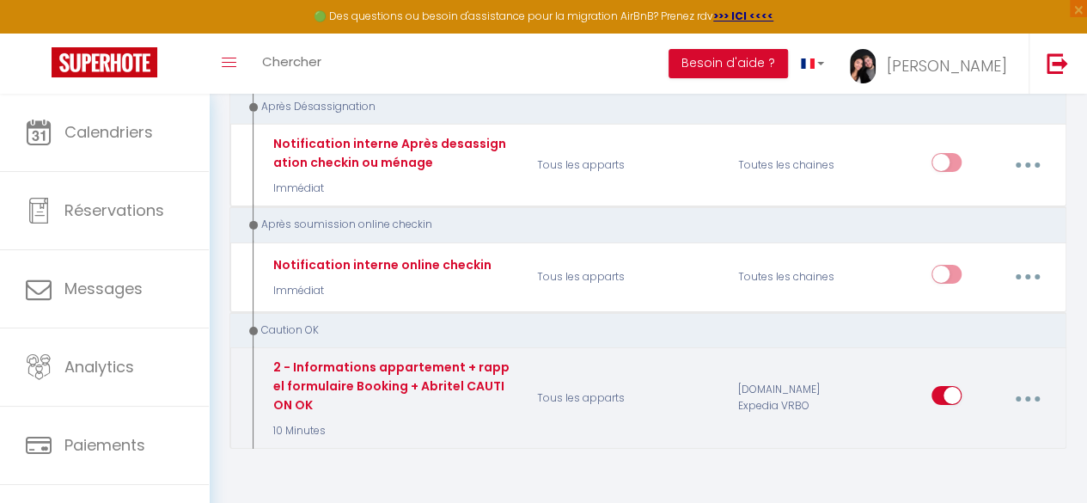
click at [1024, 382] on button "button" at bounding box center [1028, 398] width 46 height 33
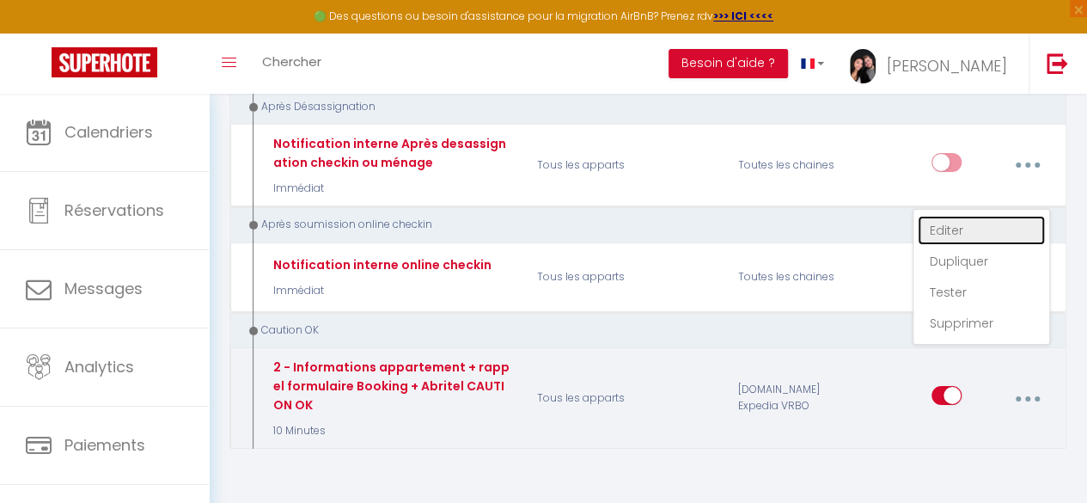
click at [942, 216] on link "Editer" at bounding box center [981, 230] width 127 height 29
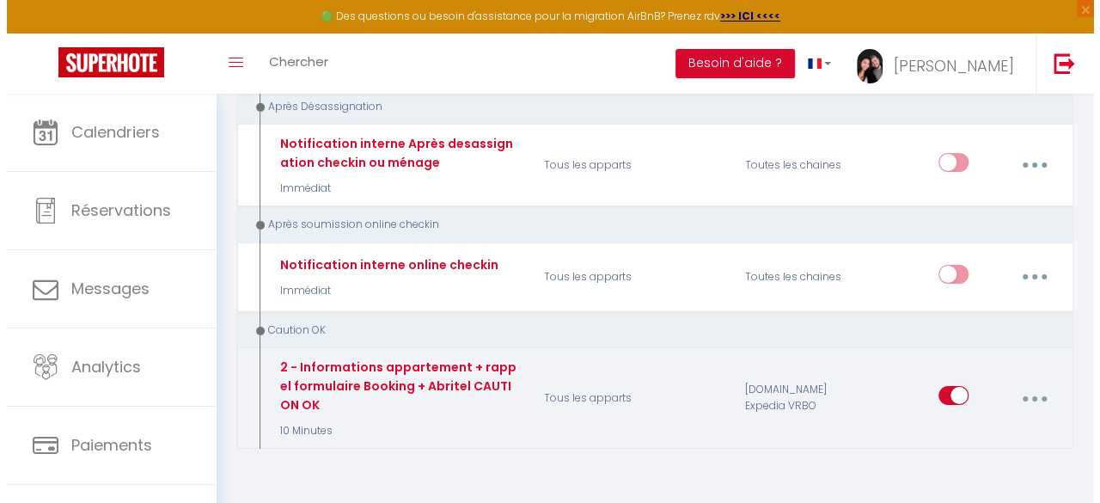
scroll to position [2697, 0]
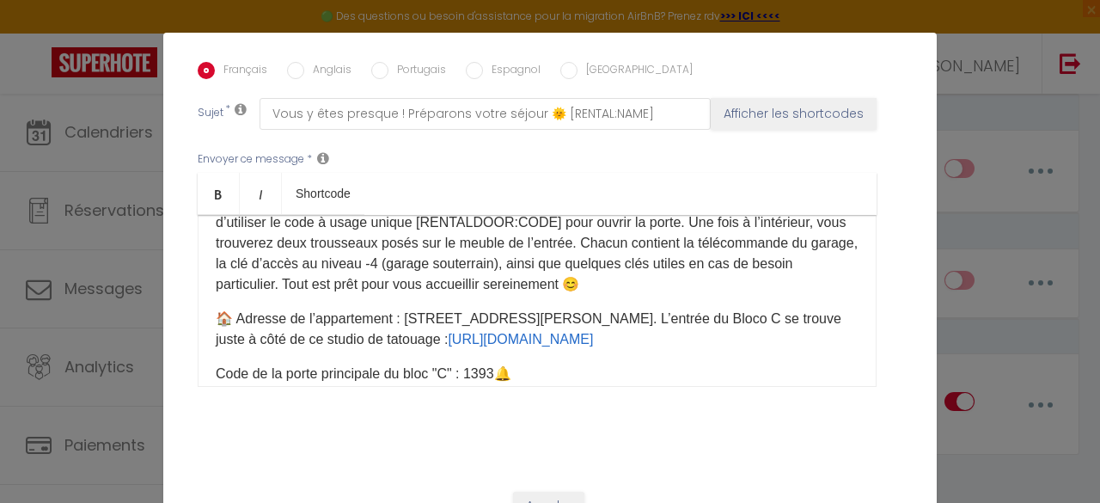
click at [466, 62] on input "Espagnol" at bounding box center [474, 70] width 17 height 17
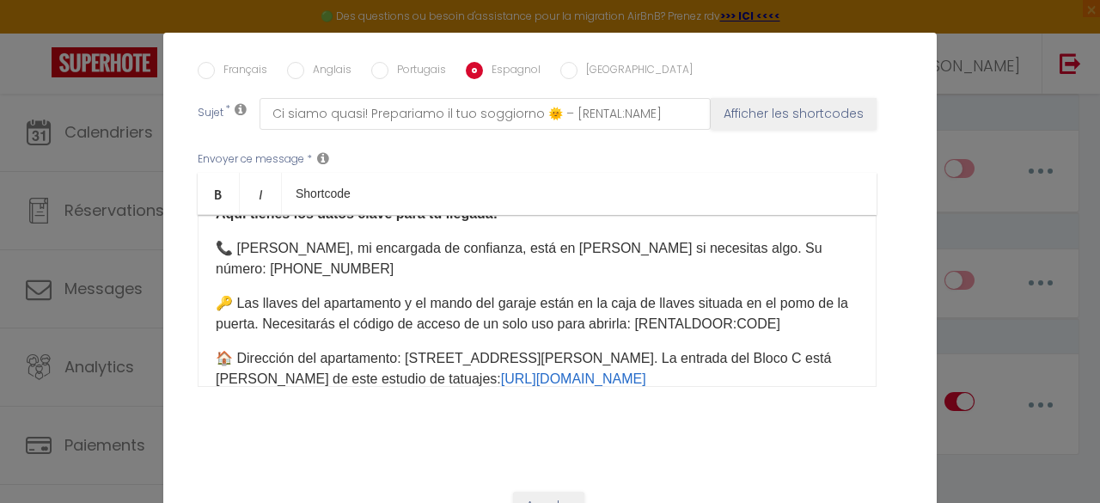
scroll to position [228, 0]
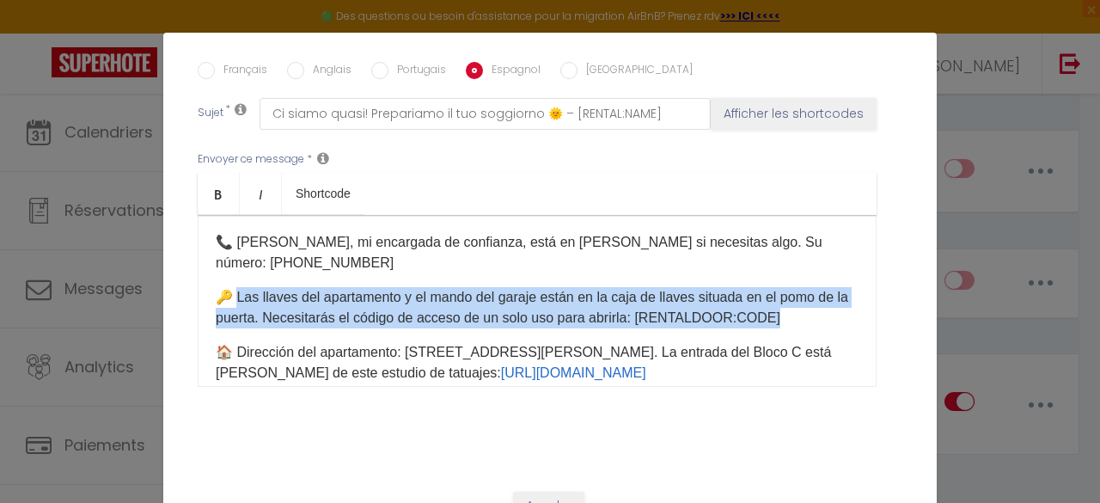
drag, startPoint x: 807, startPoint y: 309, endPoint x: 234, endPoint y: 284, distance: 573.7
click at [234, 287] on p "🔑 Las llaves del apartamento y el mando del garaje están en la caja de llaves s…" at bounding box center [537, 307] width 643 height 41
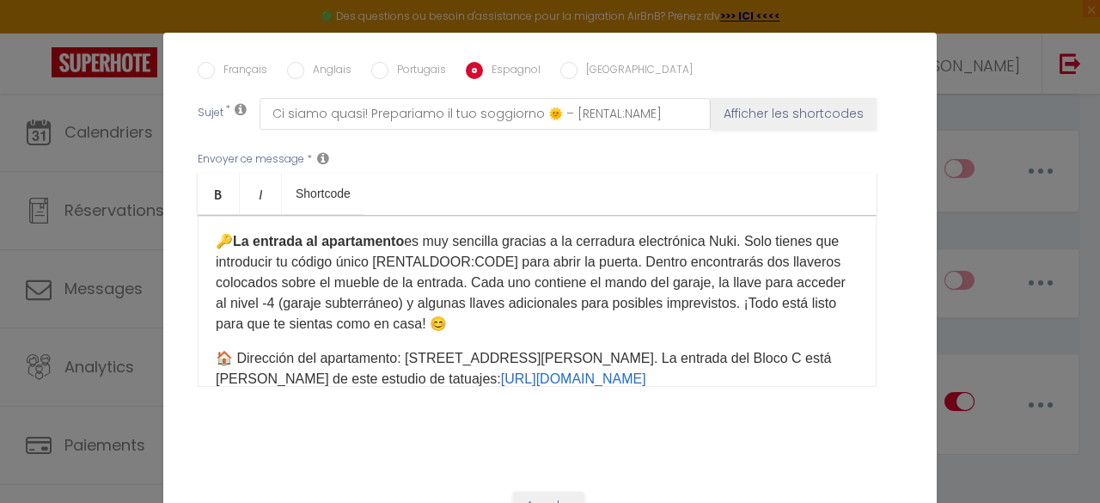
scroll to position [478, 0]
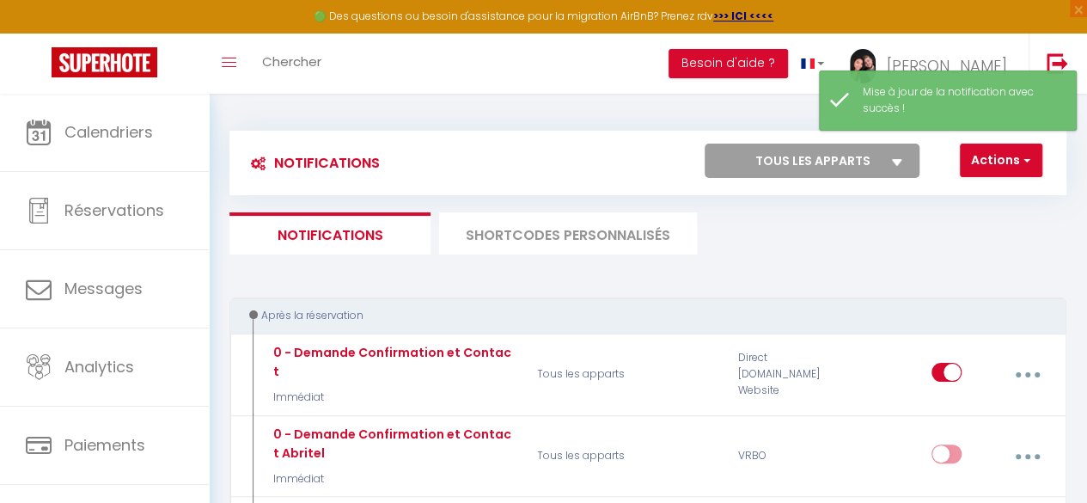
scroll to position [448, 0]
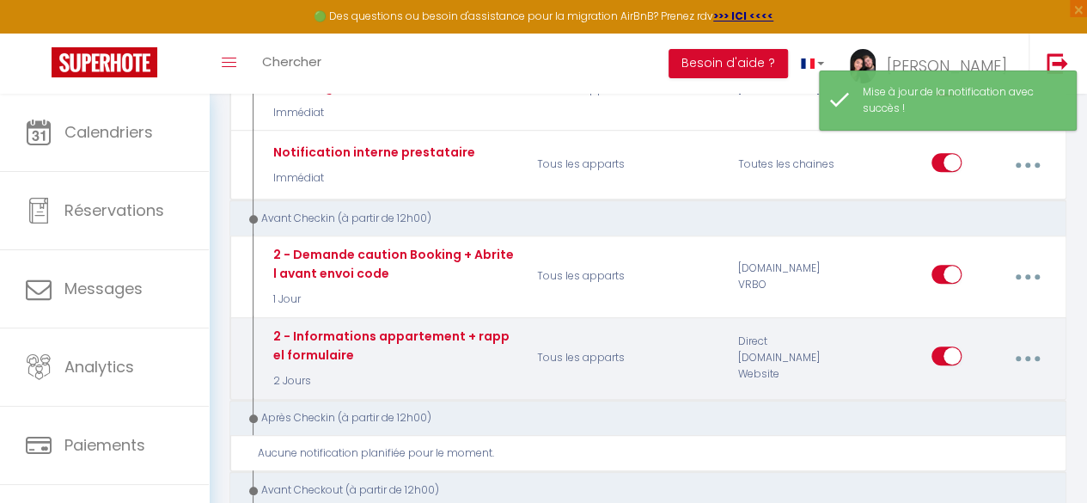
click at [1034, 343] on button "button" at bounding box center [1028, 358] width 46 height 33
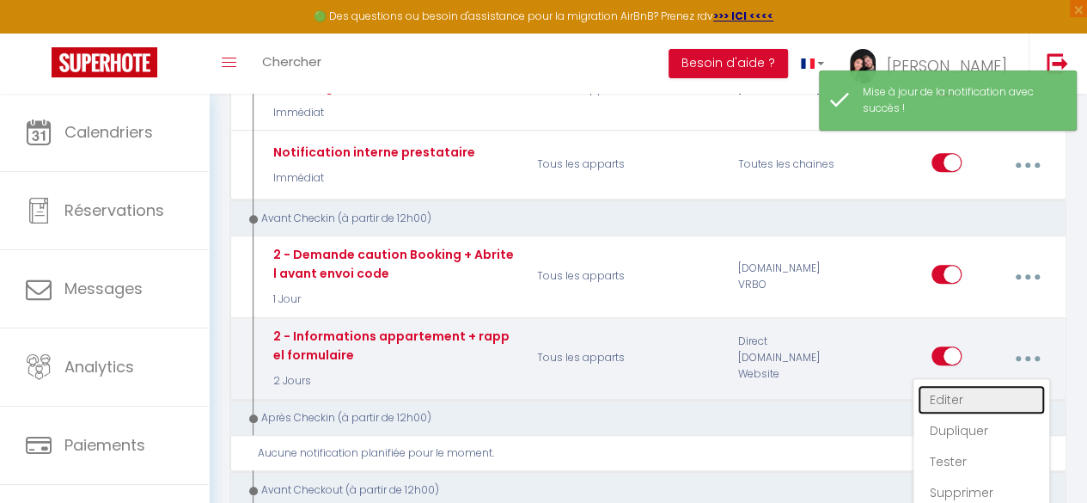
click at [979, 385] on link "Editer" at bounding box center [981, 399] width 127 height 29
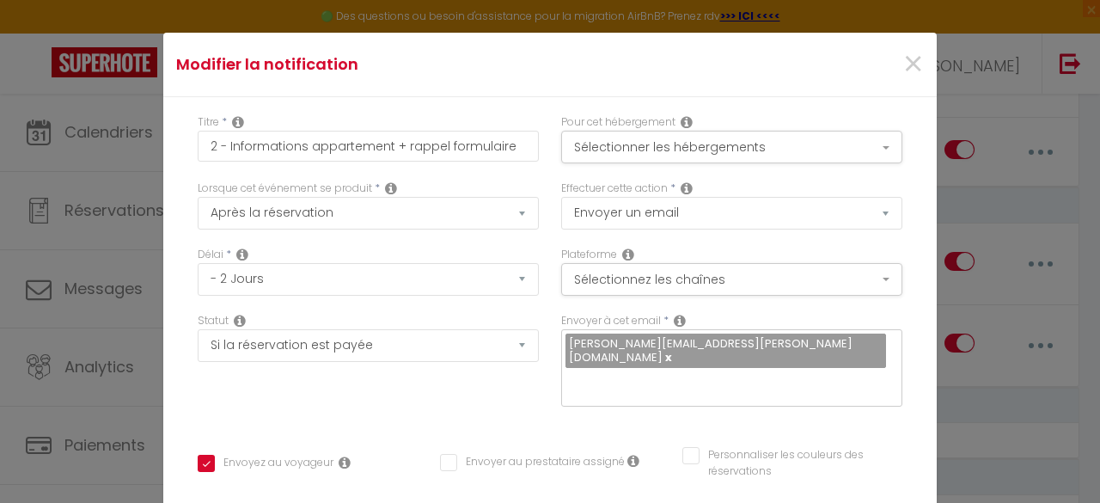
drag, startPoint x: 651, startPoint y: 329, endPoint x: 249, endPoint y: 252, distance: 409.6
copy p "L’ingresso all’appartamento è facile e comodo grazie alla serratura elettronica…"
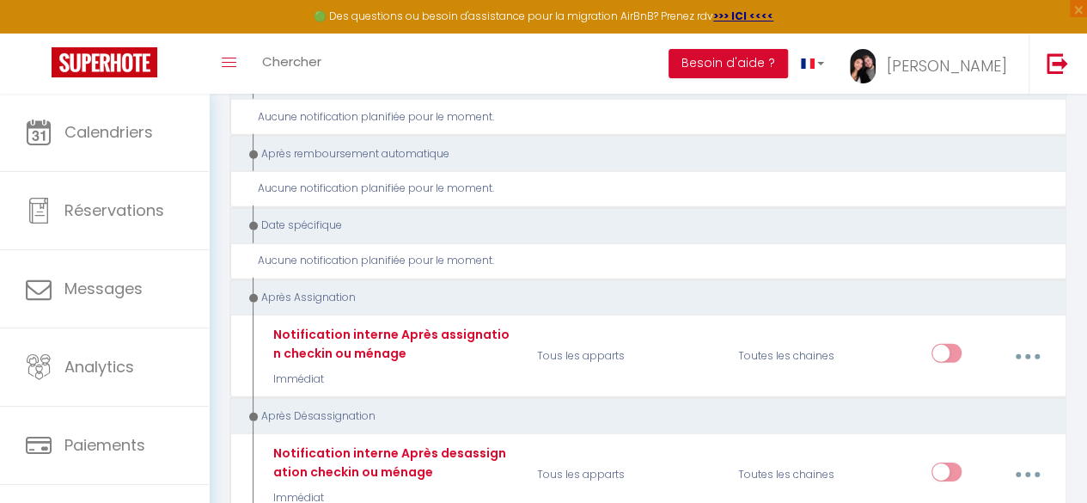
scroll to position [2716, 0]
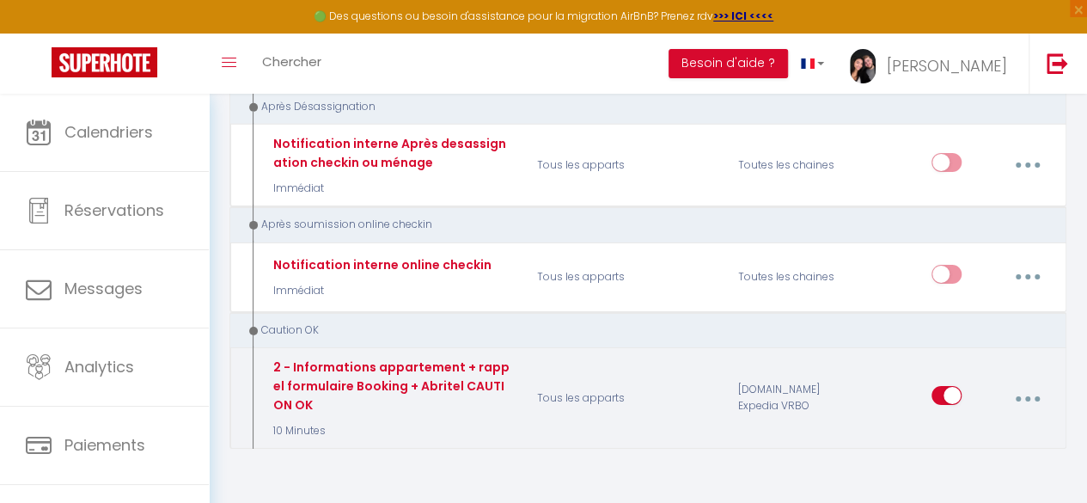
click at [1026, 396] on icon "button" at bounding box center [1027, 398] width 5 height 5
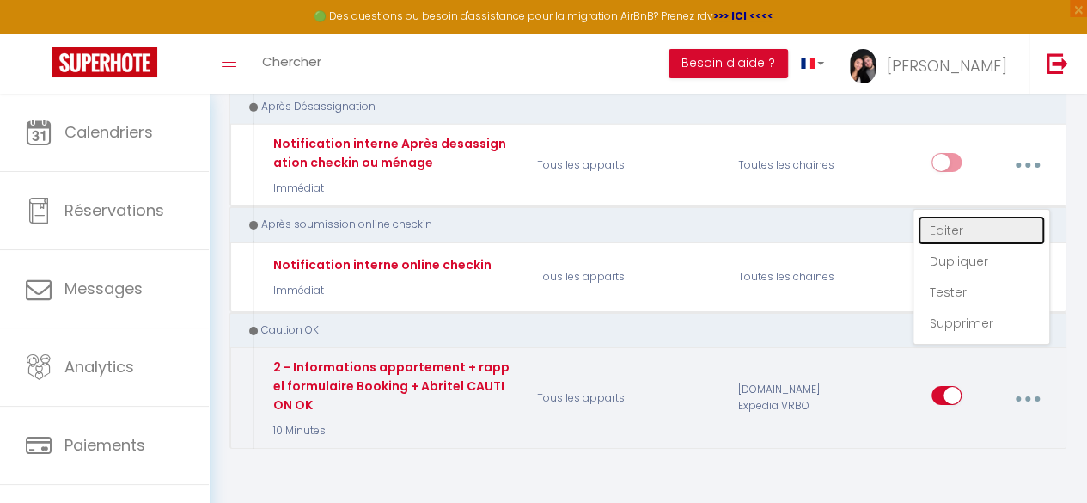
click at [956, 216] on link "Editer" at bounding box center [981, 230] width 127 height 29
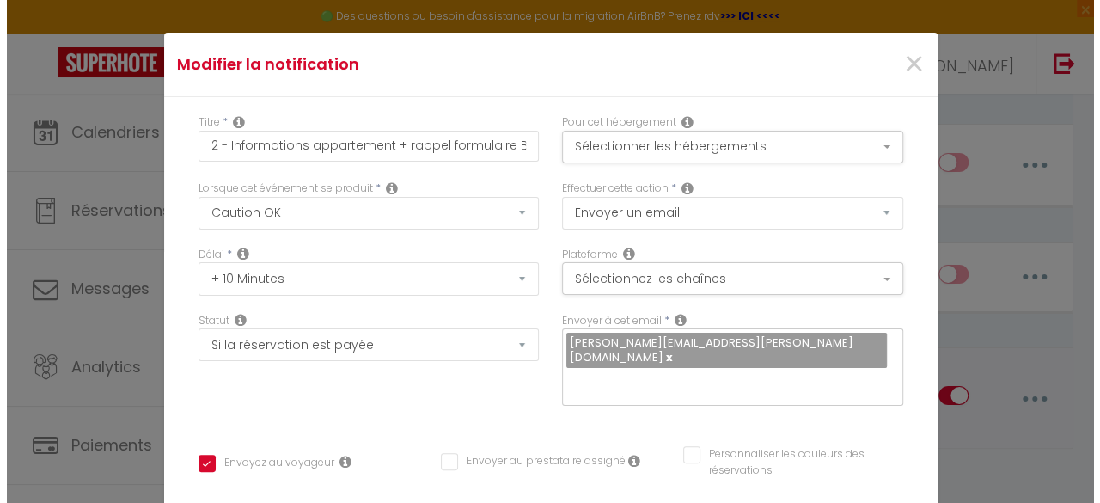
scroll to position [2697, 0]
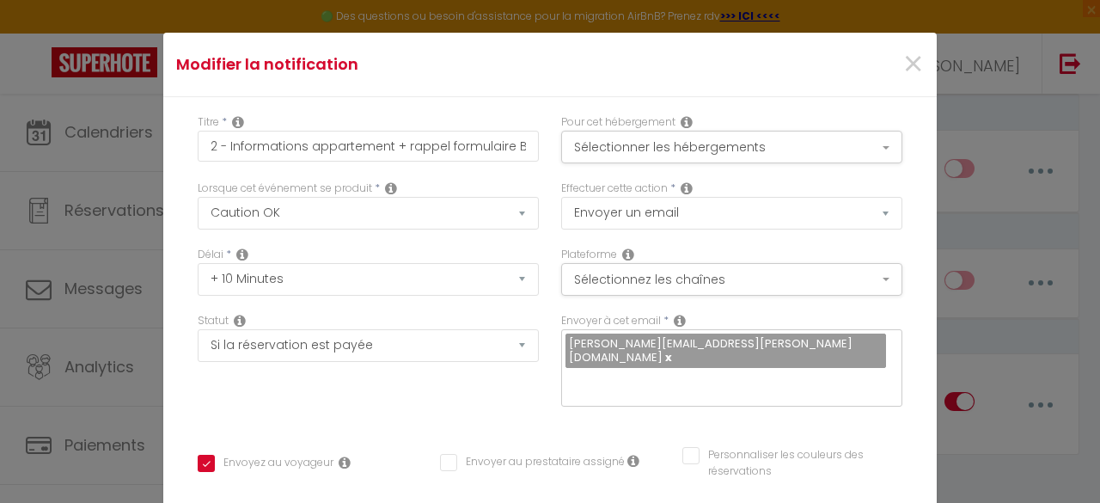
drag, startPoint x: 373, startPoint y: 259, endPoint x: 234, endPoint y: 226, distance: 143.0
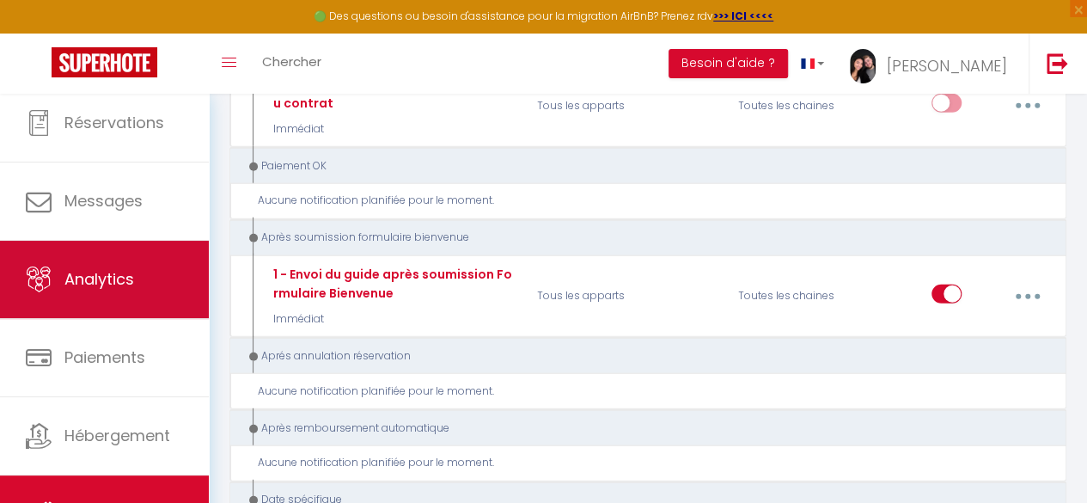
scroll to position [99, 0]
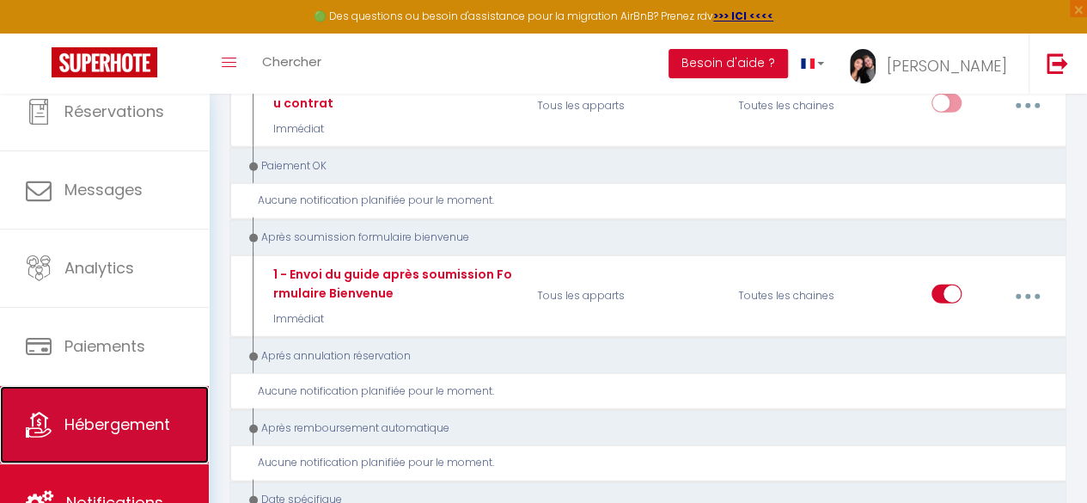
click at [136, 415] on span "Hébergement" at bounding box center [117, 423] width 106 height 21
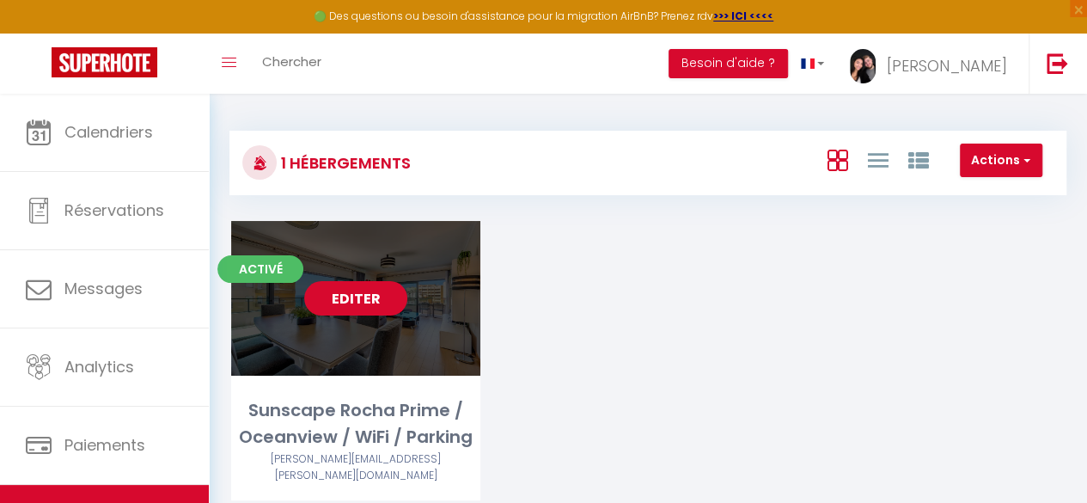
click at [361, 304] on link "Editer" at bounding box center [355, 298] width 103 height 34
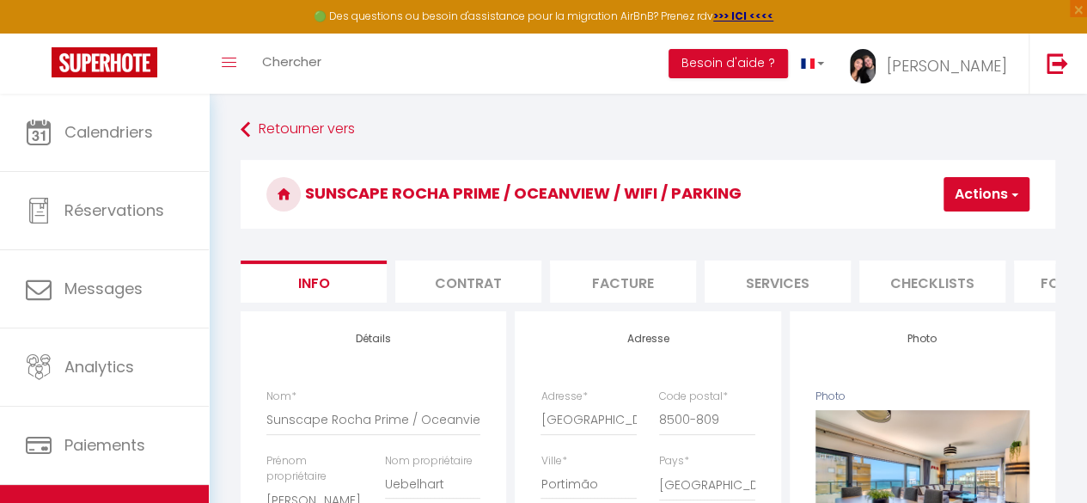
click at [812, 280] on li "Services" at bounding box center [778, 281] width 146 height 42
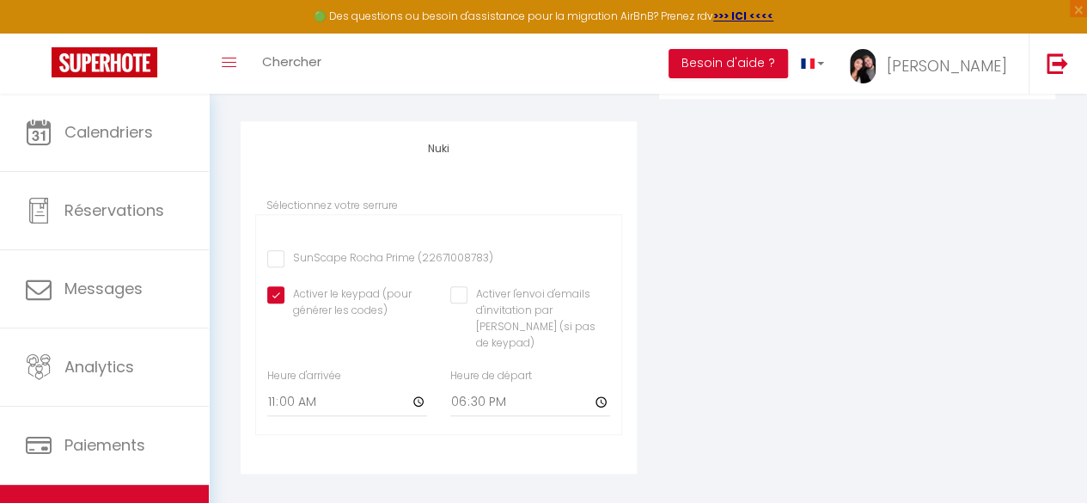
scroll to position [614, 0]
click at [309, 212] on label "Sélectionnez votre serrure" at bounding box center [331, 205] width 131 height 16
click at [280, 266] on input "SunScape Rocha Prime (22671008783)" at bounding box center [380, 257] width 226 height 17
click at [414, 394] on input "11:00" at bounding box center [347, 400] width 160 height 31
click at [631, 346] on div "Nuki Sélectionnez votre serrure SunScape [PERSON_NAME] Prime (22671008783) Acti…" at bounding box center [439, 296] width 396 height 352
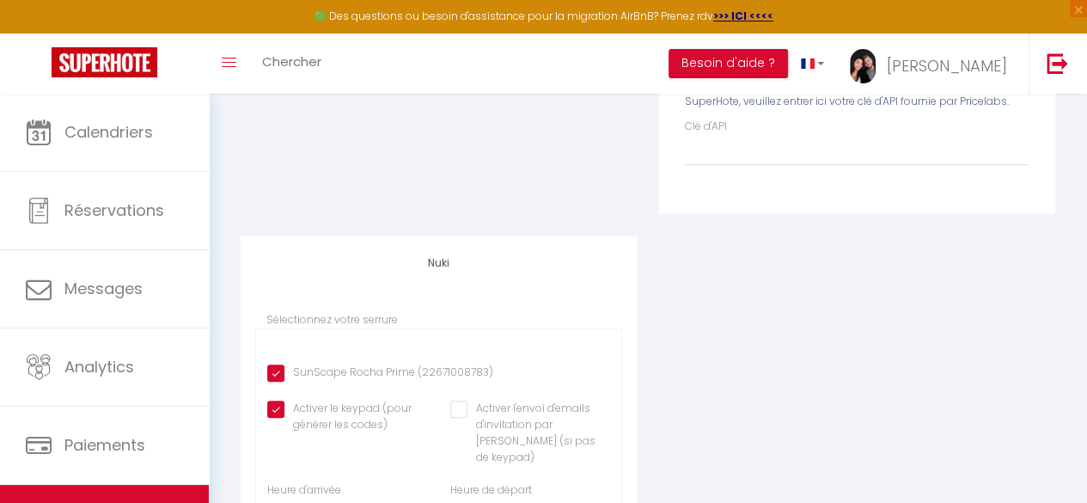
scroll to position [0, 0]
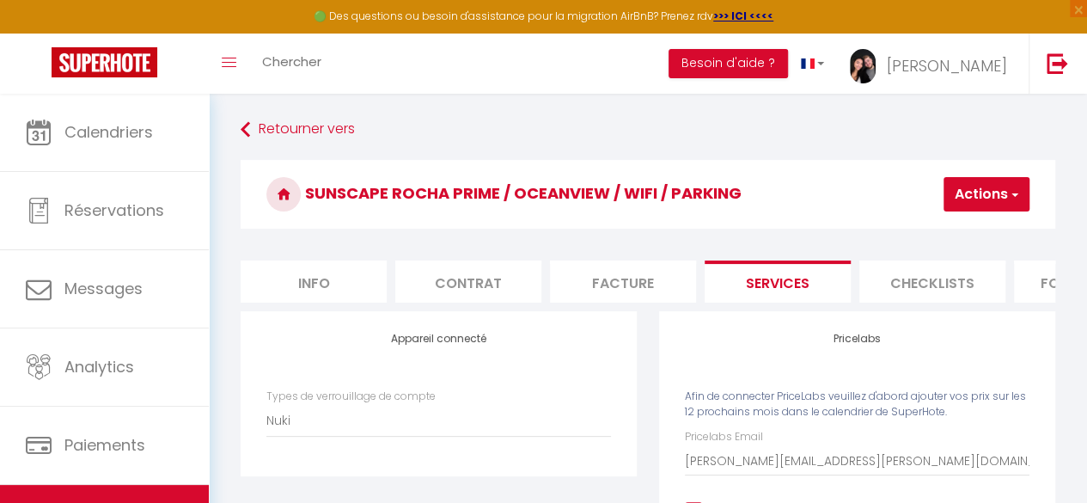
click at [1010, 193] on span "button" at bounding box center [1013, 194] width 11 height 17
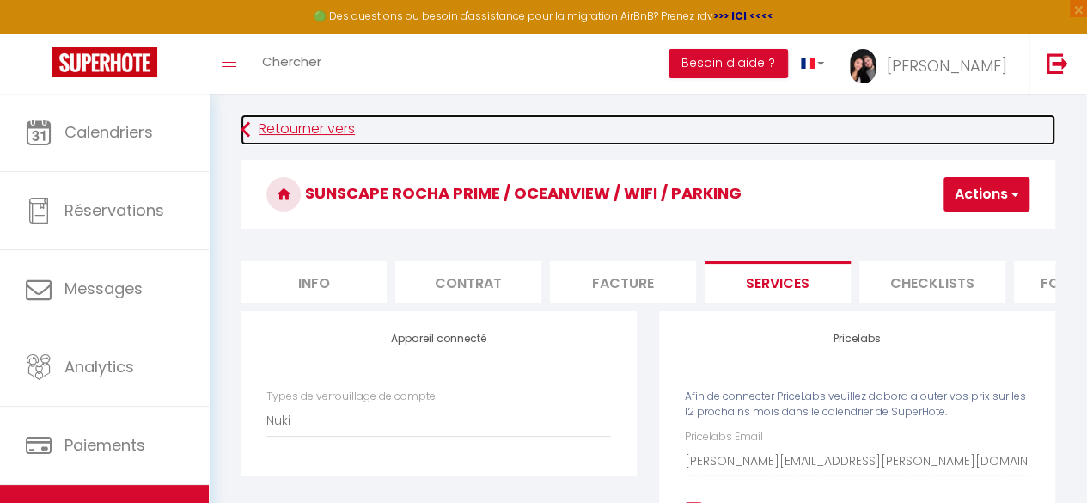
click at [808, 121] on link "Retourner vers" at bounding box center [648, 129] width 815 height 31
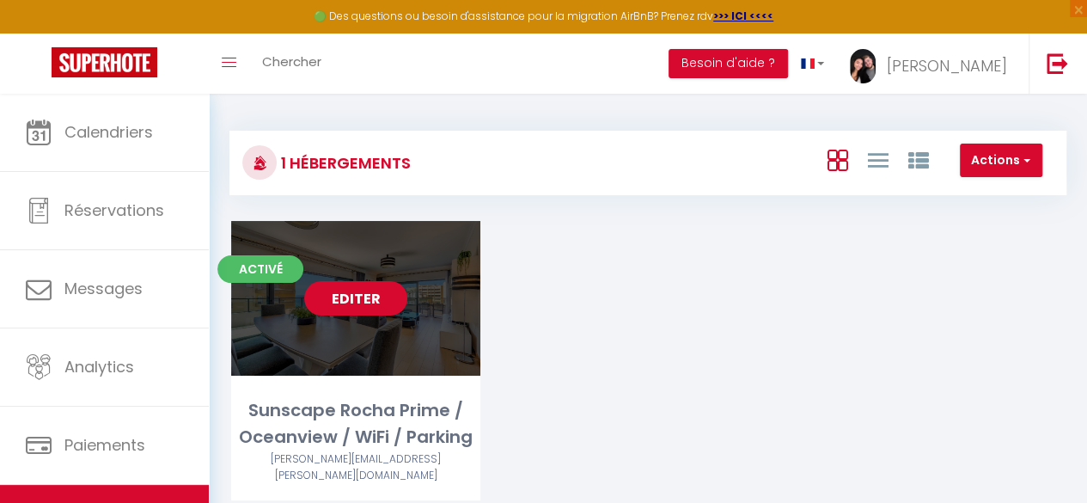
click at [376, 294] on link "Editer" at bounding box center [355, 298] width 103 height 34
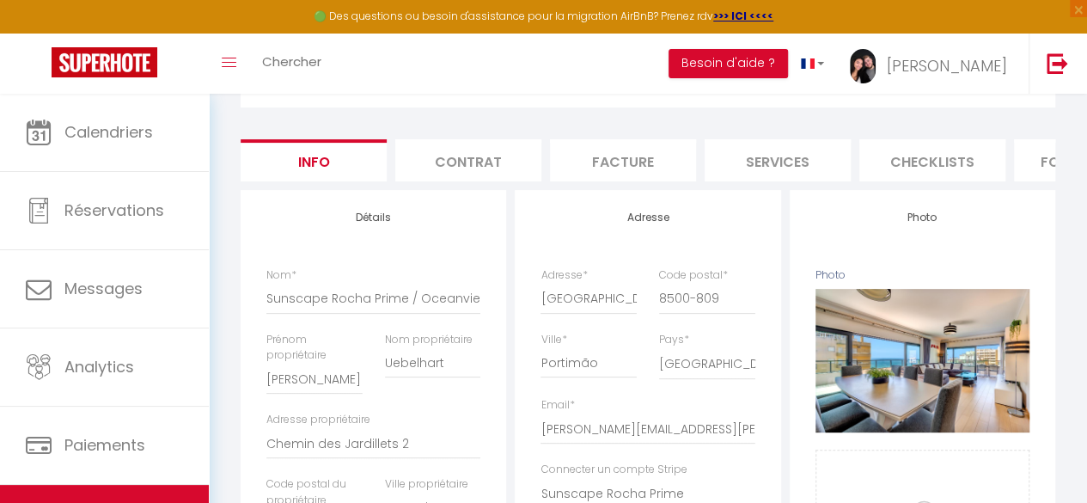
scroll to position [129, 0]
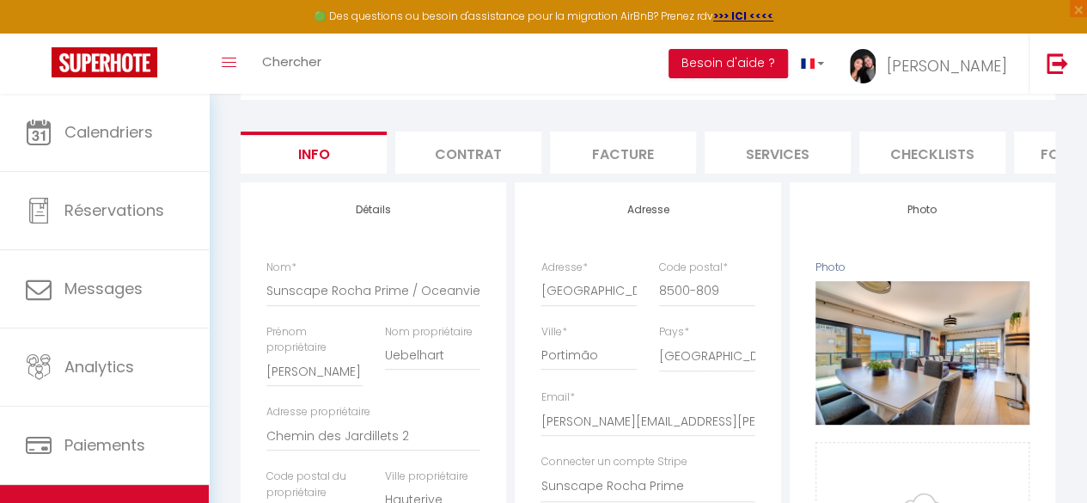
click at [772, 155] on li "Services" at bounding box center [778, 152] width 146 height 42
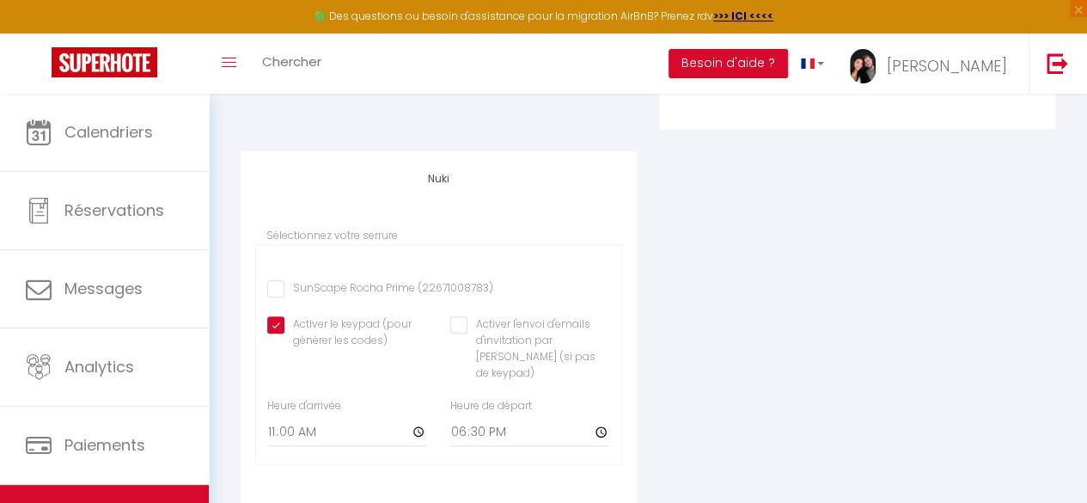
scroll to position [592, 0]
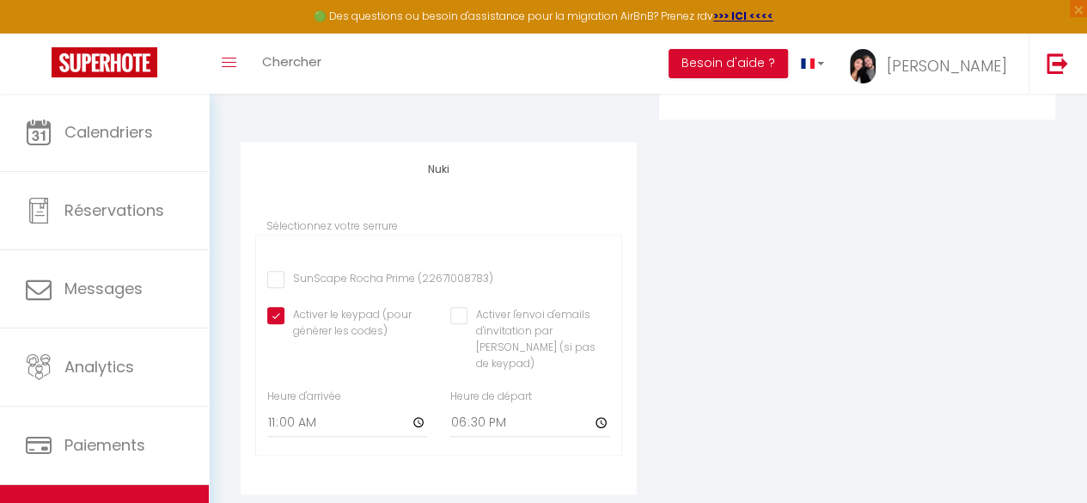
click at [275, 288] on input "SunScape Rocha Prime (22671008783)" at bounding box center [380, 279] width 226 height 17
click at [344, 233] on label "Sélectionnez votre serrure" at bounding box center [331, 226] width 131 height 16
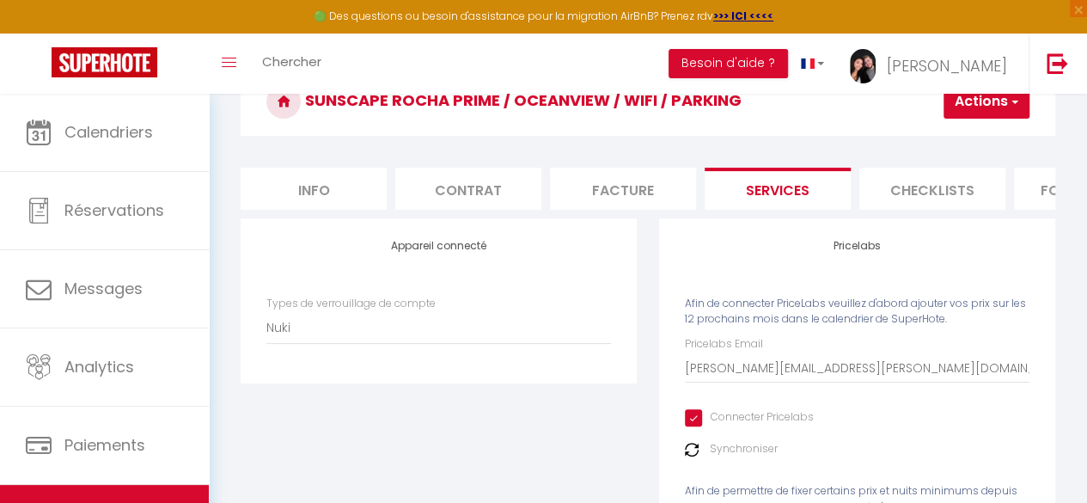
scroll to position [0, 0]
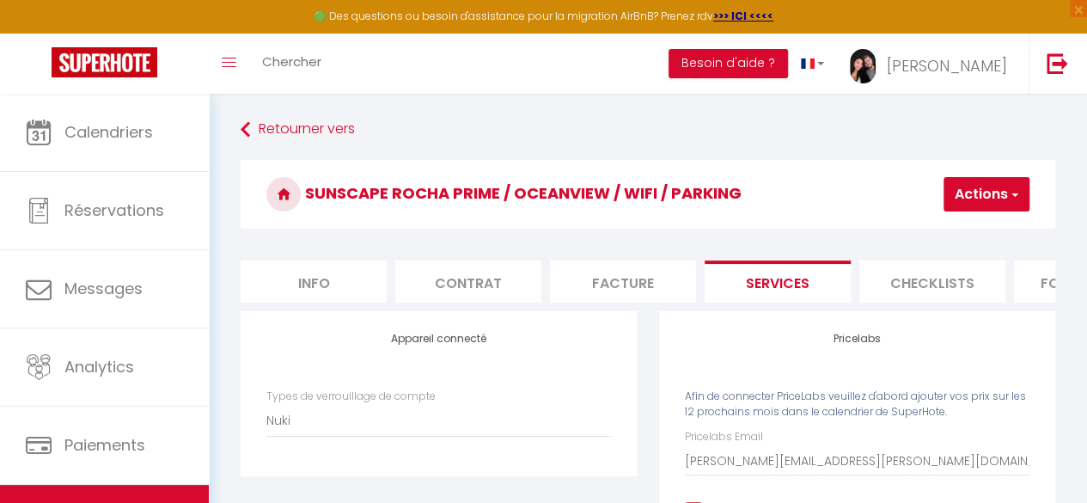
click at [985, 186] on button "Actions" at bounding box center [987, 194] width 86 height 34
click at [929, 233] on link "Enregistrer" at bounding box center [961, 232] width 136 height 22
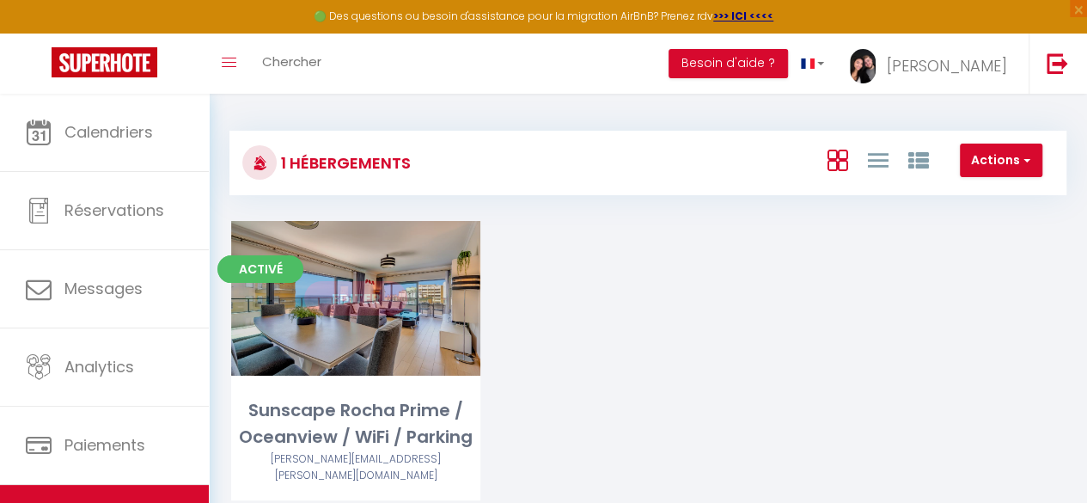
click at [328, 293] on link "Editer" at bounding box center [355, 298] width 103 height 34
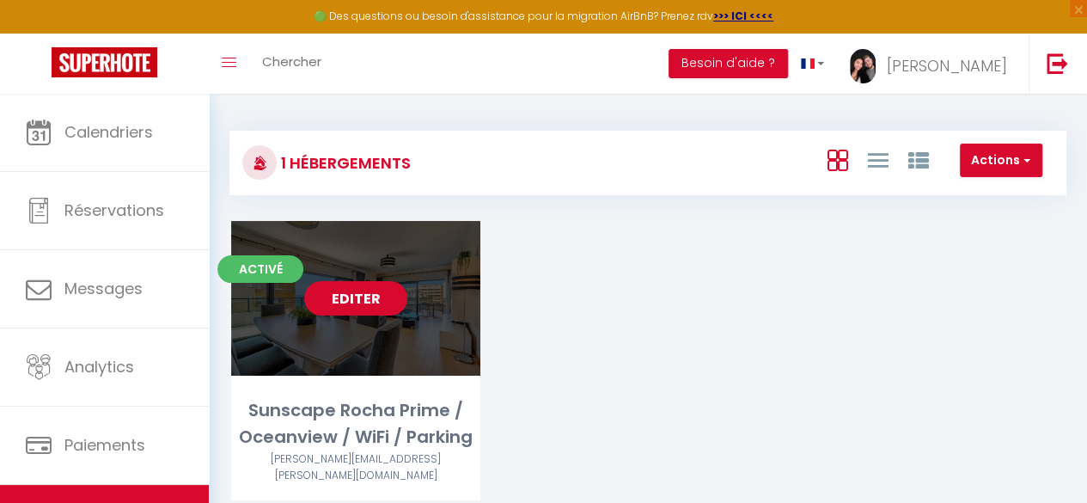
click at [383, 303] on link "Editer" at bounding box center [355, 298] width 103 height 34
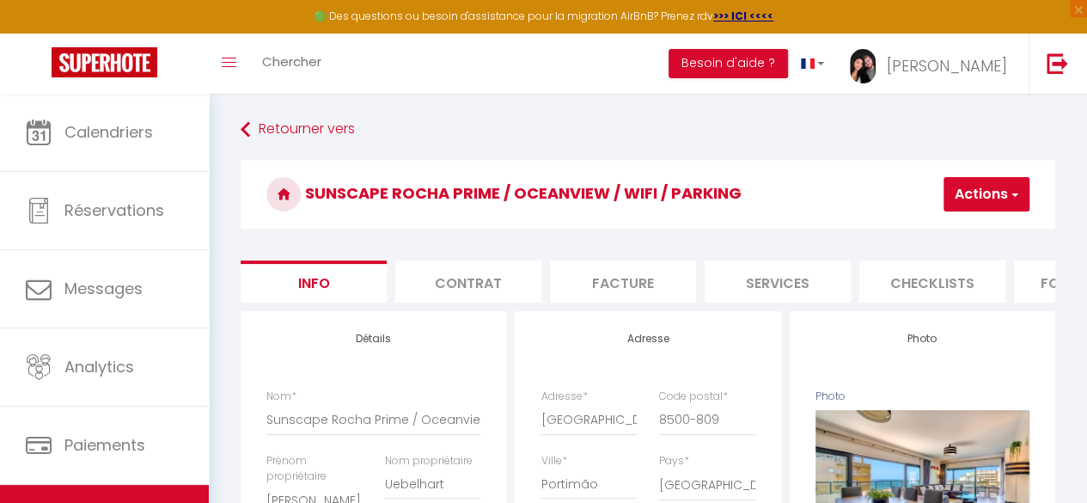
click at [749, 285] on li "Services" at bounding box center [778, 281] width 146 height 42
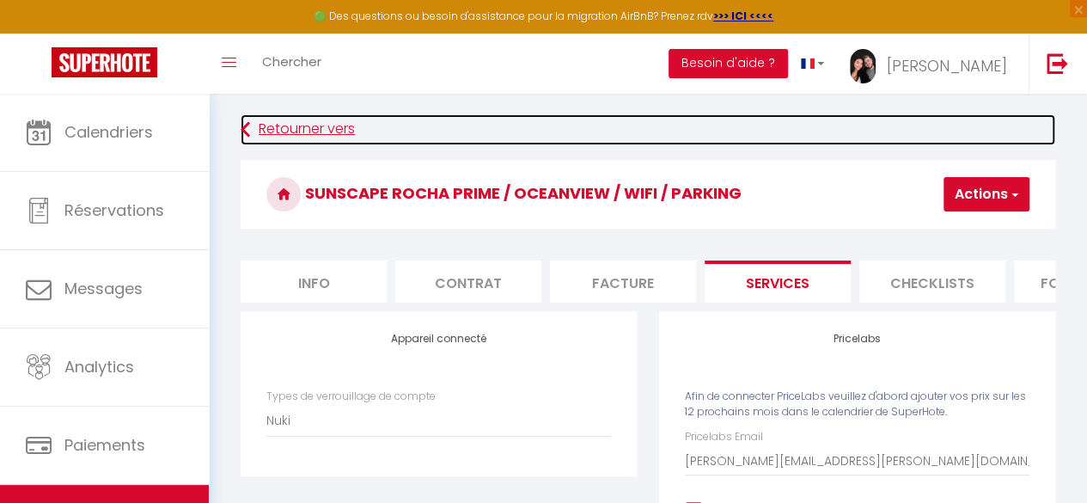
click at [308, 125] on link "Retourner vers" at bounding box center [648, 129] width 815 height 31
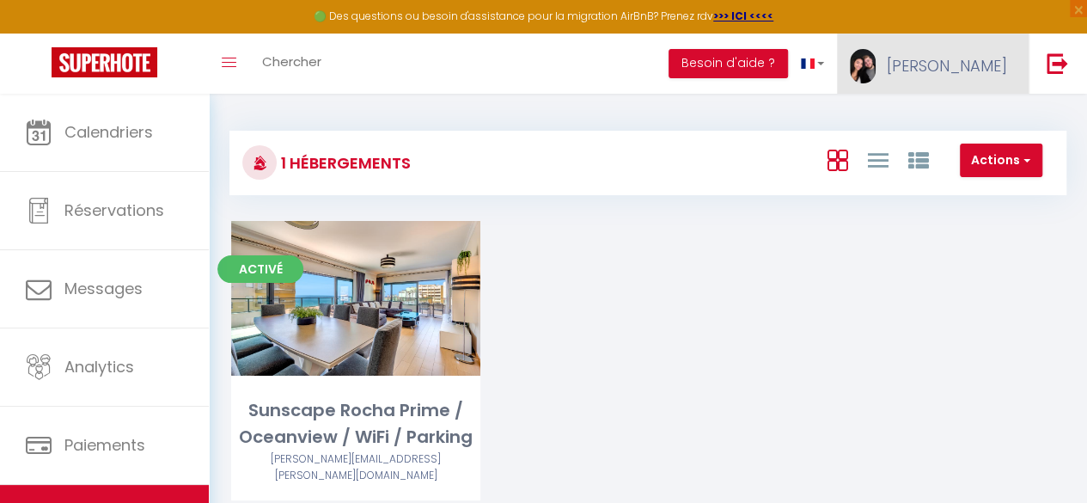
click at [1006, 56] on span "[PERSON_NAME]" at bounding box center [947, 65] width 120 height 21
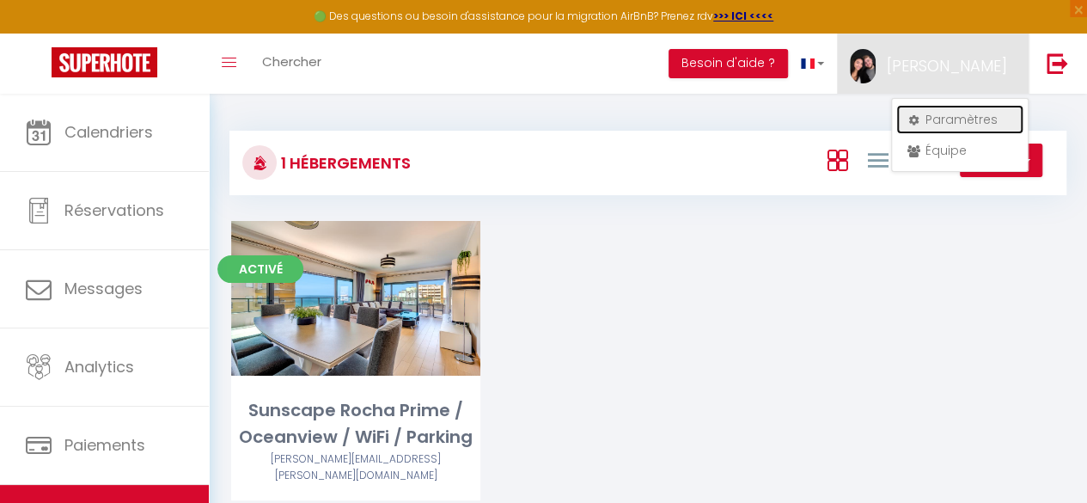
click at [944, 117] on link "Paramètres" at bounding box center [959, 119] width 127 height 29
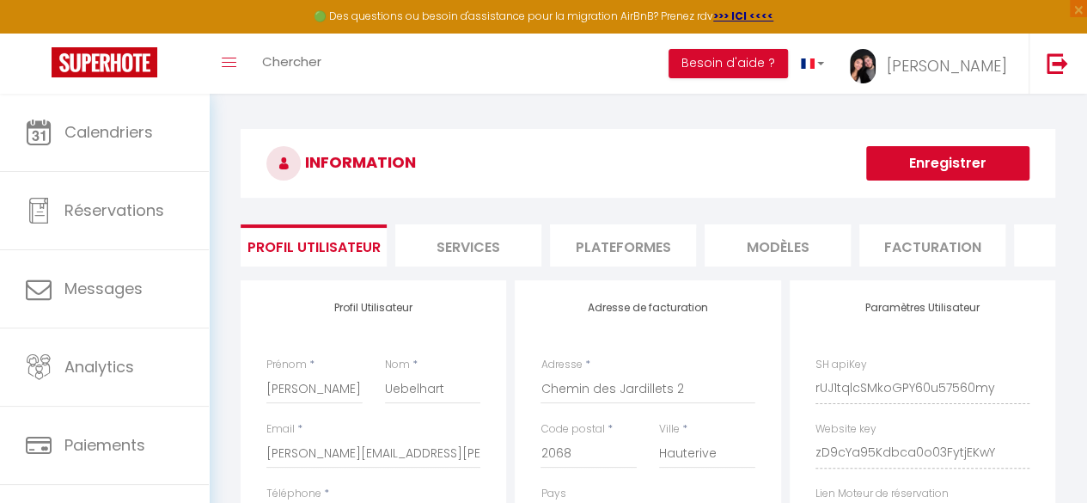
click at [497, 250] on li "Services" at bounding box center [468, 245] width 146 height 42
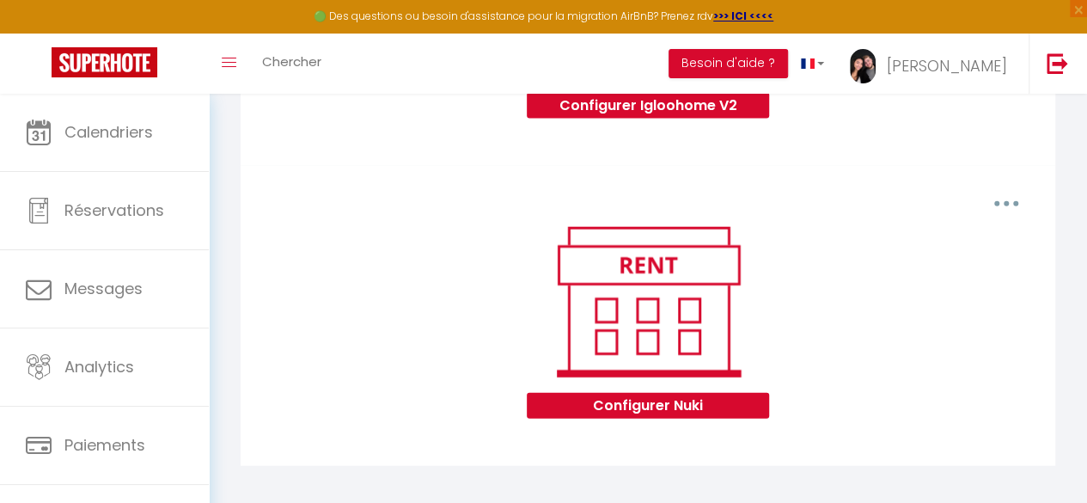
scroll to position [1917, 0]
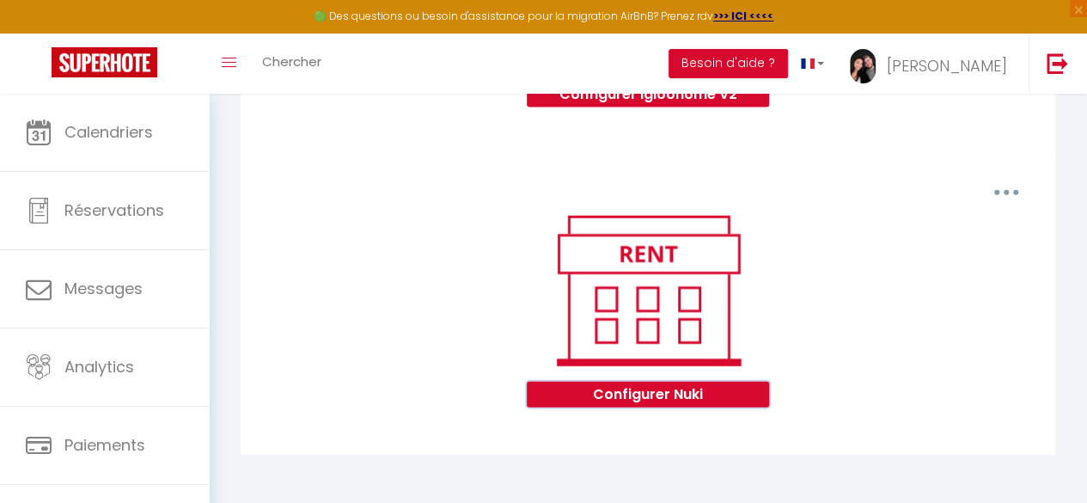
click at [640, 399] on button "Configurer Nuki" at bounding box center [647, 395] width 241 height 26
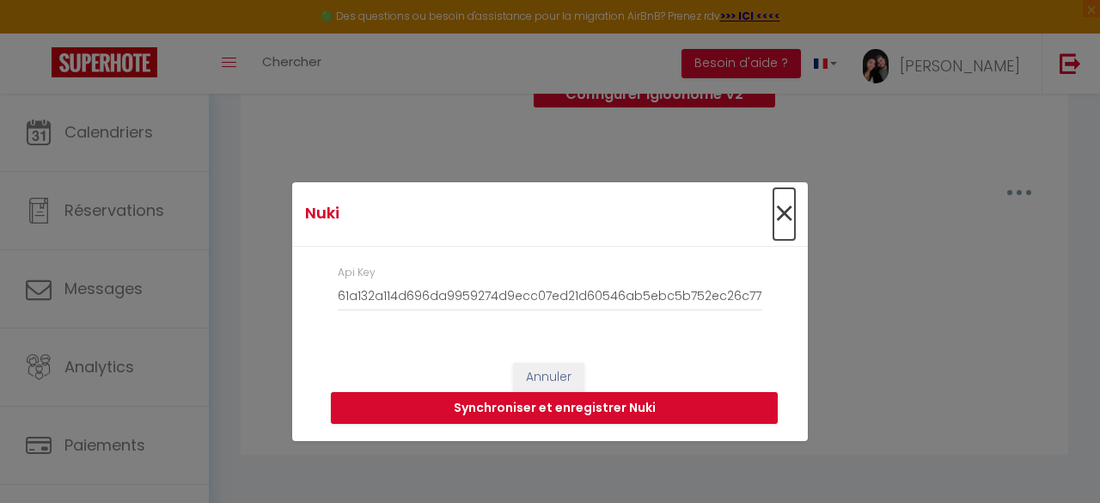
click at [782, 215] on span "×" at bounding box center [783, 214] width 21 height 52
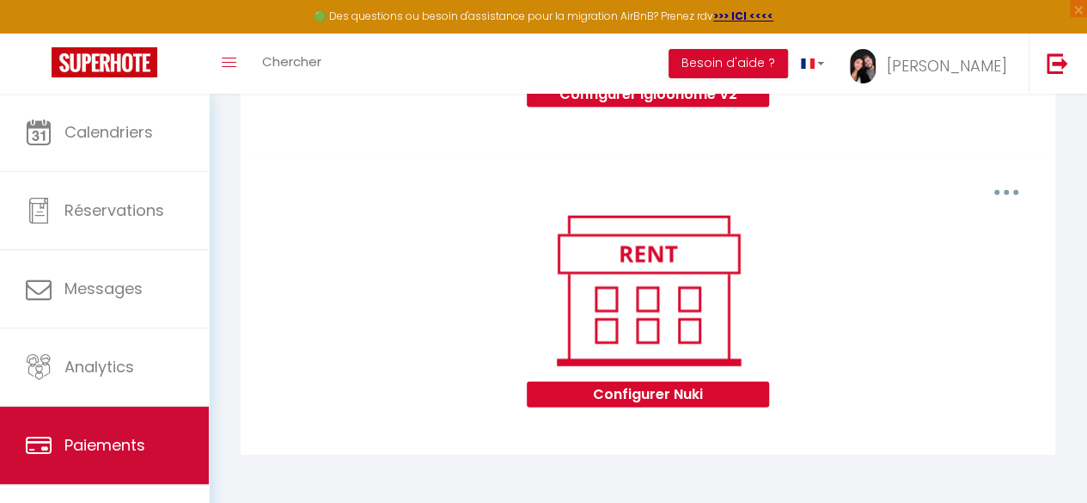
scroll to position [100, 0]
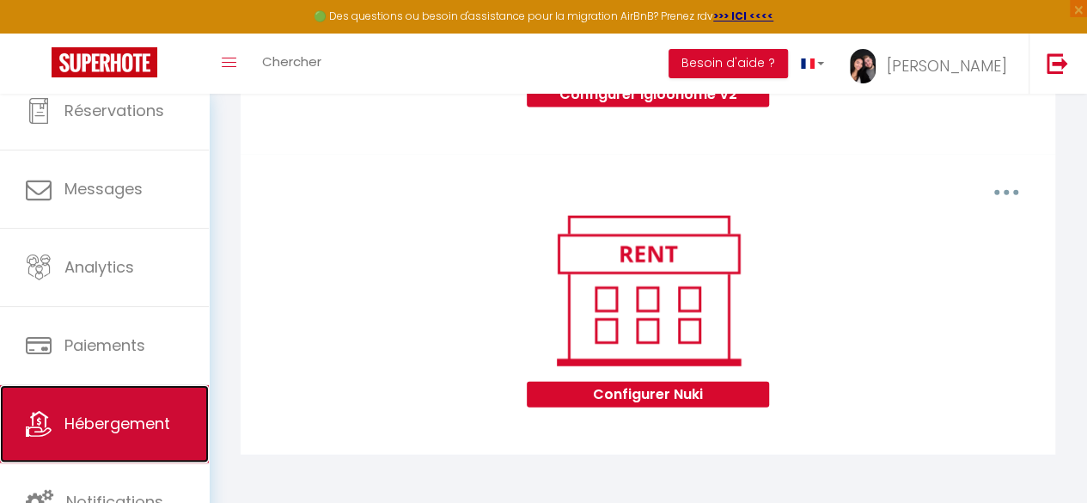
click at [131, 424] on span "Hébergement" at bounding box center [117, 423] width 106 height 21
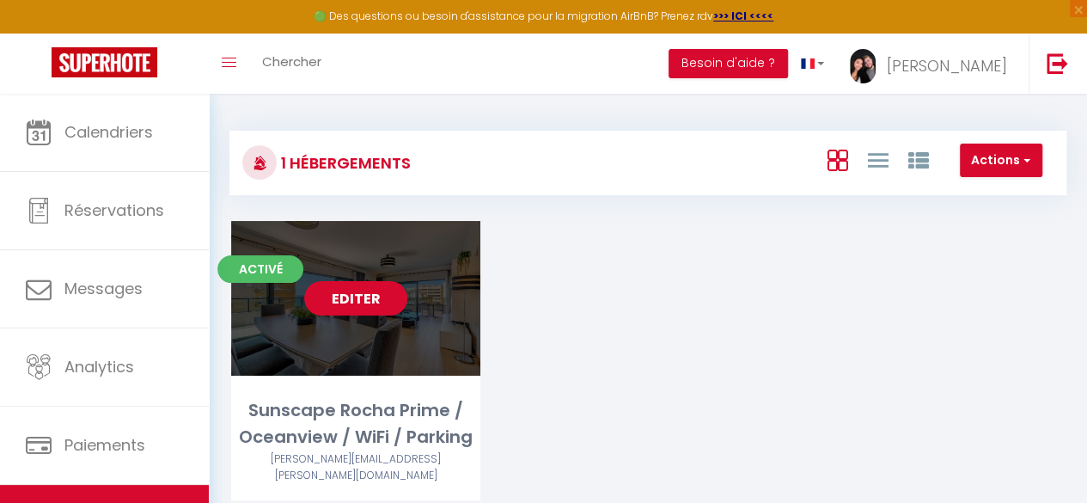
click at [371, 293] on link "Editer" at bounding box center [355, 298] width 103 height 34
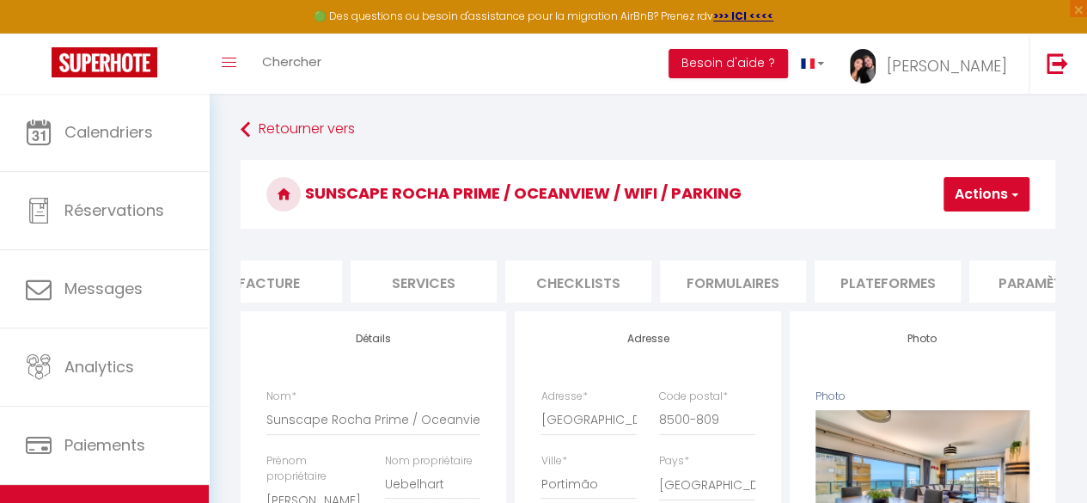
scroll to position [0, 349]
click at [442, 279] on li "Services" at bounding box center [429, 281] width 146 height 42
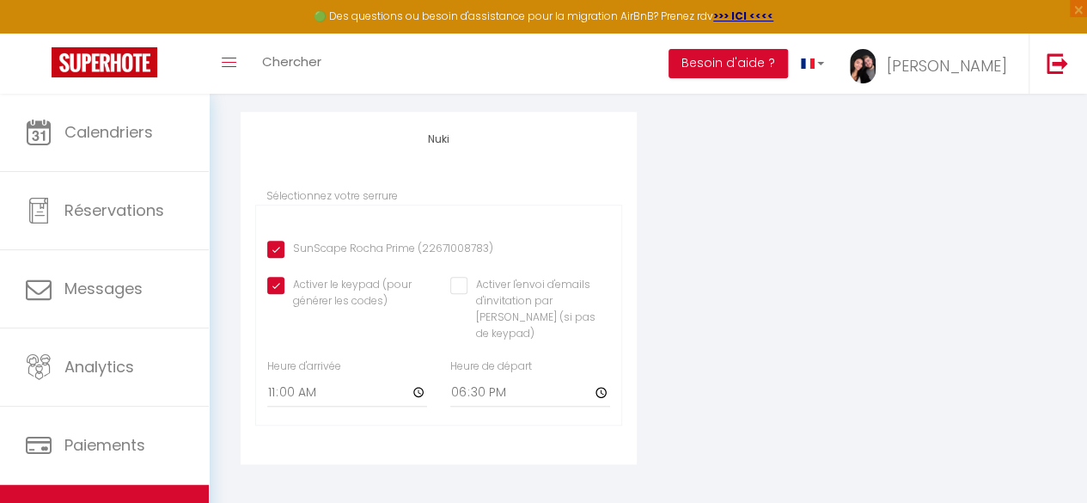
scroll to position [621, 0]
click at [718, 300] on div "Appareil connecté Types de verrouillage de compte Igloohome Nuki Pricelabs Afin…" at bounding box center [647, 90] width 837 height 798
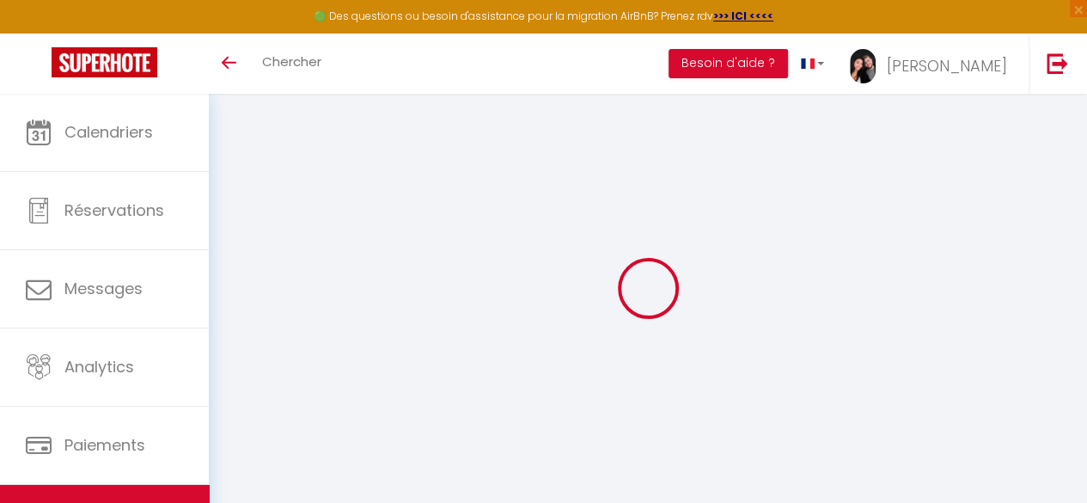
scroll to position [94, 0]
select select "Nuki"
type input "[PERSON_NAME][EMAIL_ADDRESS][DOMAIN_NAME]"
checkbox input "true"
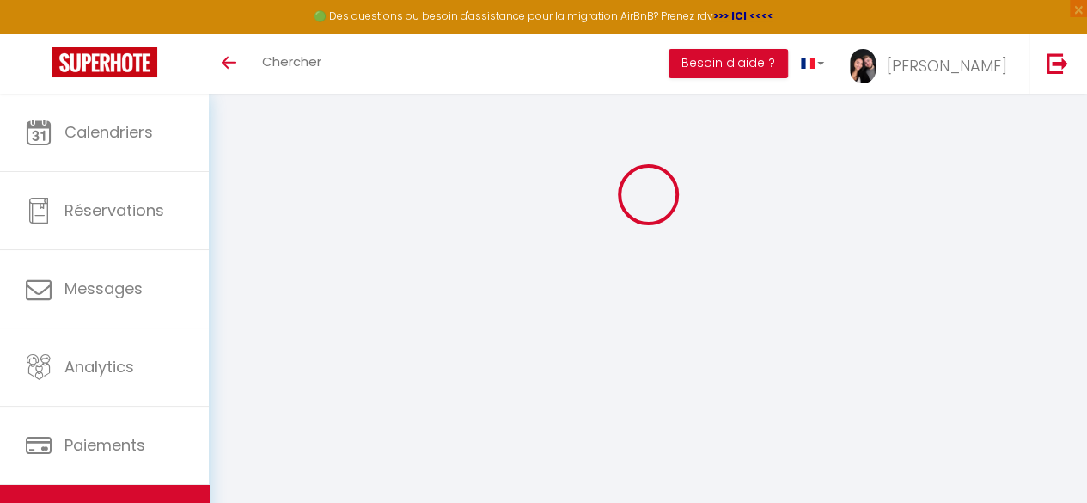
checkbox input "true"
checkbox input "false"
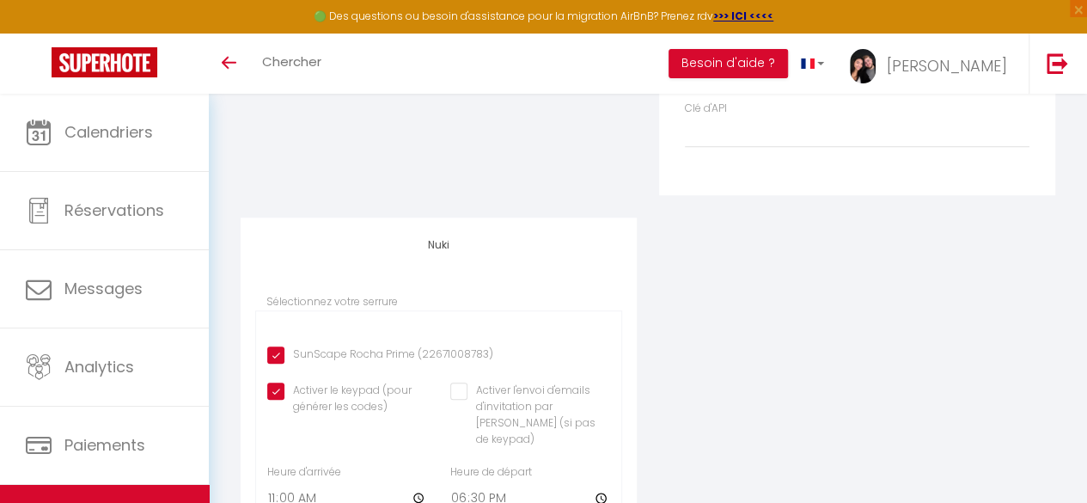
scroll to position [564, 0]
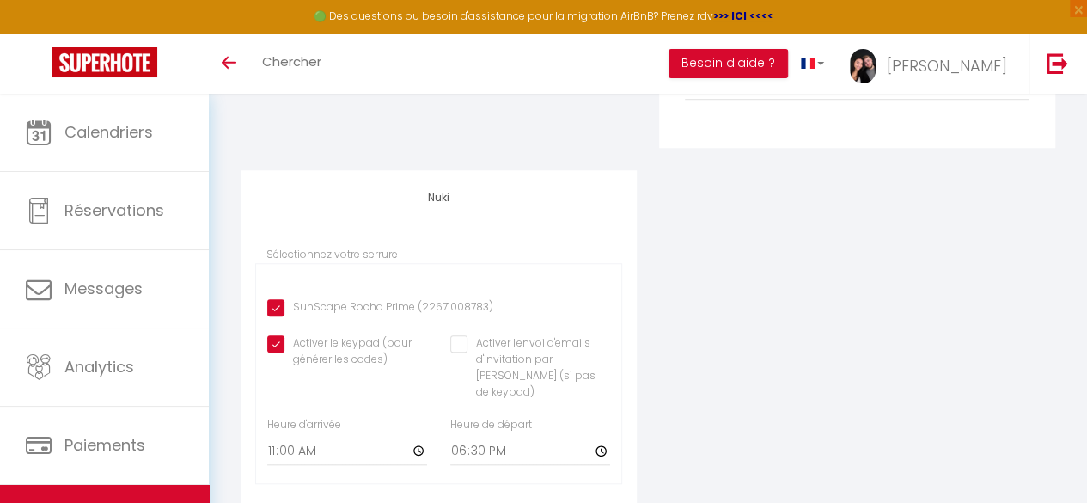
click at [449, 314] on input "SunScape Rocha Prime (22671008783)" at bounding box center [380, 307] width 226 height 17
checkbox input "false"
checkbox input "true"
checkbox input "false"
click at [449, 314] on input "SunScape Rocha Prime (22671008783)" at bounding box center [380, 307] width 226 height 17
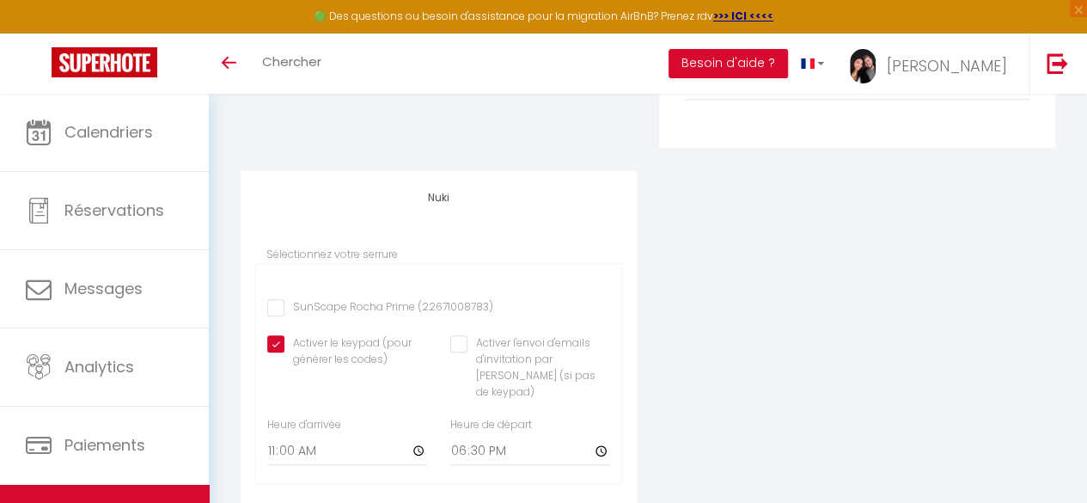
checkbox input "true"
checkbox input "false"
click at [435, 241] on div "Nuki Sélectionnez votre serrure SunScape [PERSON_NAME] Prime (22671008783) Acti…" at bounding box center [439, 346] width 396 height 352
click at [430, 257] on div "Nuki Sélectionnez votre serrure SunScape [PERSON_NAME] Prime (22671008783) Acti…" at bounding box center [439, 346] width 396 height 352
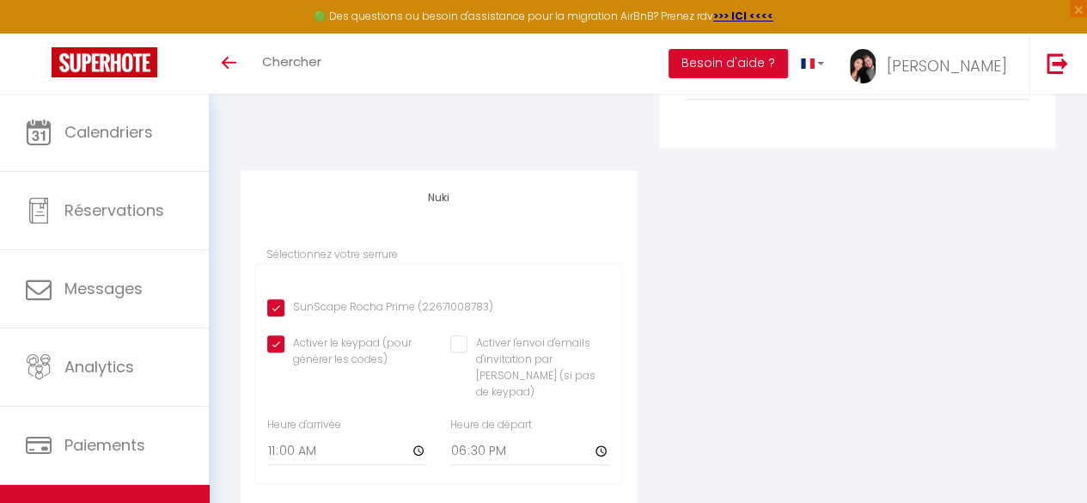
click at [430, 257] on div "Nuki Sélectionnez votre serrure SunScape [PERSON_NAME] Prime (22671008783) Acti…" at bounding box center [439, 346] width 396 height 352
click at [346, 263] on label "Sélectionnez votre serrure" at bounding box center [331, 255] width 131 height 16
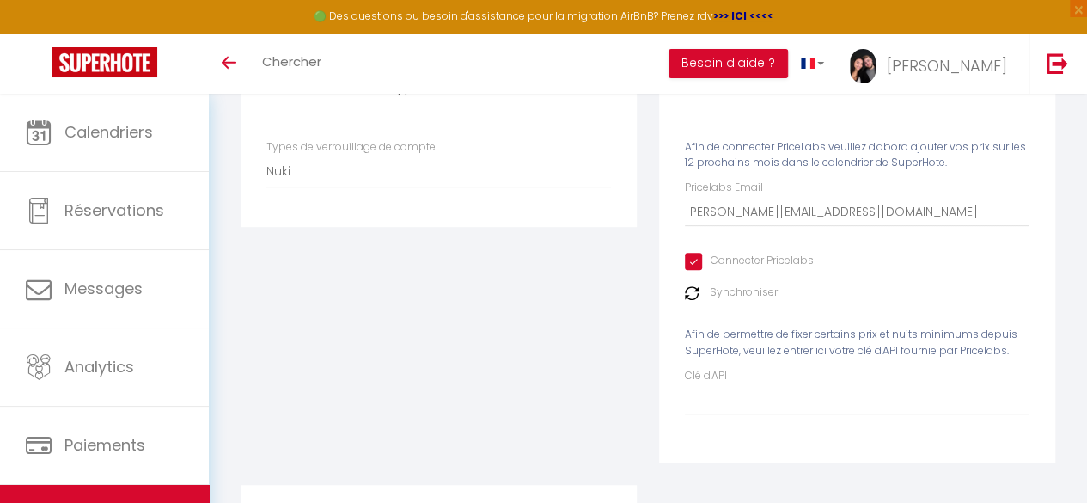
scroll to position [225, 0]
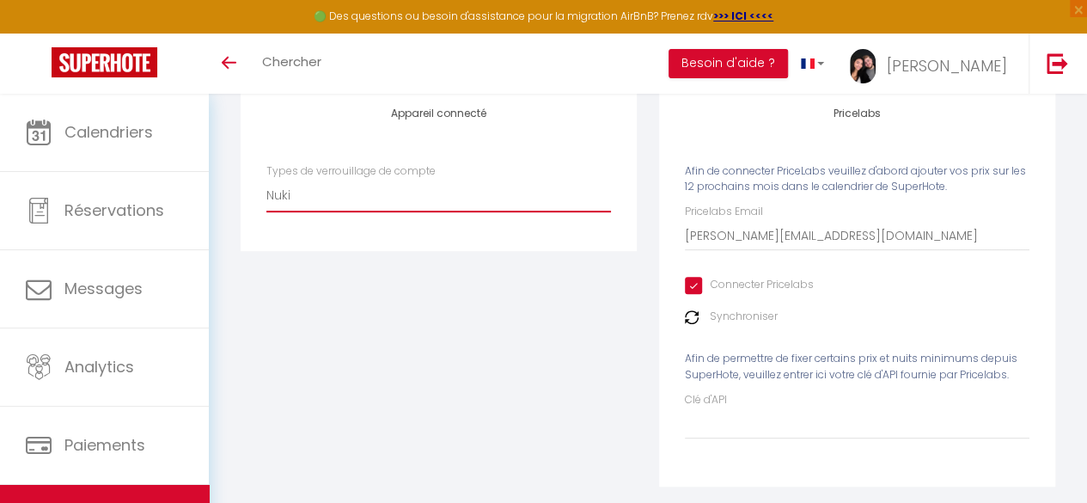
click at [428, 199] on select "Igloohome Nuki" at bounding box center [438, 195] width 345 height 33
select select
click at [266, 191] on select "Igloohome Nuki" at bounding box center [438, 195] width 345 height 33
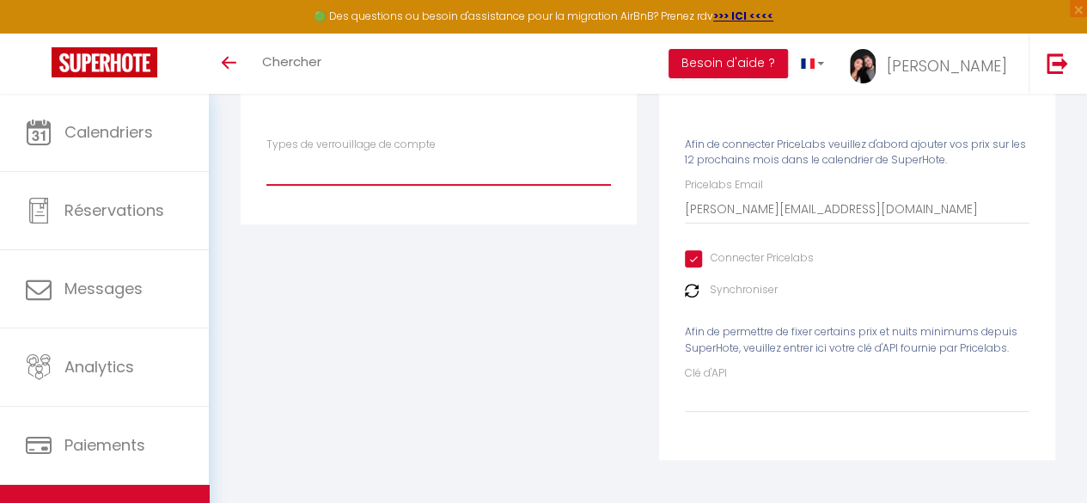
scroll to position [0, 0]
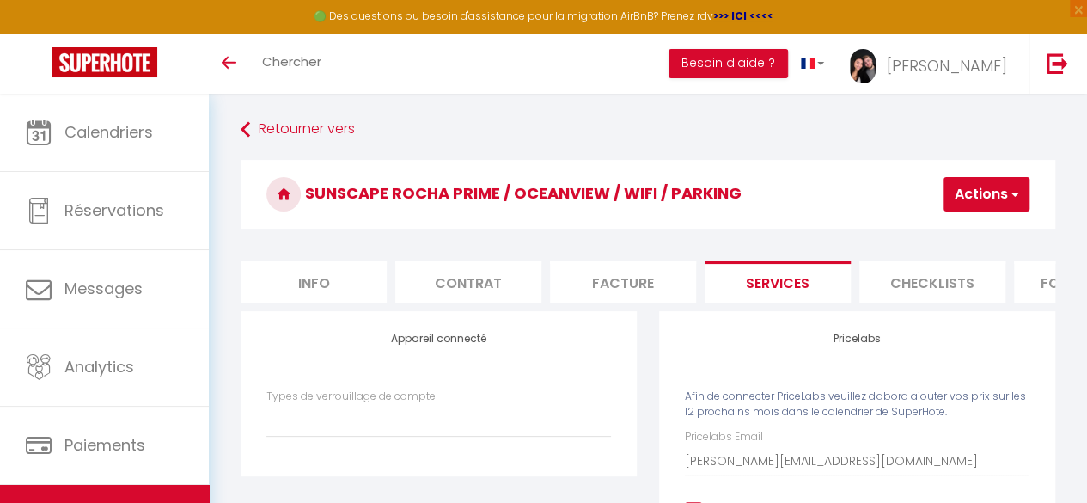
click at [989, 198] on button "Actions" at bounding box center [987, 194] width 86 height 34
click at [934, 228] on link "Enregistrer" at bounding box center [961, 232] width 136 height 22
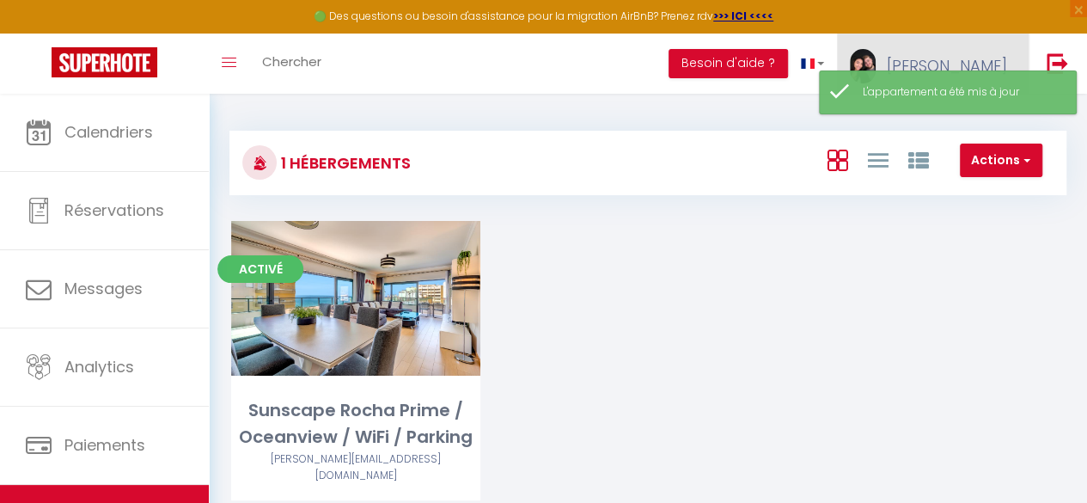
click at [953, 59] on span "[PERSON_NAME]" at bounding box center [947, 65] width 120 height 21
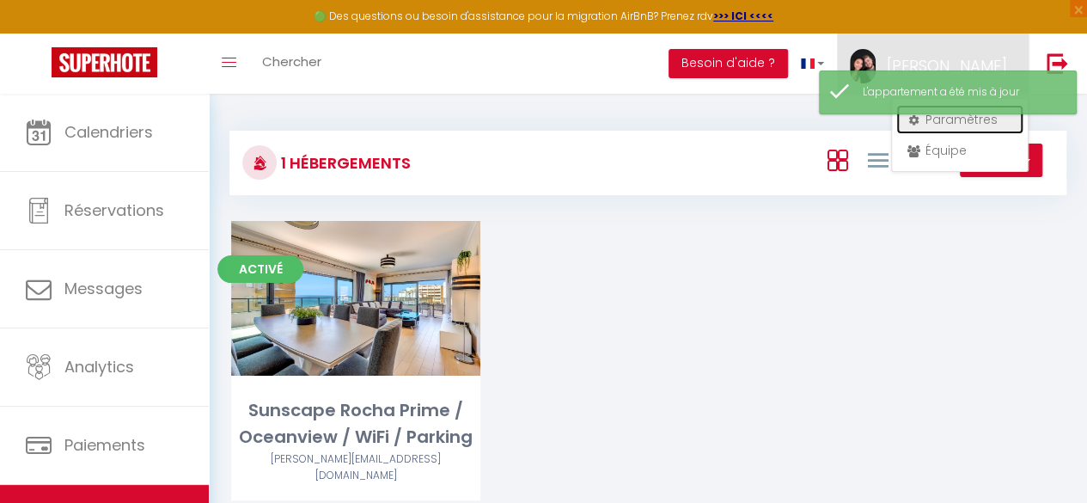
click at [945, 124] on link "Paramètres" at bounding box center [959, 119] width 127 height 29
select select "208"
select select "28"
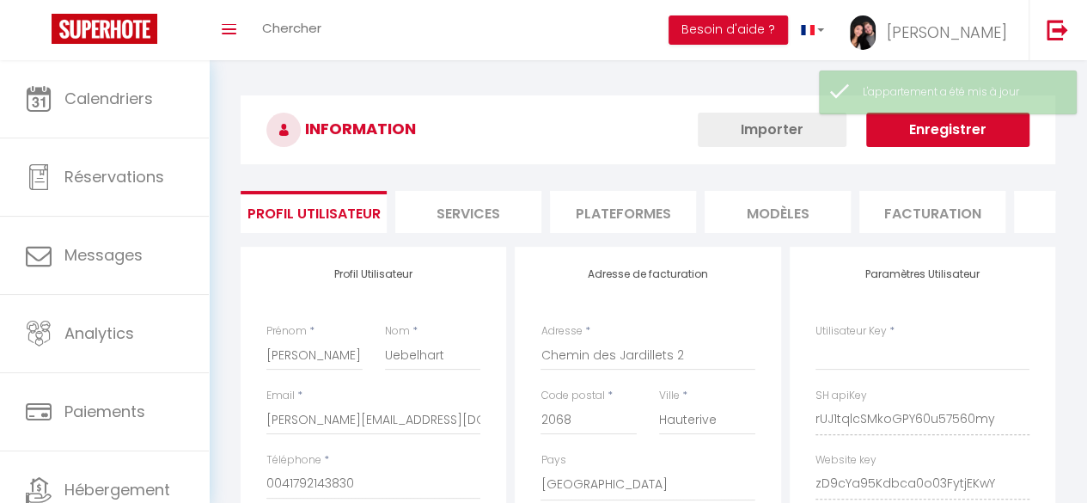
type input "rUJ1tqlcSMkoGPY60u57560my"
type input "zD9cYa95Kdbca0o03FytjEKwY"
type input "[URL][DOMAIN_NAME]"
select select "fr"
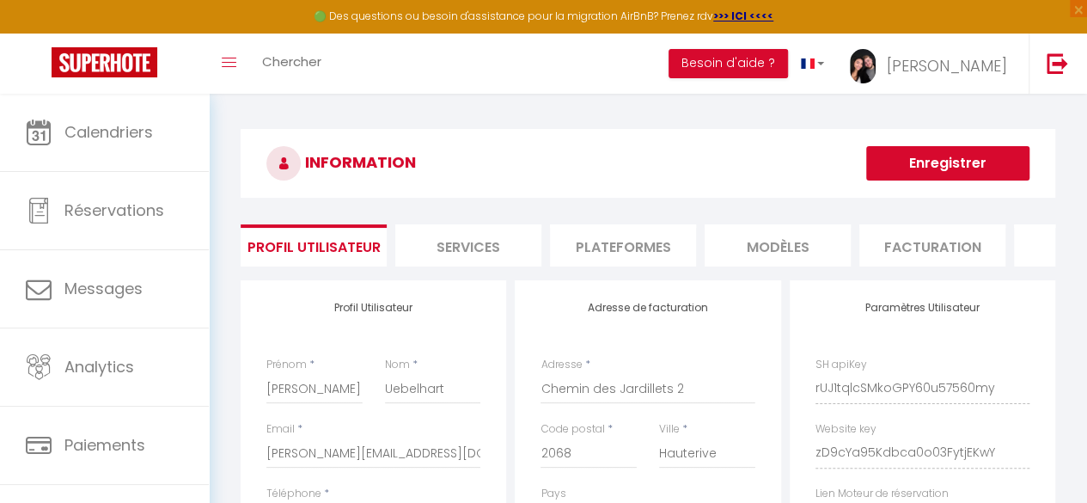
click at [480, 245] on li "Services" at bounding box center [468, 245] width 146 height 42
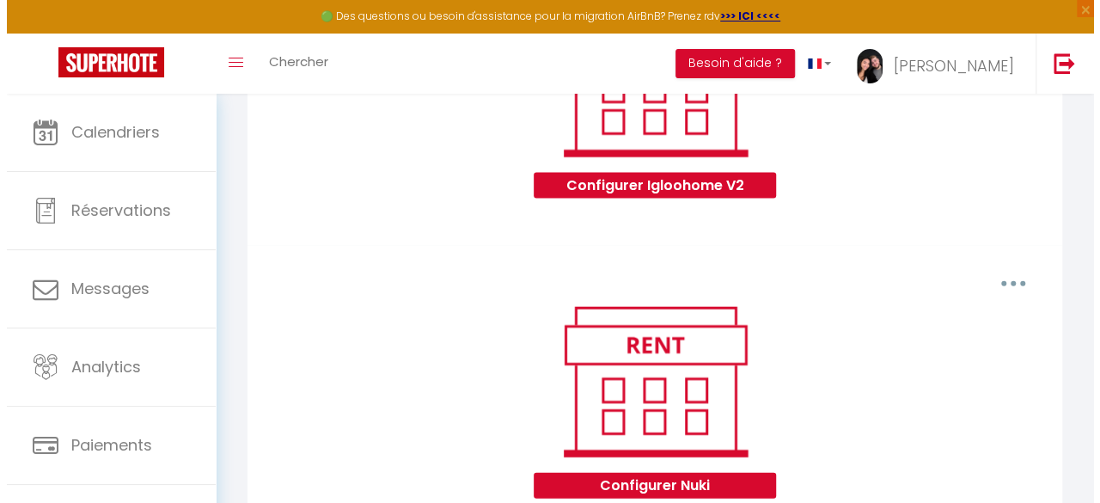
scroll to position [1917, 0]
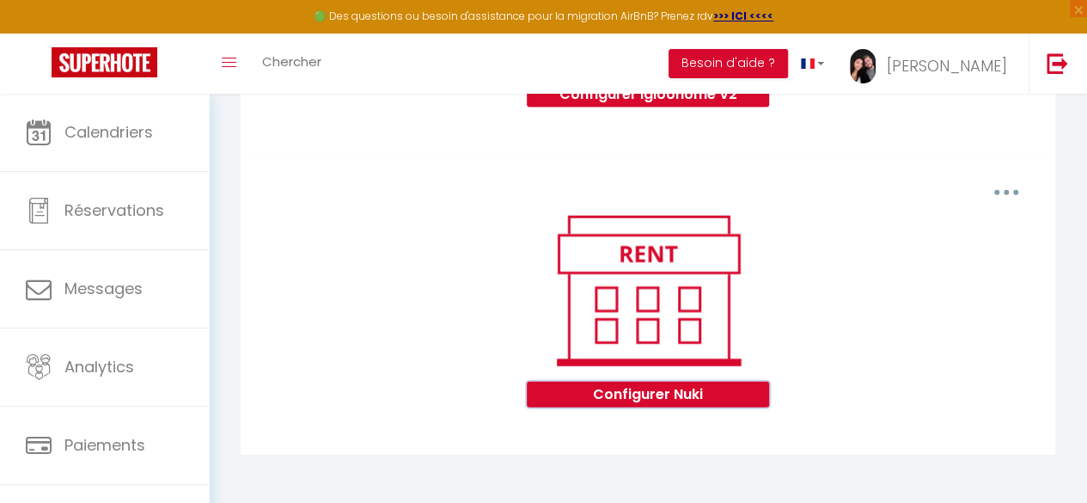
click at [591, 396] on button "Configurer Nuki" at bounding box center [647, 395] width 241 height 26
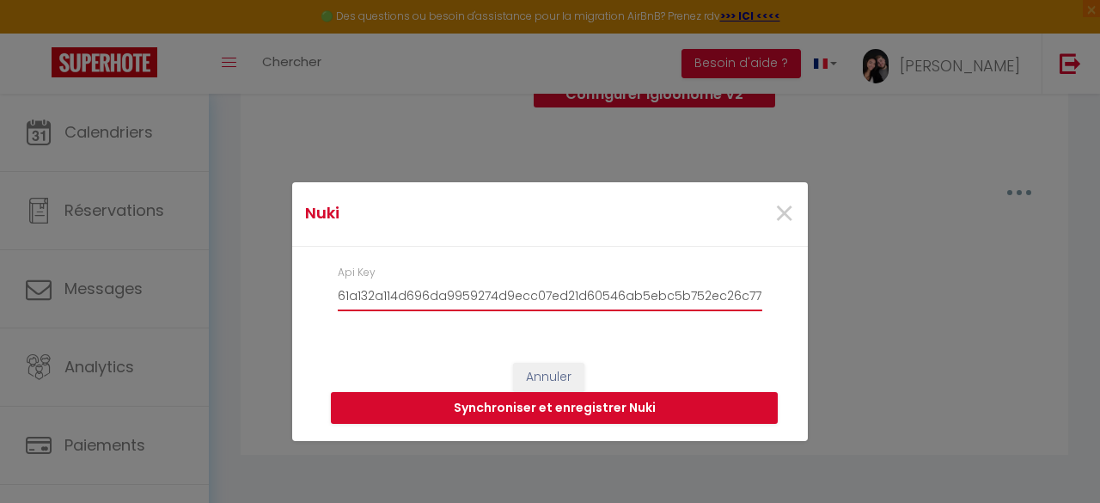
click at [419, 290] on input "61a132a114d696da9959274d9ecc07ed21d60546ab5ebc5b752ec26c770e3625377e9b0ca5e2abd5" at bounding box center [550, 295] width 425 height 31
paste input "c597446288b555b46de69dae5b0d9c20bad2ec44846ae73252e1cf0e3c677c415ca3e5903ec2fb71"
type input "c597446288b555b46de69dae5b0d9c20bad2ec44846ae73252e1cf0e3c677c415ca3e5903ec2fb71"
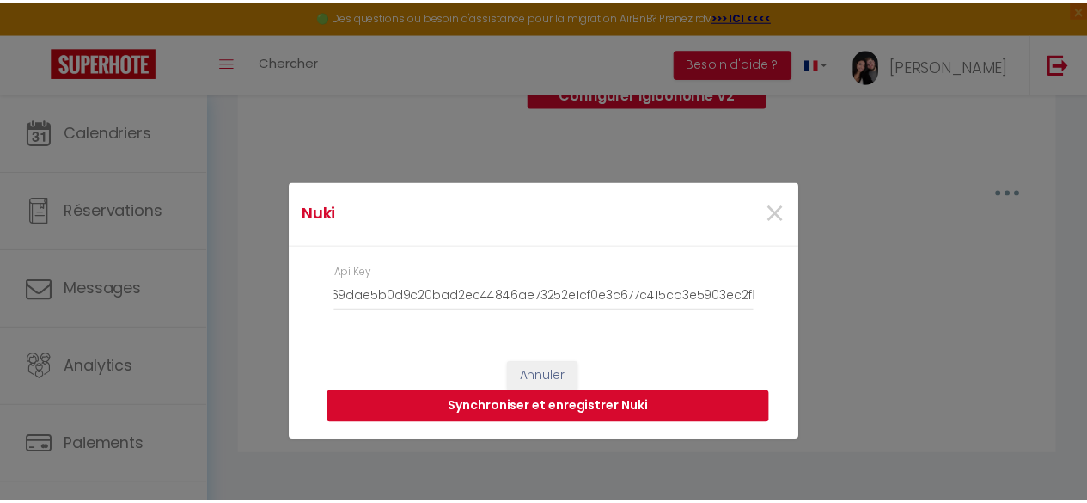
scroll to position [0, 0]
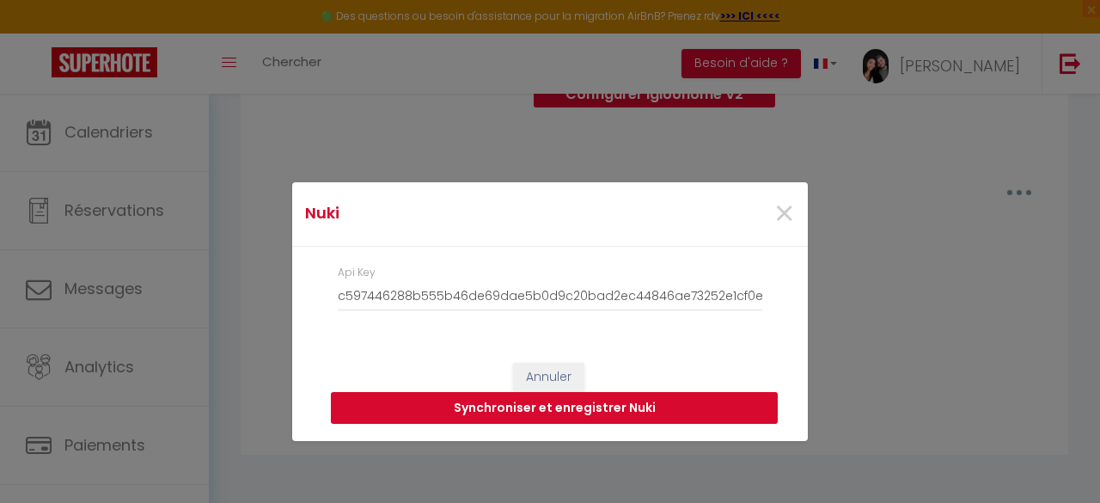
click at [539, 413] on button "Synchroniser et enregistrer Nuki" at bounding box center [554, 408] width 447 height 33
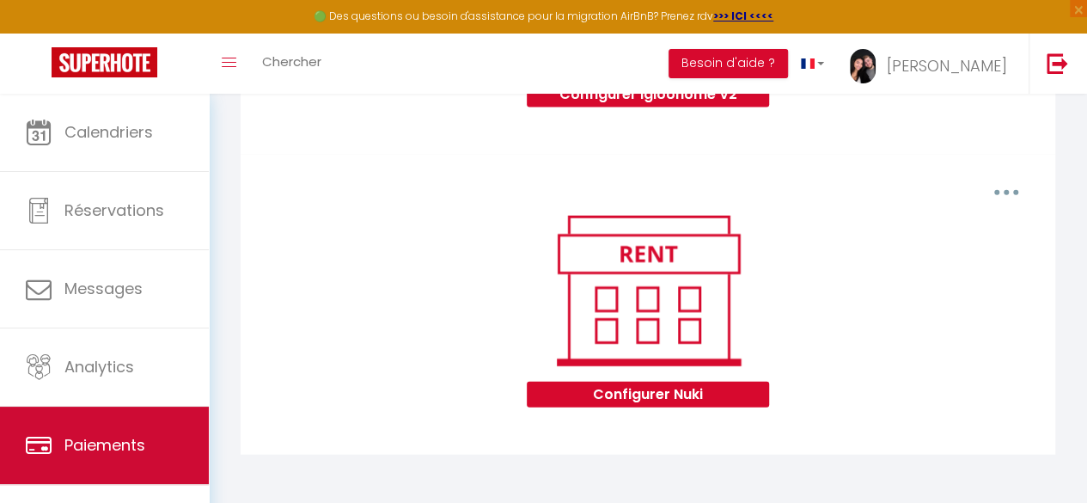
scroll to position [100, 0]
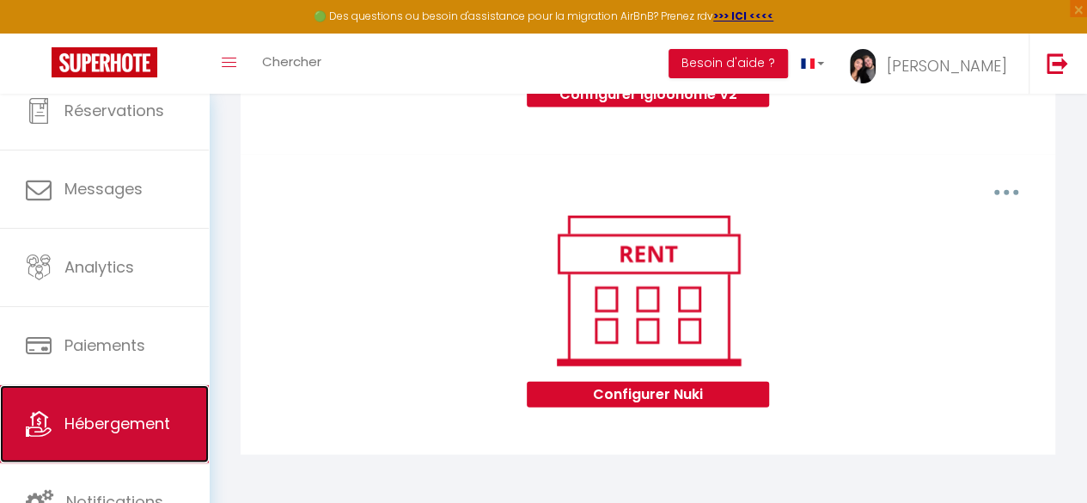
click at [158, 413] on span "Hébergement" at bounding box center [117, 423] width 106 height 21
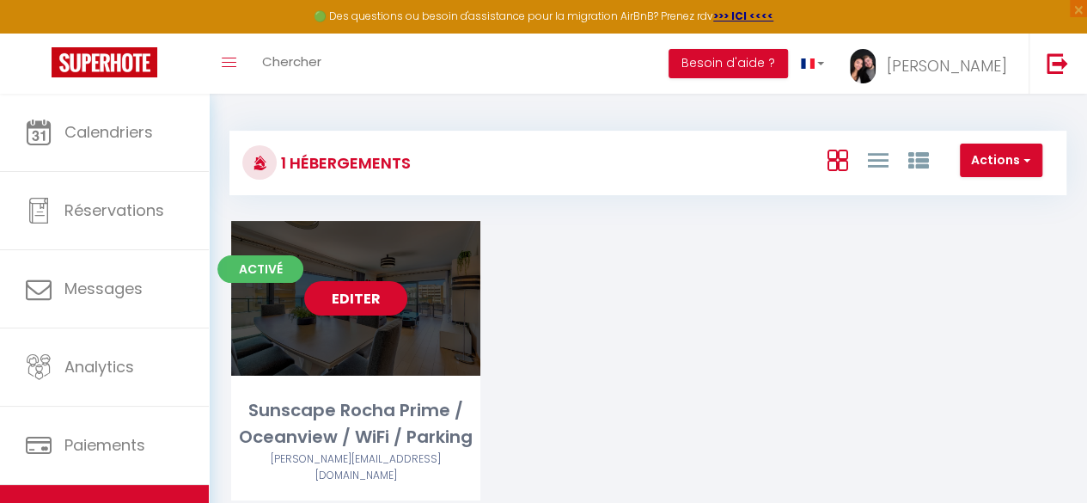
click at [407, 305] on div "Editer" at bounding box center [355, 298] width 249 height 155
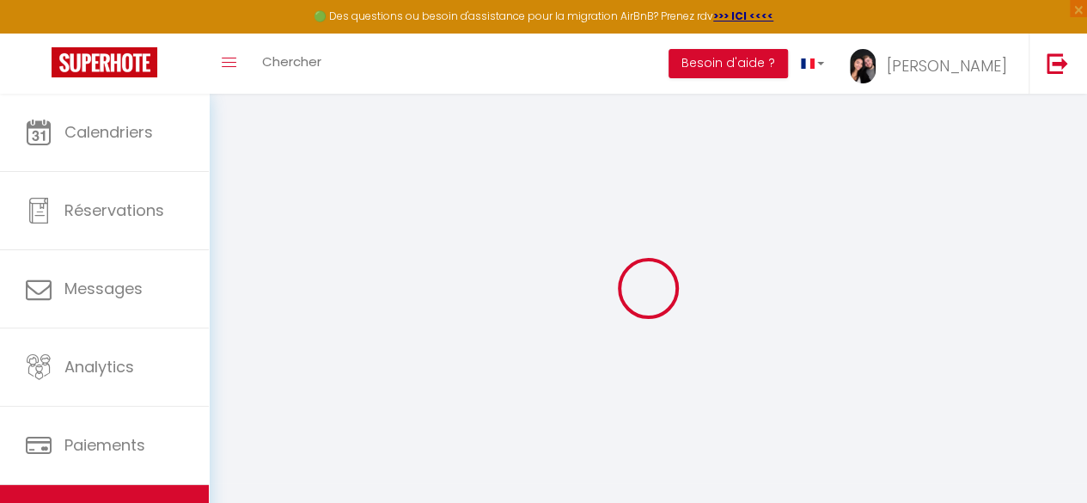
select select
checkbox input "false"
checkbox input "true"
checkbox input "false"
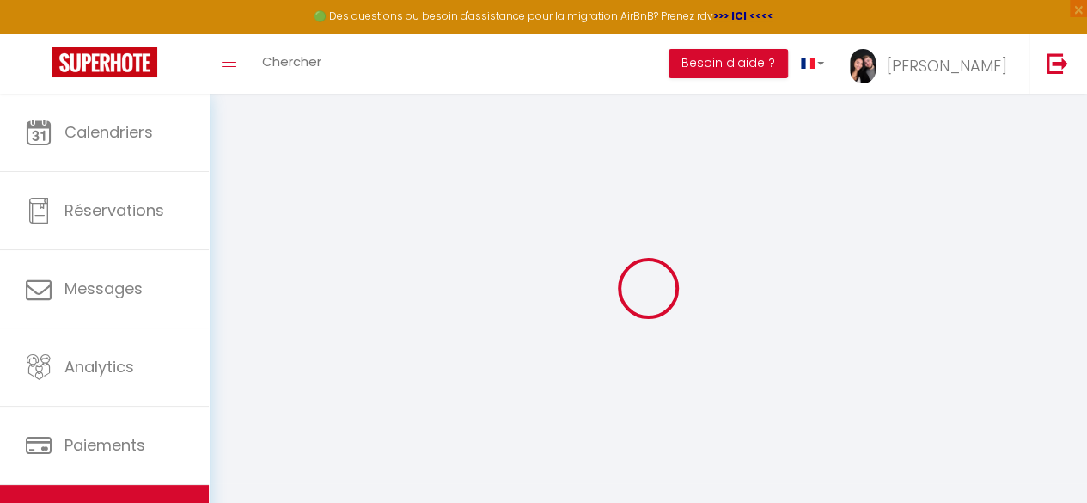
checkbox input "false"
checkbox input "true"
checkbox input "false"
select select "16:00"
select select "04:00"
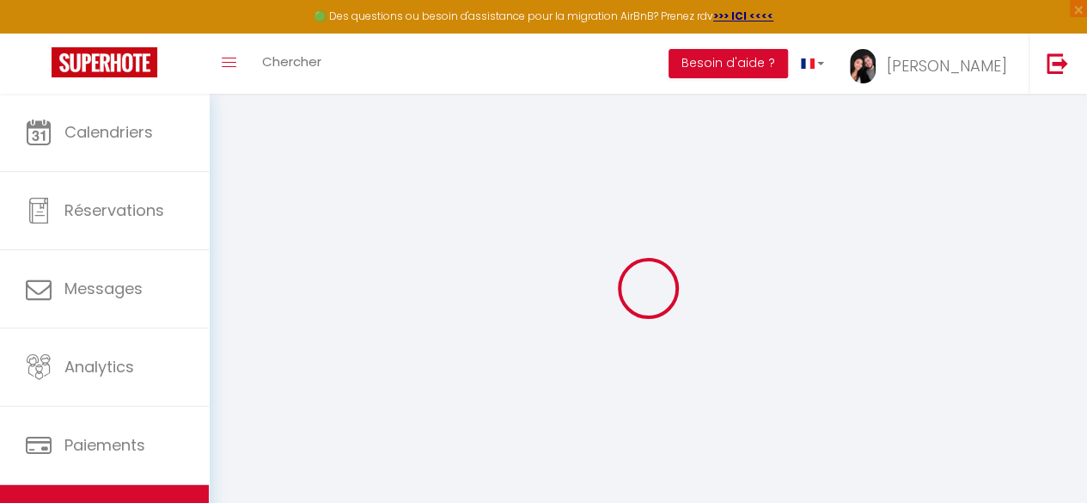
select select "10:00"
select select "15"
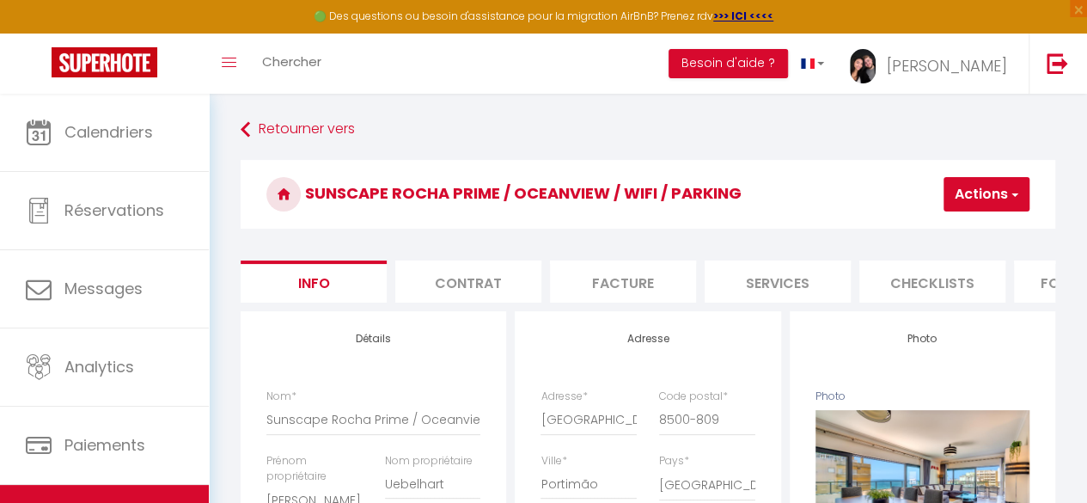
click at [741, 271] on li "Services" at bounding box center [778, 281] width 146 height 42
select select
checkbox input "false"
checkbox input "true"
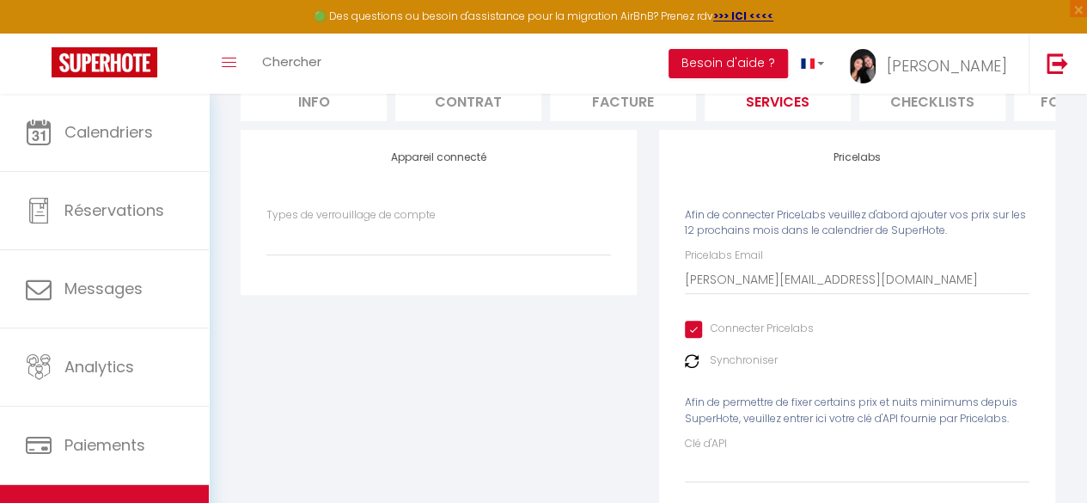
scroll to position [183, 0]
click at [356, 248] on select "Igloohome Nuki" at bounding box center [438, 237] width 345 height 33
select select "Nuki"
click at [266, 234] on select "Igloohome Nuki" at bounding box center [438, 237] width 345 height 33
checkbox input "false"
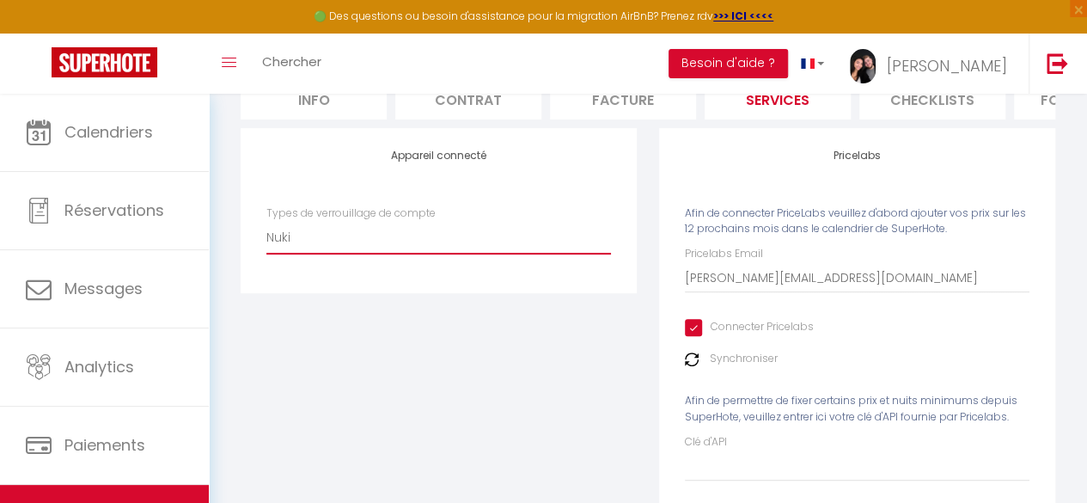
checkbox input "true"
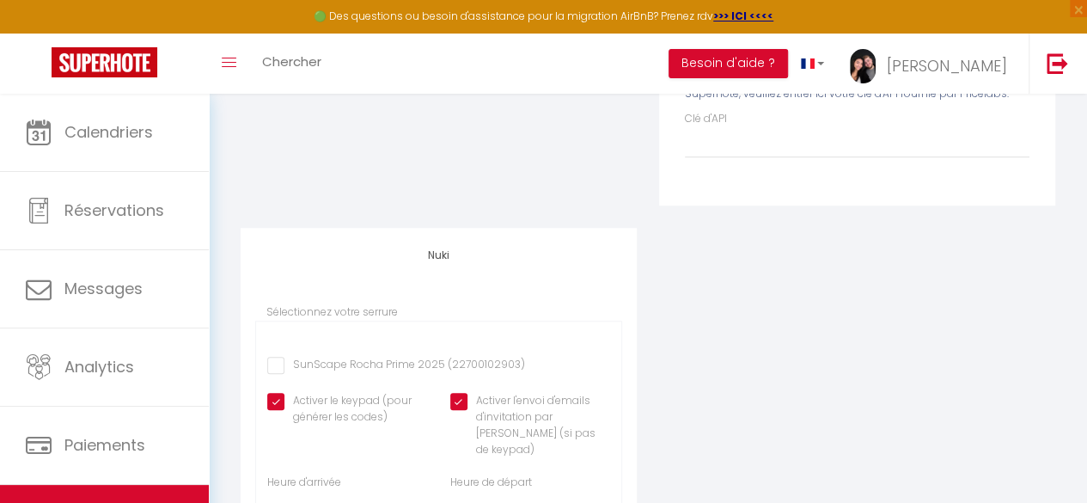
scroll to position [614, 0]
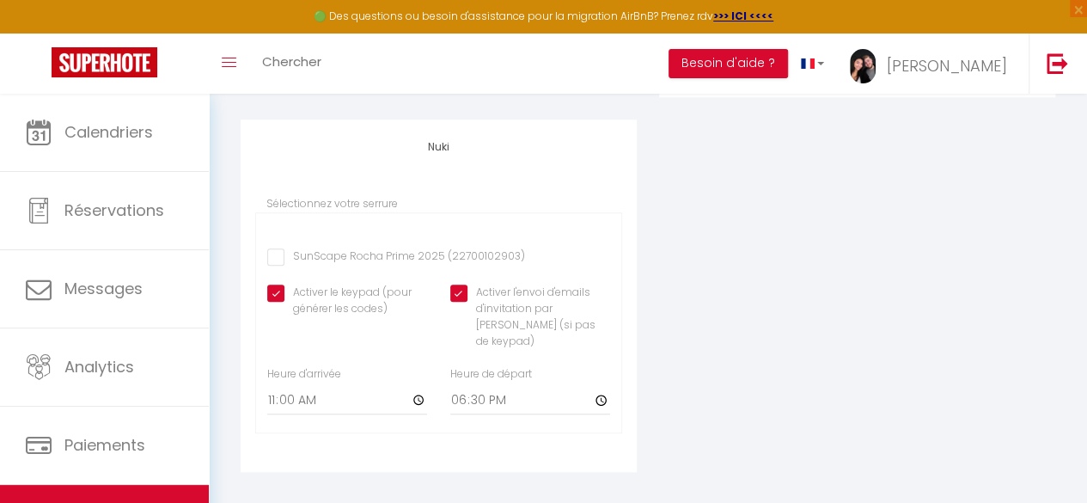
click at [272, 266] on input "SunScape Rocha Prime 2025 (22700102903)" at bounding box center [396, 256] width 258 height 17
checkbox input "true"
click at [339, 212] on label "Sélectionnez votre serrure" at bounding box center [331, 204] width 131 height 16
click at [321, 197] on div "Nuki Sélectionnez votre serrure SunScape Rocha Prime 2025 (22700102903) Activer…" at bounding box center [439, 295] width 396 height 352
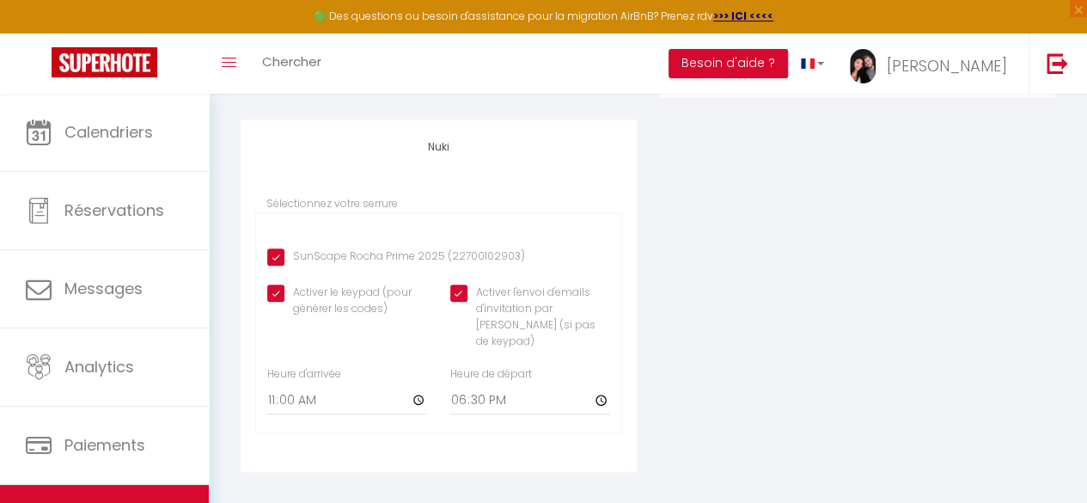
click at [465, 301] on input "Activer l'envoi d'emails d'invitation par [PERSON_NAME] (si pas de keypad)" at bounding box center [530, 292] width 160 height 17
checkbox input "false"
checkbox input "true"
click at [415, 394] on input "11:00" at bounding box center [347, 399] width 160 height 31
type input "13:00"
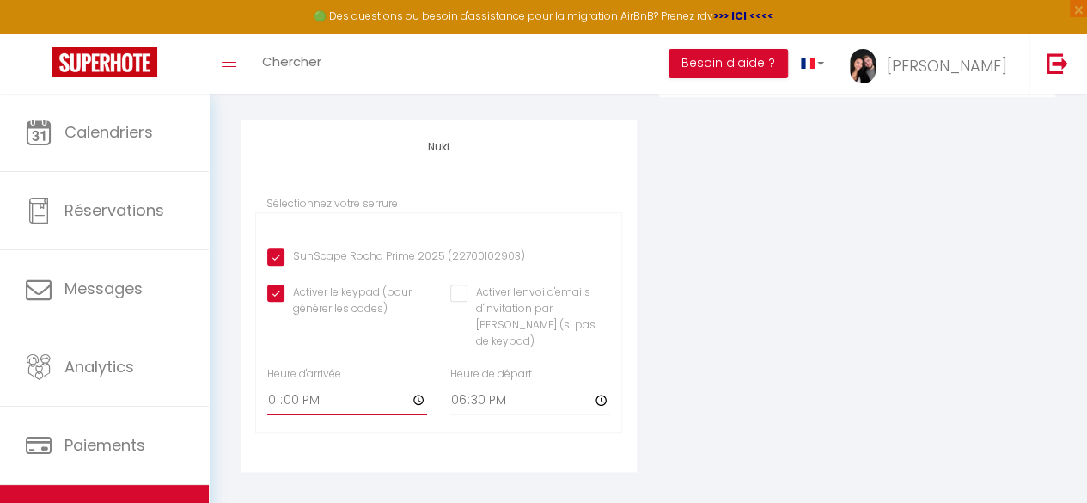
checkbox input "true"
type input "12:00"
checkbox input "true"
type input "12:00"
click at [600, 396] on input "18:30" at bounding box center [530, 399] width 160 height 31
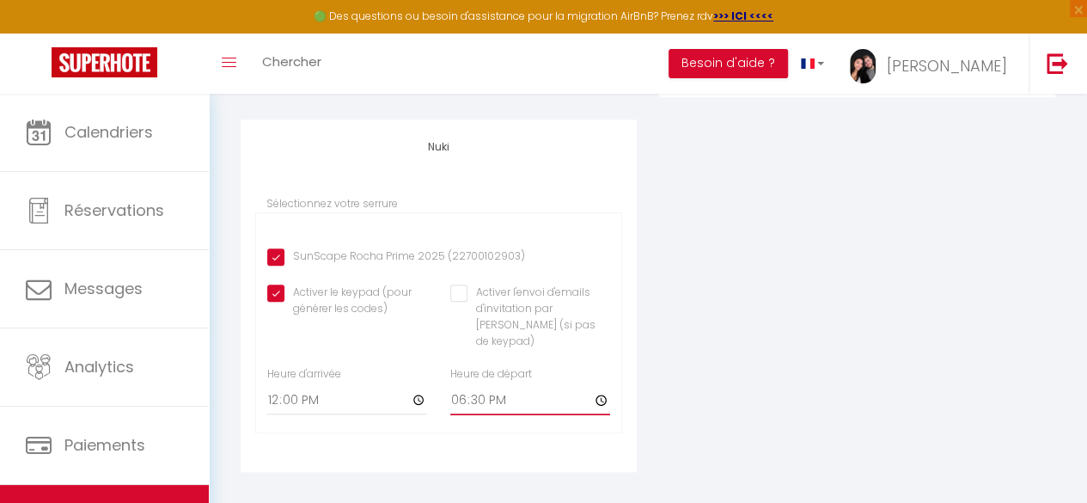
type input "16:30"
checkbox input "true"
type input "16:00"
checkbox input "true"
type input "16:00"
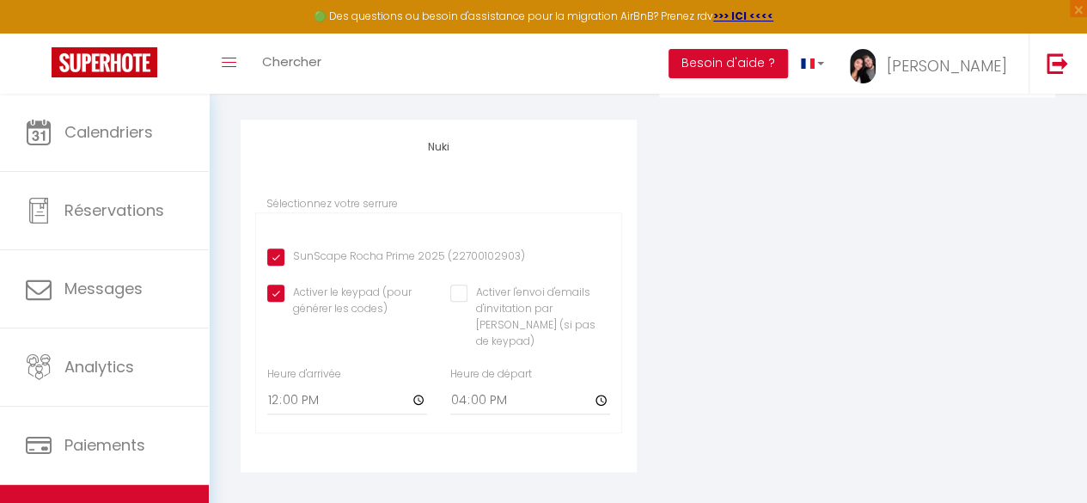
click at [756, 350] on div "Appareil connecté Types de verrouillage de compte Igloohome Nuki Pricelabs Afin…" at bounding box center [647, 96] width 837 height 798
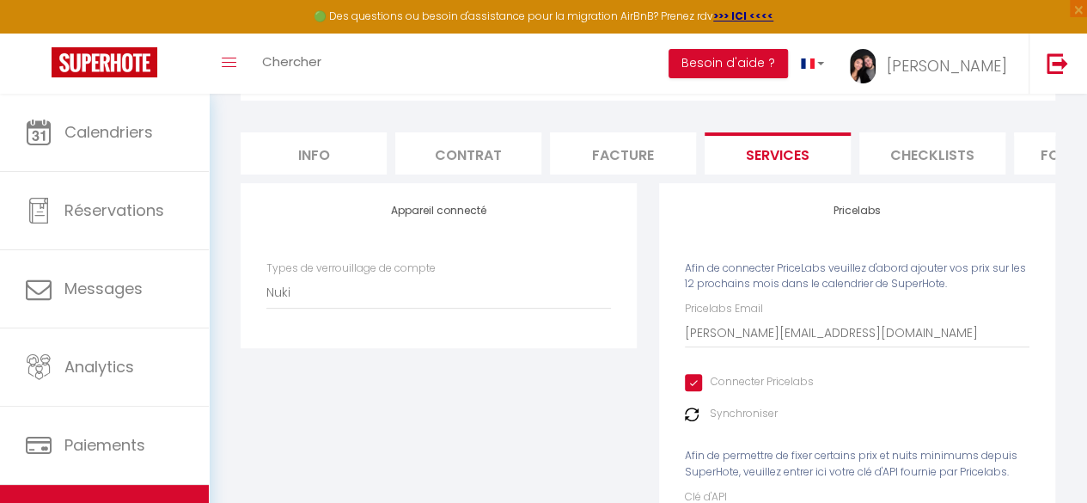
scroll to position [0, 0]
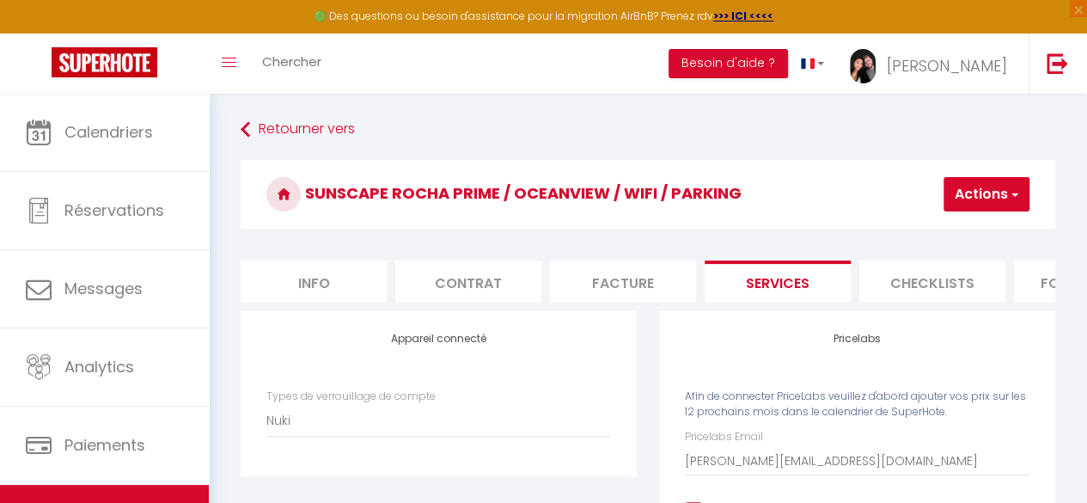
click at [1000, 200] on button "Actions" at bounding box center [987, 194] width 86 height 34
click at [950, 233] on link "Enregistrer" at bounding box center [961, 232] width 136 height 22
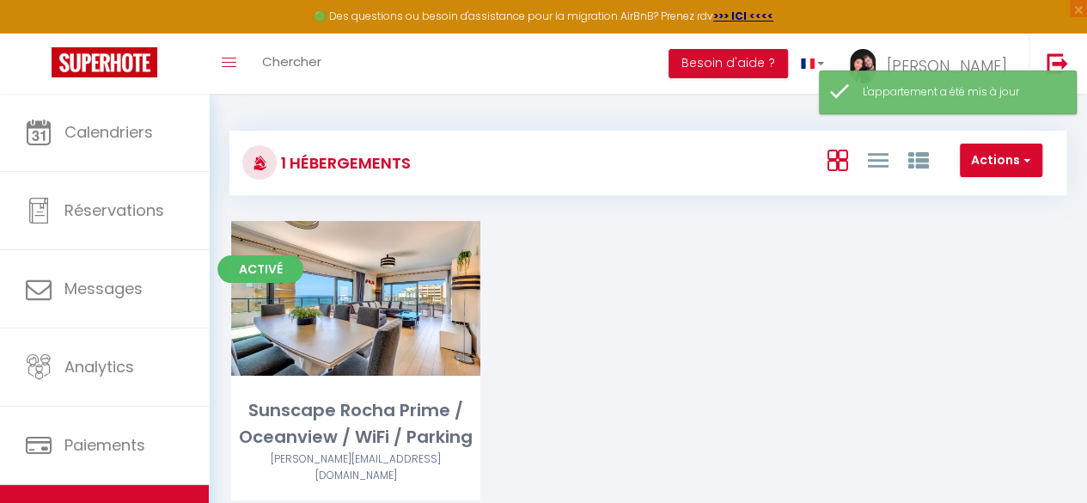
scroll to position [94, 0]
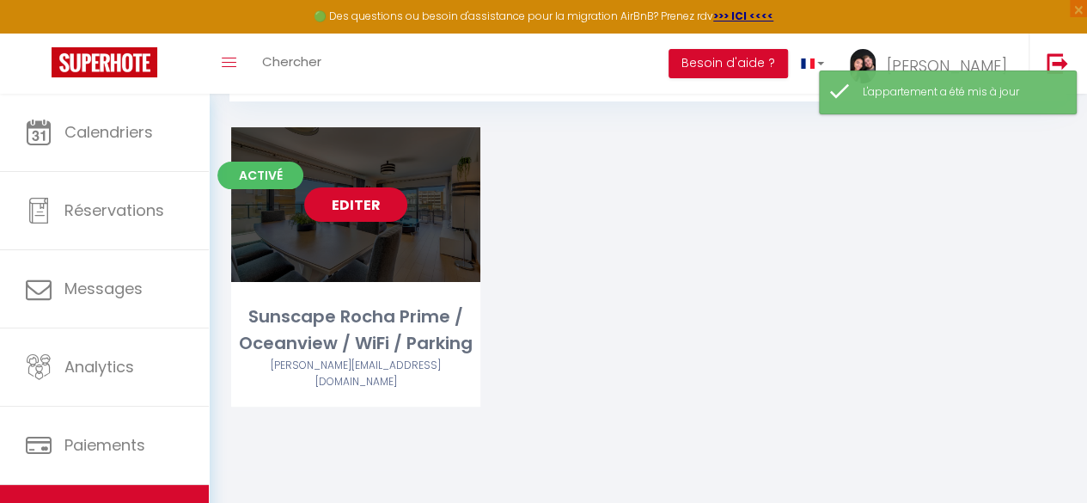
click at [345, 202] on link "Editer" at bounding box center [355, 204] width 103 height 34
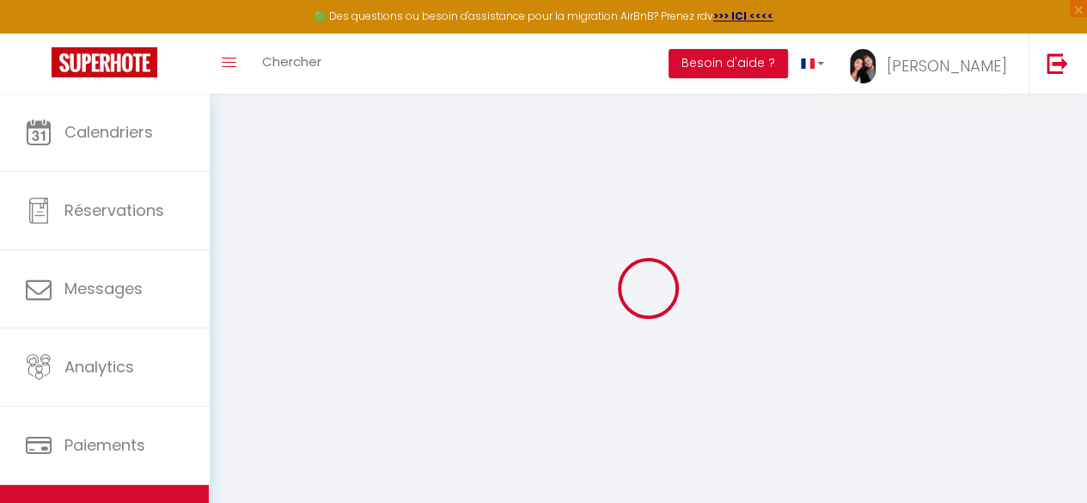
select select "Nuki"
type input "[PERSON_NAME][EMAIL_ADDRESS][PERSON_NAME][DOMAIN_NAME]"
checkbox input "true"
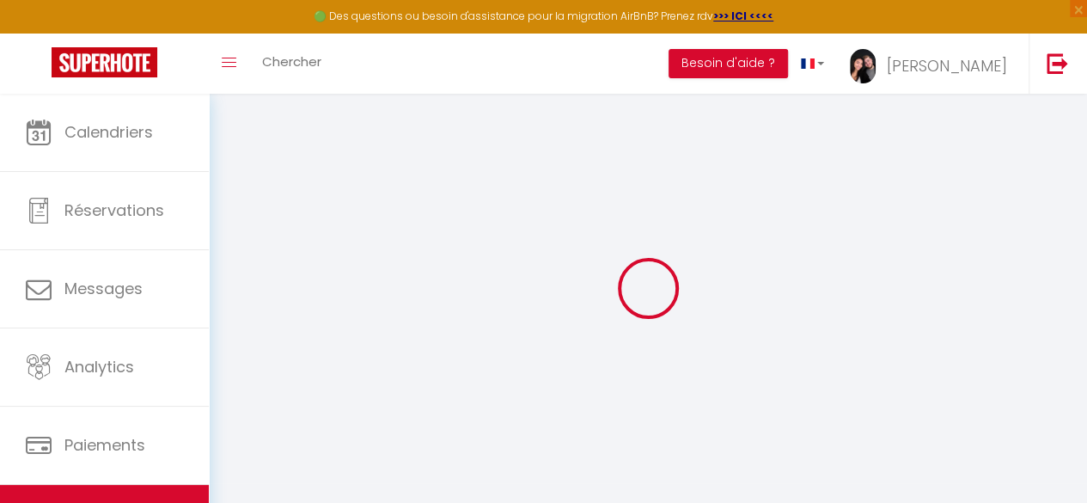
checkbox input "false"
select select "16:00"
select select "04:00"
select select "10:00"
select select "15"
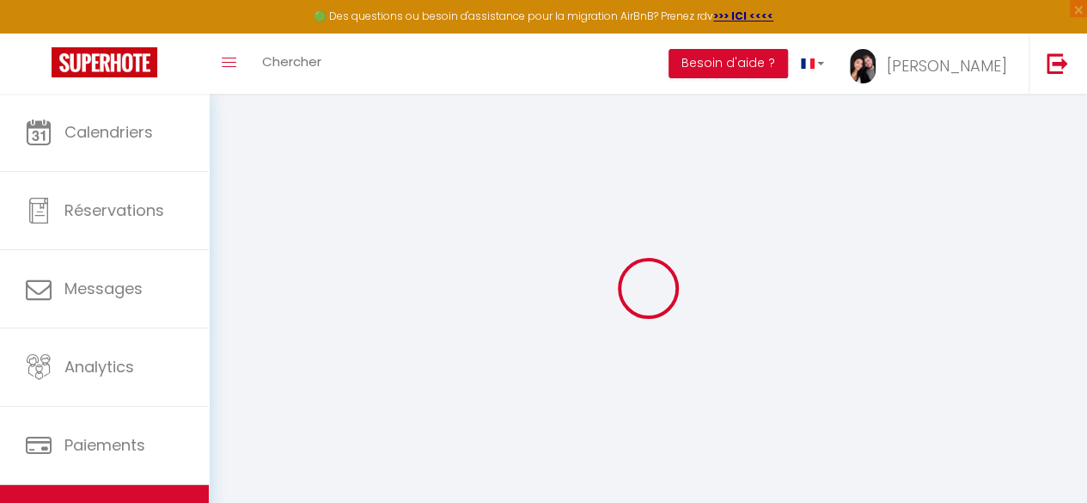
select select "15"
checkbox input "false"
checkbox input "true"
checkbox input "false"
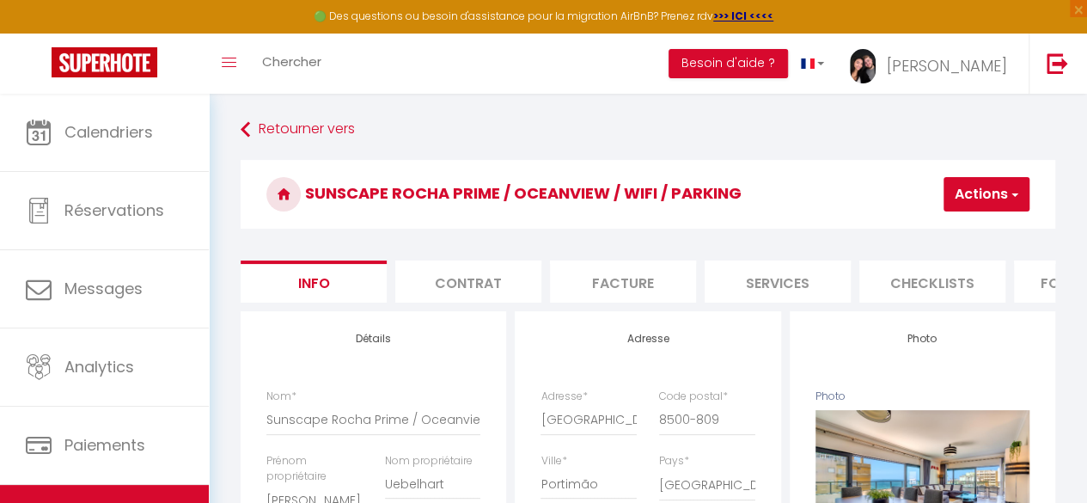
click at [784, 282] on li "Services" at bounding box center [778, 281] width 146 height 42
checkbox input "true"
checkbox input "false"
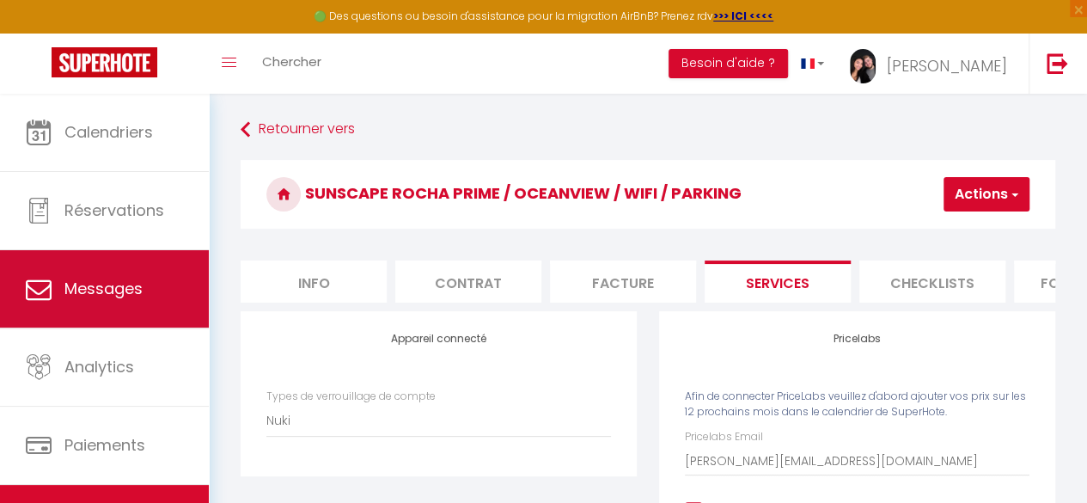
scroll to position [99, 0]
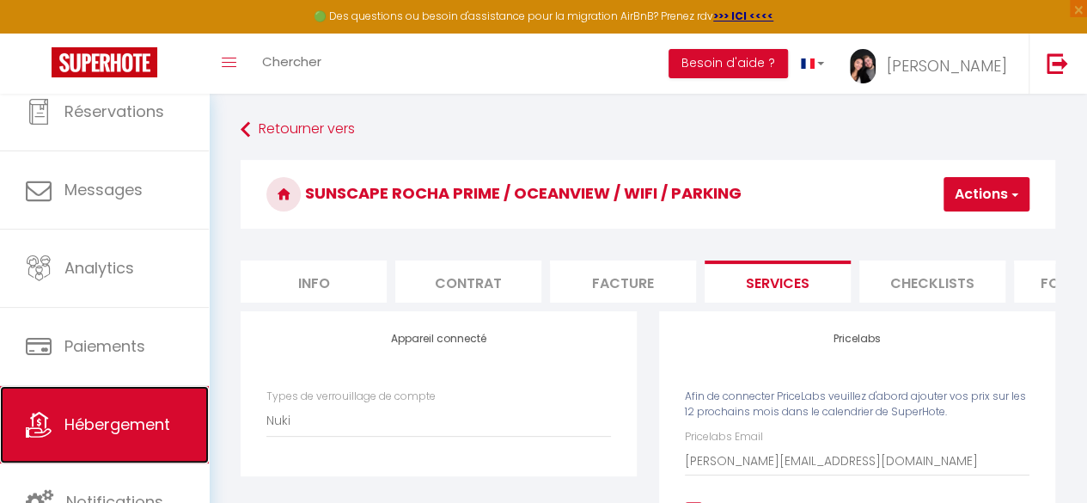
click at [157, 431] on span "Hébergement" at bounding box center [117, 423] width 106 height 21
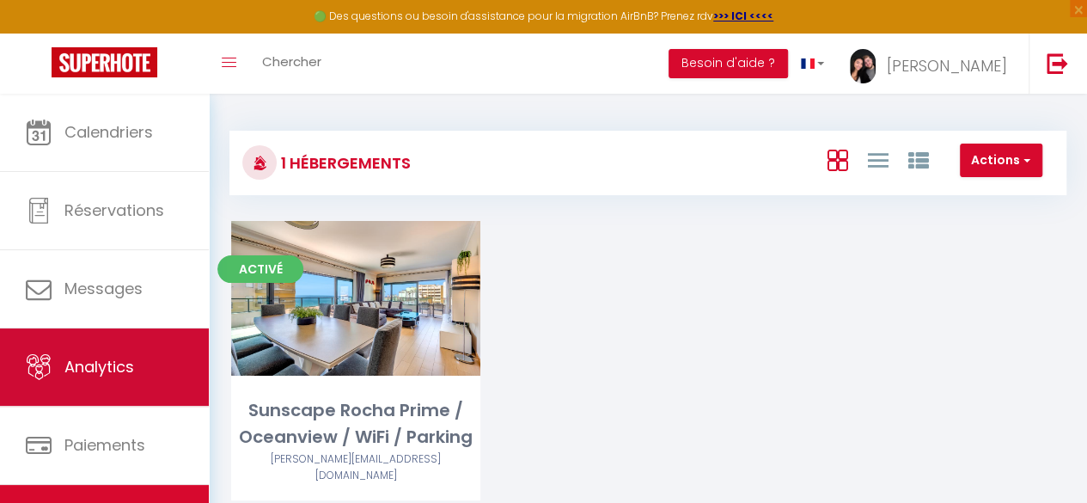
scroll to position [99, 0]
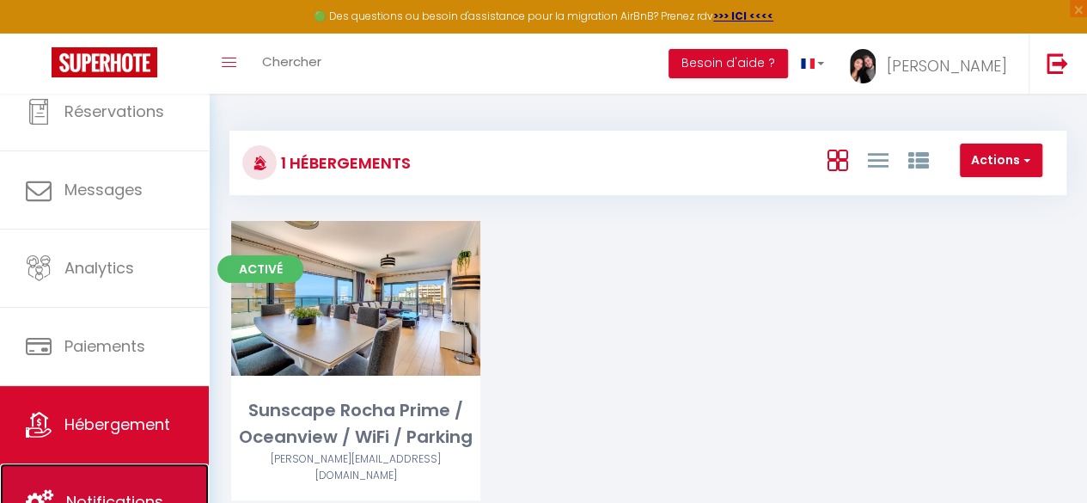
click at [133, 477] on link "Notifications" at bounding box center [104, 501] width 209 height 77
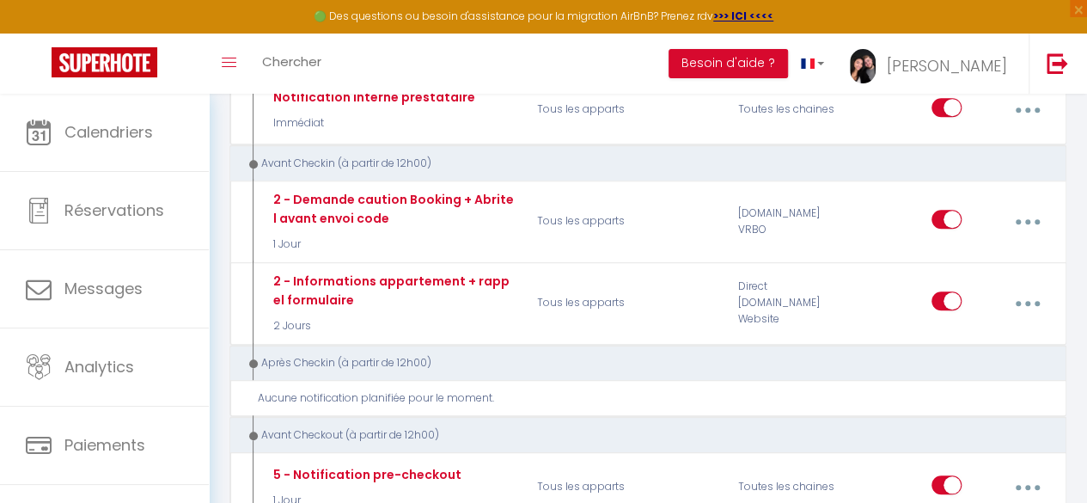
scroll to position [504, 0]
